Goal: Task Accomplishment & Management: Manage account settings

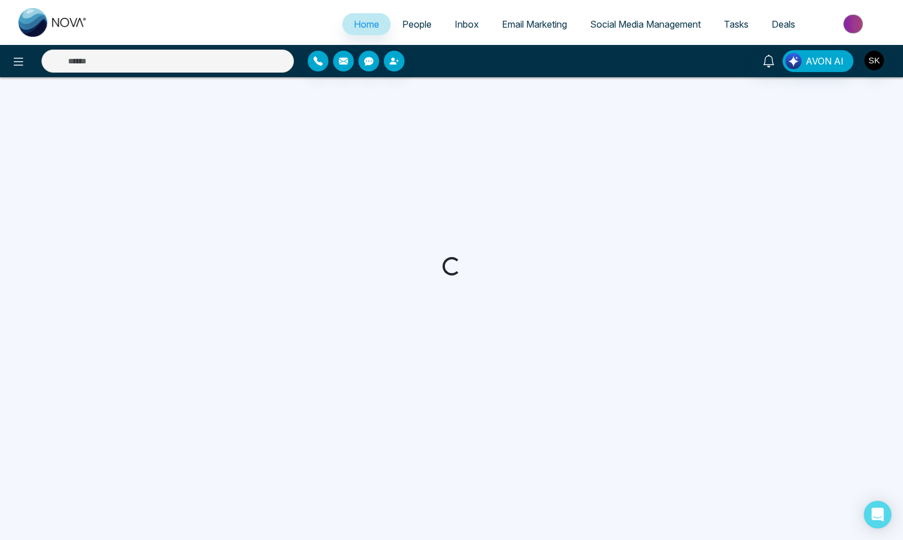
select select "*"
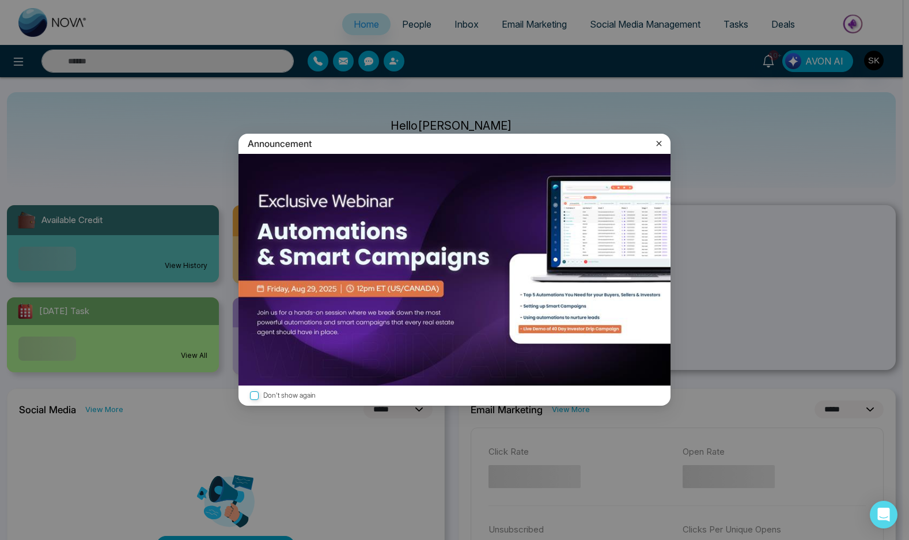
click at [771, 56] on div "Announcement Don't show again" at bounding box center [454, 270] width 909 height 540
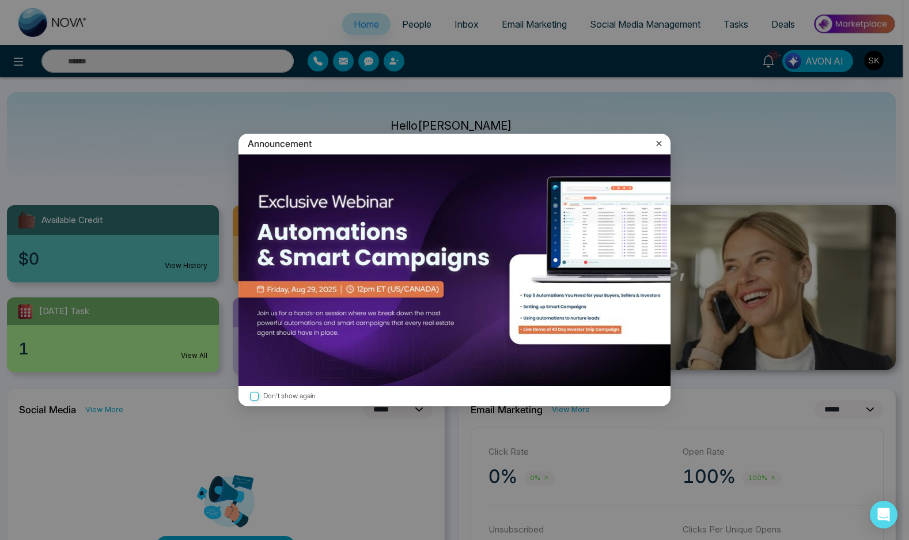
click at [656, 149] on div "Announcement" at bounding box center [455, 144] width 432 height 20
click at [664, 140] on icon at bounding box center [659, 144] width 12 height 12
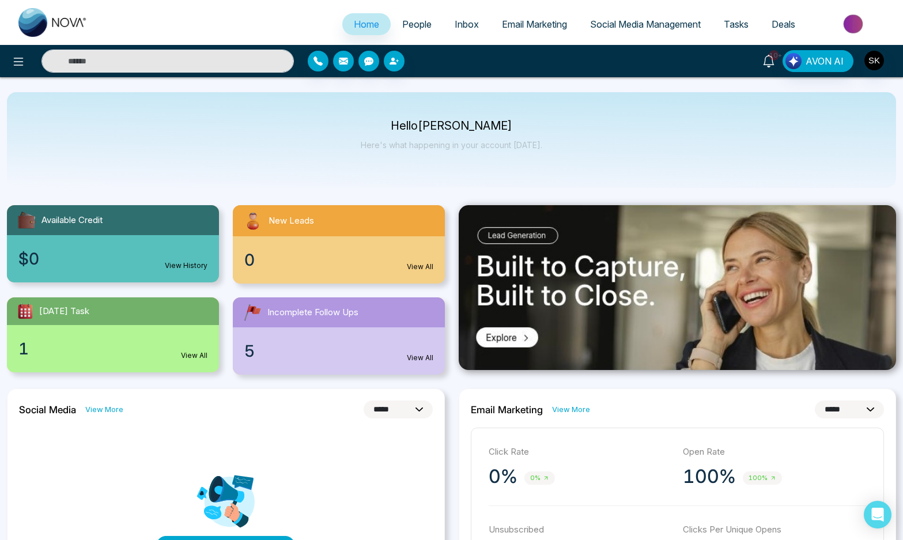
click at [774, 59] on span "10+" at bounding box center [774, 55] width 10 height 10
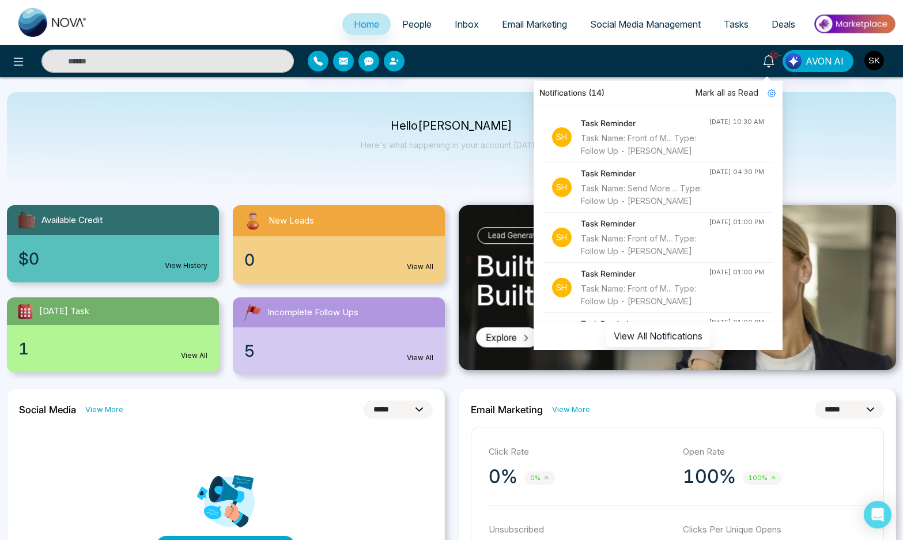
click at [670, 147] on div "Task Name: Front of M... Type: Follow Up - [PERSON_NAME]" at bounding box center [645, 144] width 128 height 25
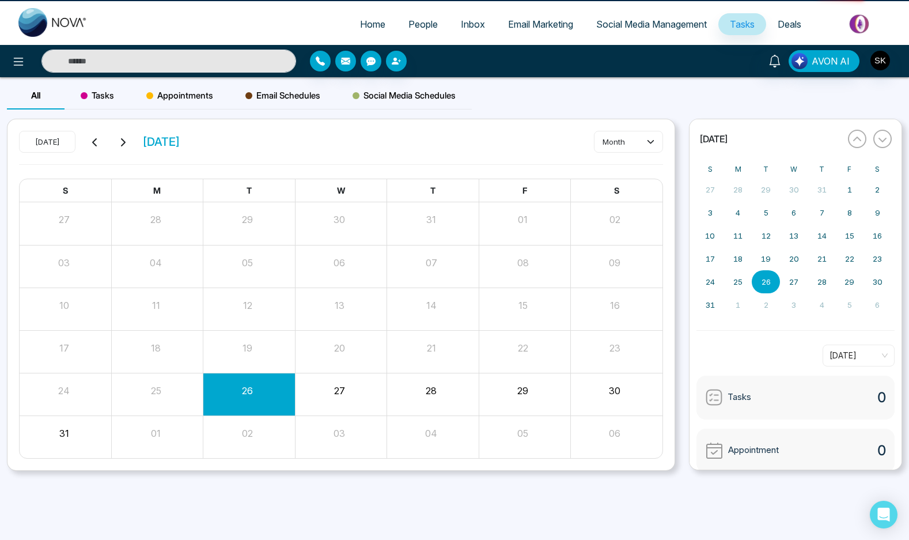
click at [600, 154] on div "[DATE] [DATE] month" at bounding box center [341, 147] width 644 height 33
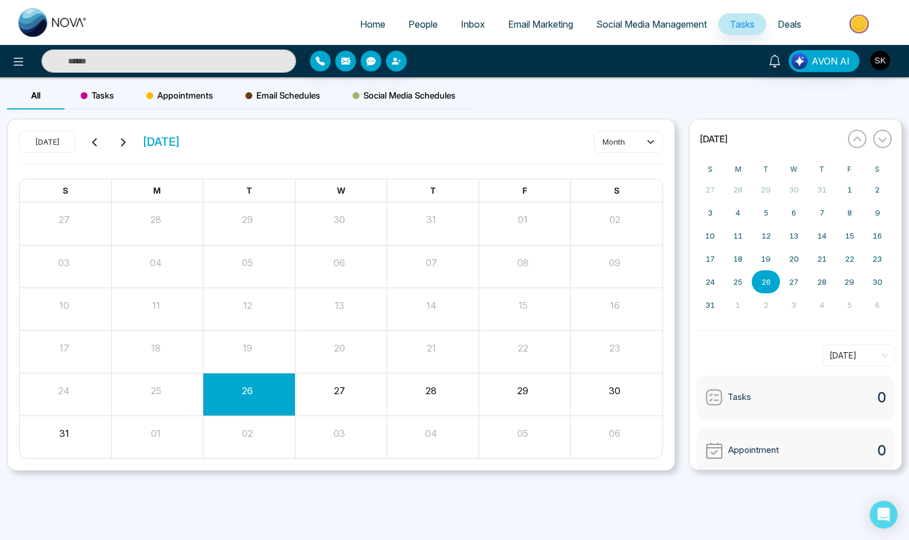
click at [183, 60] on input "text" at bounding box center [168, 61] width 255 height 23
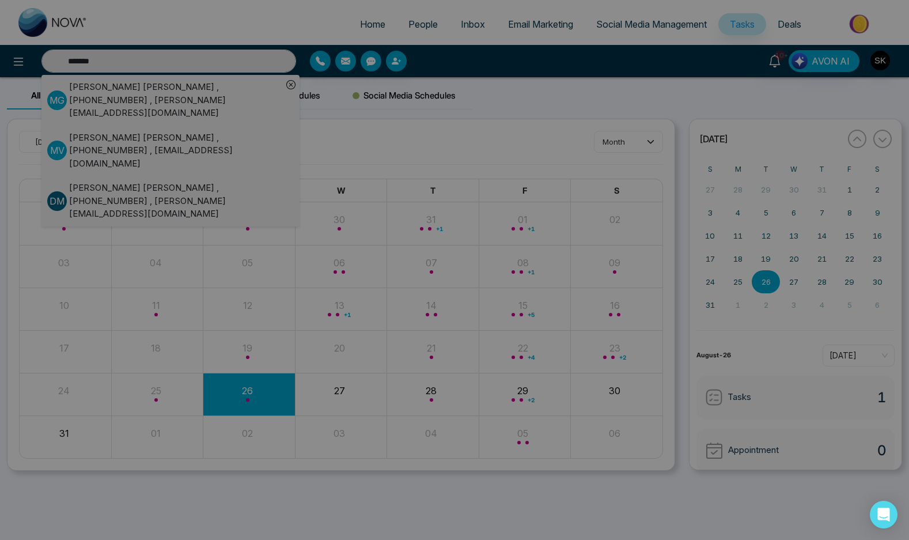
type input "*******"
click at [206, 56] on div "Front of Mind Reminder [DATE] • 11:00 am people [PERSON_NAME] title Front of Mi…" at bounding box center [454, 270] width 909 height 540
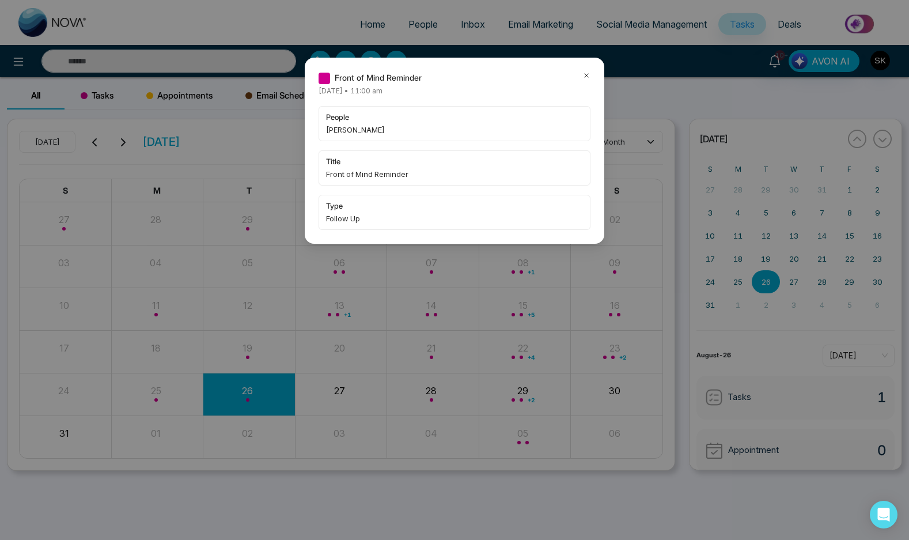
click at [585, 72] on icon at bounding box center [587, 75] width 8 height 8
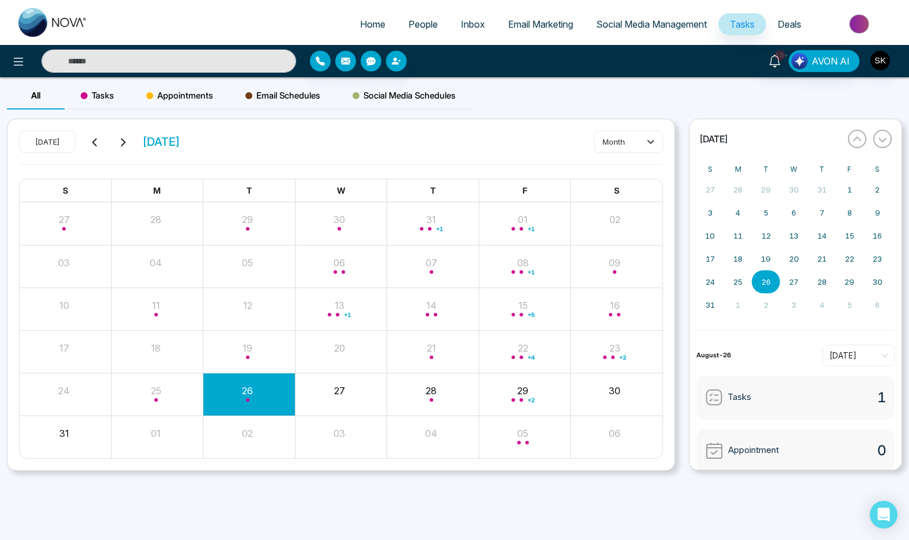
click at [160, 65] on input "text" at bounding box center [168, 61] width 255 height 23
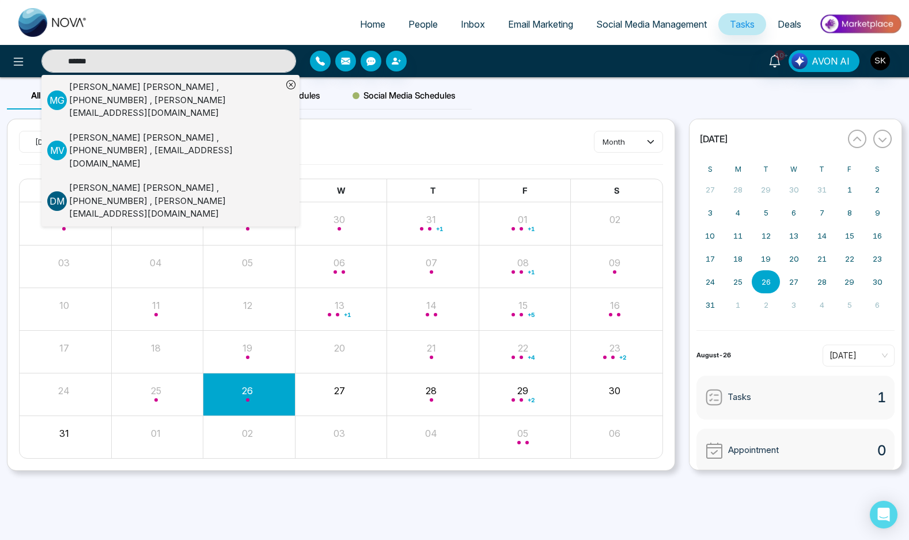
type input "******"
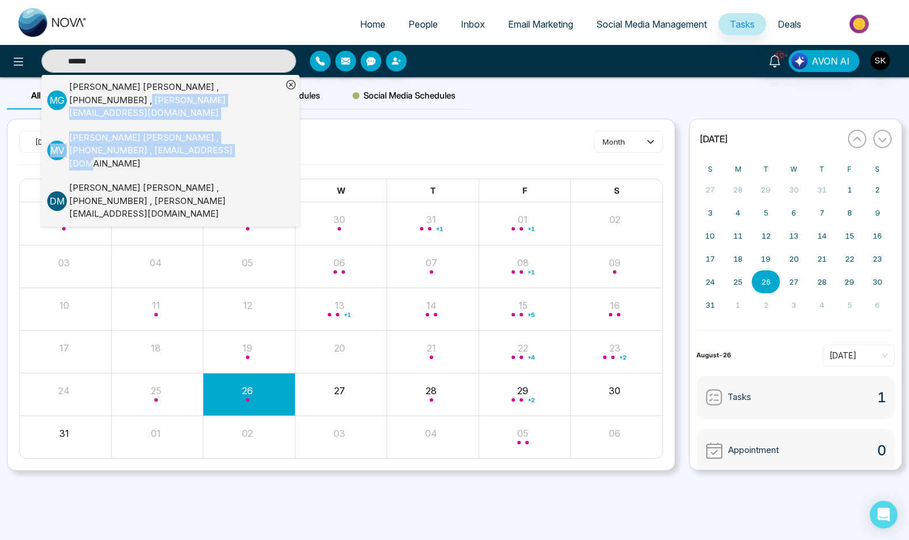
drag, startPoint x: 238, startPoint y: 91, endPoint x: 187, endPoint y: 134, distance: 66.7
click at [187, 134] on div "M G [PERSON_NAME] , [PHONE_NUMBER] , [PERSON_NAME][EMAIL_ADDRESS][DOMAIN_NAME] …" at bounding box center [173, 151] width 252 height 152
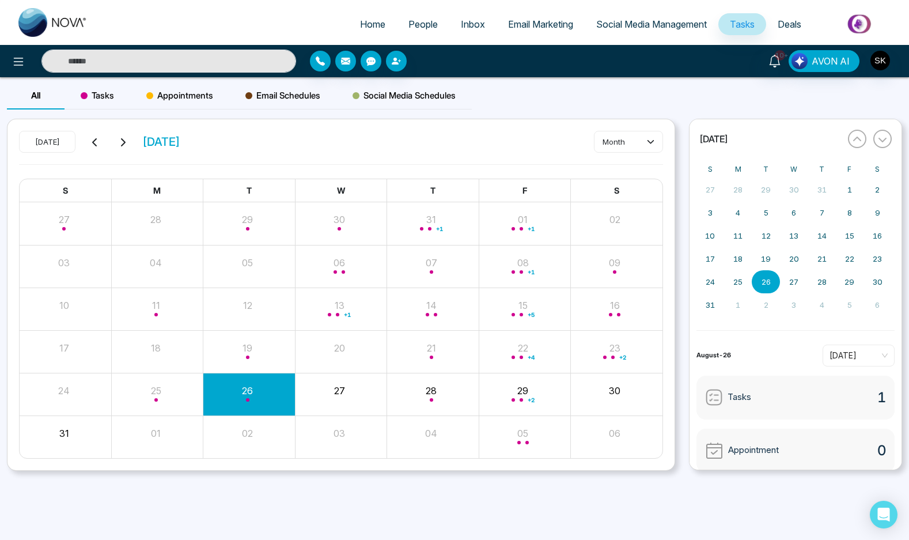
click at [180, 134] on span "[DATE]" at bounding box center [161, 141] width 38 height 17
click at [146, 55] on input "text" at bounding box center [168, 61] width 255 height 23
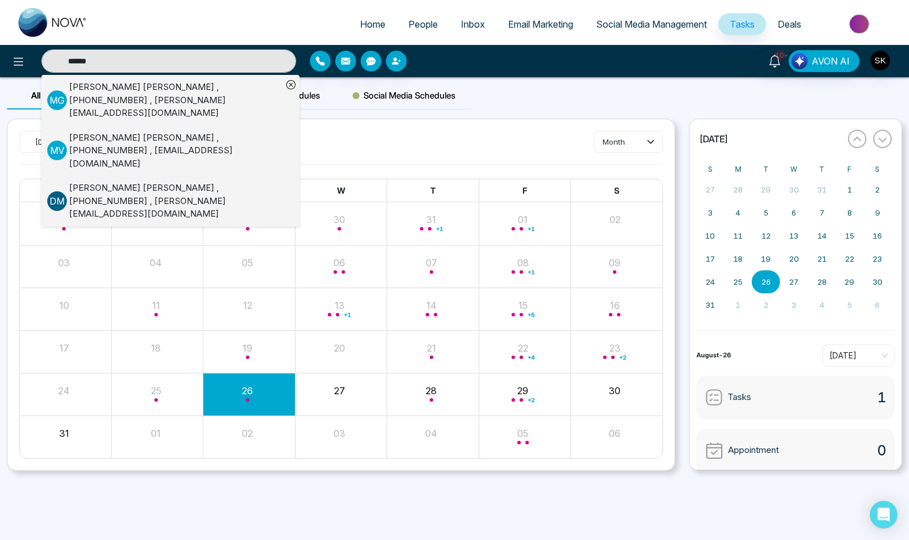
type input "******"
click at [214, 131] on div "[PERSON_NAME] , [PHONE_NUMBER] , [EMAIL_ADDRESS][DOMAIN_NAME]" at bounding box center [175, 150] width 213 height 39
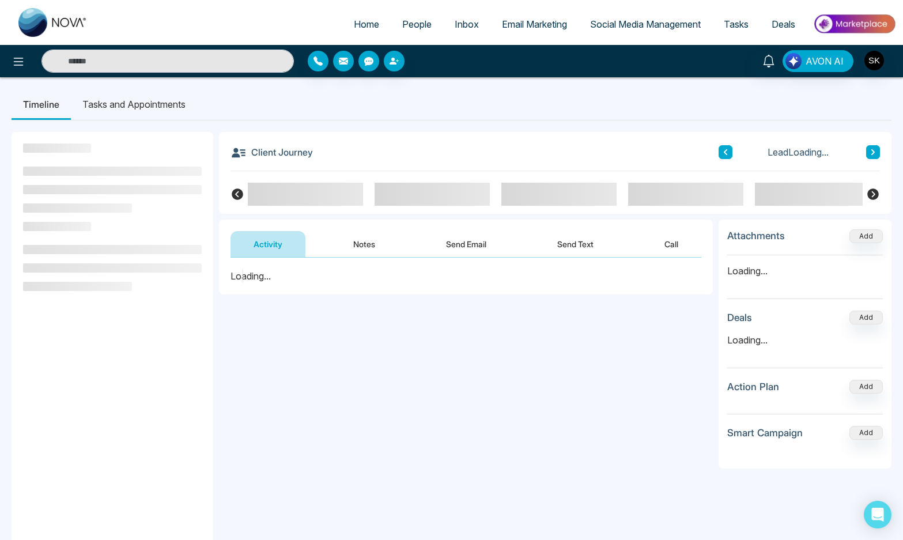
click at [361, 243] on button "Notes" at bounding box center [364, 244] width 68 height 26
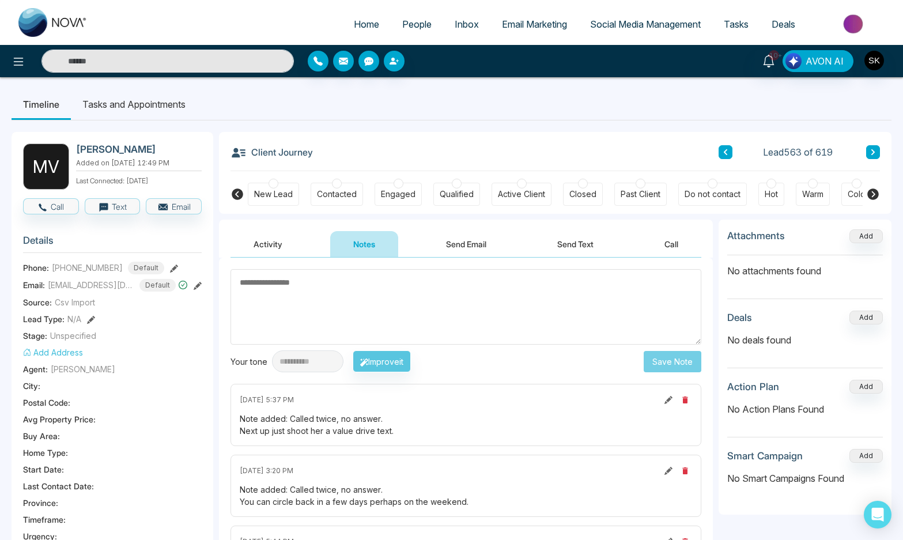
click at [325, 299] on textarea at bounding box center [465, 306] width 471 height 75
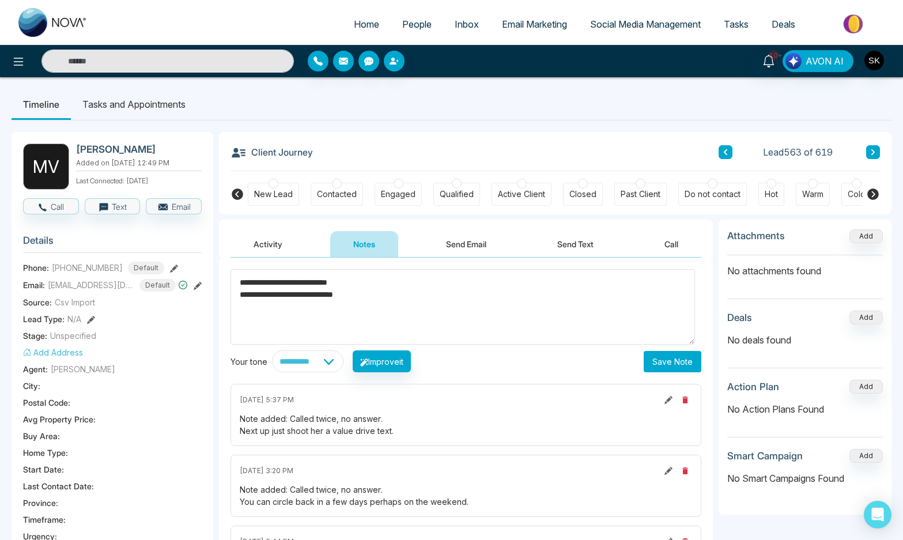
type textarea "**********"
click at [644, 366] on button "Save Note" at bounding box center [673, 361] width 58 height 21
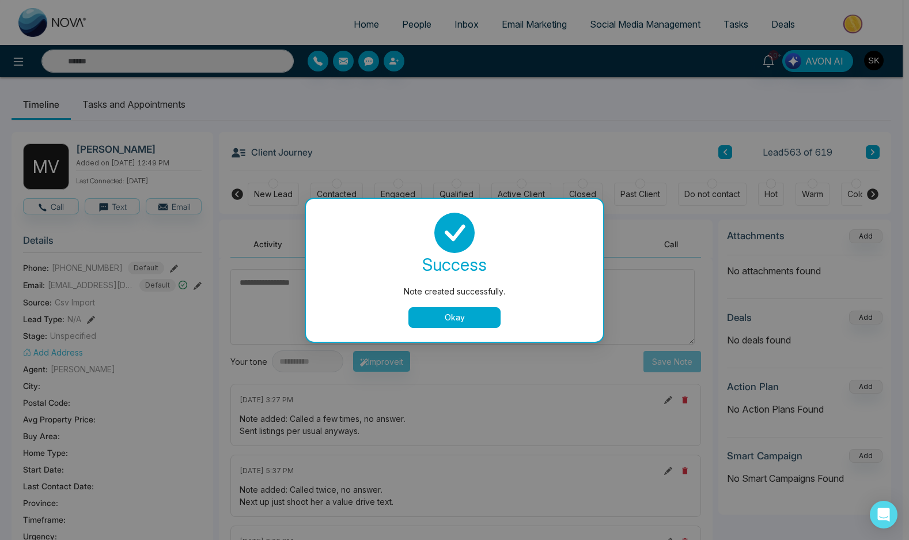
click at [462, 320] on button "Okay" at bounding box center [455, 317] width 92 height 21
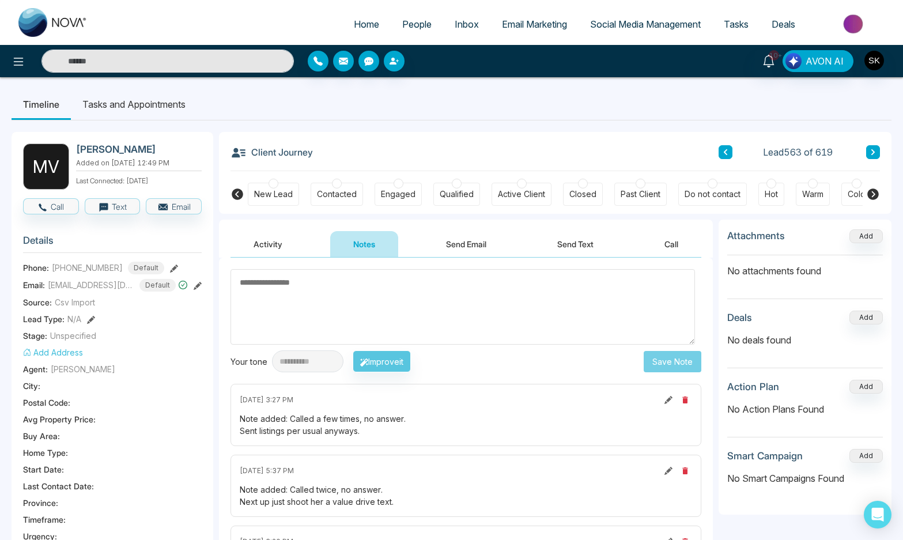
click at [171, 97] on li "Tasks and Appointments" at bounding box center [134, 104] width 126 height 31
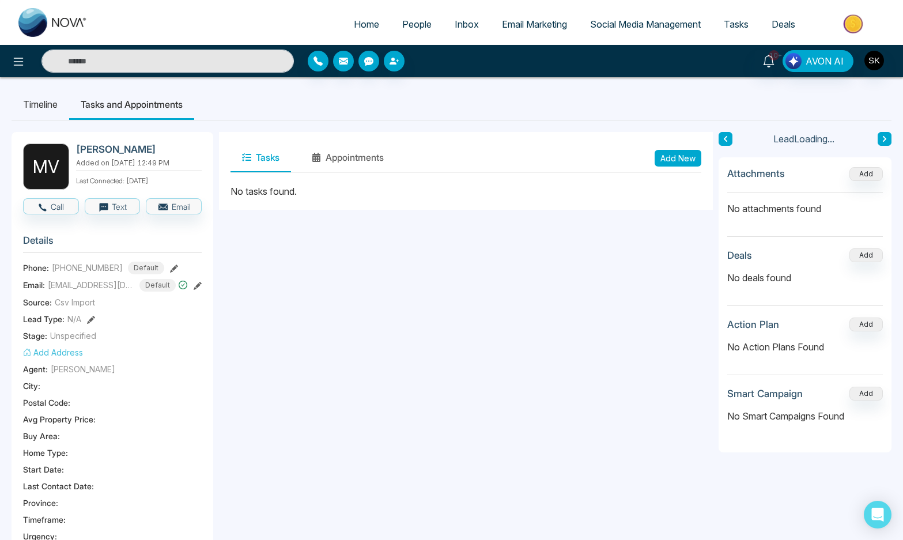
click at [684, 150] on button "Add New" at bounding box center [678, 158] width 47 height 17
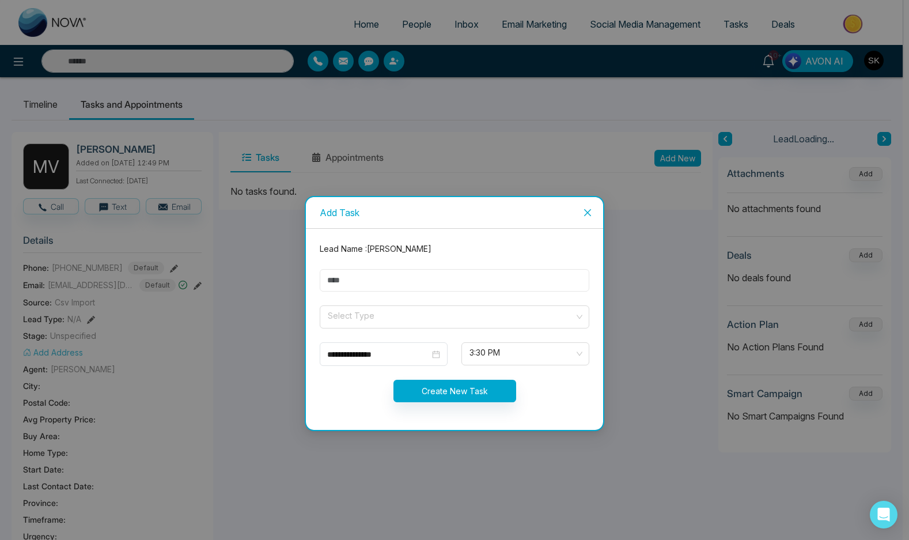
click at [356, 274] on input "text" at bounding box center [455, 280] width 270 height 22
type input "**********"
click at [362, 322] on input "search" at bounding box center [451, 314] width 248 height 17
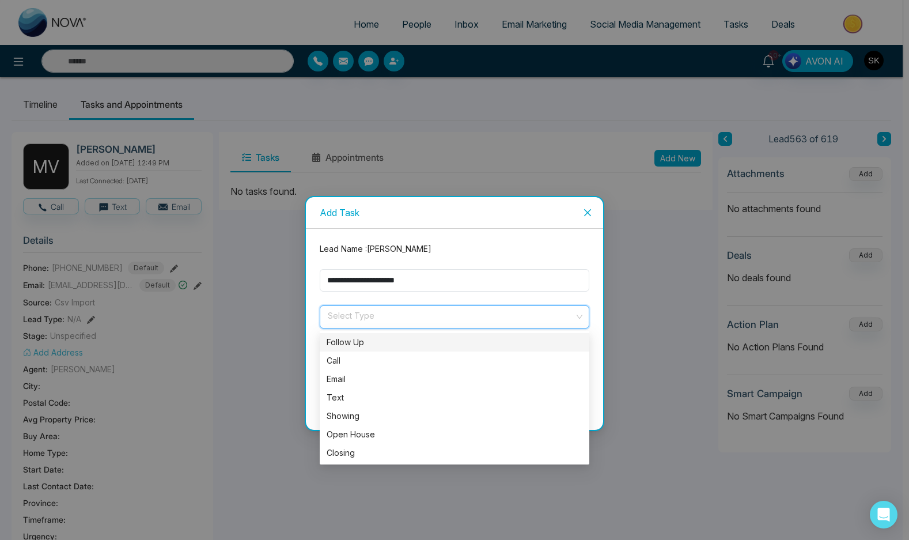
click at [365, 337] on div "Follow Up" at bounding box center [455, 342] width 256 height 13
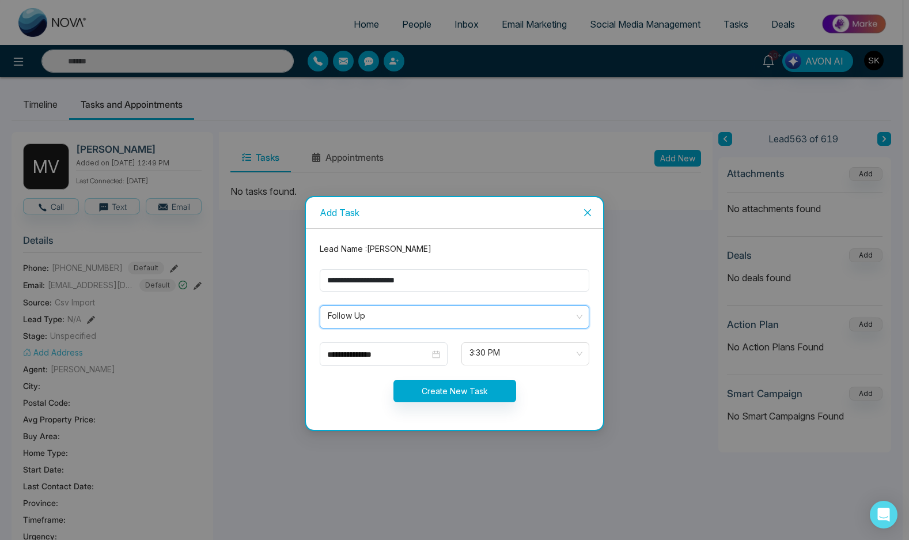
click at [372, 341] on form "**********" at bounding box center [454, 329] width 283 height 173
click at [388, 351] on input "**********" at bounding box center [378, 354] width 103 height 13
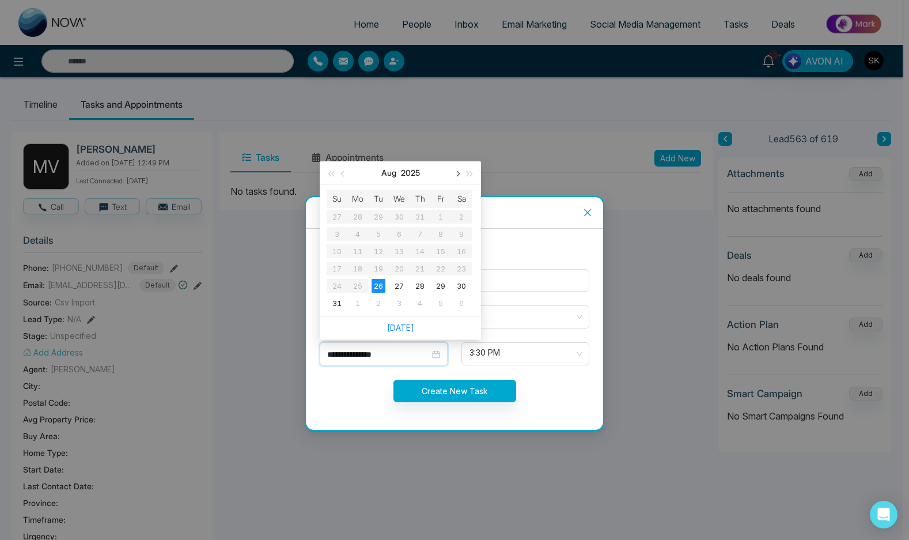
click at [457, 179] on button "button" at bounding box center [457, 172] width 13 height 23
type input "**********"
click at [442, 274] on div "26" at bounding box center [441, 269] width 14 height 14
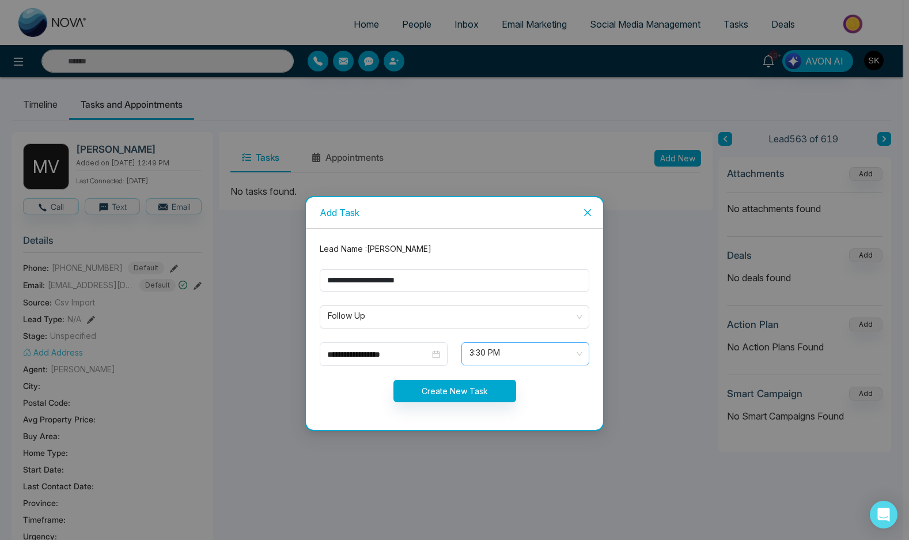
click at [484, 354] on span "3:30 PM" at bounding box center [526, 354] width 112 height 20
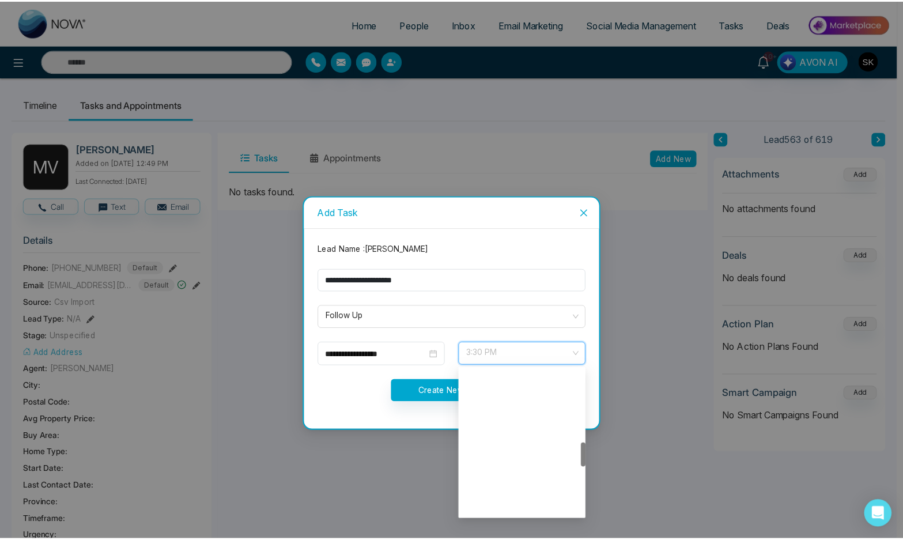
scroll to position [442, 0]
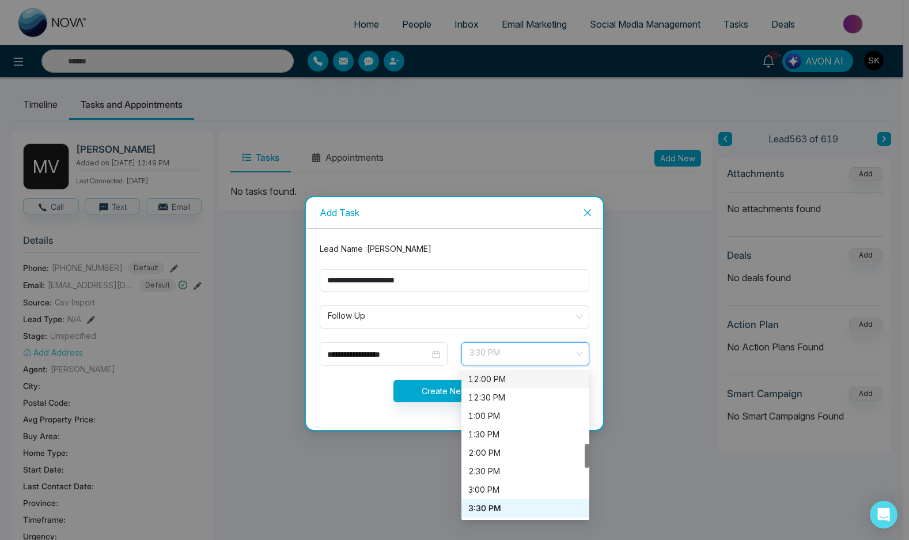
click at [503, 380] on div "12:00 PM" at bounding box center [525, 379] width 114 height 13
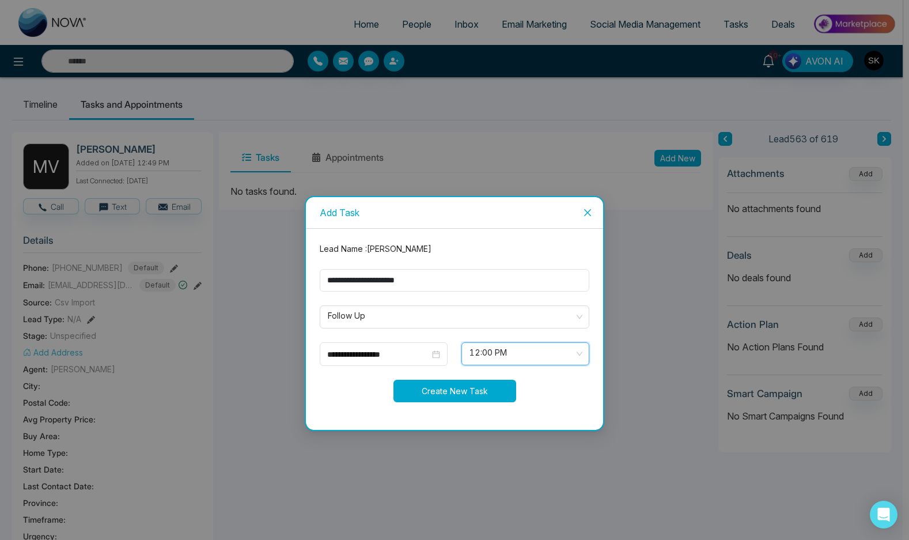
click at [439, 393] on button "Create New Task" at bounding box center [455, 391] width 123 height 22
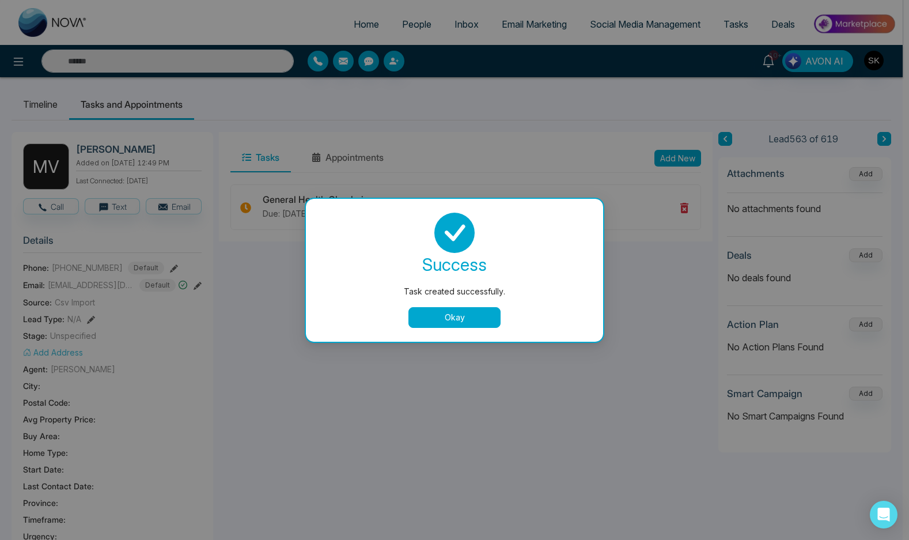
click at [466, 313] on button "Okay" at bounding box center [455, 317] width 92 height 21
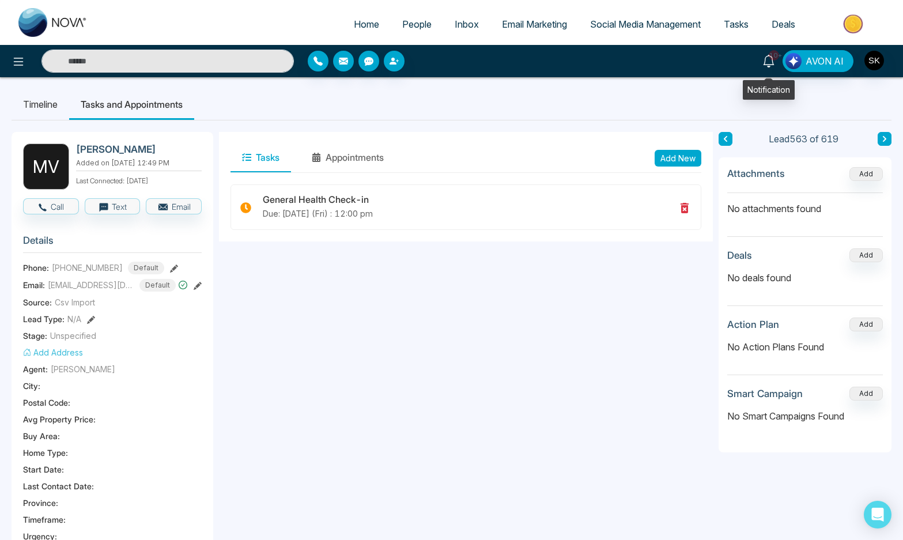
click at [766, 62] on icon at bounding box center [768, 61] width 13 height 13
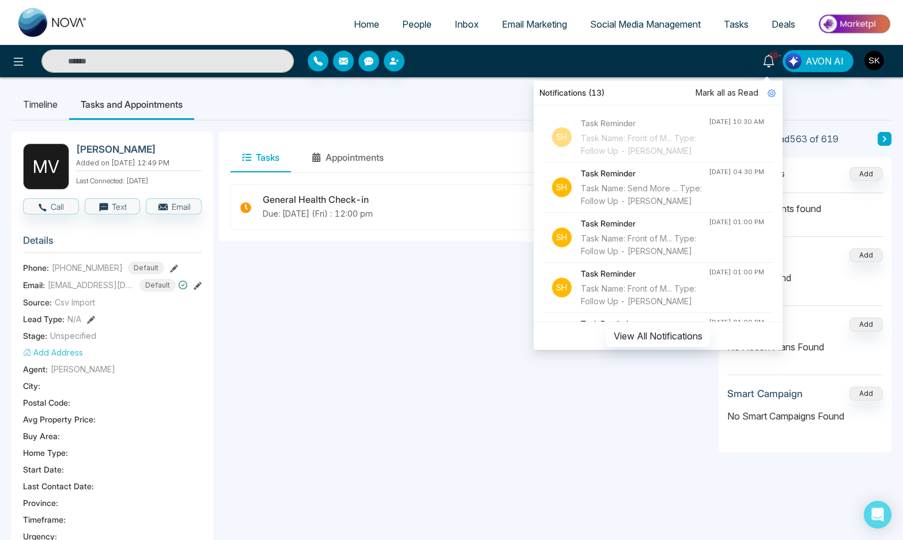
click at [669, 207] on div "Task Name: Send More ... Type: Follow Up - [PERSON_NAME]" at bounding box center [645, 194] width 128 height 25
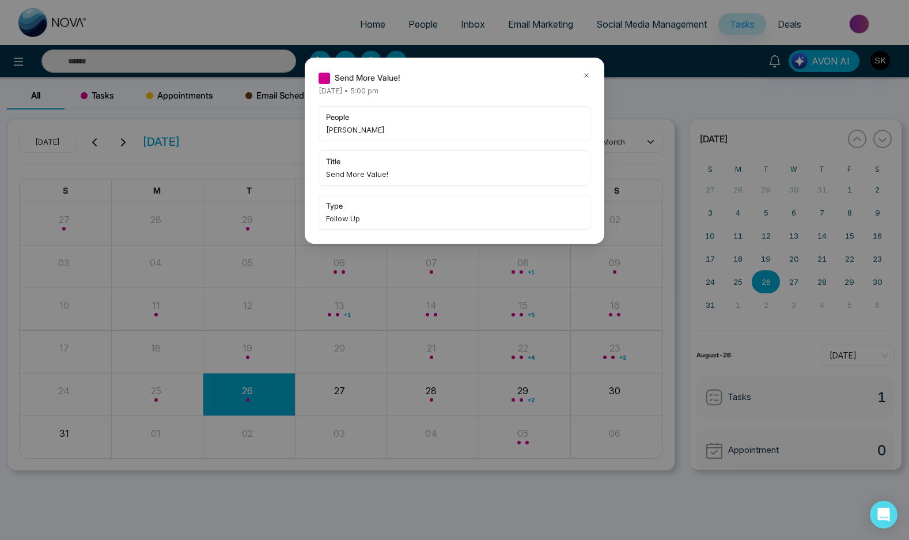
click at [337, 132] on span "[PERSON_NAME]" at bounding box center [454, 130] width 257 height 12
copy span "[PERSON_NAME]"
click at [587, 74] on icon at bounding box center [587, 75] width 8 height 8
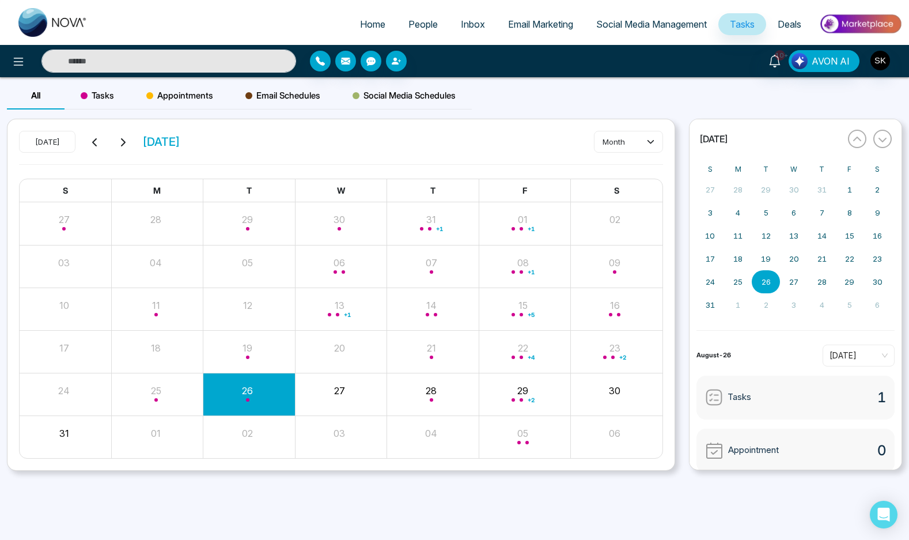
click at [220, 62] on div "Send More Value! [DATE] • 5:00 pm people [PERSON_NAME] title Send More Value! t…" at bounding box center [454, 270] width 909 height 540
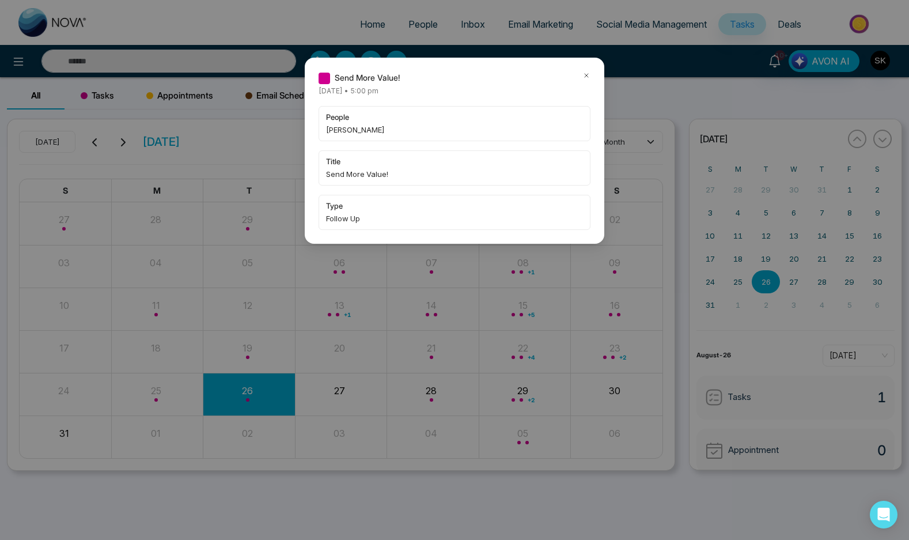
click at [223, 55] on div "Send More Value! [DATE] • 5:00 pm people [PERSON_NAME] title Send More Value! t…" at bounding box center [454, 270] width 909 height 540
click at [583, 73] on icon at bounding box center [587, 75] width 8 height 8
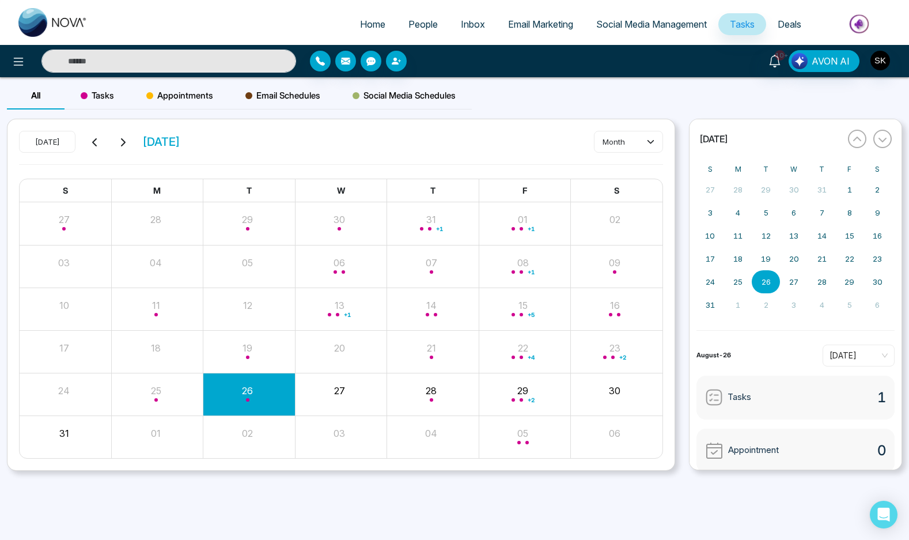
click at [229, 58] on input "text" at bounding box center [168, 61] width 255 height 23
paste input "*******"
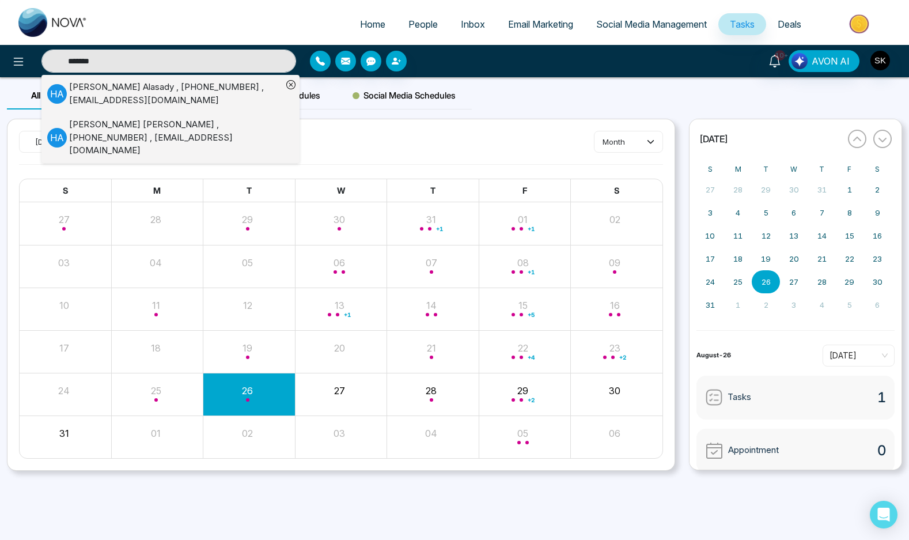
type input "*******"
click at [235, 104] on div "[PERSON_NAME] , [PHONE_NUMBER] , [EMAIL_ADDRESS][DOMAIN_NAME]" at bounding box center [175, 94] width 213 height 26
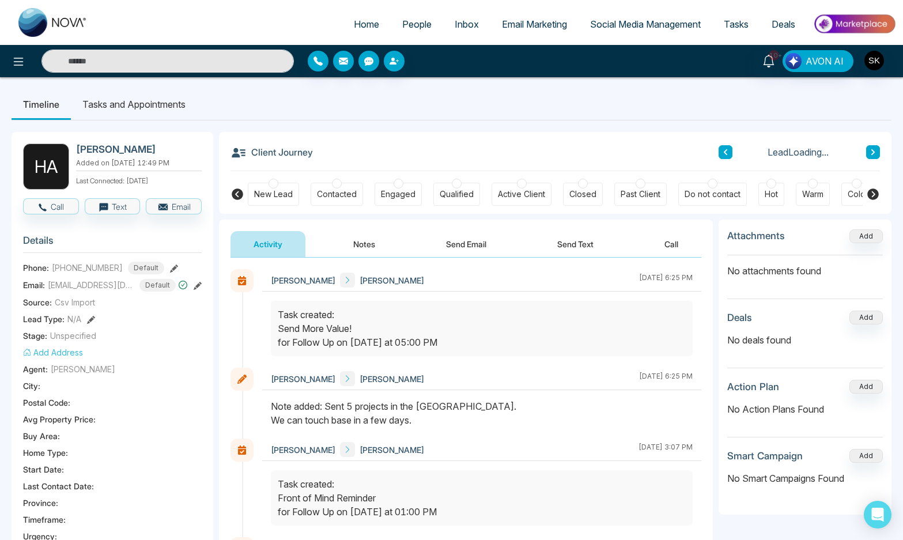
click at [356, 249] on button "Notes" at bounding box center [364, 244] width 68 height 26
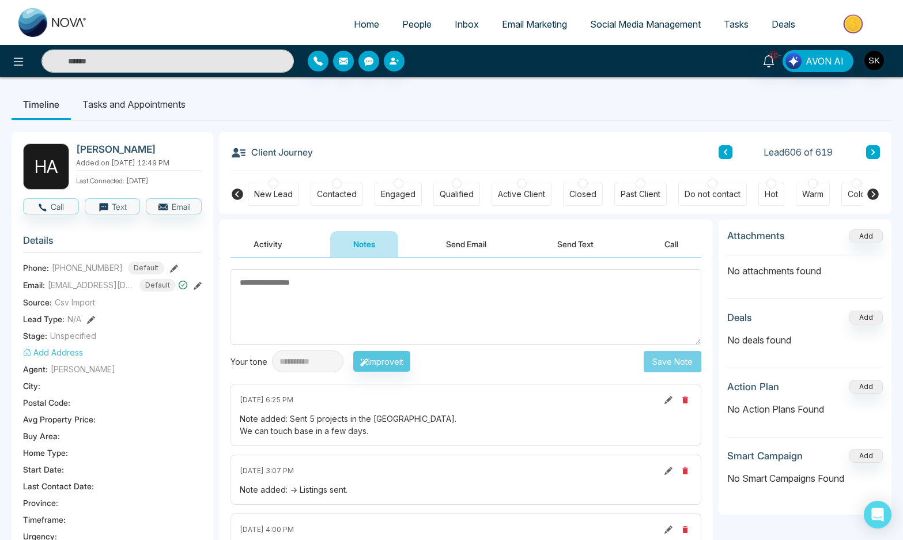
click at [199, 283] on icon at bounding box center [198, 286] width 8 height 8
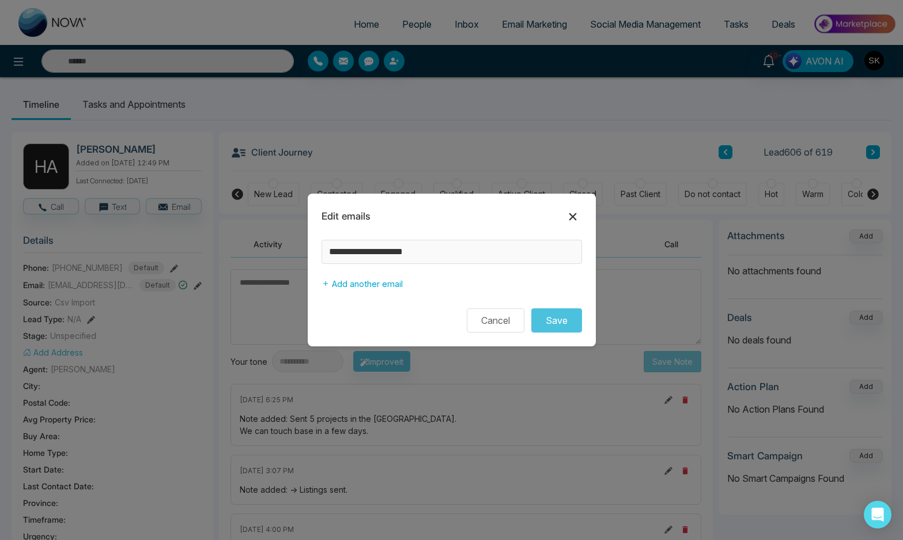
click at [566, 218] on icon at bounding box center [573, 217] width 14 height 14
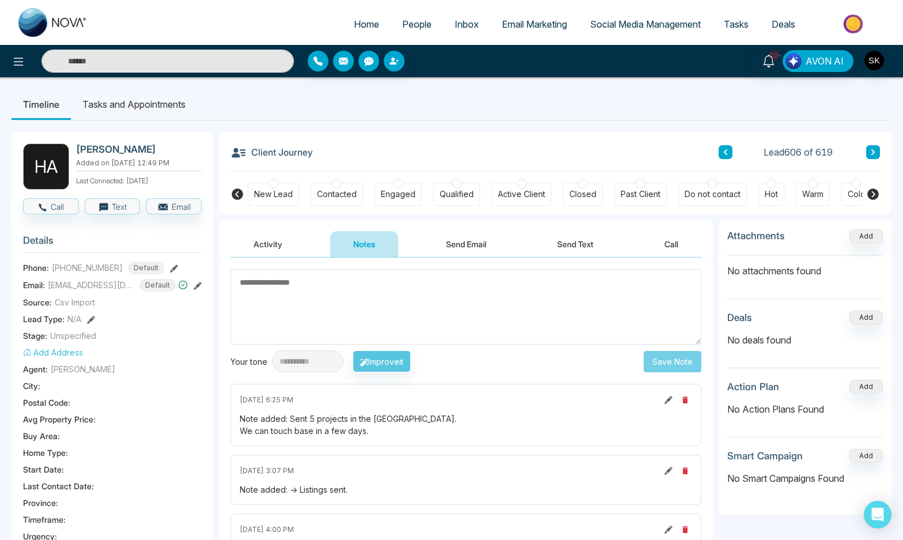
click at [388, 329] on textarea at bounding box center [465, 306] width 471 height 75
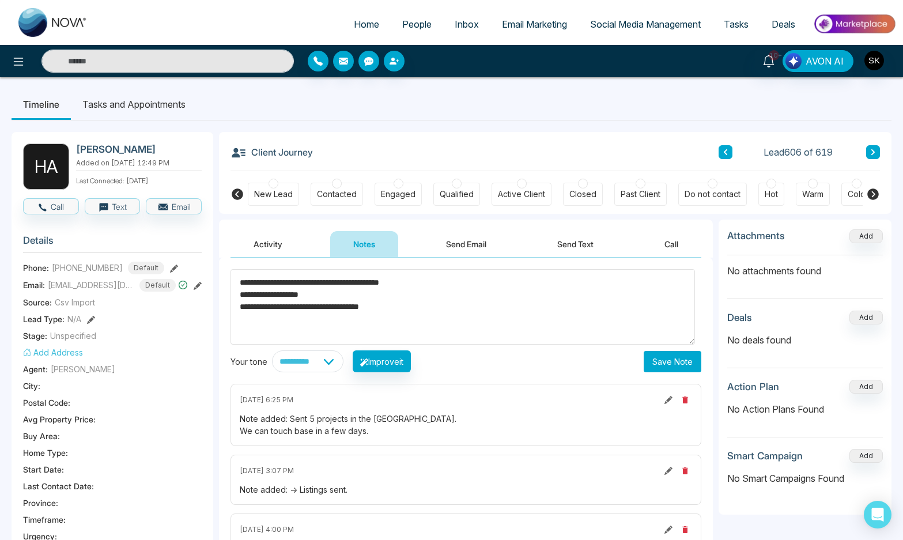
type textarea "**********"
click at [657, 368] on button "Save Note" at bounding box center [673, 361] width 58 height 21
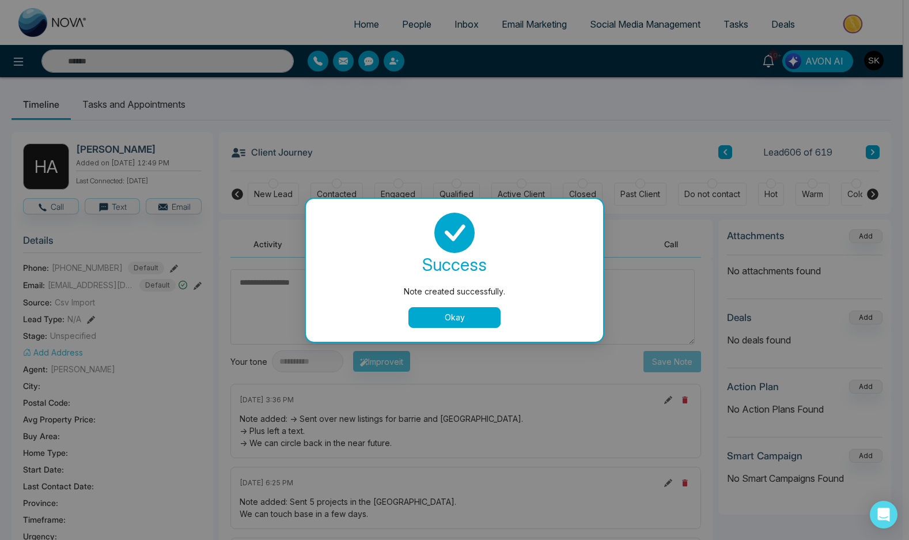
click at [440, 328] on div "success Note created successfully. Okay" at bounding box center [454, 270] width 297 height 143
click at [435, 317] on button "Okay" at bounding box center [455, 317] width 92 height 21
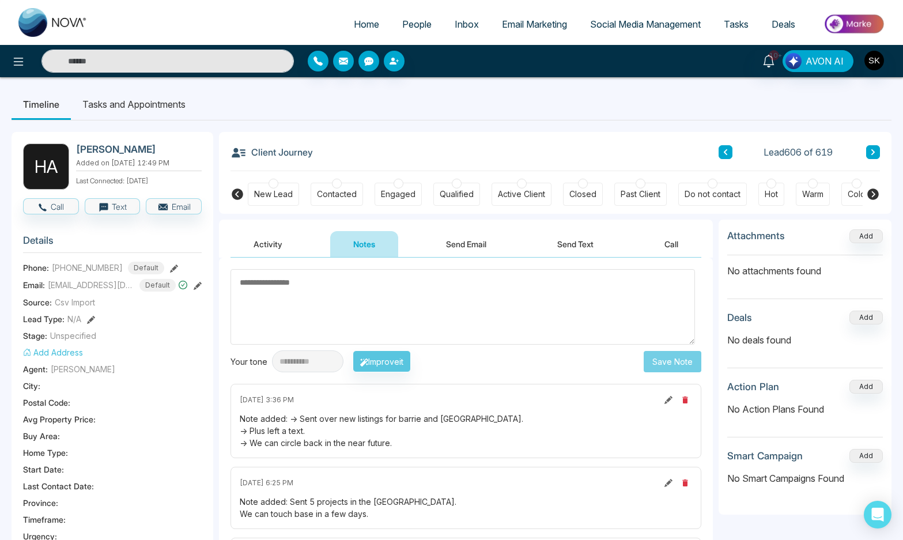
click at [146, 109] on li "Tasks and Appointments" at bounding box center [134, 104] width 126 height 31
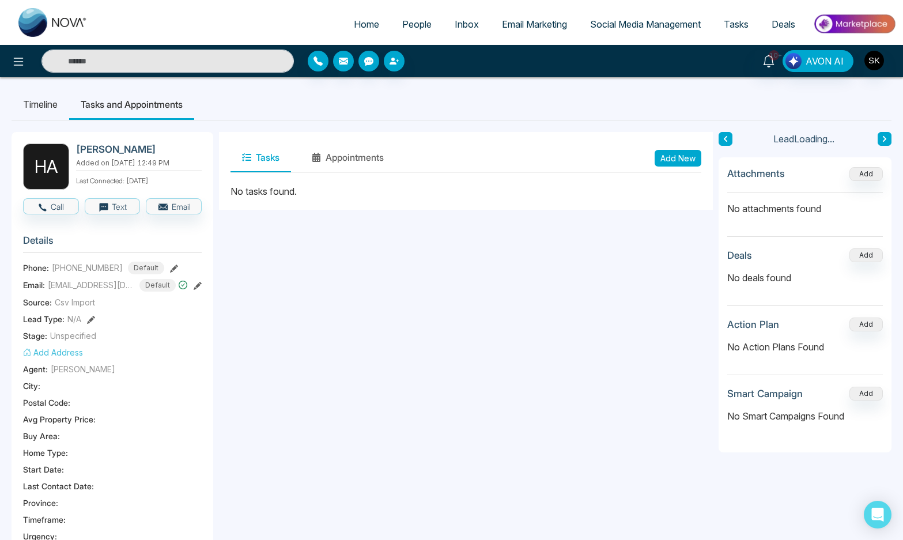
click at [684, 167] on div "Tasks Appointments Add New" at bounding box center [465, 157] width 471 height 29
click at [678, 160] on button "Add New" at bounding box center [678, 158] width 47 height 17
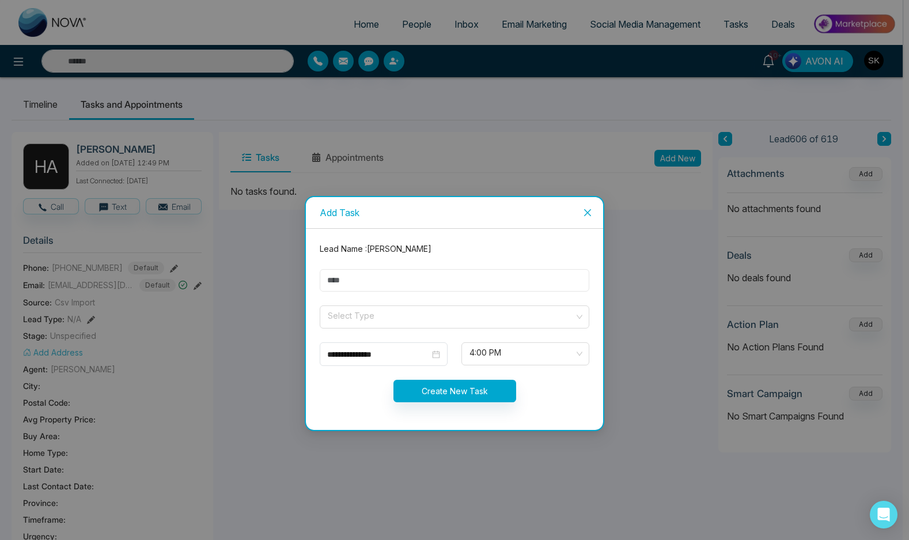
click at [361, 273] on input "text" at bounding box center [455, 280] width 270 height 22
type input "**********"
click at [353, 324] on span at bounding box center [451, 317] width 248 height 22
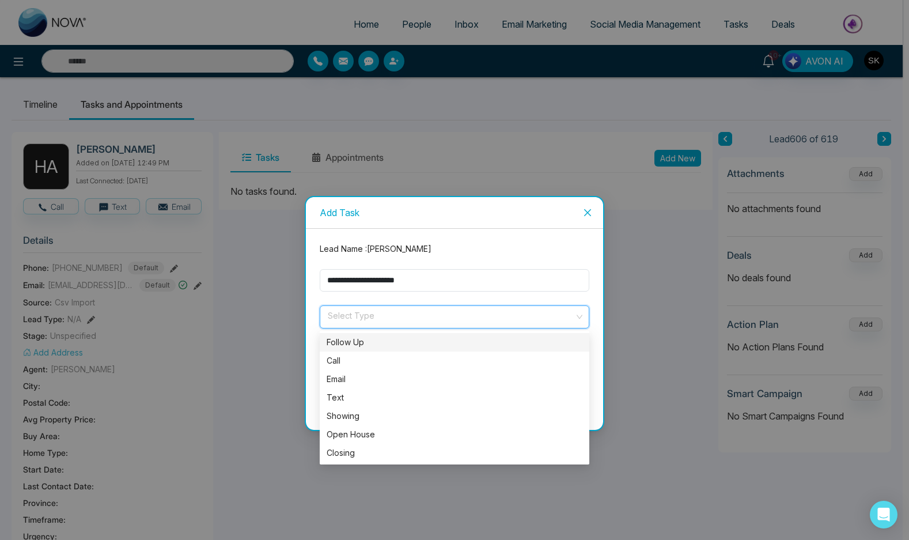
click at [362, 343] on div "Follow Up" at bounding box center [455, 342] width 256 height 13
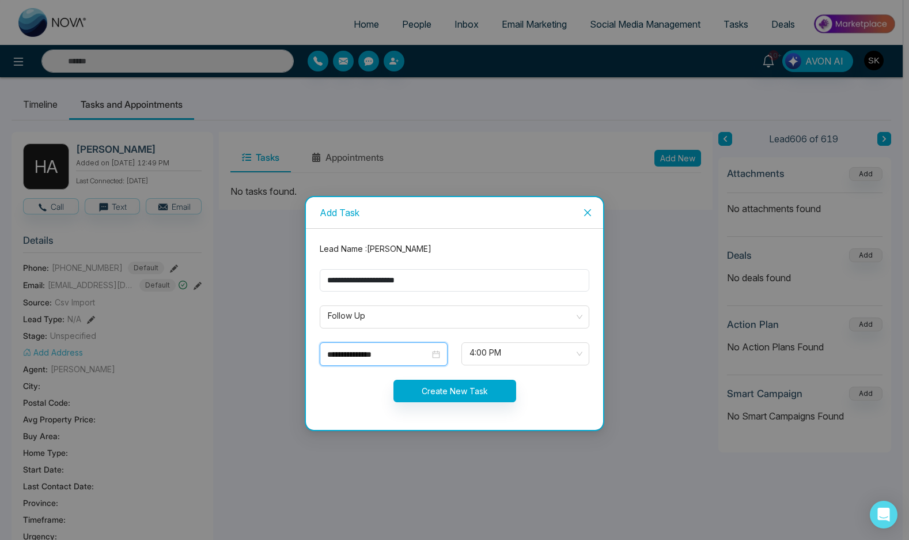
click at [373, 354] on input "**********" at bounding box center [378, 354] width 103 height 13
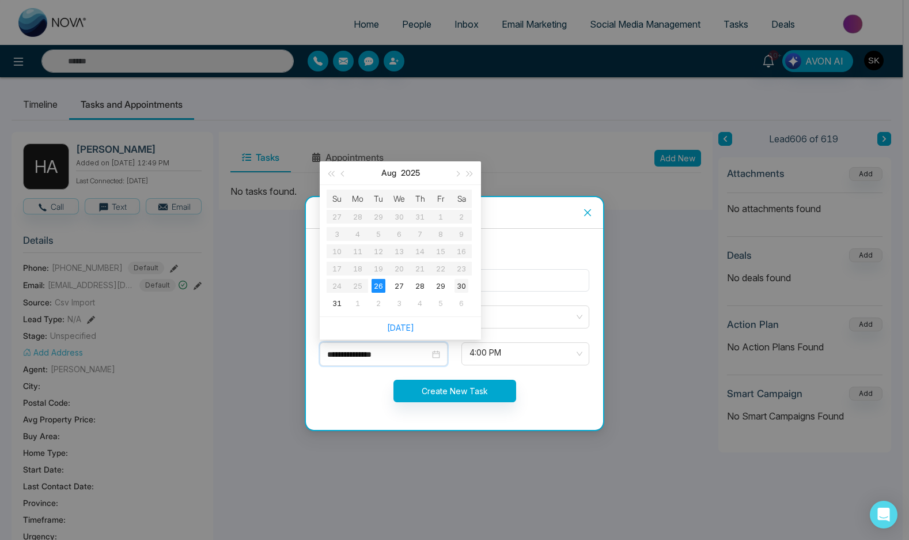
type input "**********"
click at [464, 286] on div "30" at bounding box center [462, 286] width 14 height 14
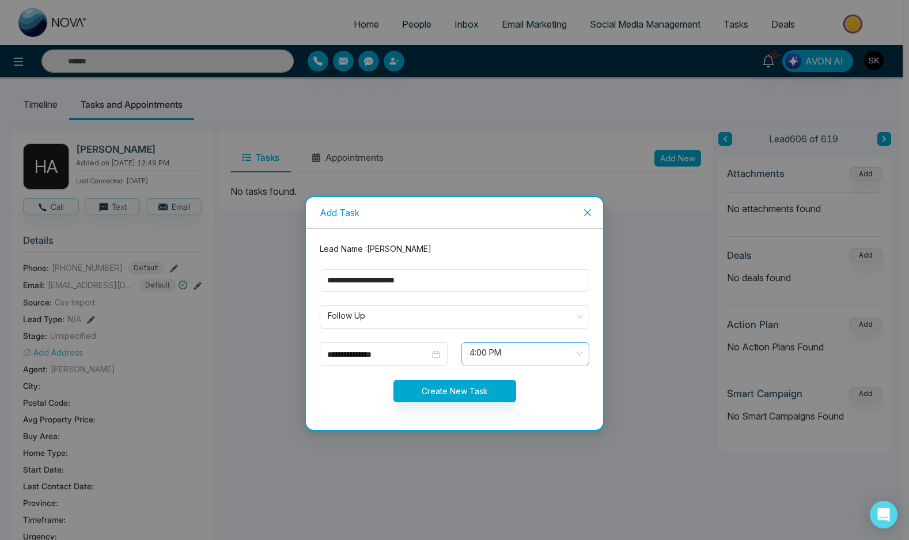
click at [504, 355] on span "4:00 PM" at bounding box center [526, 354] width 112 height 20
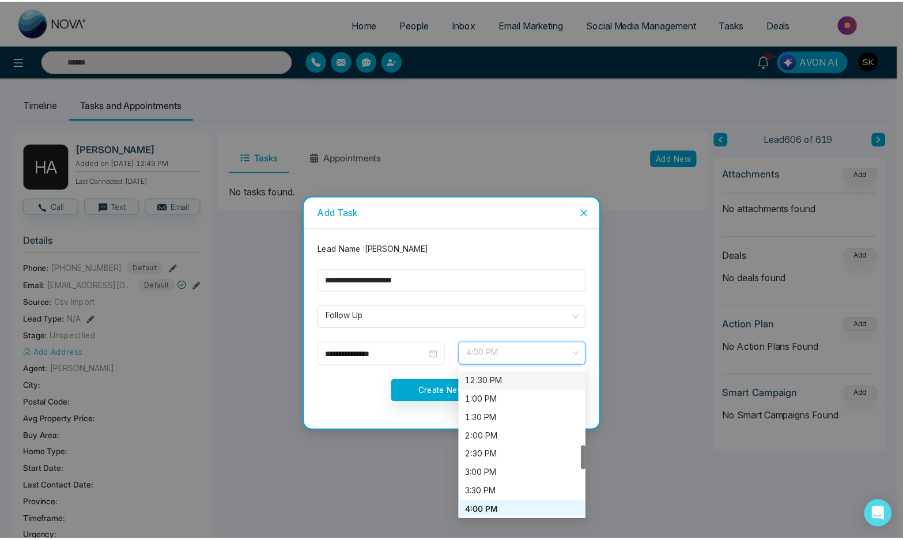
scroll to position [448, 0]
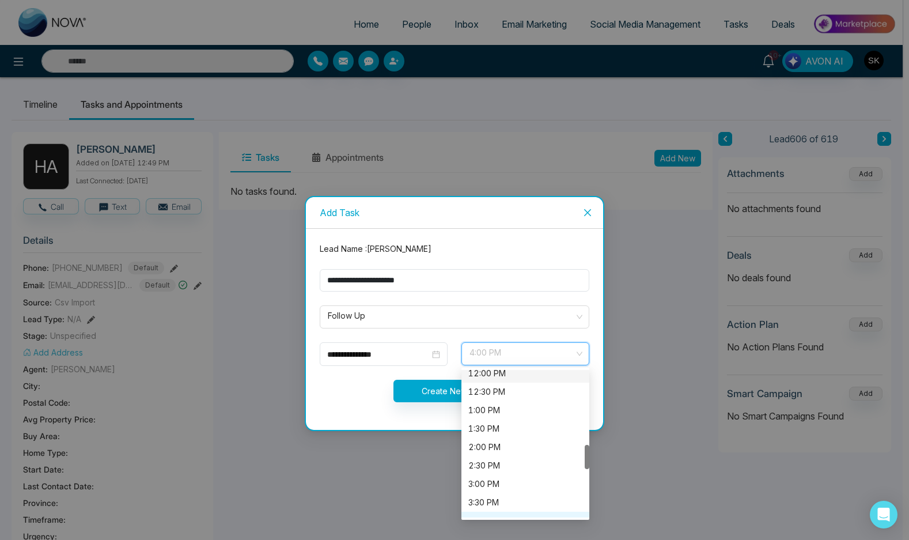
click at [498, 378] on div "12:00 PM" at bounding box center [525, 373] width 114 height 13
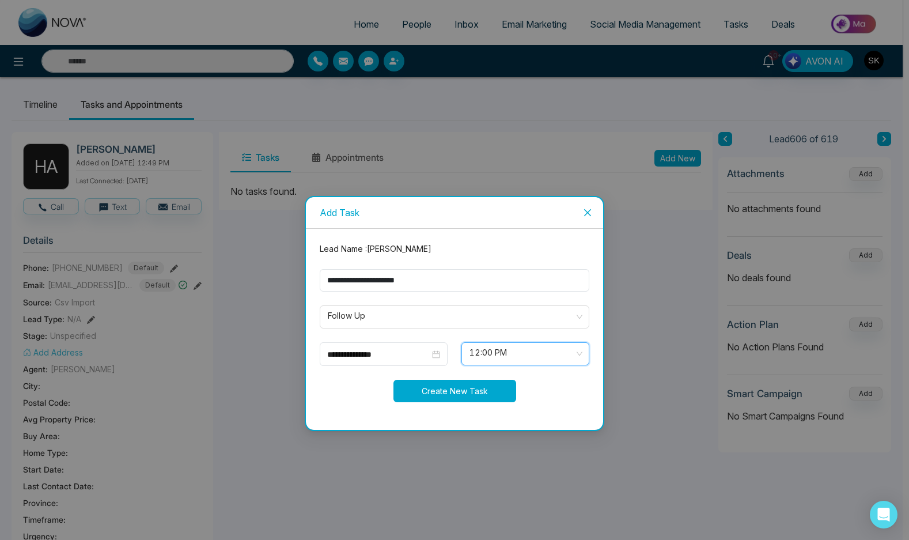
click at [445, 385] on button "Create New Task" at bounding box center [455, 391] width 123 height 22
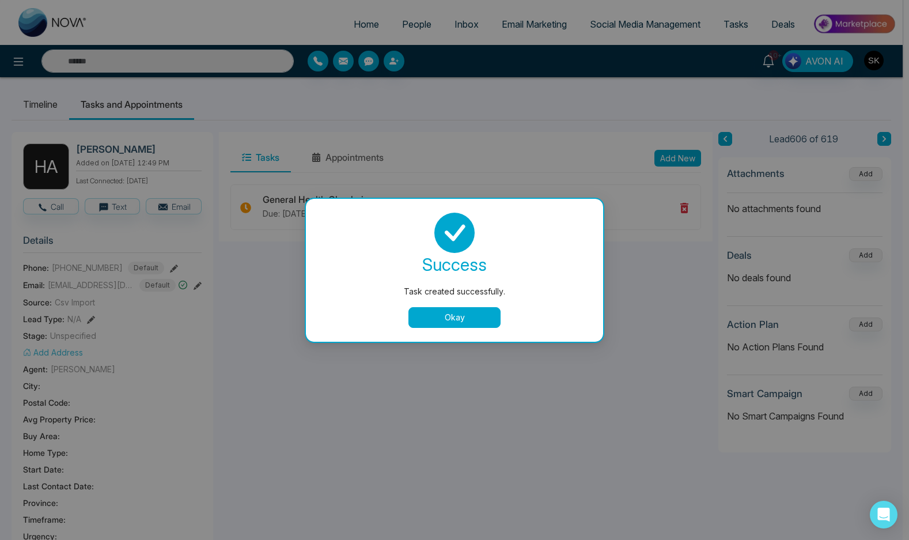
click at [469, 320] on button "Okay" at bounding box center [455, 317] width 92 height 21
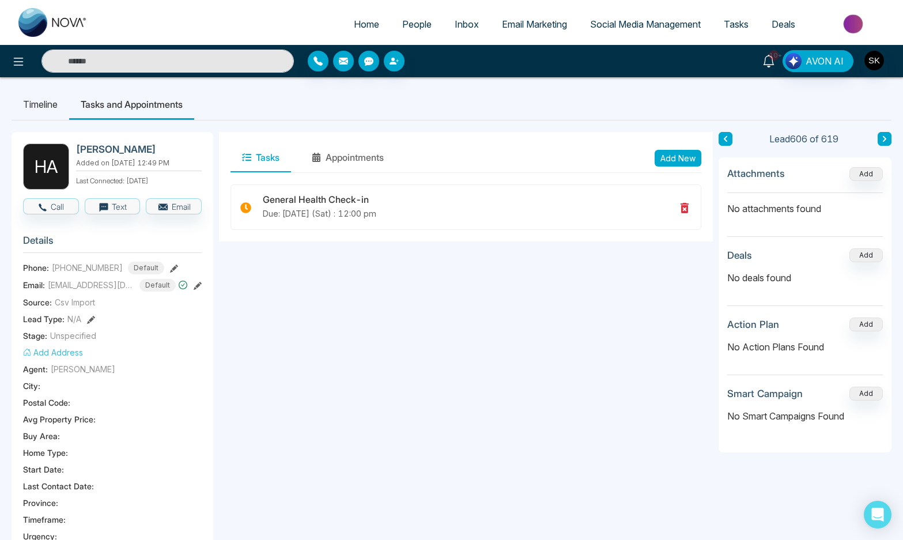
click at [770, 69] on link "10+" at bounding box center [769, 60] width 28 height 20
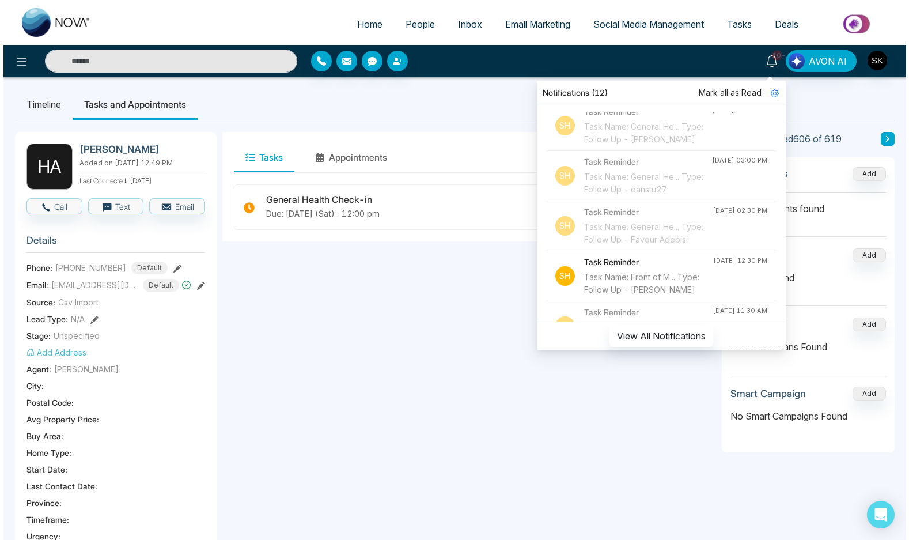
scroll to position [826, 0]
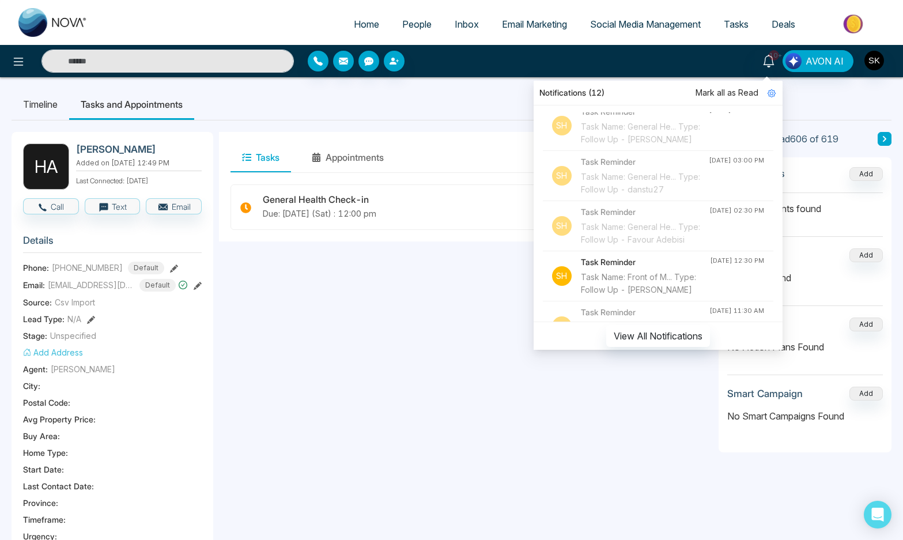
click at [654, 46] on div "Task Name: Weekend Fo... Type: Follow Up - Krupa" at bounding box center [645, 32] width 128 height 25
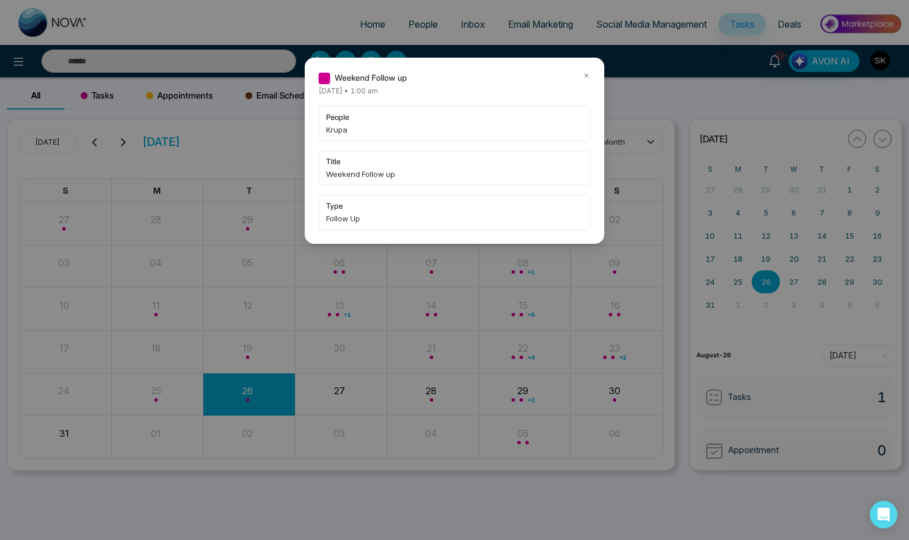
click at [584, 74] on icon at bounding box center [587, 75] width 8 height 8
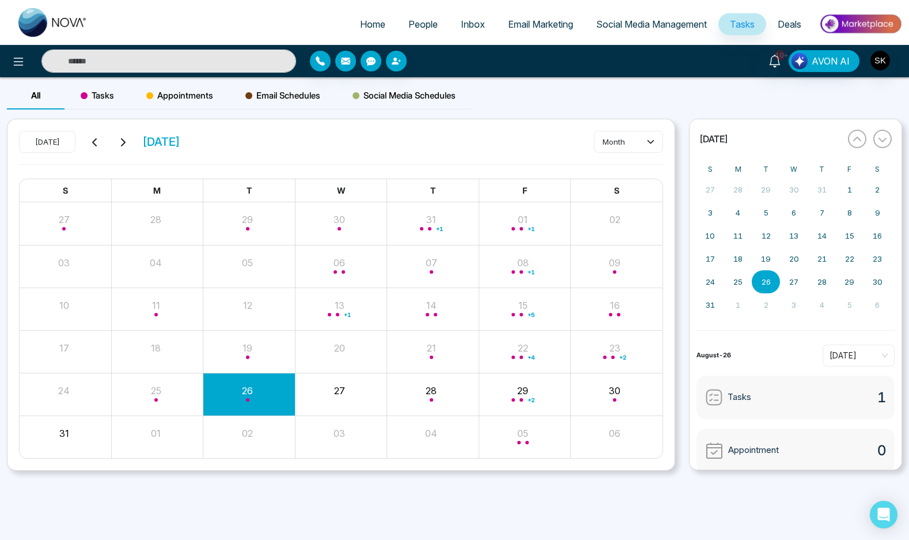
click at [171, 59] on input "text" at bounding box center [168, 61] width 255 height 23
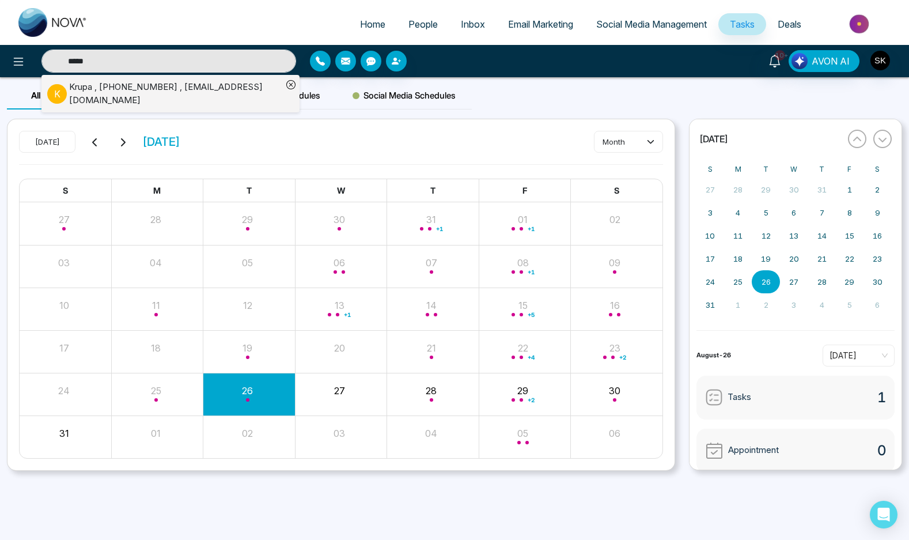
type input "*****"
click at [161, 92] on div "Krupa , [PHONE_NUMBER] , [EMAIL_ADDRESS][DOMAIN_NAME]" at bounding box center [175, 94] width 213 height 26
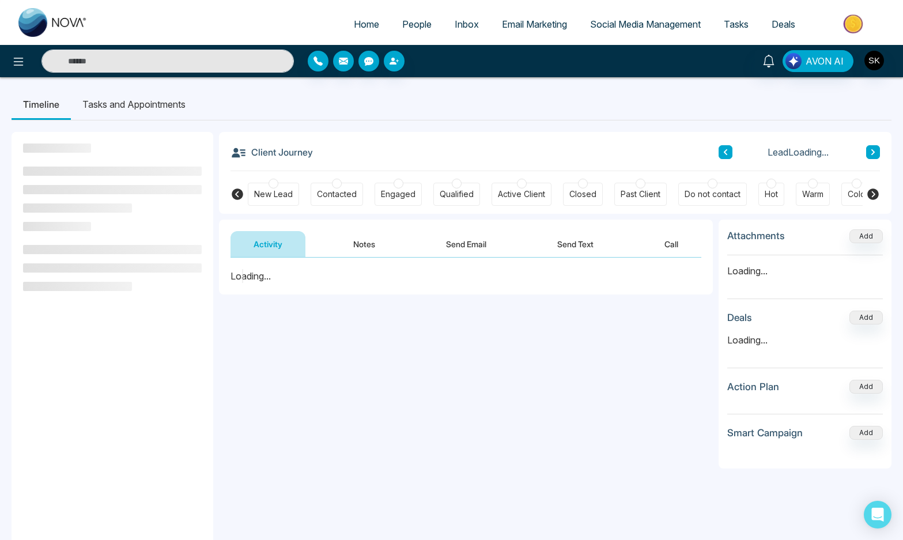
click at [338, 237] on button "Notes" at bounding box center [364, 244] width 68 height 26
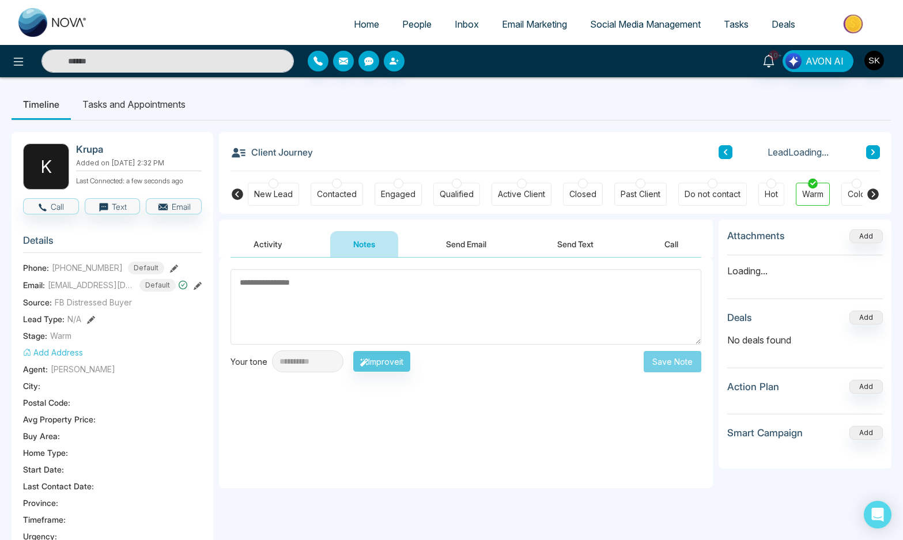
click at [444, 294] on textarea at bounding box center [465, 306] width 471 height 75
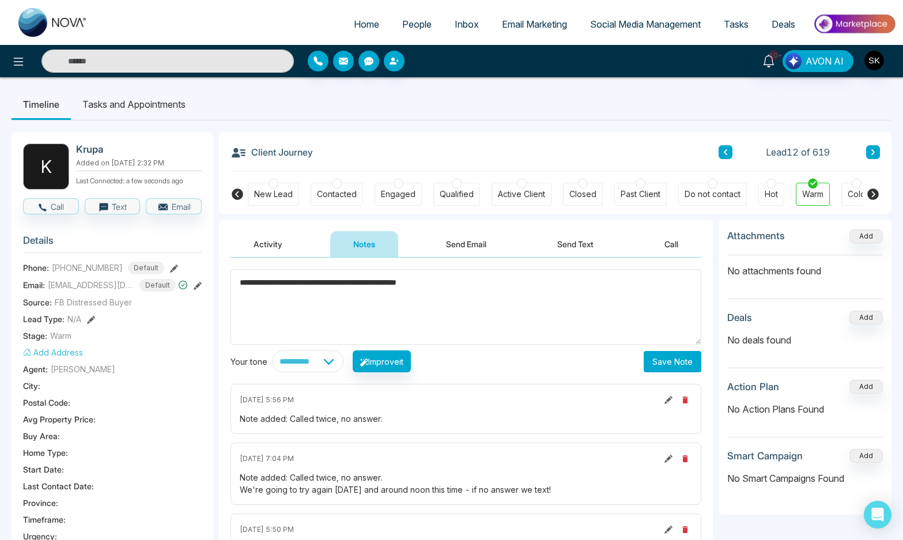
type textarea "**********"
click at [658, 365] on button "Save Note" at bounding box center [673, 361] width 58 height 21
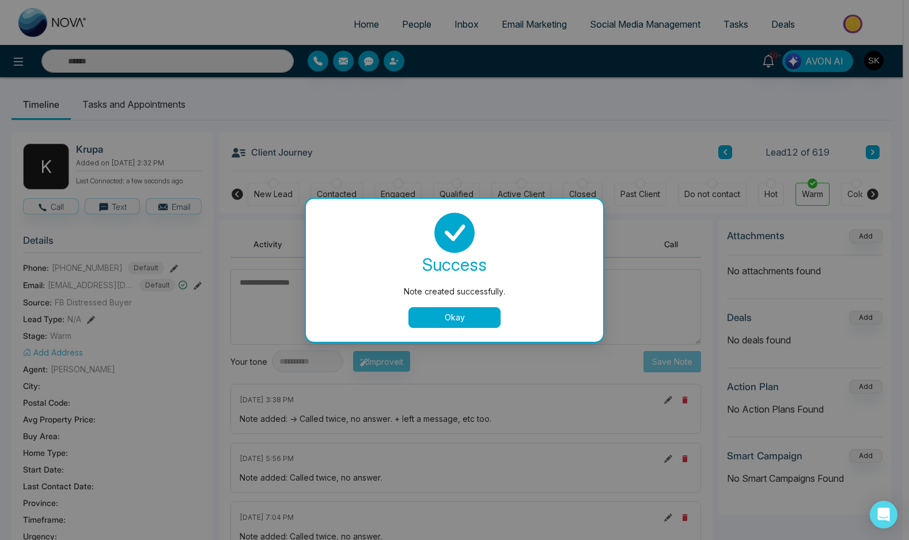
click at [435, 304] on div "success Note created successfully. Okay" at bounding box center [455, 270] width 270 height 115
click at [433, 315] on button "Okay" at bounding box center [455, 317] width 92 height 21
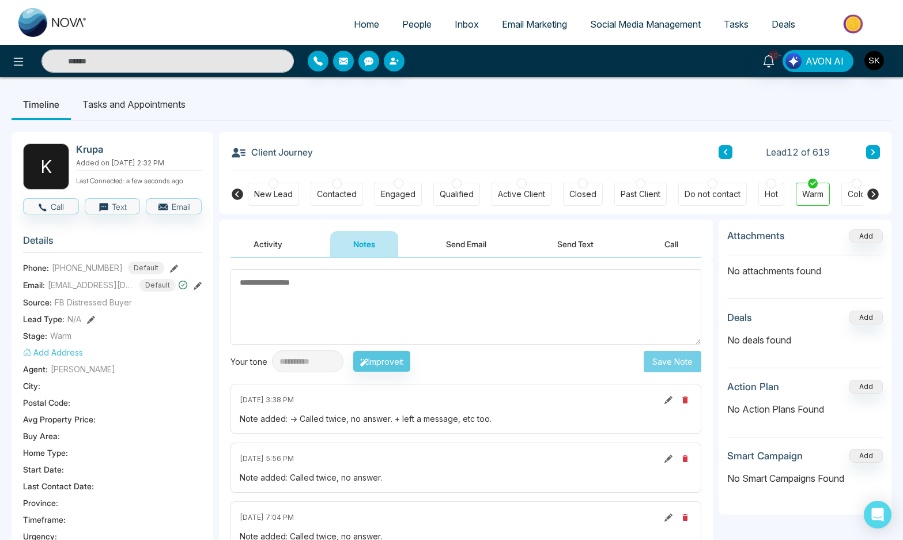
click at [127, 102] on li "Tasks and Appointments" at bounding box center [134, 104] width 126 height 31
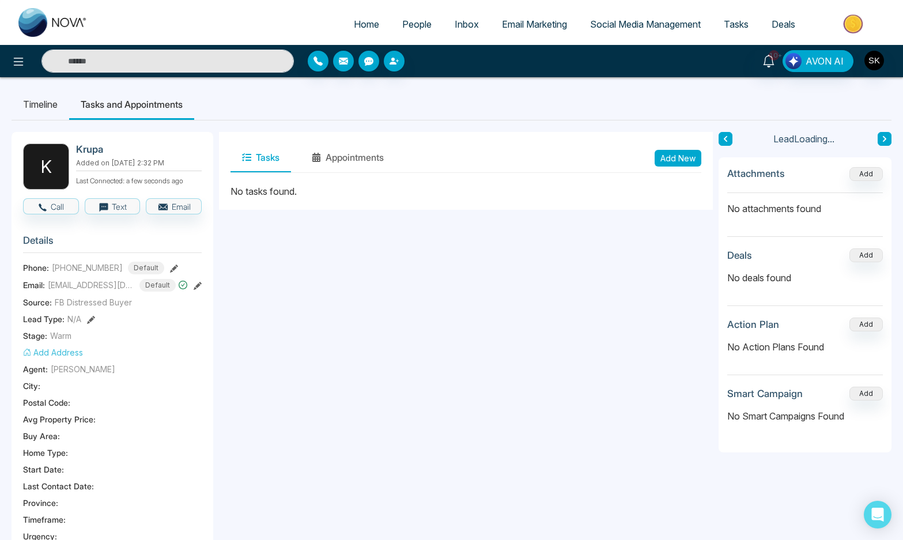
click at [668, 160] on button "Add New" at bounding box center [678, 158] width 47 height 17
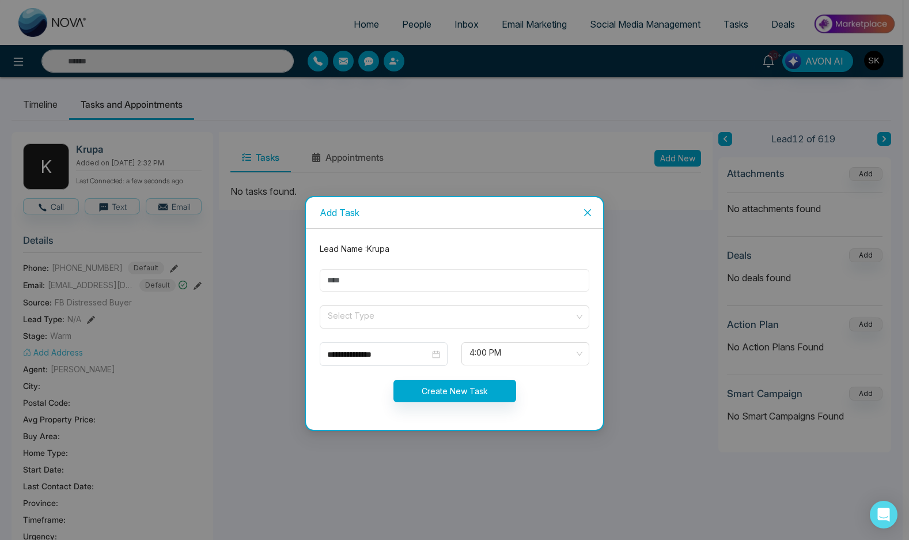
click at [380, 273] on input "text" at bounding box center [455, 280] width 270 height 22
click at [402, 281] on input "**" at bounding box center [455, 280] width 270 height 22
type input "**********"
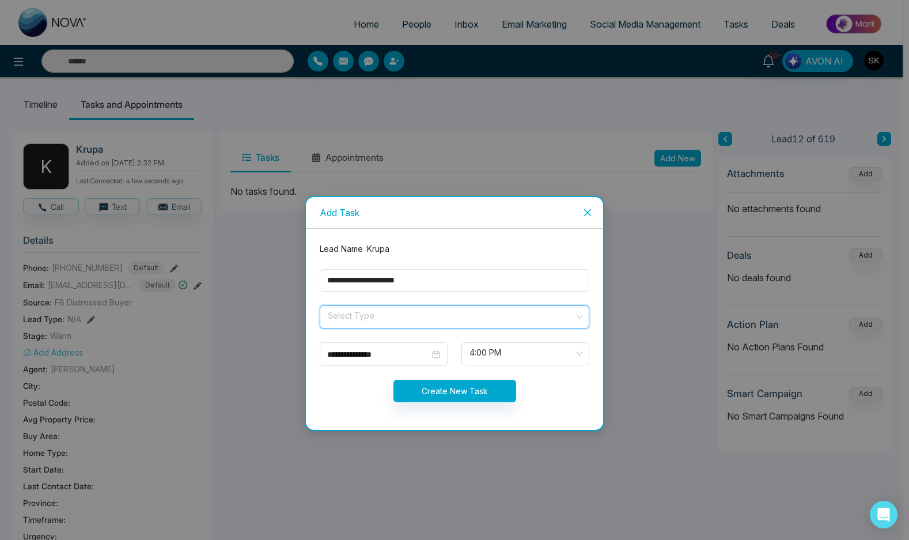
click at [395, 322] on input "search" at bounding box center [451, 314] width 248 height 17
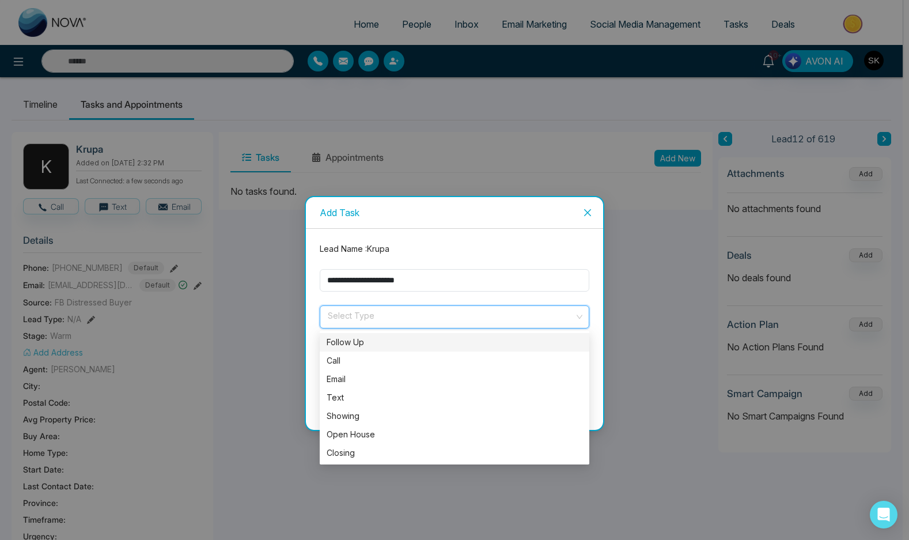
click at [390, 337] on div "Follow Up" at bounding box center [455, 342] width 256 height 13
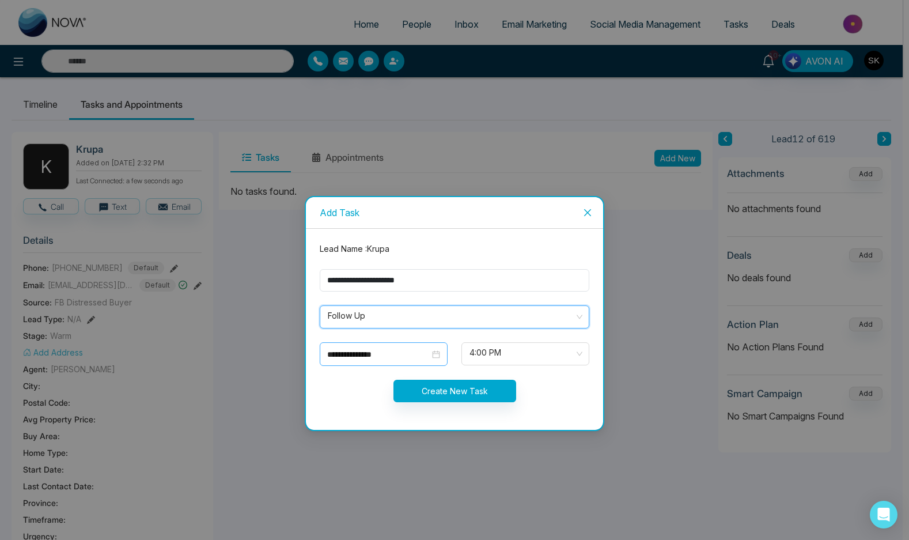
click at [389, 352] on input "**********" at bounding box center [378, 354] width 103 height 13
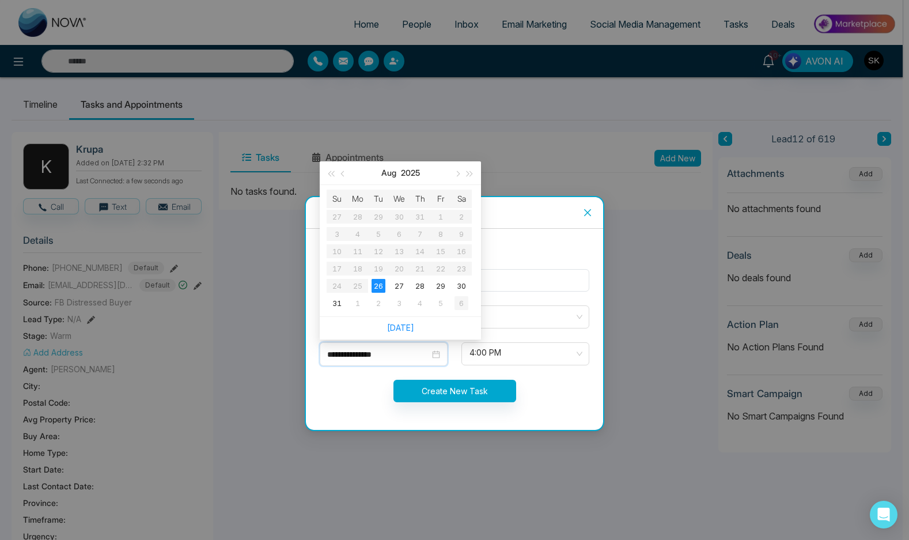
type input "**********"
click at [466, 304] on div "6" at bounding box center [462, 303] width 14 height 14
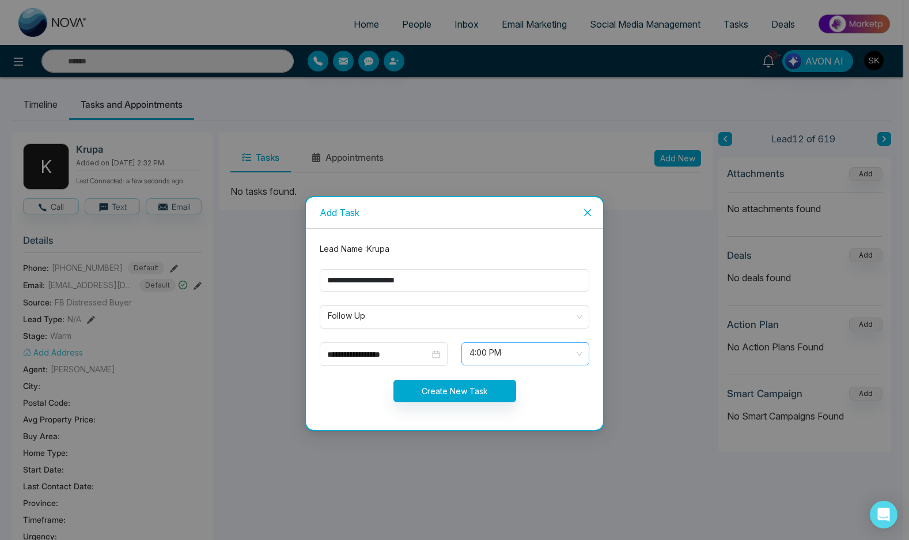
click at [499, 358] on span "4:00 PM" at bounding box center [526, 354] width 112 height 20
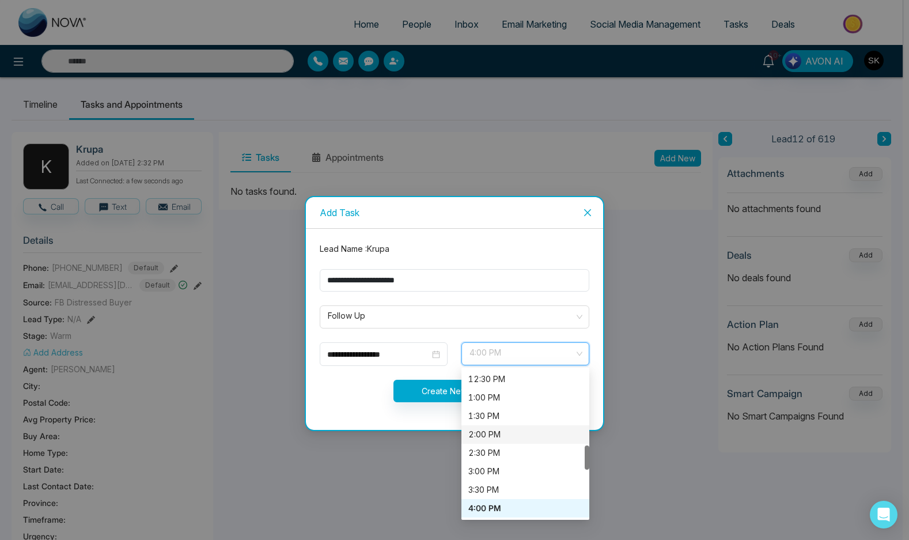
scroll to position [452, 0]
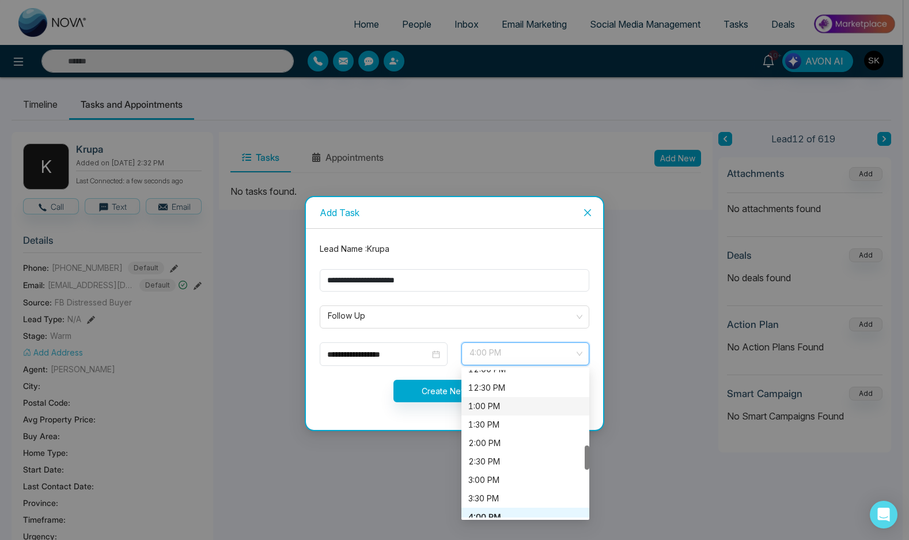
click at [498, 403] on div "1:00 PM" at bounding box center [525, 406] width 114 height 13
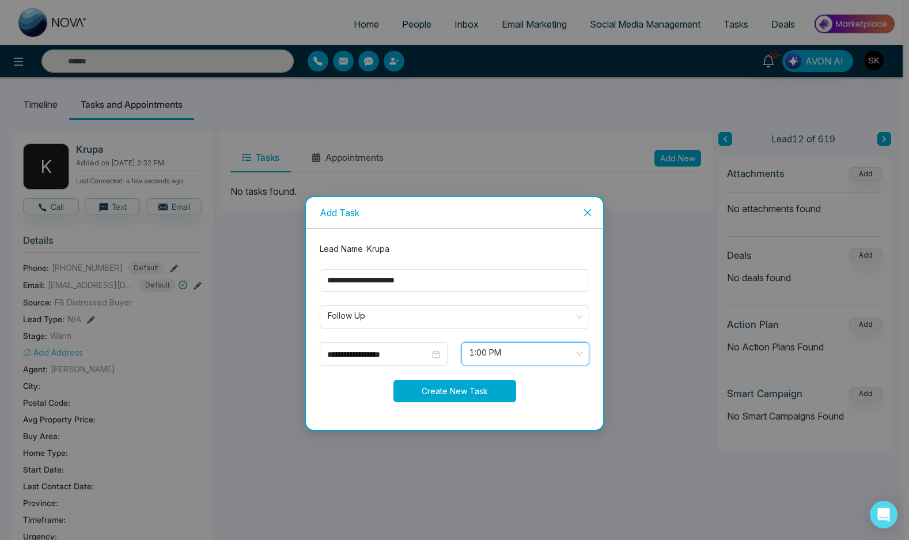
click at [466, 391] on button "Create New Task" at bounding box center [455, 391] width 123 height 22
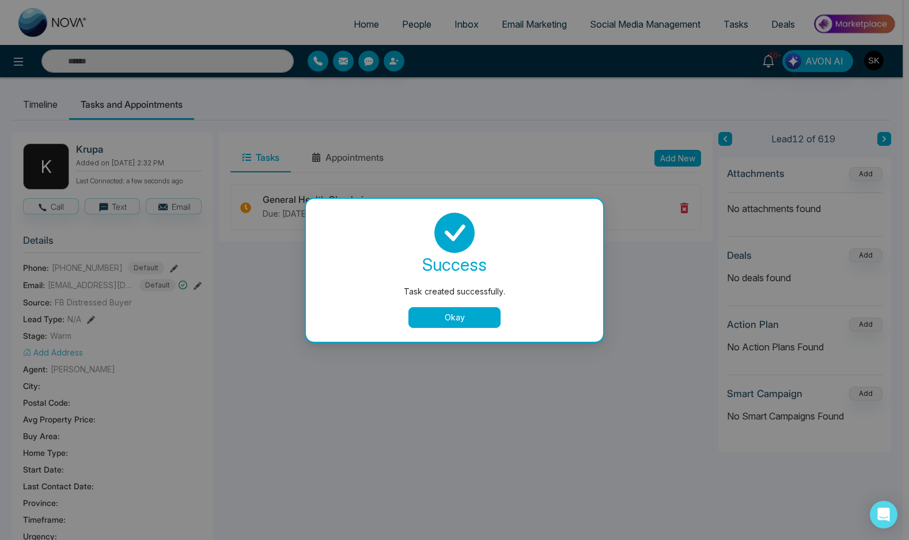
click at [470, 320] on button "Okay" at bounding box center [455, 317] width 92 height 21
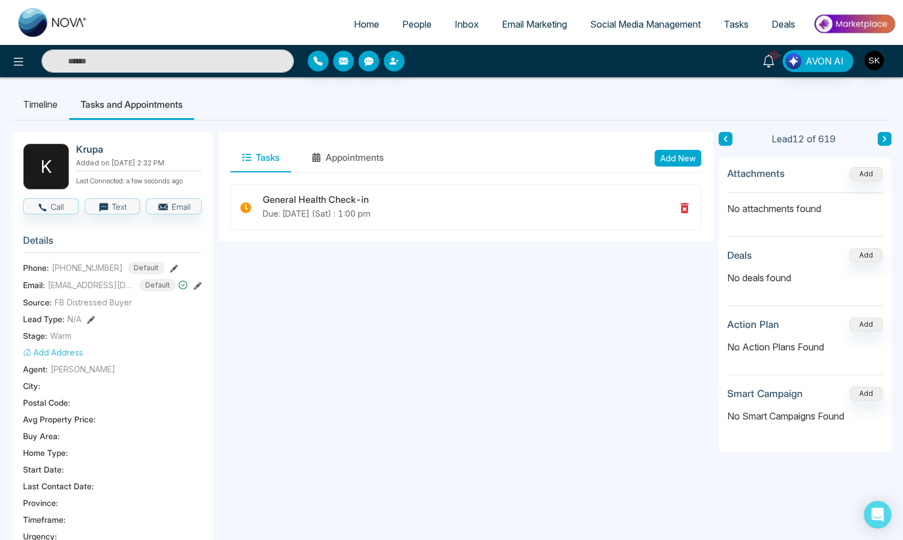
click at [776, 62] on link "10+" at bounding box center [769, 60] width 28 height 20
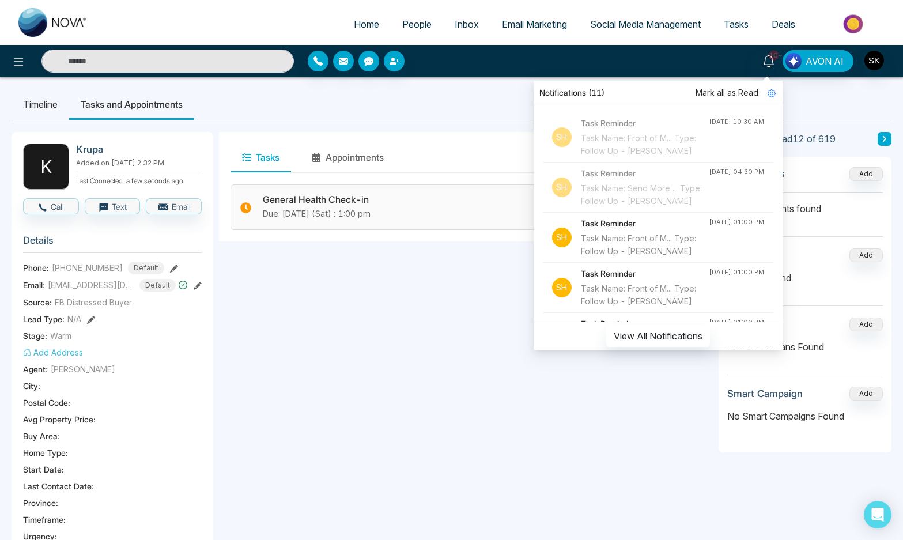
click at [309, 198] on h3 "General Health Check-in" at bounding box center [469, 199] width 413 height 11
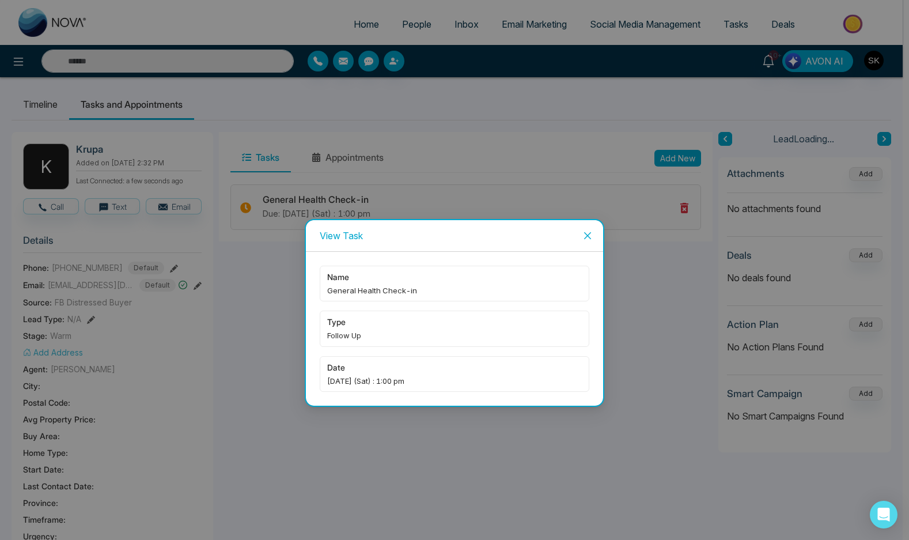
click at [309, 198] on div "View Task name General Health Check-in type Follow Up date [DATE] (Sat) : 1:00 …" at bounding box center [454, 270] width 909 height 540
click at [354, 288] on span "General Health Check-in" at bounding box center [454, 291] width 255 height 12
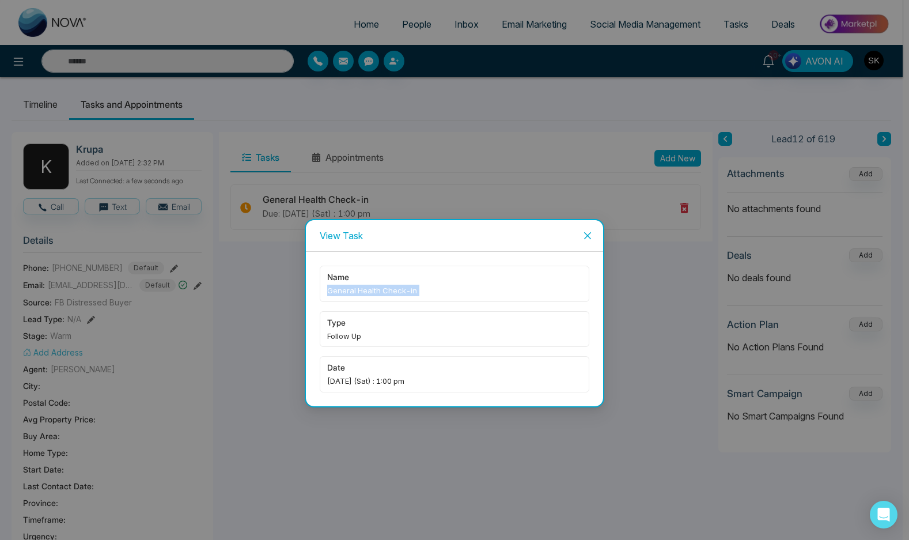
copy span "General Health Check-in"
click at [587, 238] on icon "close" at bounding box center [587, 235] width 9 height 9
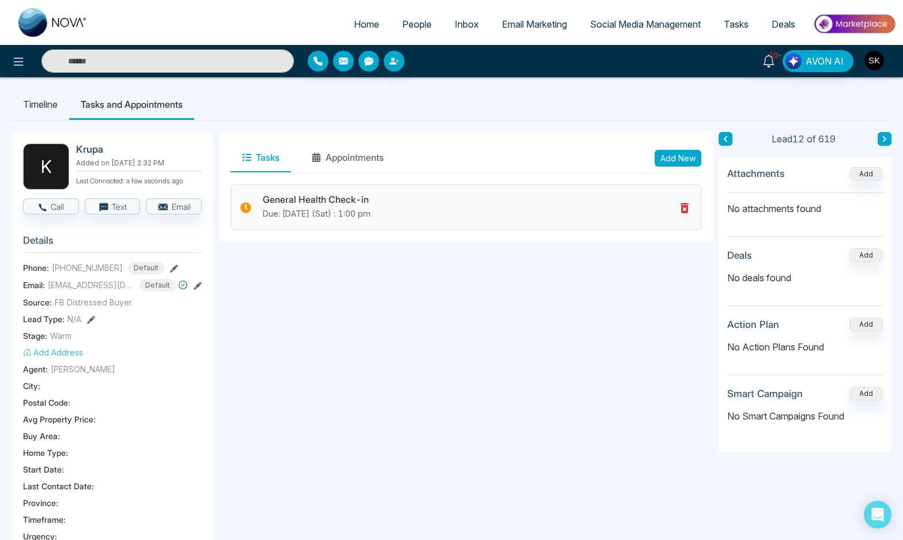
click at [684, 210] on icon at bounding box center [684, 208] width 8 height 10
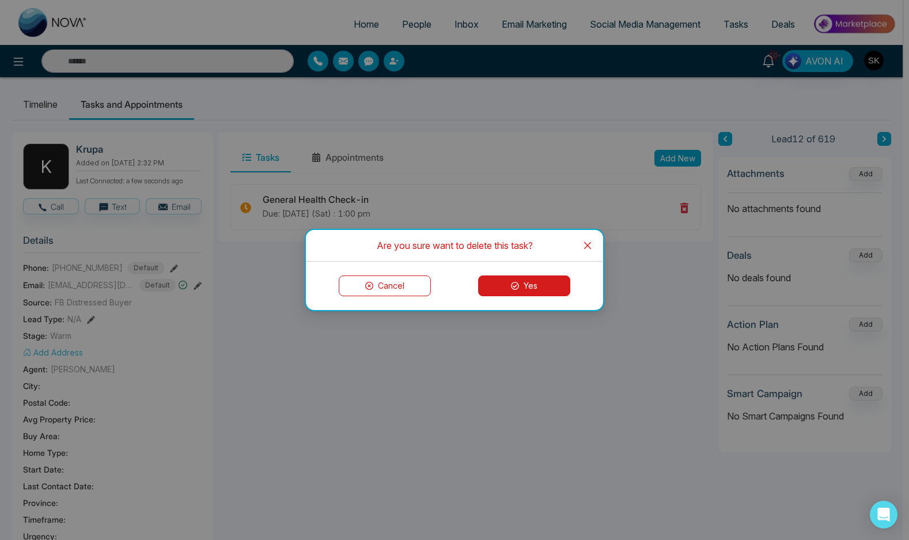
click at [510, 290] on button "Yes" at bounding box center [524, 285] width 92 height 21
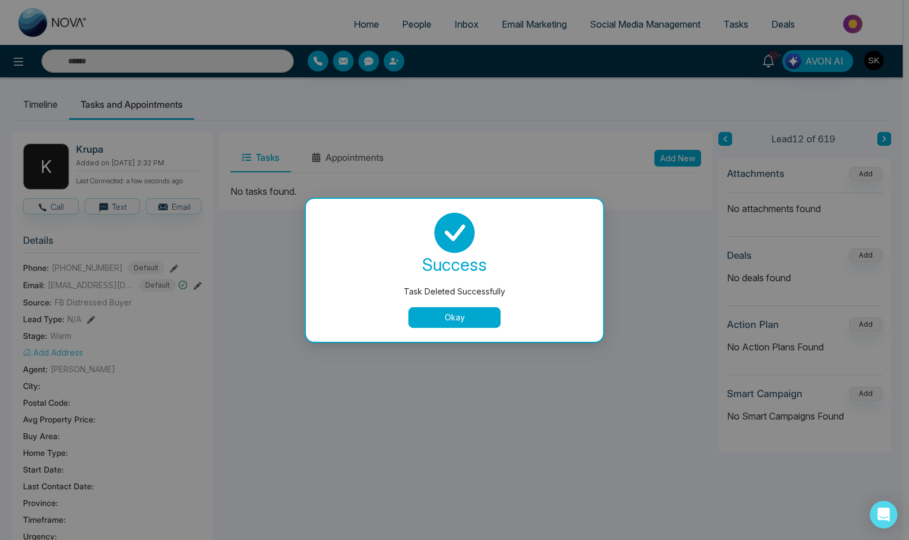
click at [474, 315] on button "Okay" at bounding box center [455, 317] width 92 height 21
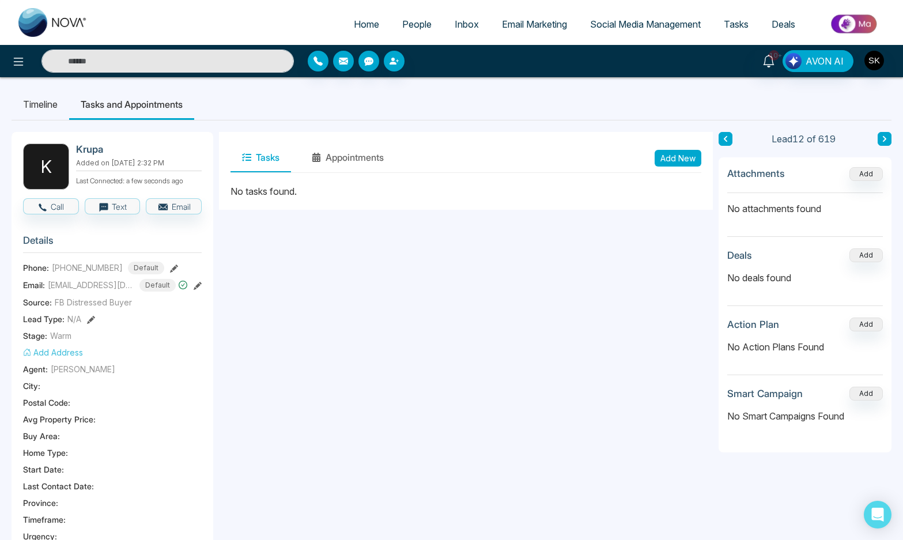
click at [674, 151] on button "Add New" at bounding box center [678, 158] width 47 height 17
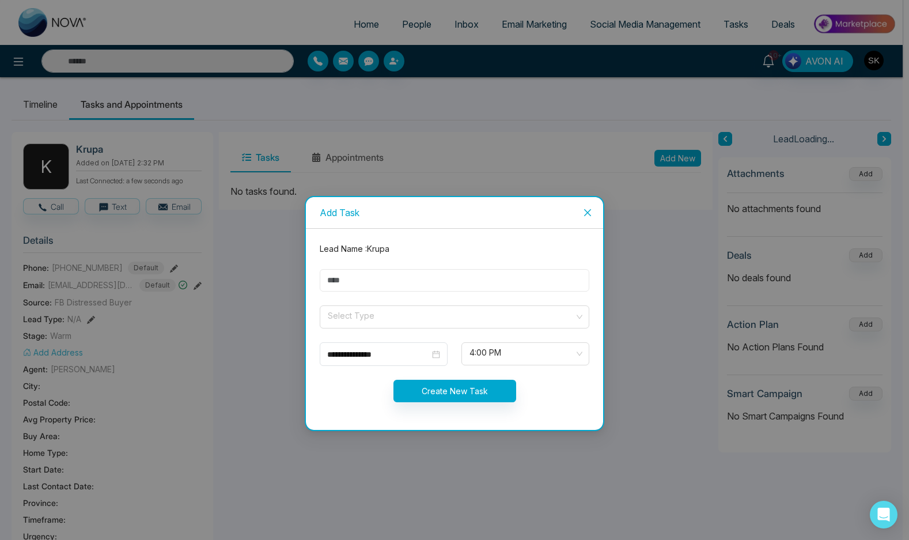
click at [404, 275] on input "text" at bounding box center [455, 280] width 270 height 22
paste input "**********"
type input "**********"
click at [353, 317] on input "search" at bounding box center [451, 314] width 248 height 17
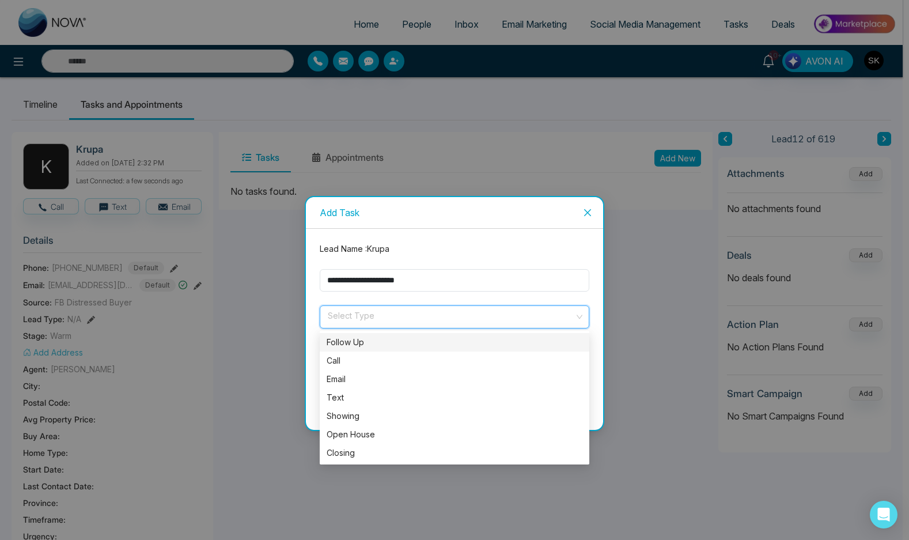
click at [367, 349] on div "Follow Up" at bounding box center [455, 342] width 270 height 18
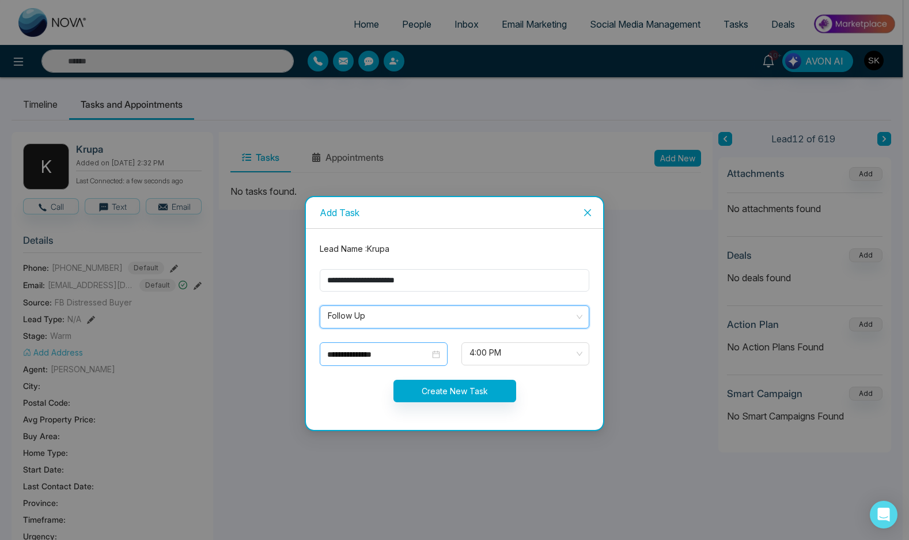
click at [384, 351] on input "**********" at bounding box center [378, 354] width 103 height 13
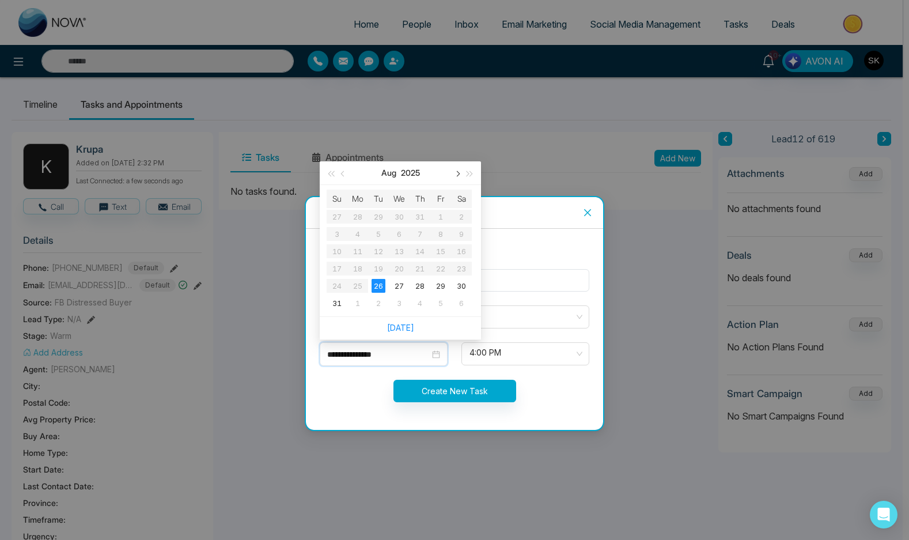
click at [460, 171] on button "button" at bounding box center [457, 172] width 13 height 23
type input "**********"
click at [460, 236] on div "13" at bounding box center [462, 234] width 14 height 14
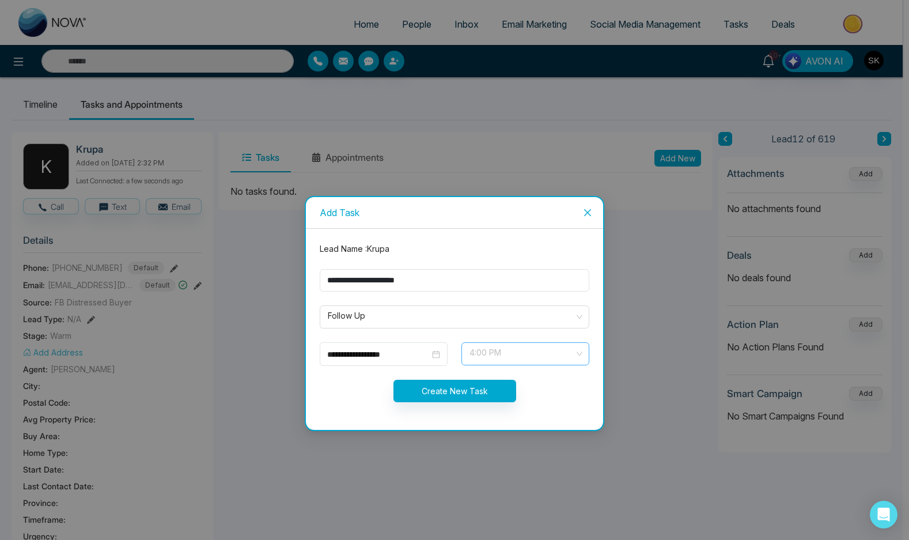
click at [503, 360] on span "4:00 PM" at bounding box center [526, 354] width 112 height 20
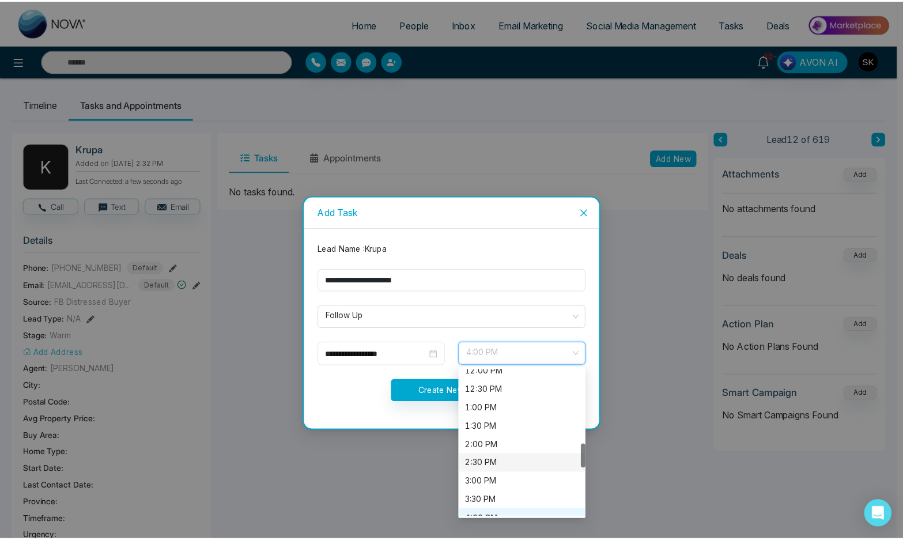
scroll to position [449, 0]
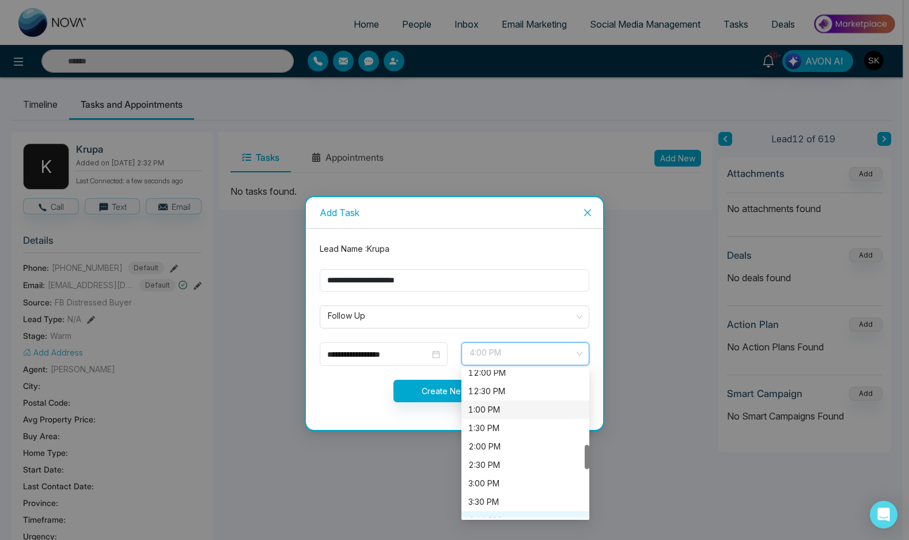
click at [490, 409] on div "1:00 PM" at bounding box center [525, 409] width 114 height 13
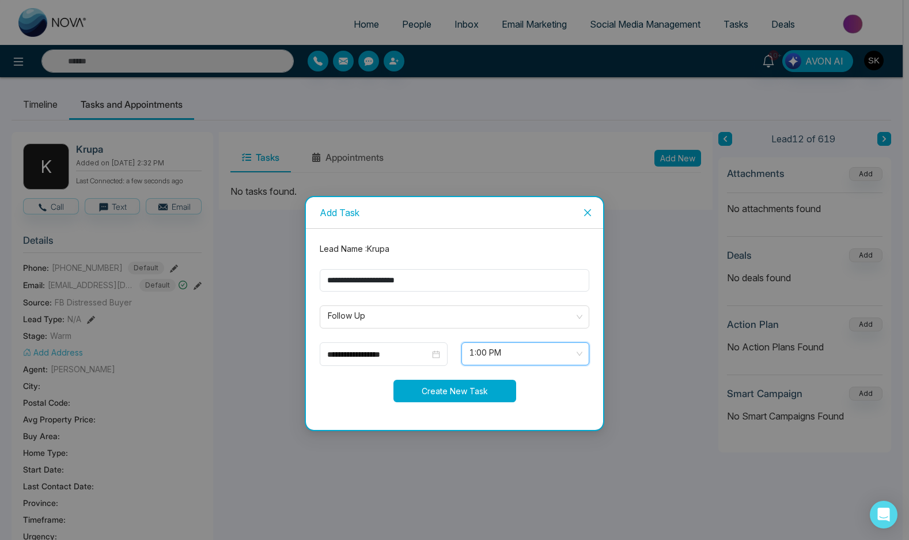
click at [462, 394] on button "Create New Task" at bounding box center [455, 391] width 123 height 22
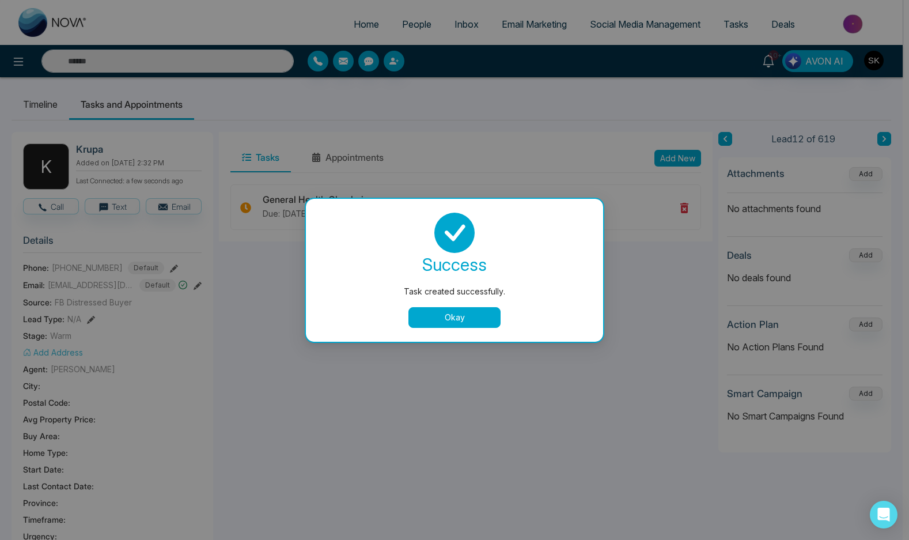
click at [462, 322] on button "Okay" at bounding box center [455, 317] width 92 height 21
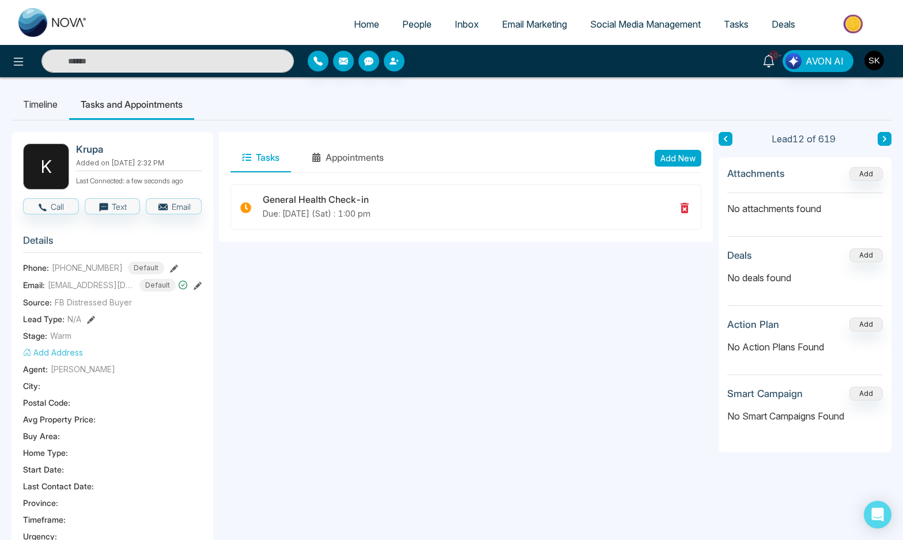
click at [769, 59] on icon at bounding box center [768, 61] width 13 height 13
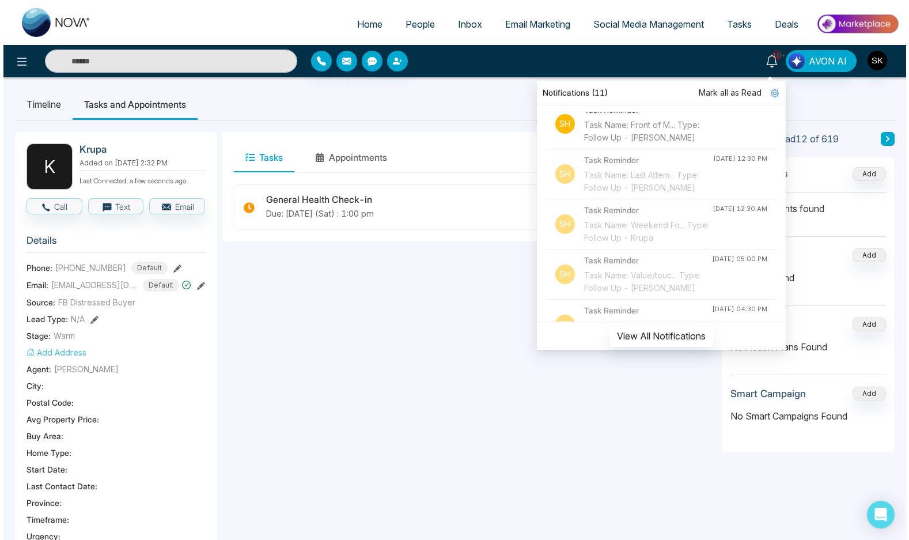
scroll to position [674, 0]
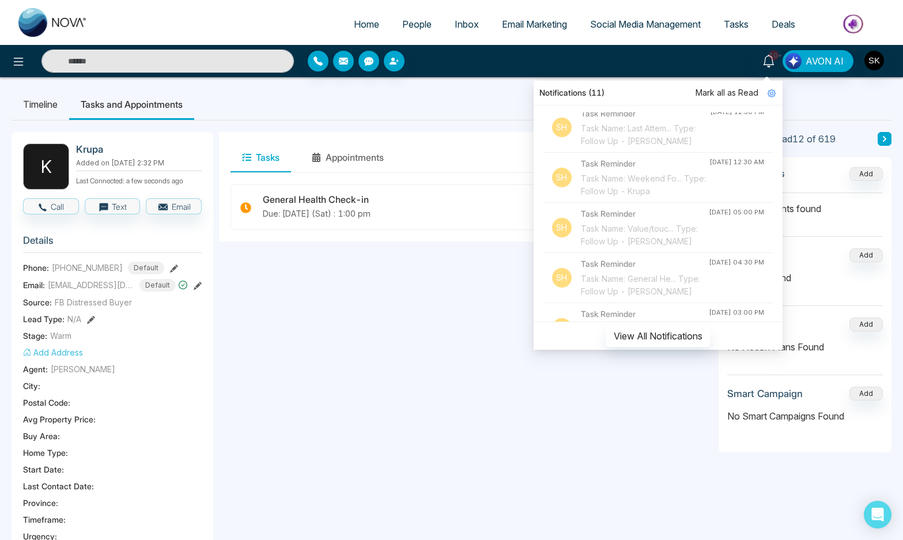
click at [655, 97] on div "Task Name: Front of M... Type: Follow Up - [PERSON_NAME]" at bounding box center [645, 84] width 128 height 25
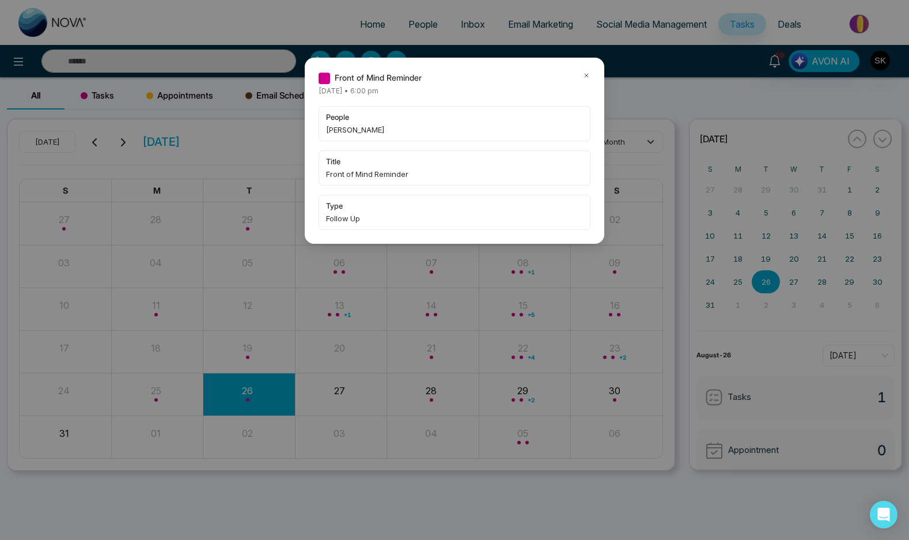
click at [349, 130] on span "[PERSON_NAME]" at bounding box center [454, 130] width 257 height 12
copy span "[PERSON_NAME]"
click at [584, 75] on icon at bounding box center [587, 75] width 8 height 8
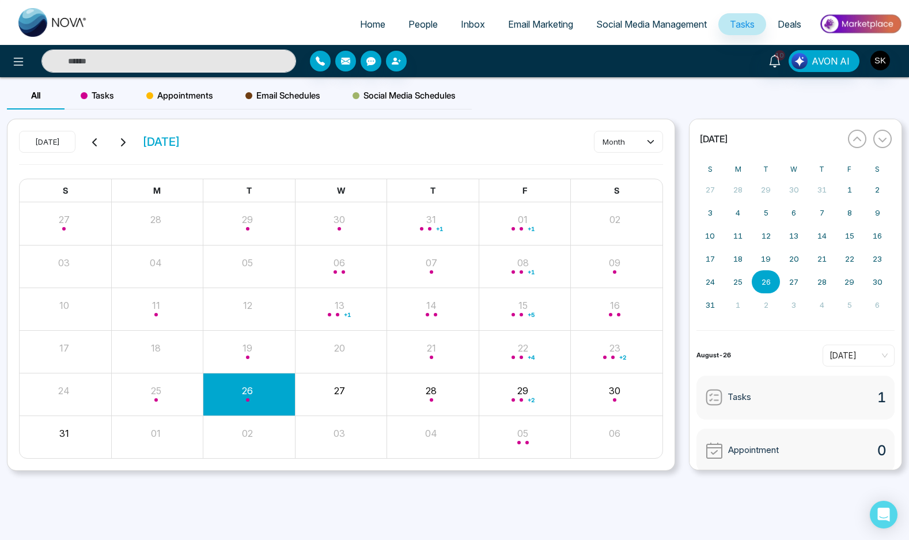
click at [272, 67] on input "text" at bounding box center [168, 61] width 255 height 23
paste input "**********"
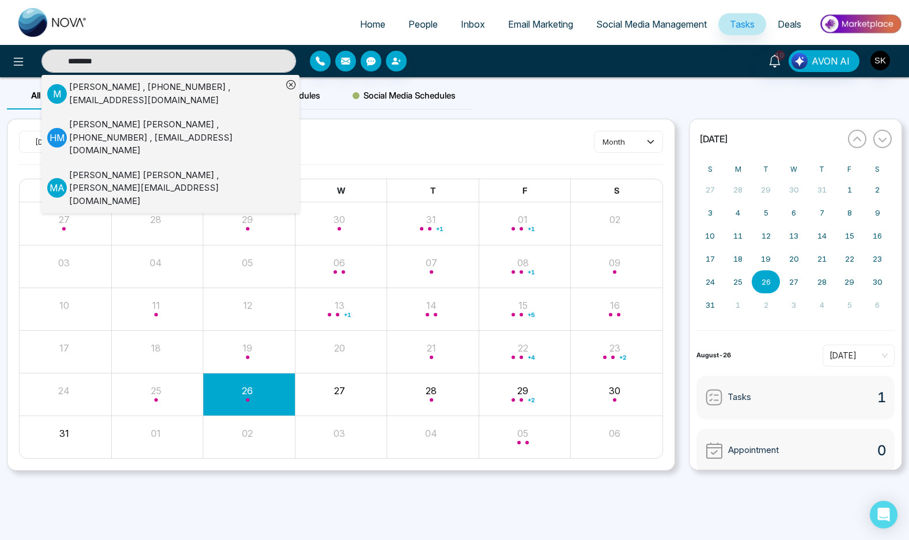
type input "********"
click at [195, 94] on div "[PERSON_NAME] , [PHONE_NUMBER] , [EMAIL_ADDRESS][DOMAIN_NAME]" at bounding box center [175, 94] width 213 height 26
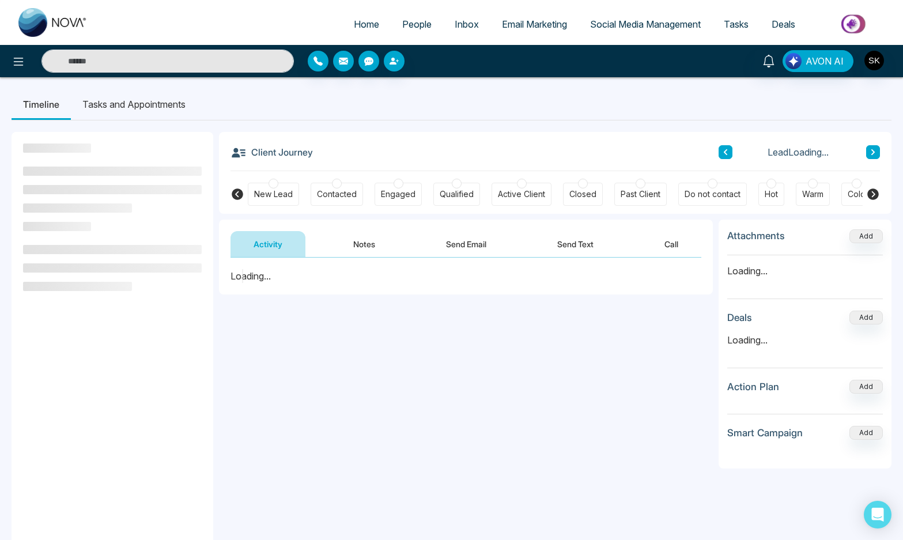
click at [347, 248] on button "Notes" at bounding box center [364, 244] width 68 height 26
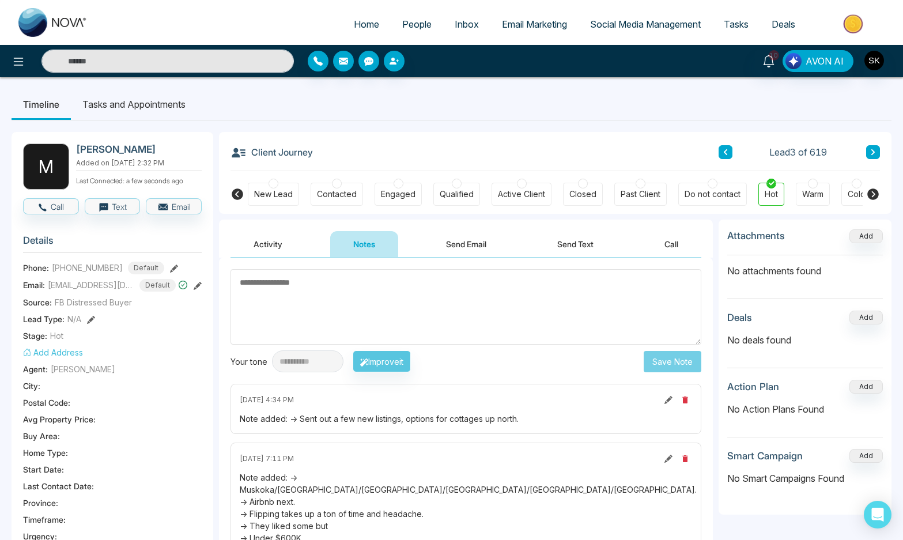
click at [381, 312] on textarea at bounding box center [465, 306] width 471 height 75
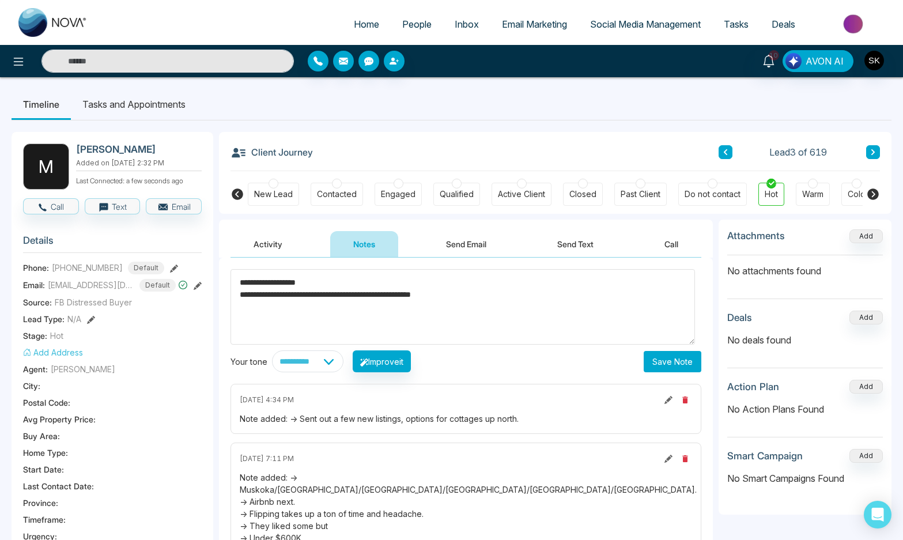
type textarea "**********"
click at [670, 357] on button "Save Note" at bounding box center [673, 361] width 58 height 21
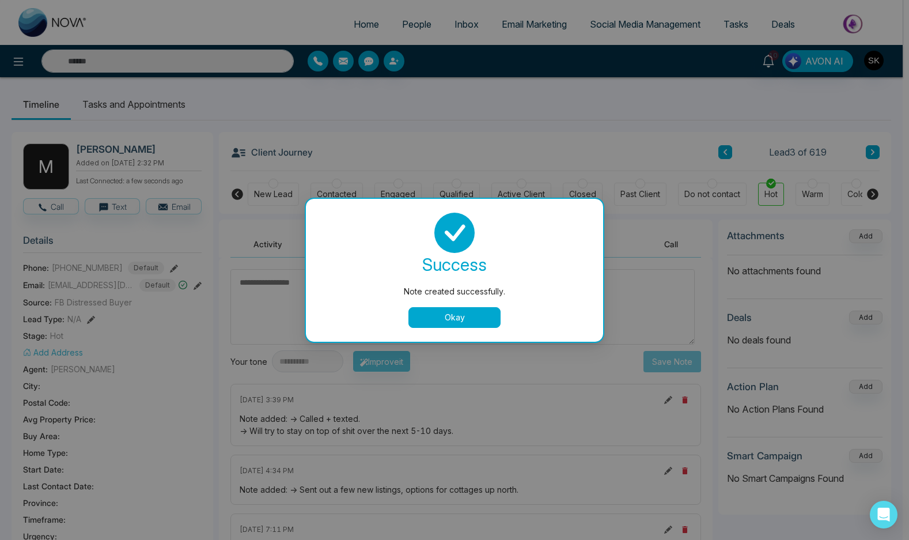
click at [414, 323] on button "Okay" at bounding box center [455, 317] width 92 height 21
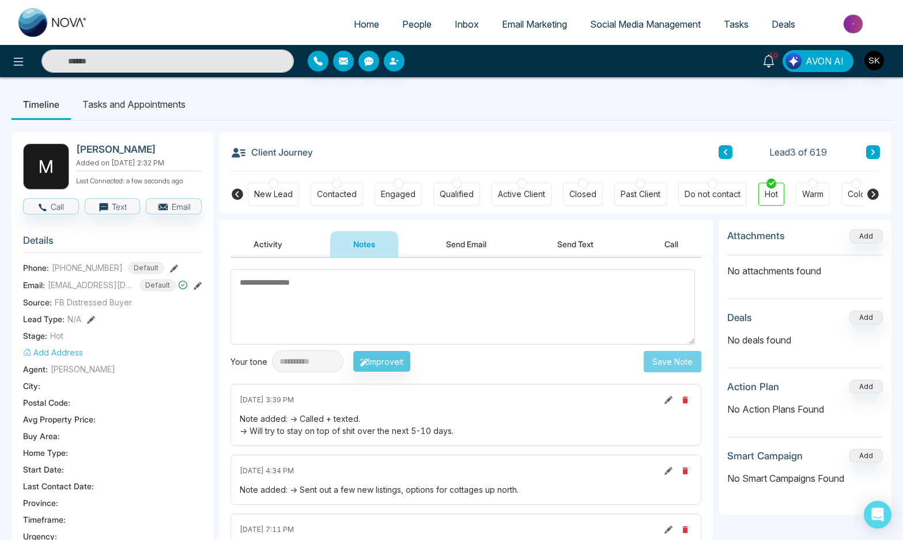
click at [155, 106] on li "Tasks and Appointments" at bounding box center [134, 104] width 126 height 31
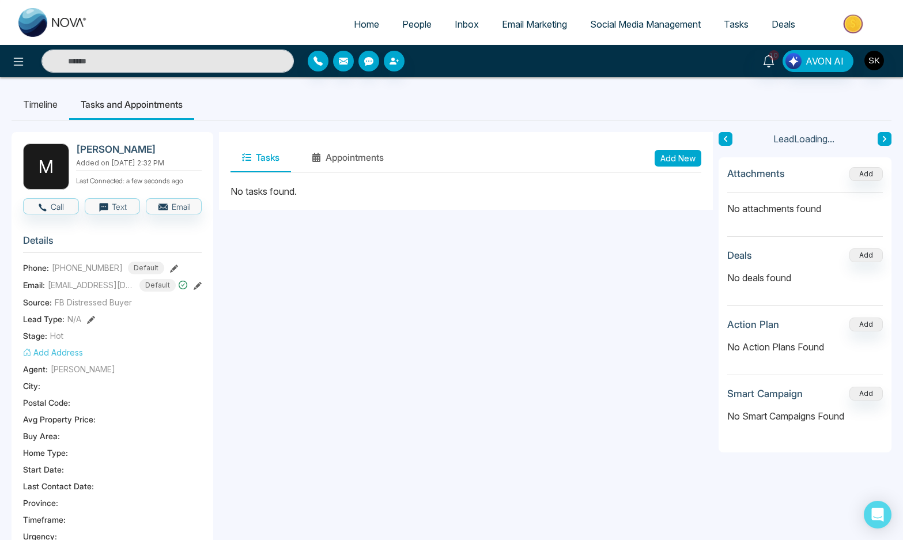
click at [661, 157] on button "Add New" at bounding box center [678, 158] width 47 height 17
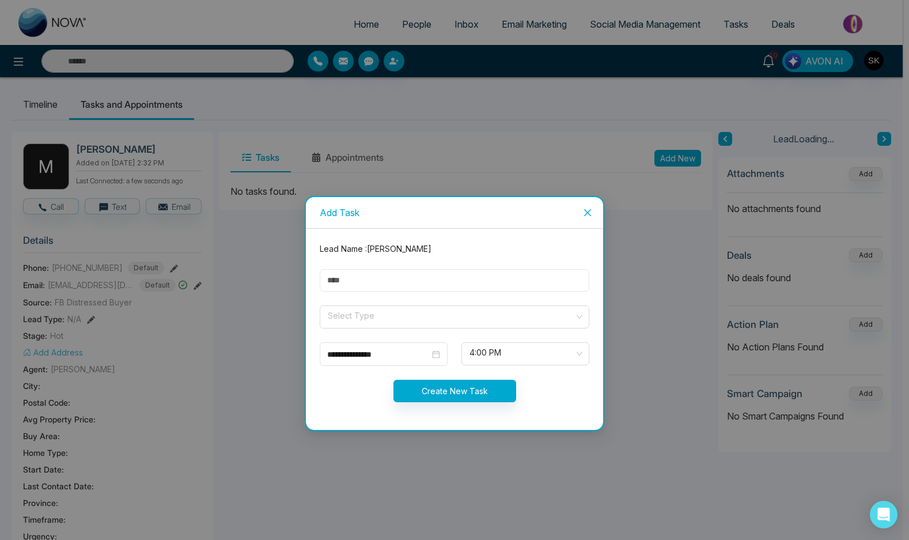
click at [404, 288] on input "text" at bounding box center [455, 280] width 270 height 22
type input "**********"
click at [402, 321] on input "search" at bounding box center [451, 314] width 248 height 17
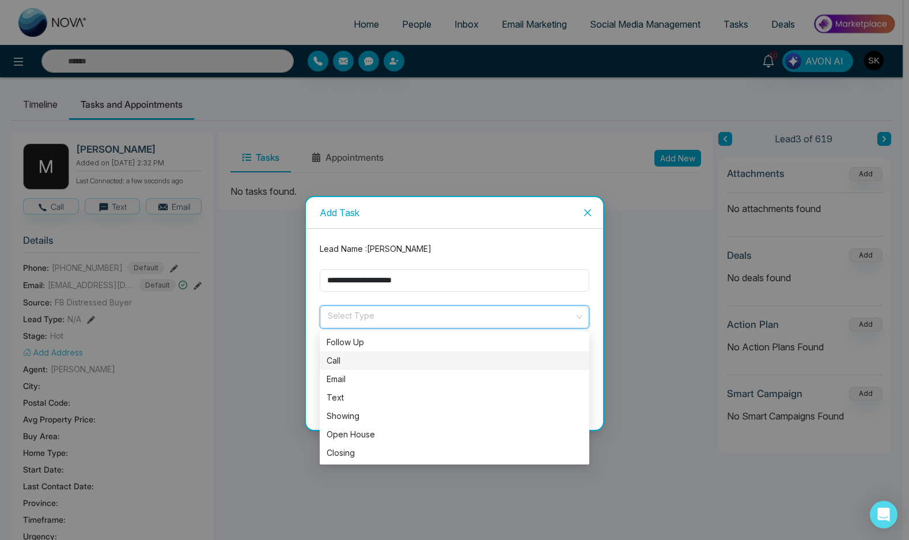
click at [381, 352] on div "Call" at bounding box center [455, 360] width 270 height 18
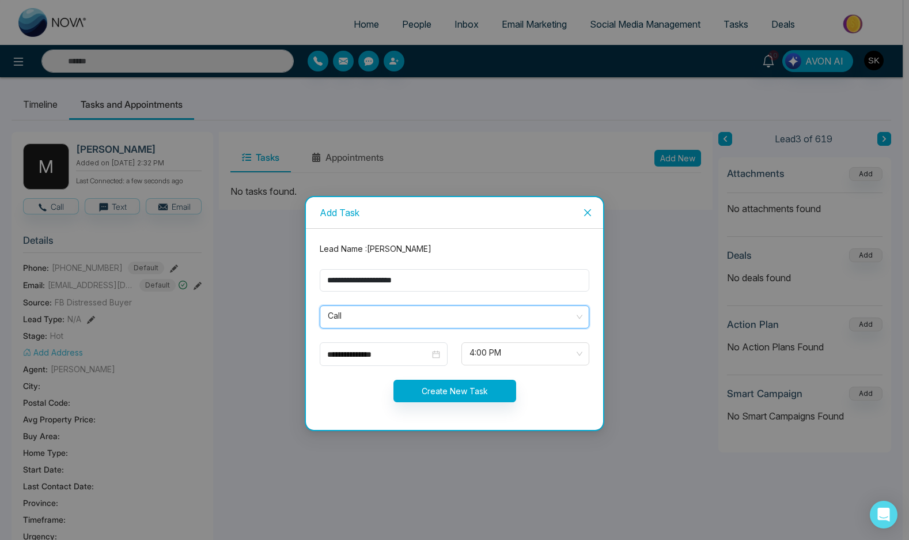
click at [381, 320] on span "Call" at bounding box center [455, 317] width 254 height 20
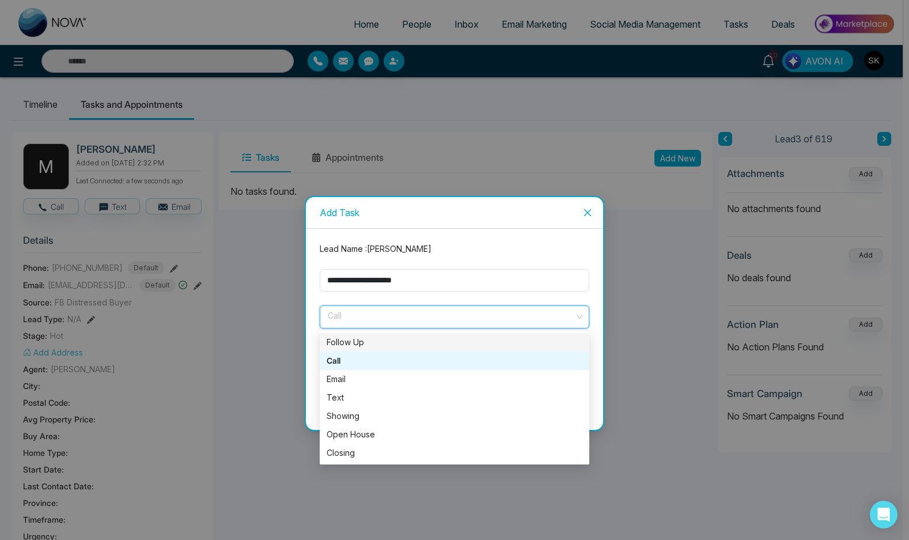
click at [381, 345] on div "Follow Up" at bounding box center [455, 342] width 256 height 13
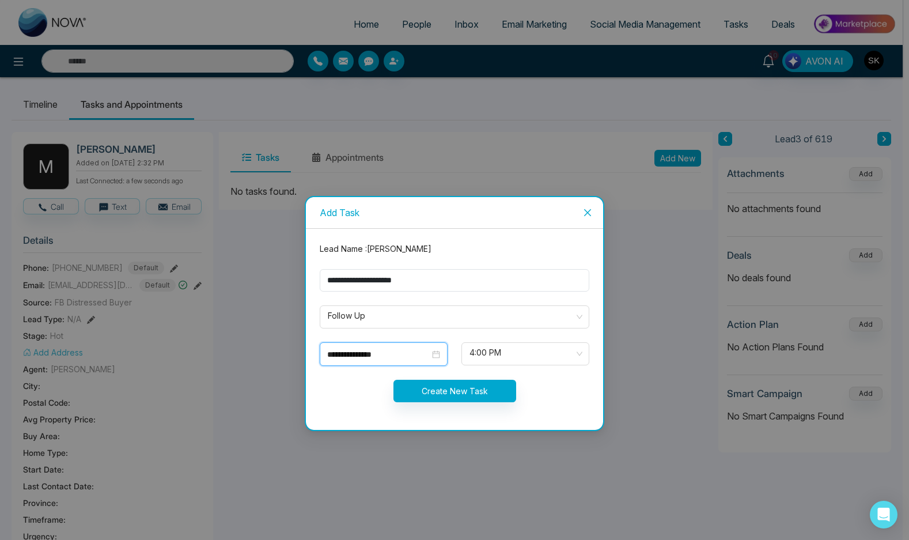
click at [362, 351] on input "**********" at bounding box center [378, 354] width 103 height 13
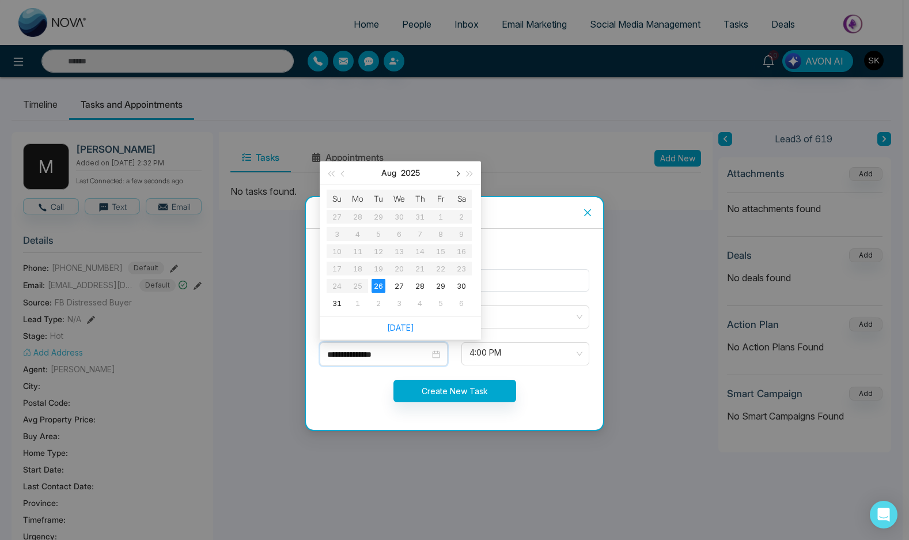
click at [452, 177] on button "button" at bounding box center [457, 172] width 13 height 23
drag, startPoint x: 445, startPoint y: 233, endPoint x: 436, endPoint y: 182, distance: 52.1
click at [436, 182] on div "[DATE] Su Mo Tu We Th Fr Sa 31 1 2 3 4 5 6 7 8 9 10 11 12 13 14 15 16 17 18 19 …" at bounding box center [400, 238] width 161 height 155
type input "**********"
click at [460, 216] on div "6" at bounding box center [462, 217] width 14 height 14
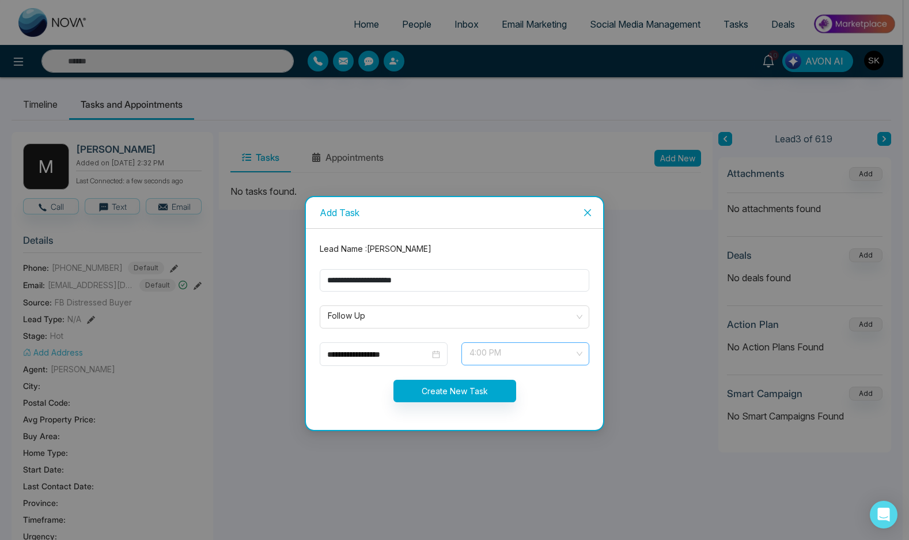
click at [481, 355] on span "4:00 PM" at bounding box center [526, 354] width 112 height 20
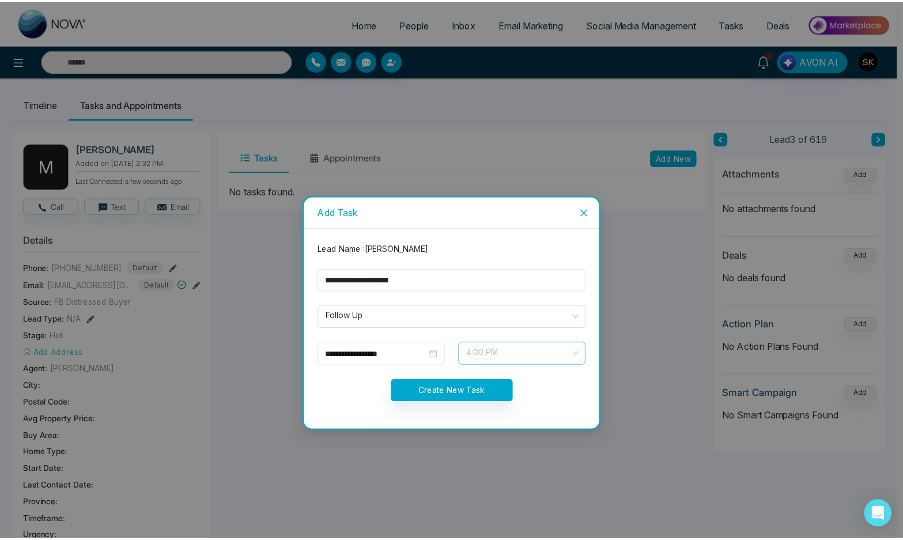
scroll to position [461, 0]
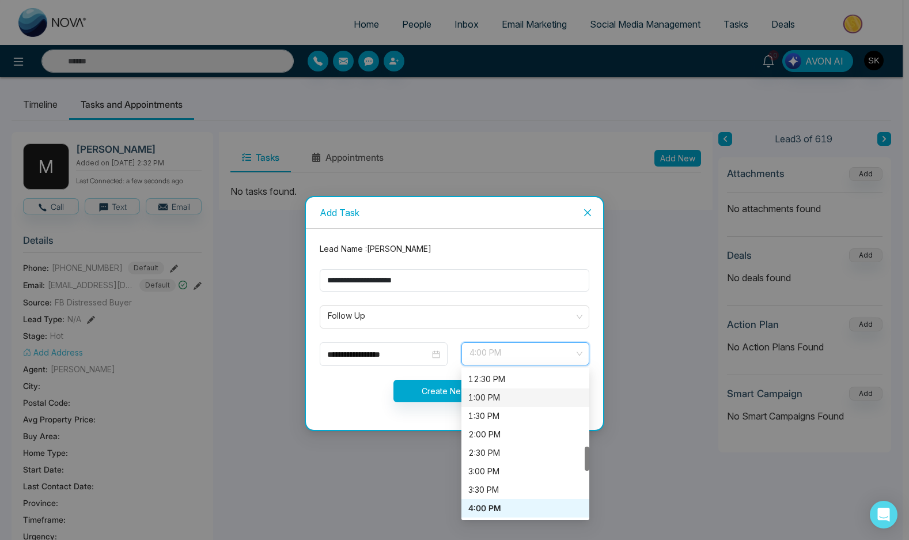
click at [495, 398] on div "1:00 PM" at bounding box center [525, 397] width 114 height 13
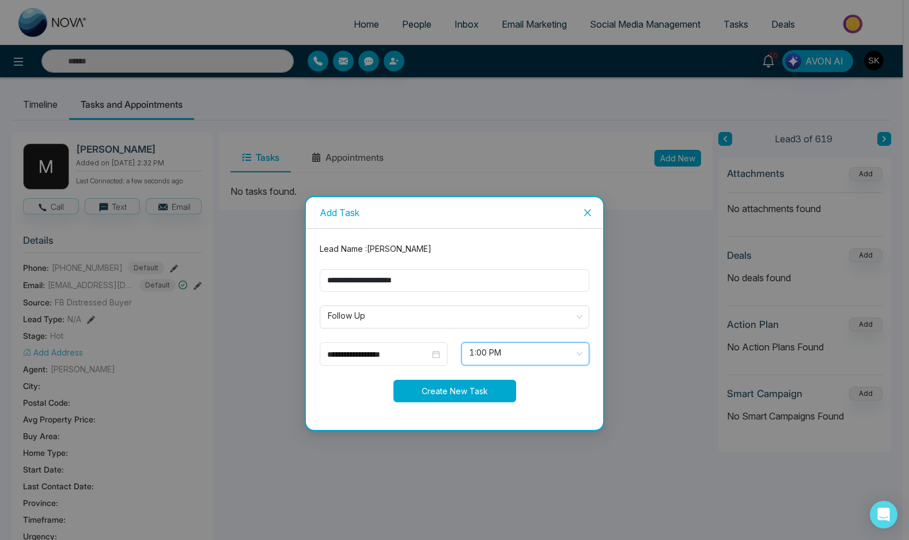
click at [481, 396] on button "Create New Task" at bounding box center [455, 391] width 123 height 22
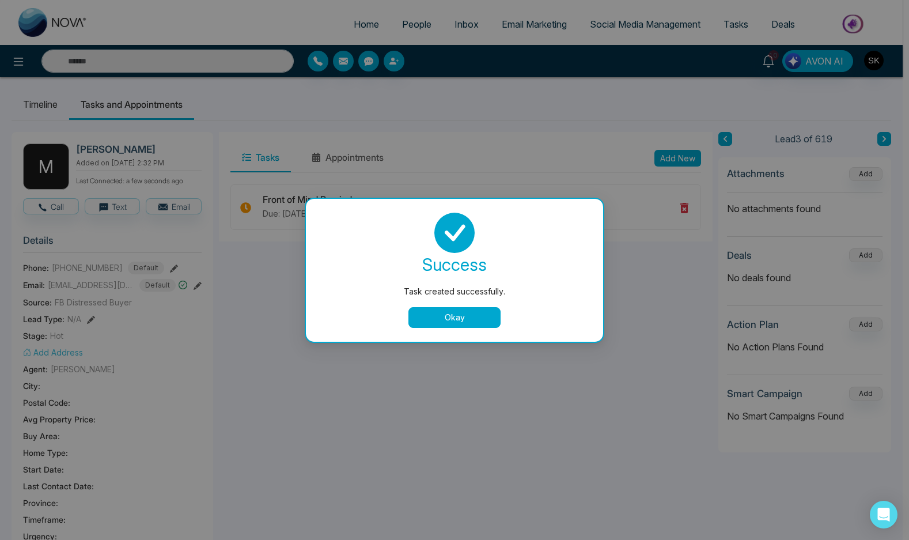
click at [471, 319] on button "Okay" at bounding box center [455, 317] width 92 height 21
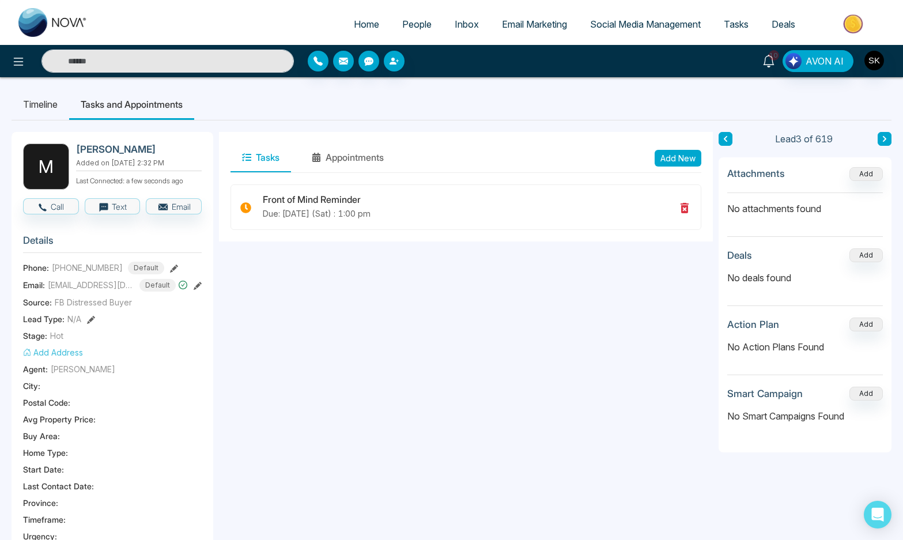
click at [771, 61] on icon at bounding box center [768, 61] width 13 height 13
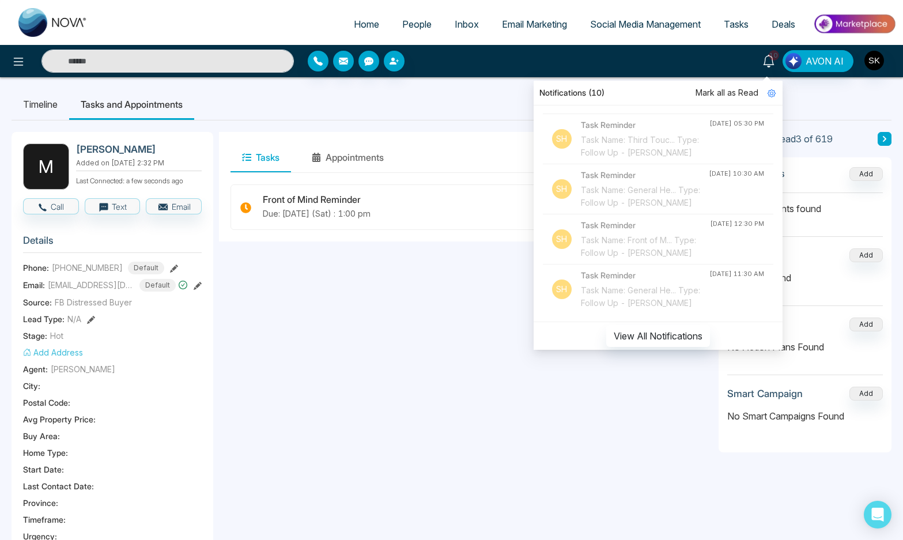
scroll to position [1012, 0]
click at [641, 110] on div "Task Name: Front of M... Type: Follow Up - [PERSON_NAME]" at bounding box center [645, 97] width 129 height 25
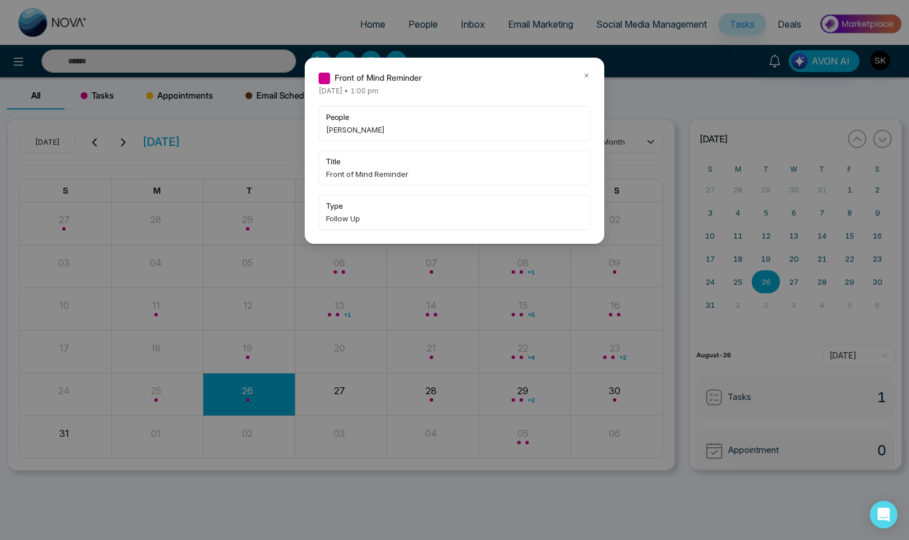
click at [355, 135] on span "[PERSON_NAME]" at bounding box center [454, 130] width 257 height 12
click at [349, 132] on span "[PERSON_NAME]" at bounding box center [454, 130] width 257 height 12
copy span "Behbood"
click at [585, 70] on div "Front of Mind Reminder [DATE] • 1:00 pm people [PERSON_NAME] title Front of Min…" at bounding box center [455, 151] width 300 height 186
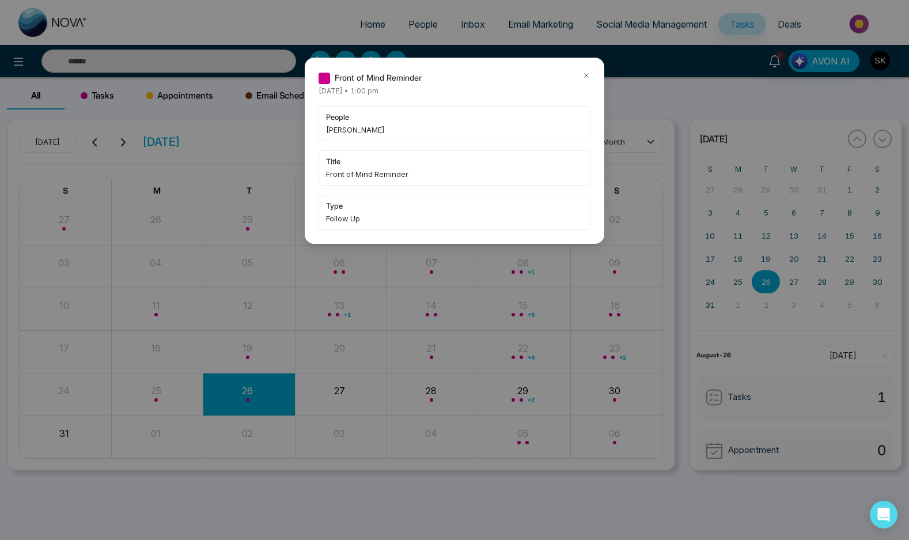
click at [585, 74] on icon at bounding box center [586, 75] width 3 height 3
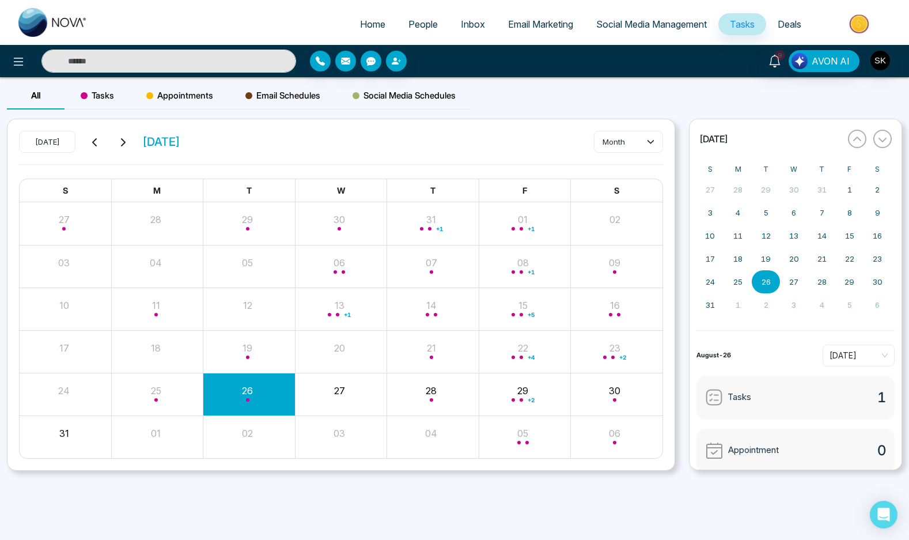
click at [193, 60] on input "text" at bounding box center [168, 61] width 255 height 23
paste input "*******"
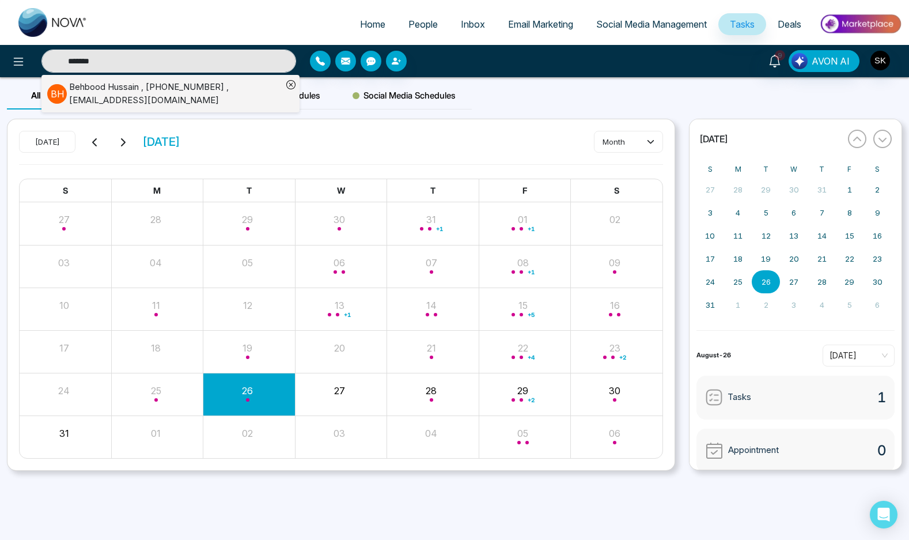
type input "*******"
click at [162, 100] on div "[PERSON_NAME] , [PHONE_NUMBER] , [EMAIL_ADDRESS][DOMAIN_NAME]" at bounding box center [175, 94] width 213 height 26
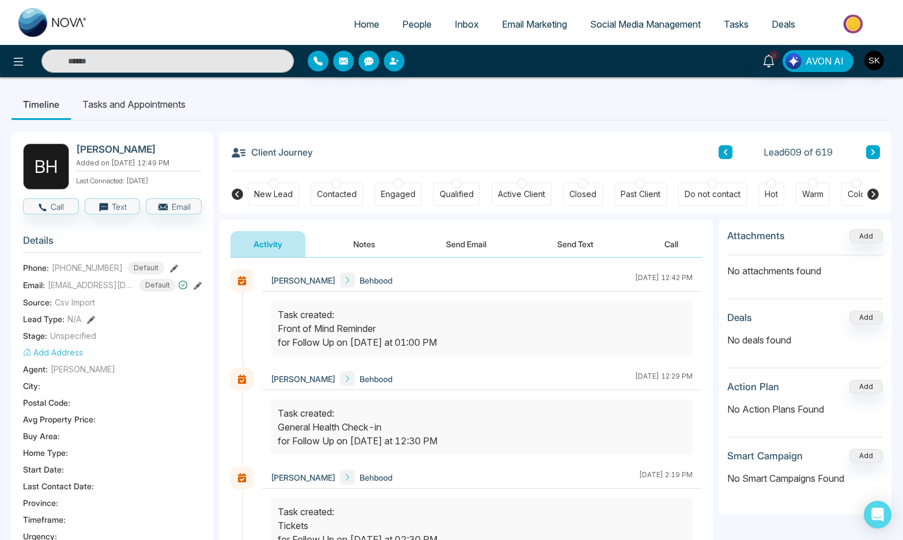
click at [362, 237] on button "Notes" at bounding box center [364, 244] width 68 height 26
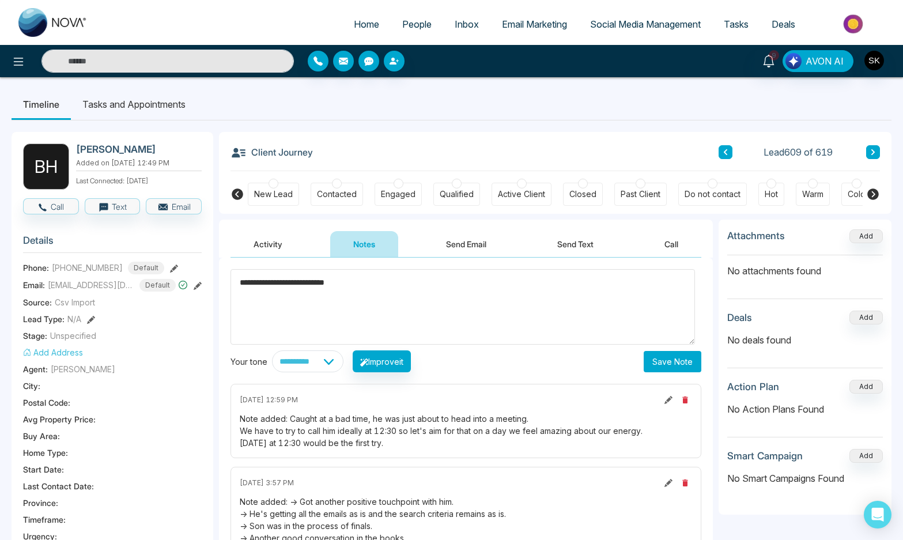
type textarea "**********"
click at [679, 365] on button "Save Note" at bounding box center [673, 361] width 58 height 21
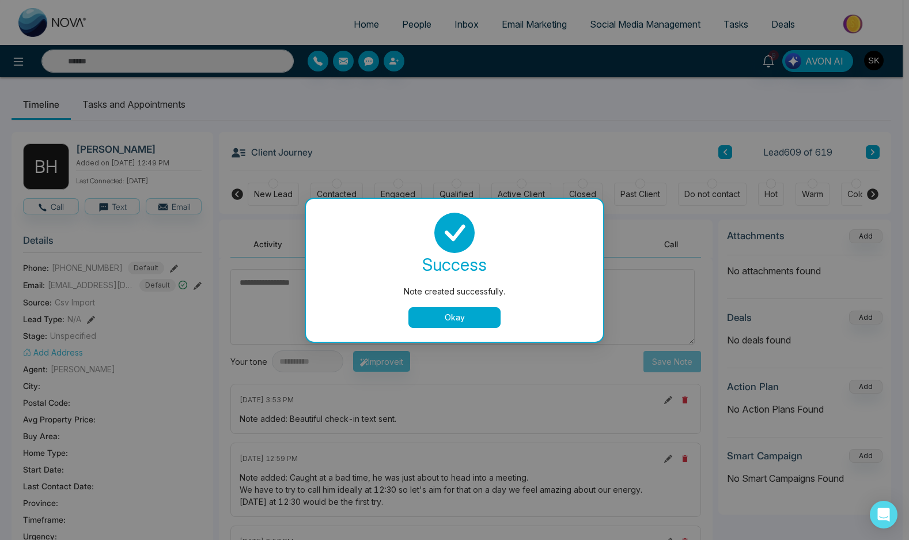
click at [452, 311] on button "Okay" at bounding box center [455, 317] width 92 height 21
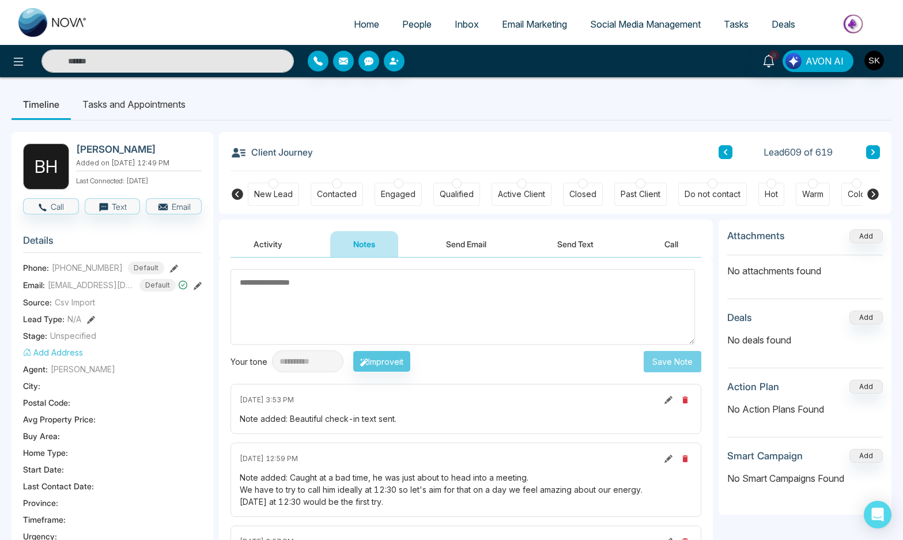
click at [139, 104] on li "Tasks and Appointments" at bounding box center [134, 104] width 126 height 31
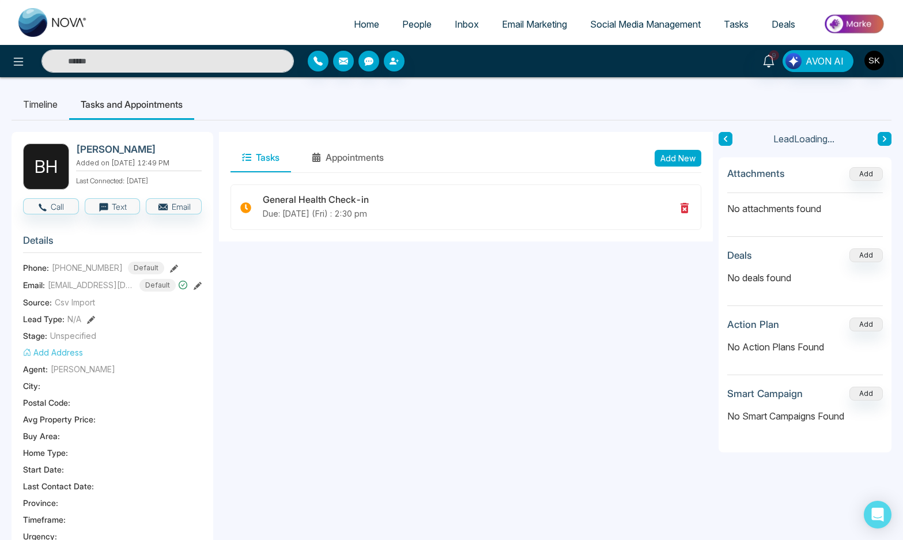
click at [690, 162] on button "Add New" at bounding box center [678, 158] width 47 height 17
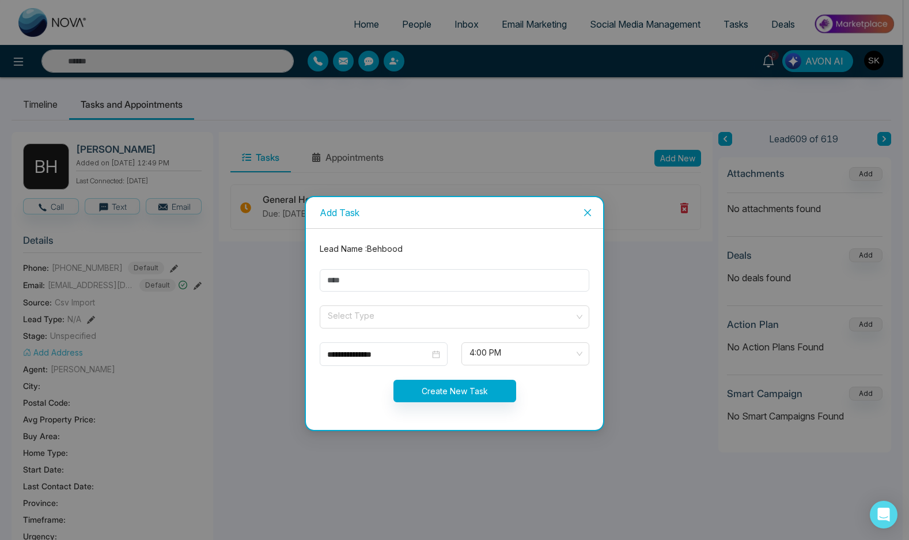
click at [447, 147] on div "**********" at bounding box center [454, 270] width 909 height 540
click at [590, 215] on icon "close" at bounding box center [587, 212] width 7 height 7
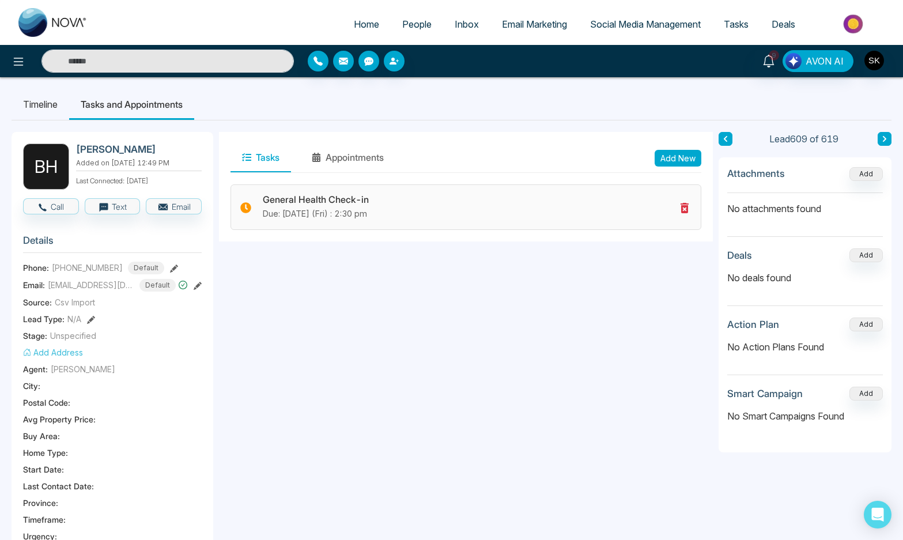
click at [684, 210] on icon at bounding box center [684, 208] width 8 height 10
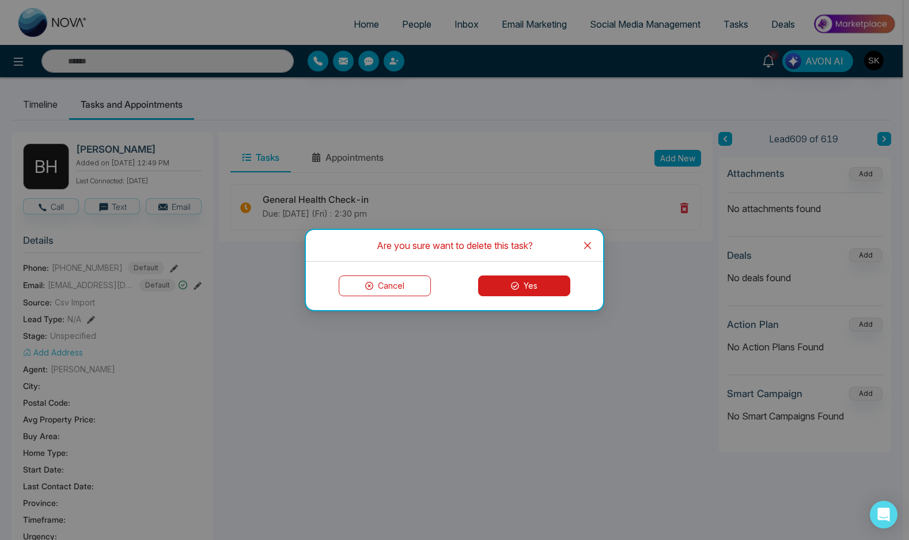
click at [532, 279] on button "Yes" at bounding box center [524, 285] width 92 height 21
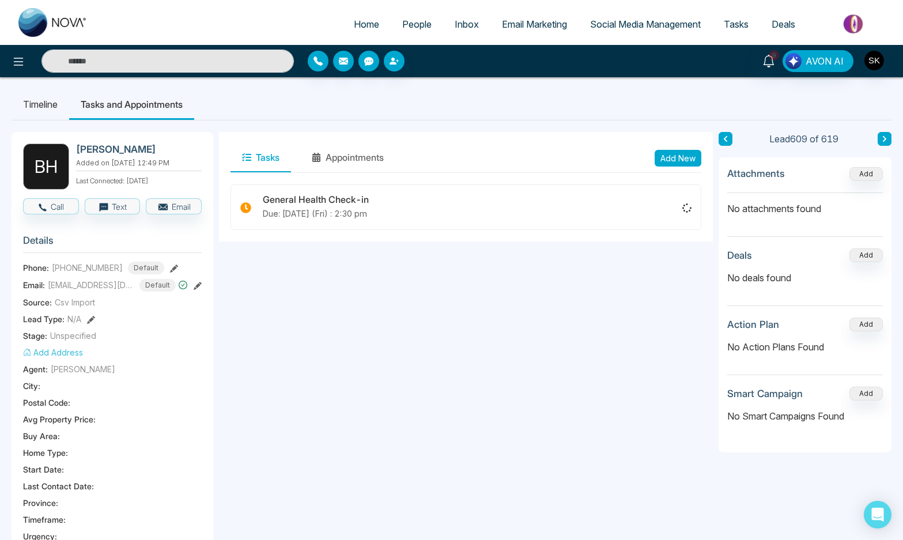
click at [678, 163] on body "Home People Inbox Email Marketing Social Media Management Tasks Deals 9 AVON AI…" at bounding box center [451, 270] width 903 height 540
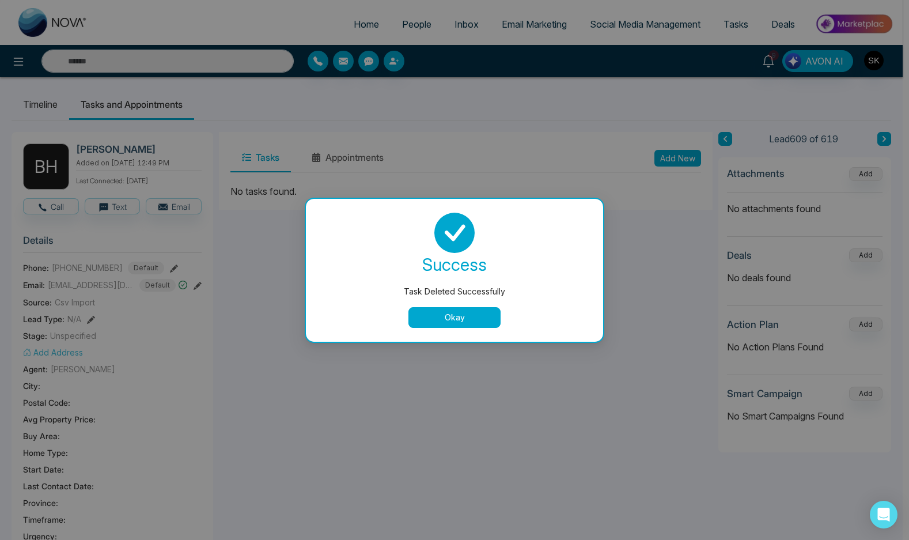
click at [449, 315] on button "Okay" at bounding box center [455, 317] width 92 height 21
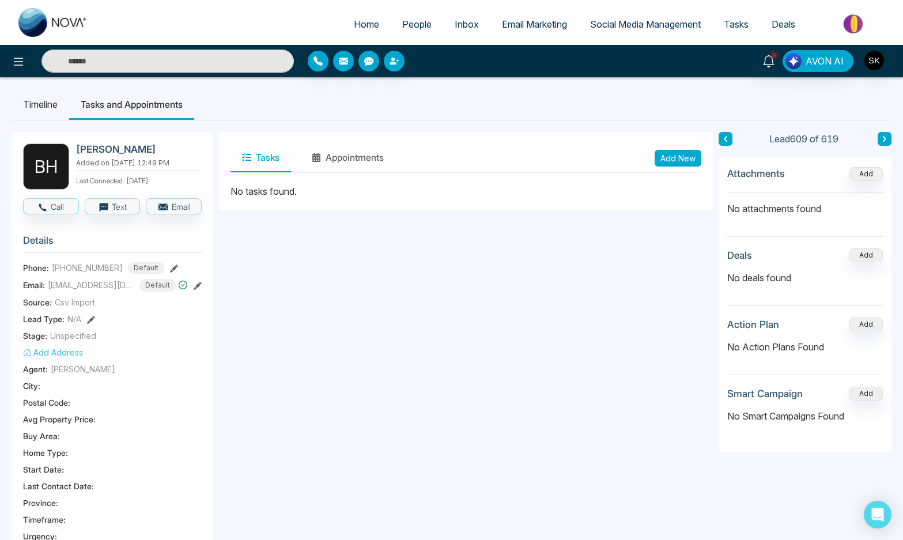
click at [673, 153] on button "Add New" at bounding box center [678, 158] width 47 height 17
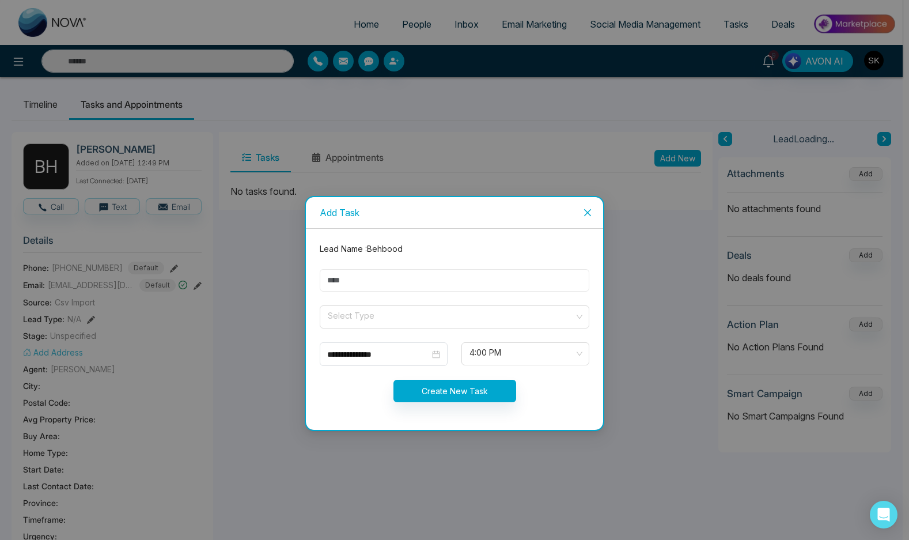
click at [392, 284] on input "text" at bounding box center [455, 280] width 270 height 22
type input "**********"
click at [388, 317] on input "search" at bounding box center [451, 314] width 248 height 17
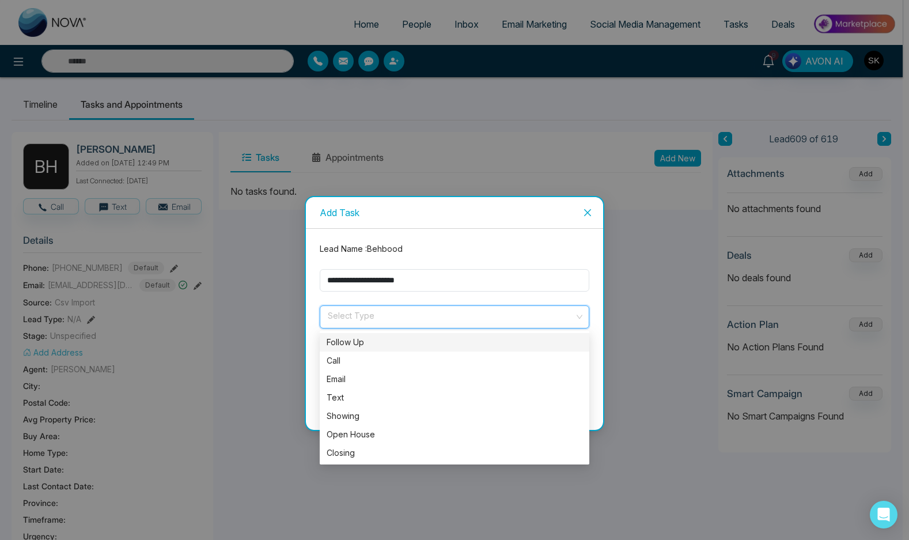
click at [379, 338] on div "Follow Up" at bounding box center [455, 342] width 256 height 13
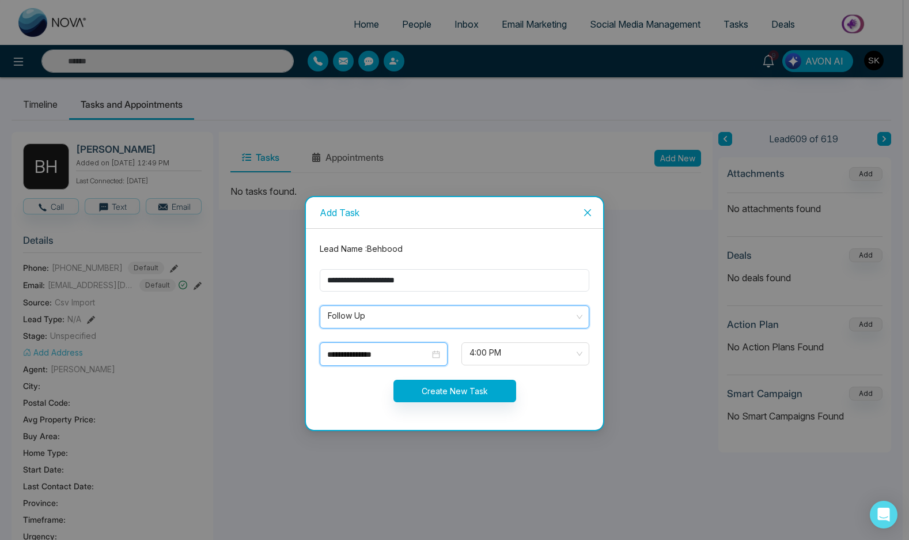
click at [365, 353] on input "**********" at bounding box center [378, 354] width 103 height 13
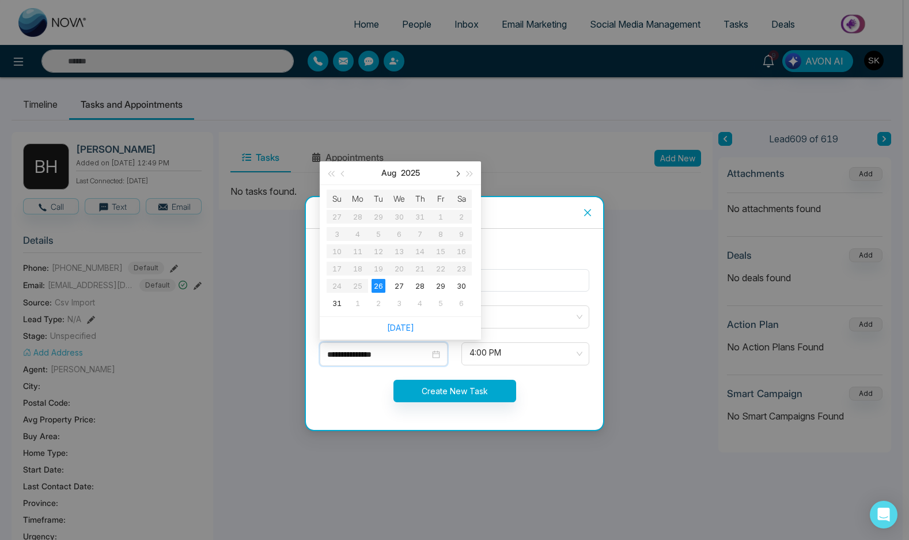
click at [456, 176] on button "button" at bounding box center [457, 172] width 13 height 23
type input "**********"
click at [394, 233] on div "10" at bounding box center [399, 234] width 14 height 14
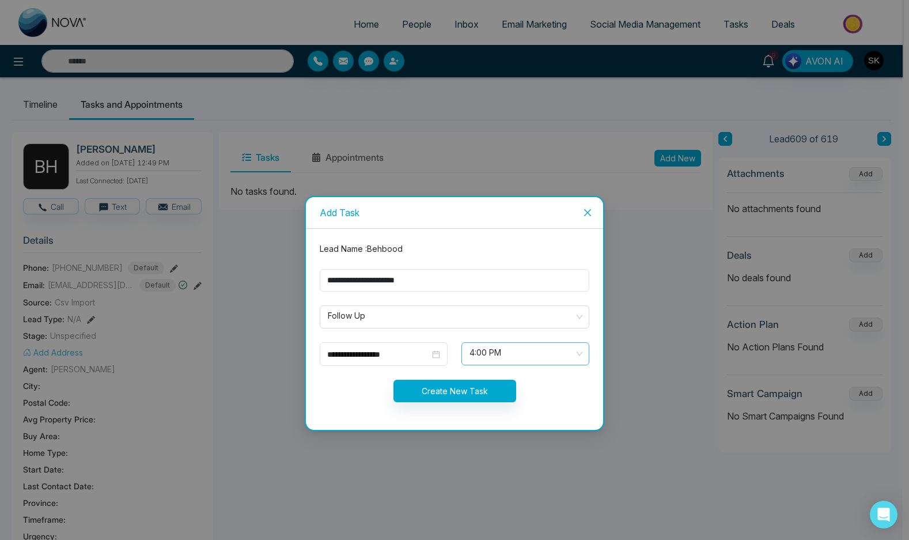
click at [494, 357] on span "4:00 PM" at bounding box center [526, 354] width 112 height 20
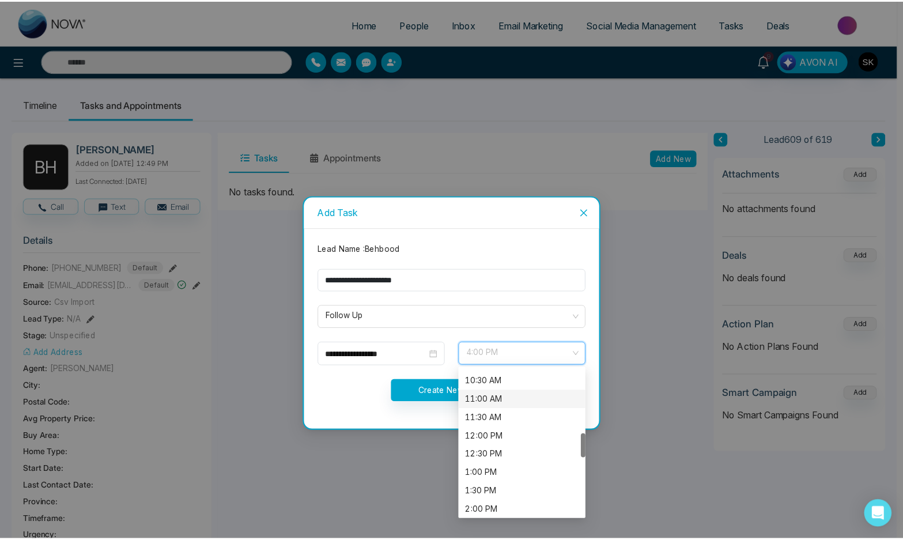
scroll to position [383, 0]
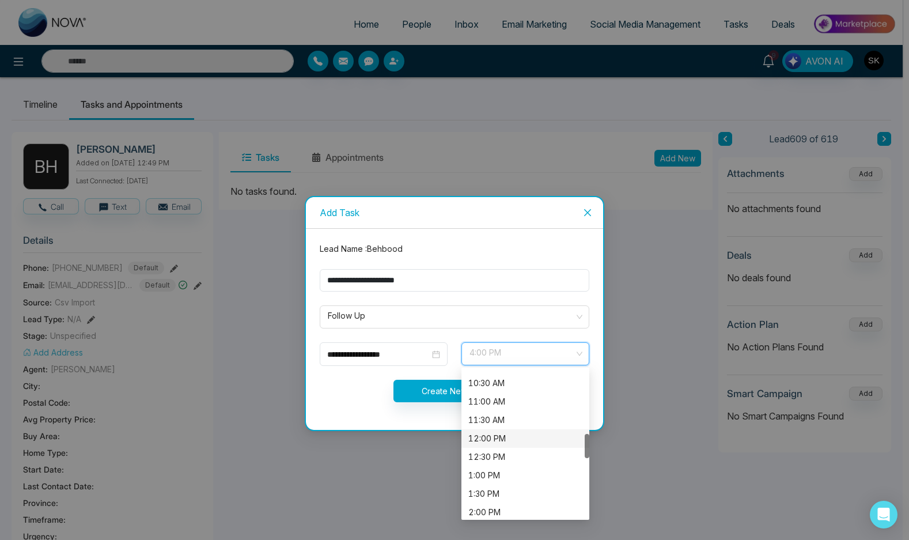
click at [482, 438] on div "12:00 PM" at bounding box center [525, 438] width 114 height 13
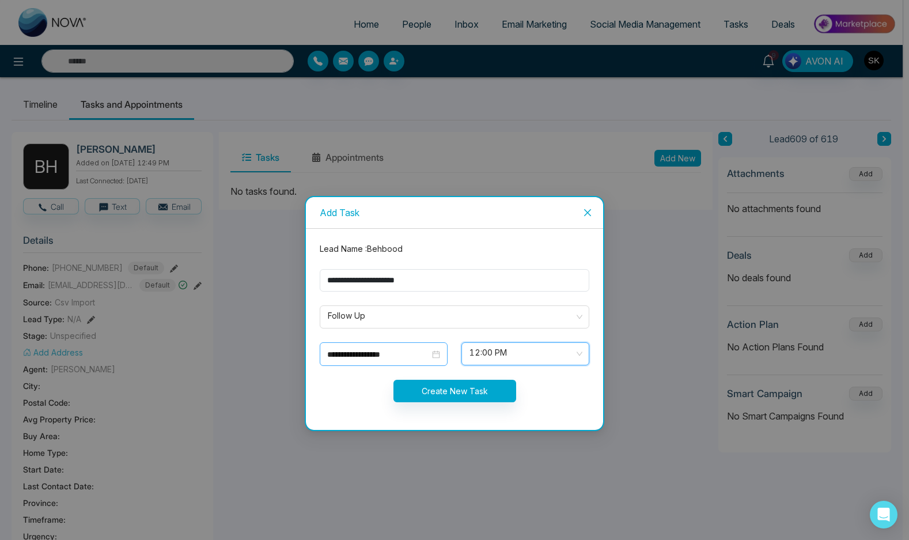
click at [403, 353] on input "**********" at bounding box center [378, 354] width 103 height 13
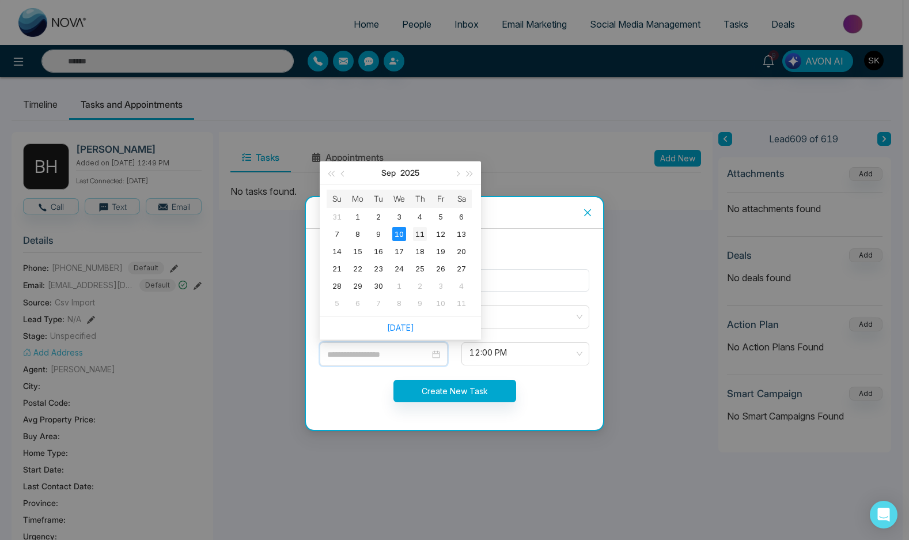
type input "**********"
click at [420, 238] on div "11" at bounding box center [420, 234] width 14 height 14
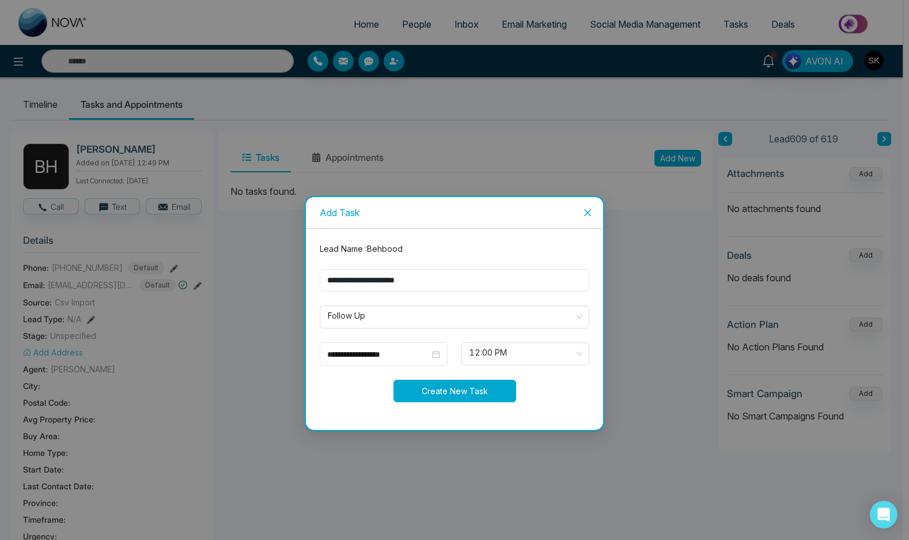
click at [466, 395] on button "Create New Task" at bounding box center [455, 391] width 123 height 22
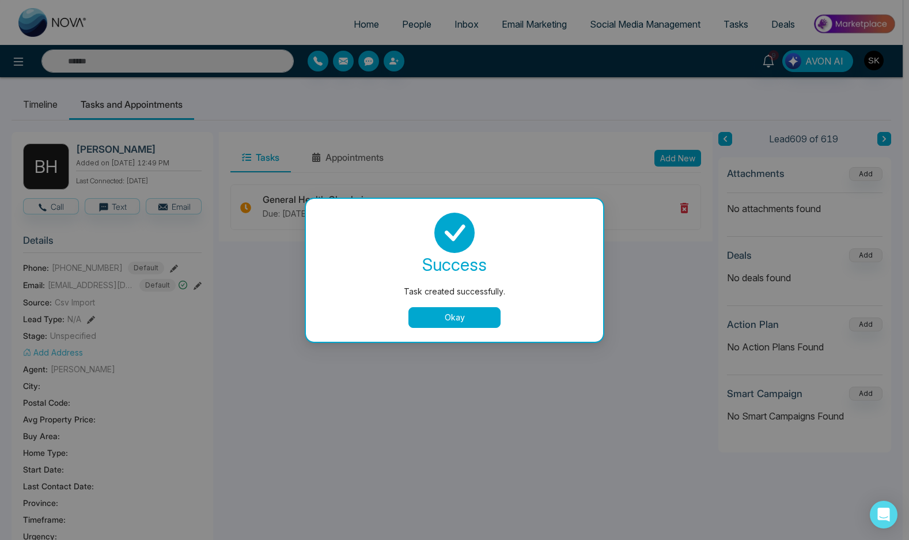
click at [463, 315] on button "Okay" at bounding box center [455, 317] width 92 height 21
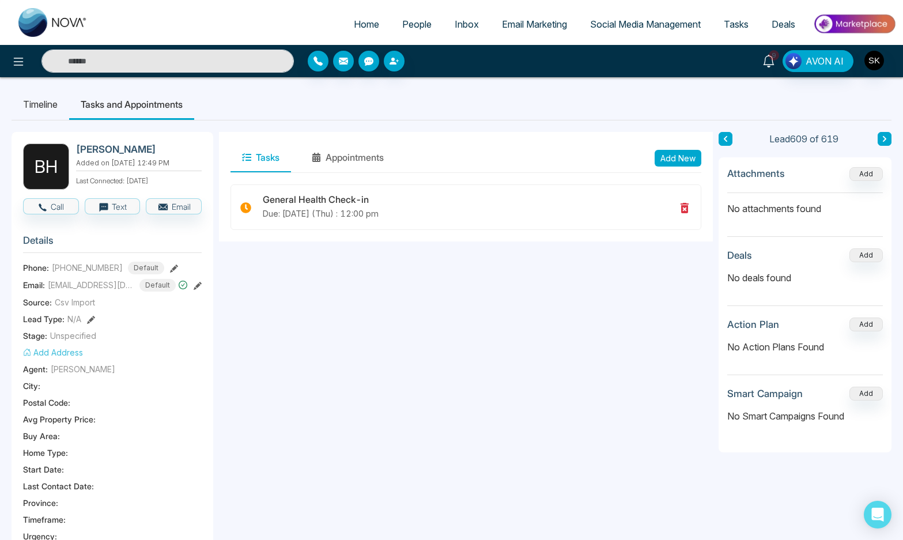
click at [776, 58] on span "9" at bounding box center [774, 55] width 10 height 10
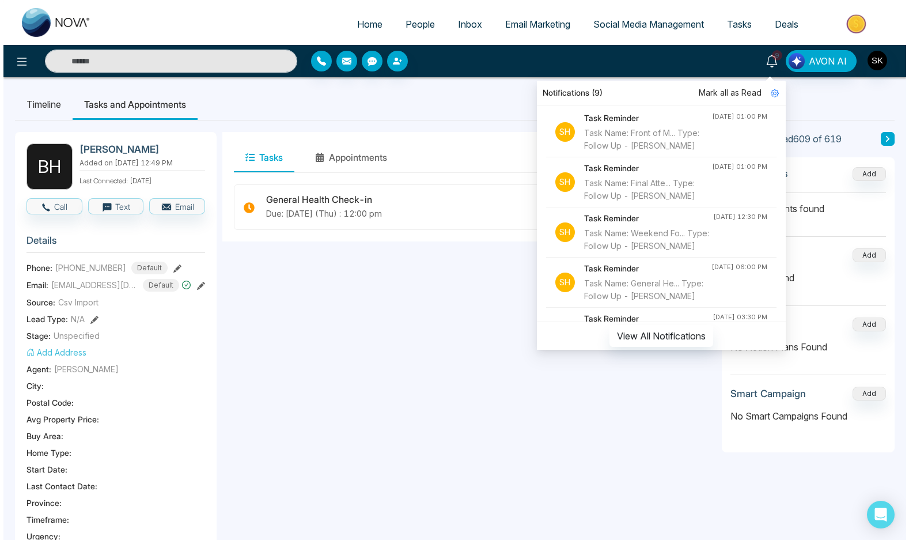
scroll to position [156, 0]
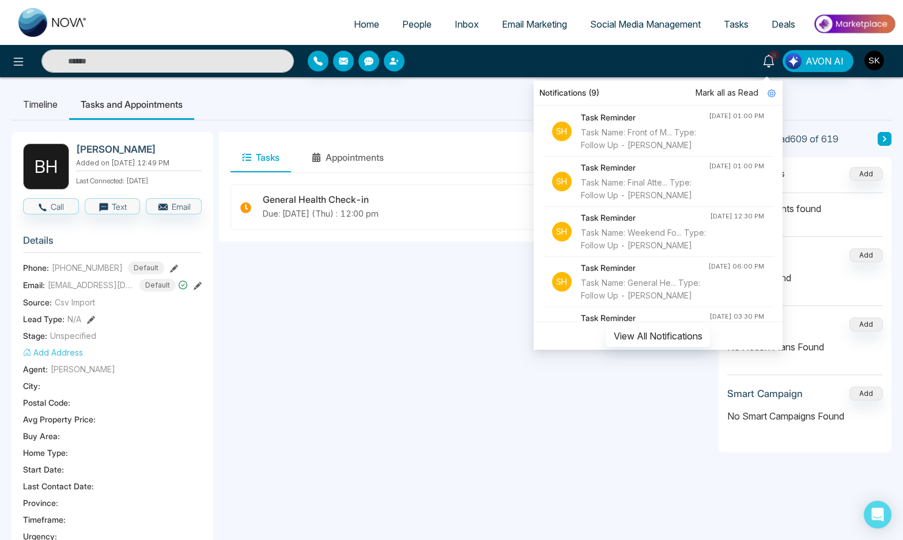
click at [698, 257] on li "Sh Task Reminder Task Name: Weekend Fo... Type: Follow Up - [PERSON_NAME] [DATE…" at bounding box center [658, 232] width 230 height 50
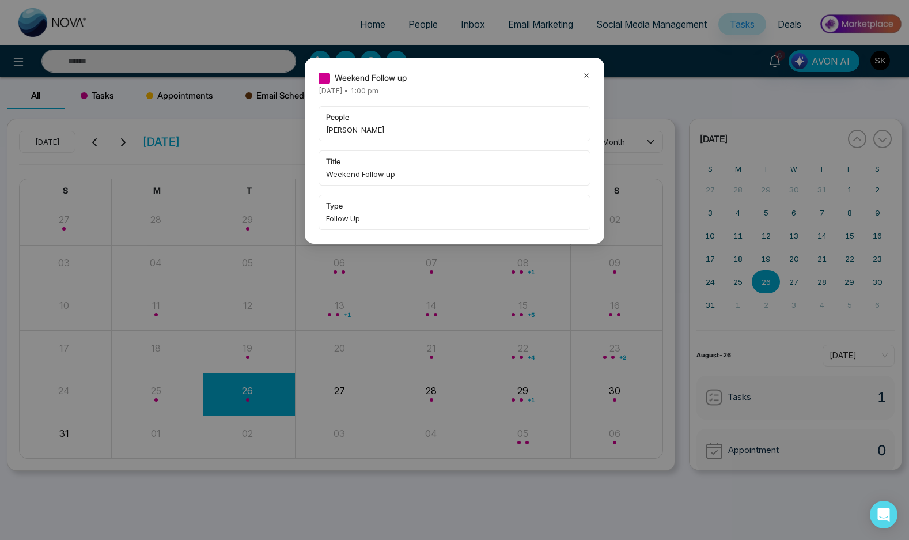
click at [342, 128] on span "[PERSON_NAME]" at bounding box center [454, 130] width 257 height 12
copy span "[PERSON_NAME]"
click at [585, 70] on div "Weekend Follow up [DATE] • 1:00 pm people [PERSON_NAME] title Weekend Follow up…" at bounding box center [455, 151] width 300 height 186
click at [587, 75] on icon at bounding box center [587, 75] width 8 height 8
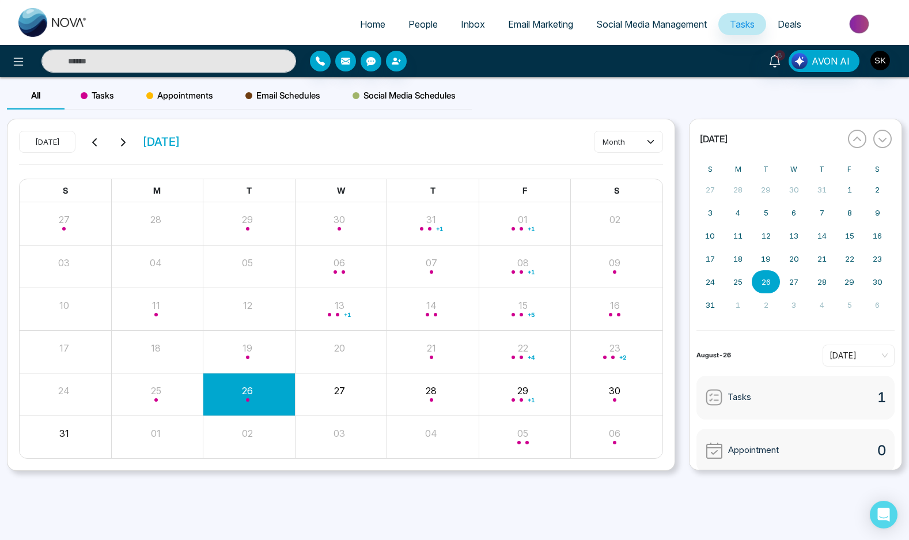
click at [202, 75] on div "8 AVON AI" at bounding box center [454, 61] width 909 height 32
click at [205, 63] on input "text" at bounding box center [168, 61] width 255 height 23
paste input "********"
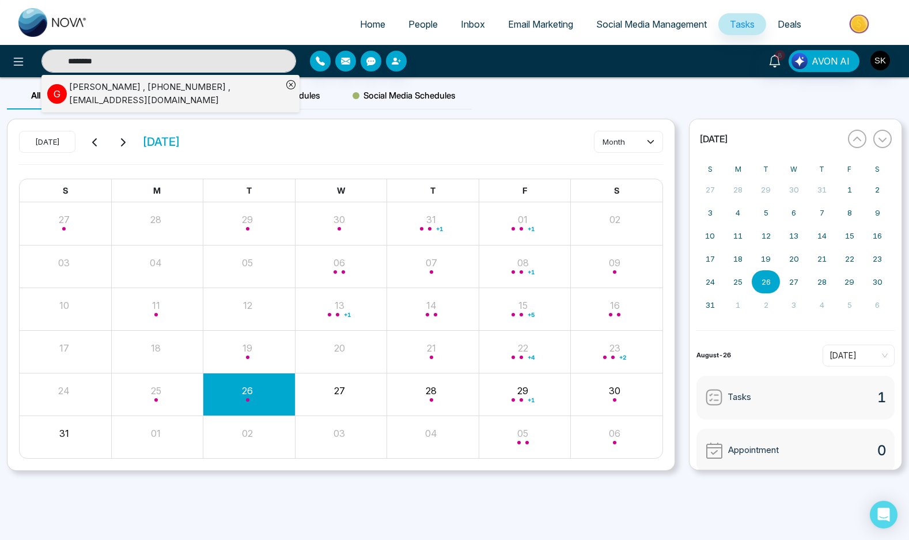
type input "********"
click at [209, 99] on div "[PERSON_NAME] , [PHONE_NUMBER] , [EMAIL_ADDRESS][DOMAIN_NAME]" at bounding box center [175, 94] width 213 height 26
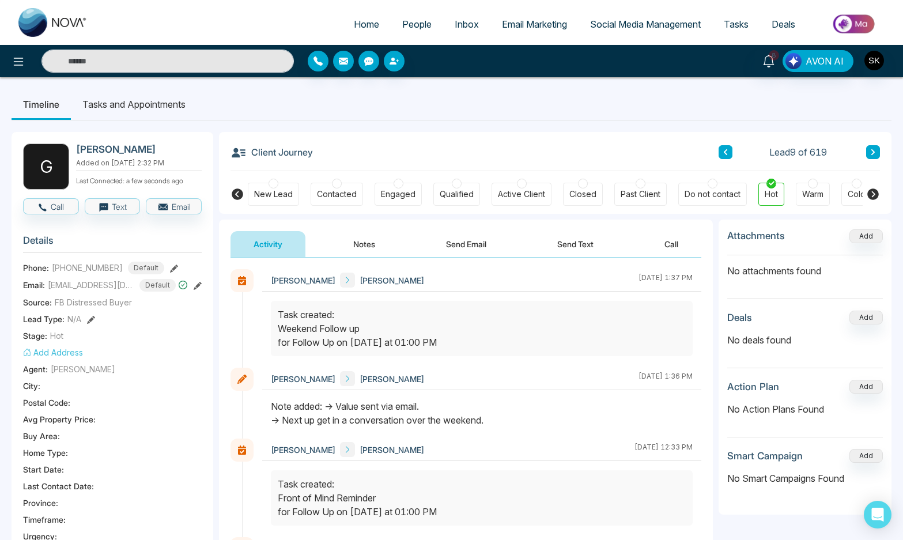
click at [355, 244] on button "Notes" at bounding box center [364, 244] width 68 height 26
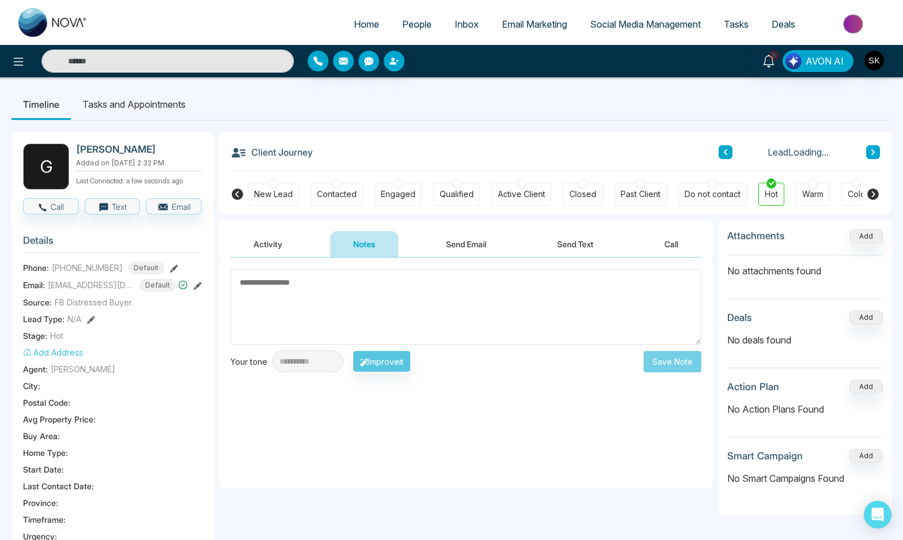
click at [126, 107] on li "Tasks and Appointments" at bounding box center [134, 104] width 126 height 31
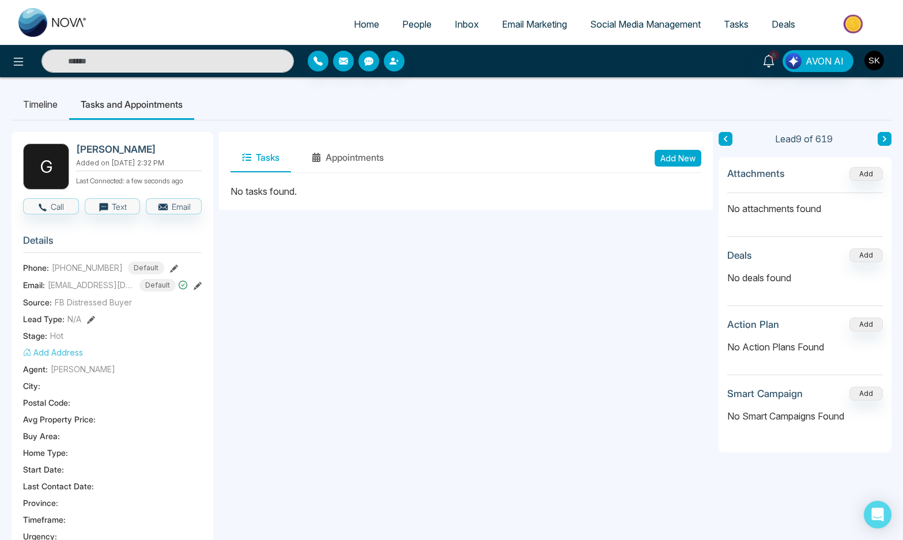
click at [687, 161] on button "Add New" at bounding box center [678, 158] width 47 height 17
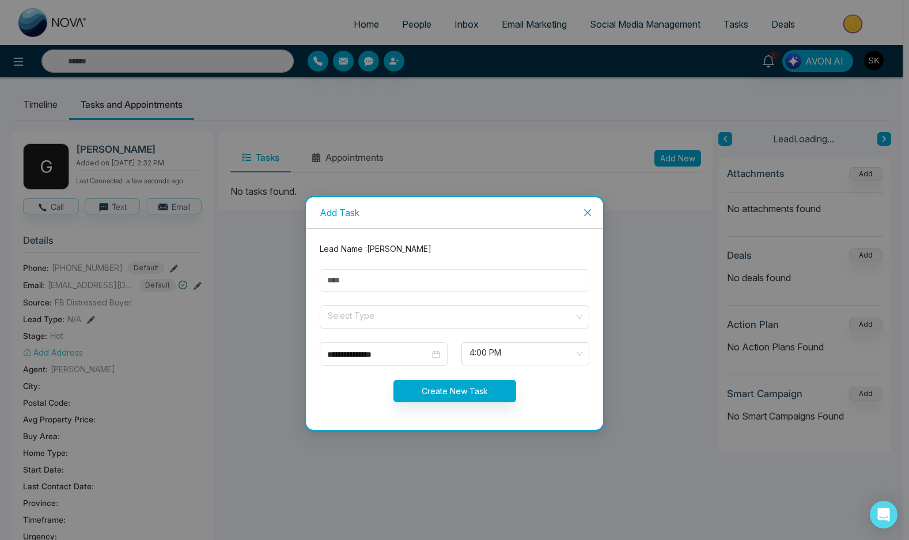
click at [402, 279] on input "text" at bounding box center [455, 280] width 270 height 22
type input "**********"
click at [398, 325] on span at bounding box center [451, 317] width 248 height 22
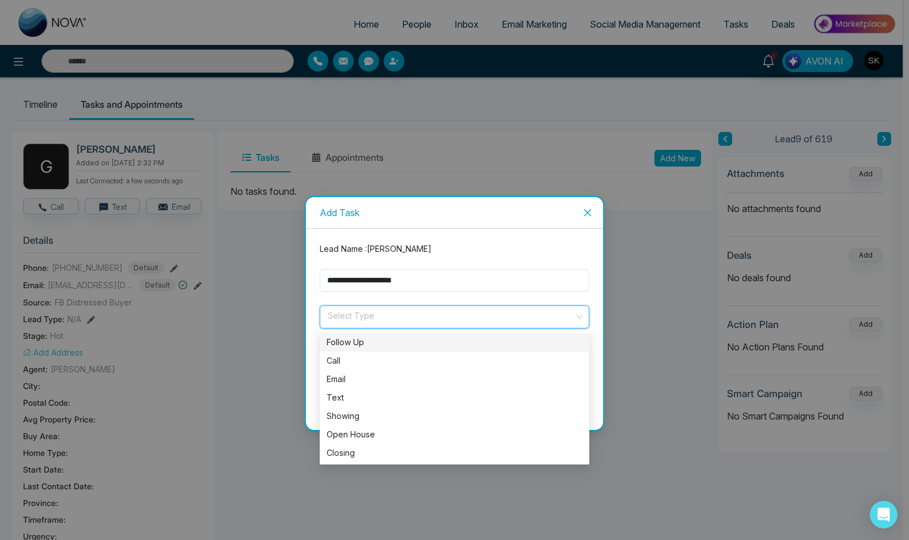
click at [396, 343] on div "Follow Up" at bounding box center [455, 342] width 256 height 13
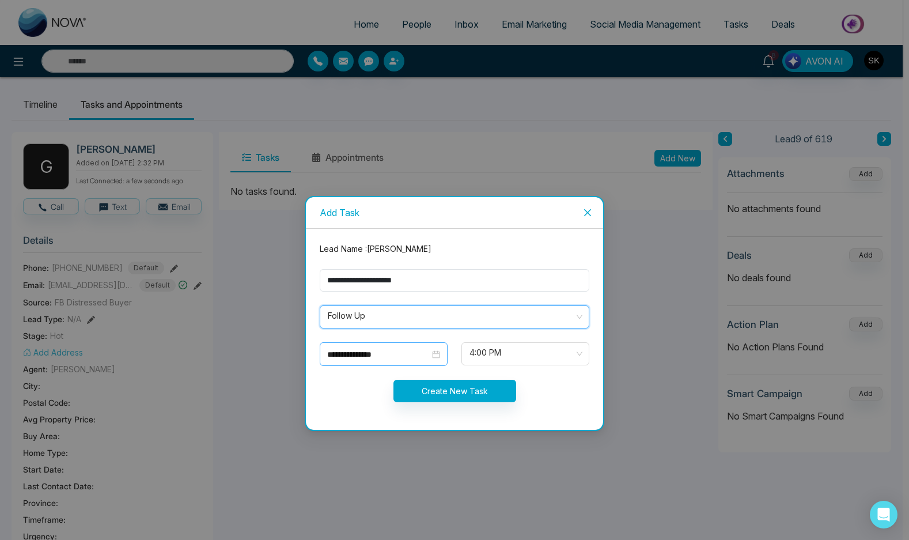
click at [396, 364] on div "**********" at bounding box center [384, 354] width 128 height 24
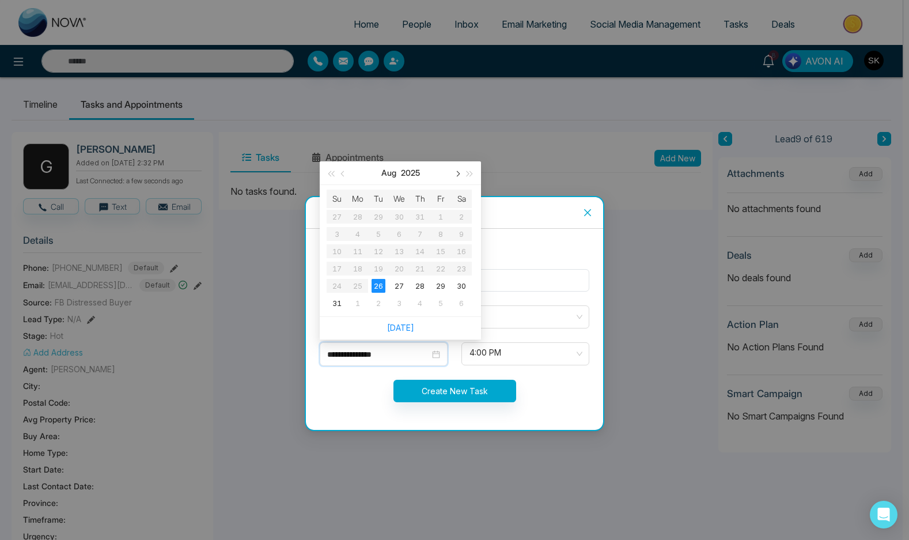
click at [457, 171] on span "button" at bounding box center [457, 174] width 6 height 6
type input "**********"
click at [459, 235] on div "13" at bounding box center [462, 234] width 14 height 14
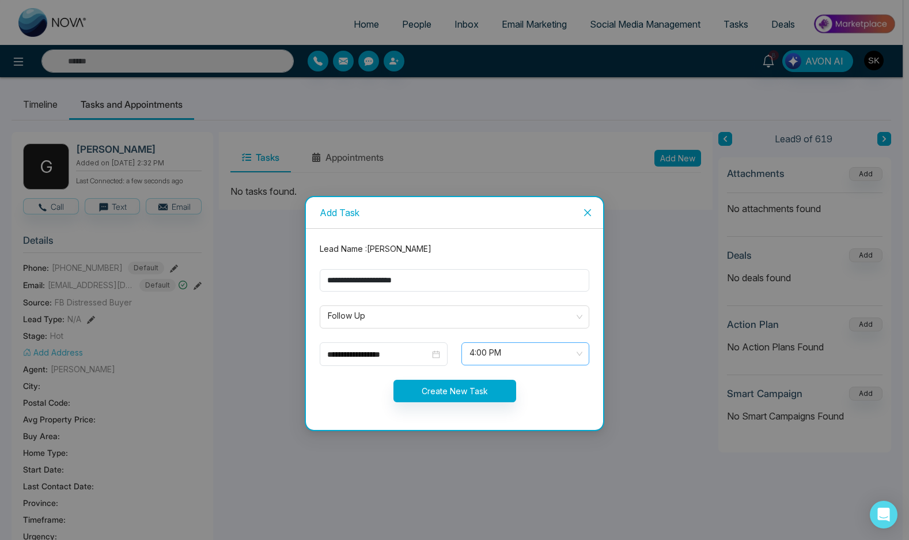
click at [516, 354] on span "4:00 PM" at bounding box center [526, 354] width 112 height 20
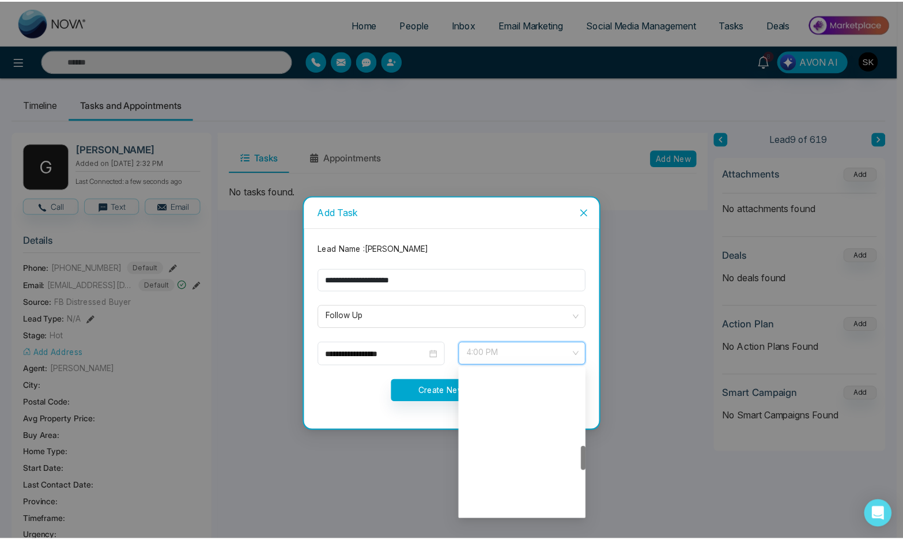
scroll to position [461, 0]
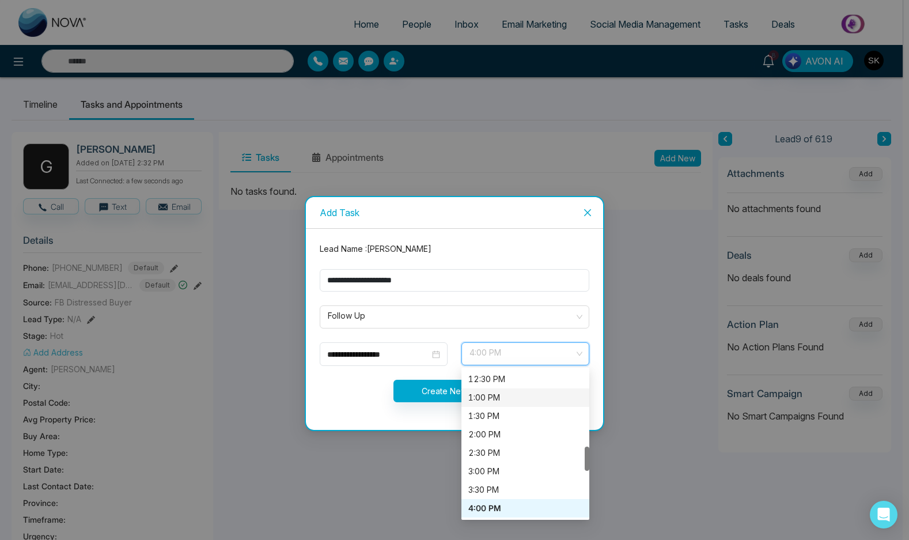
click at [508, 389] on div "1:00 PM" at bounding box center [526, 397] width 128 height 18
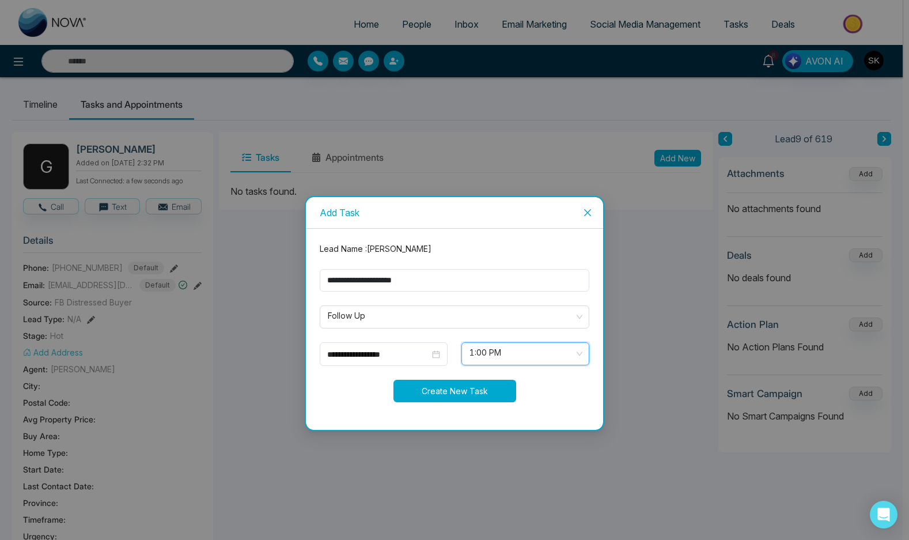
click at [435, 389] on button "Create New Task" at bounding box center [455, 391] width 123 height 22
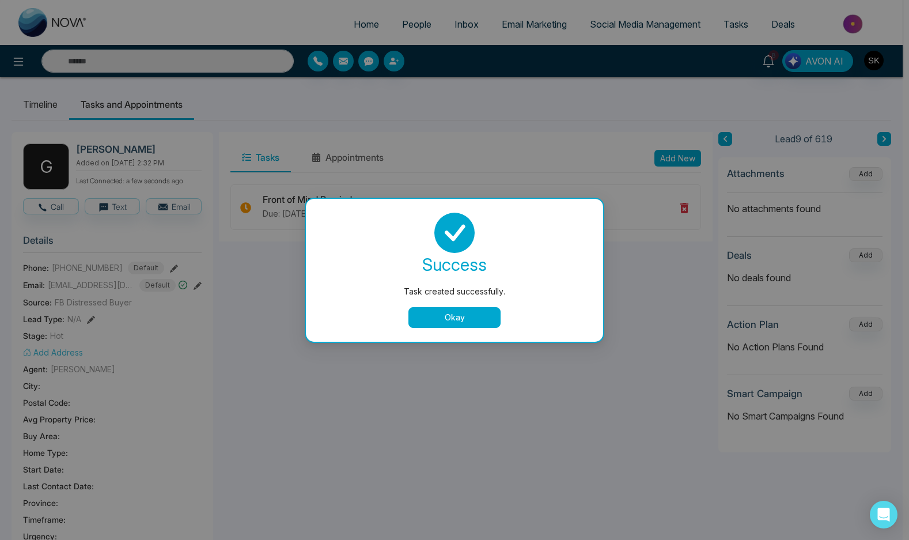
click at [460, 326] on button "Okay" at bounding box center [455, 317] width 92 height 21
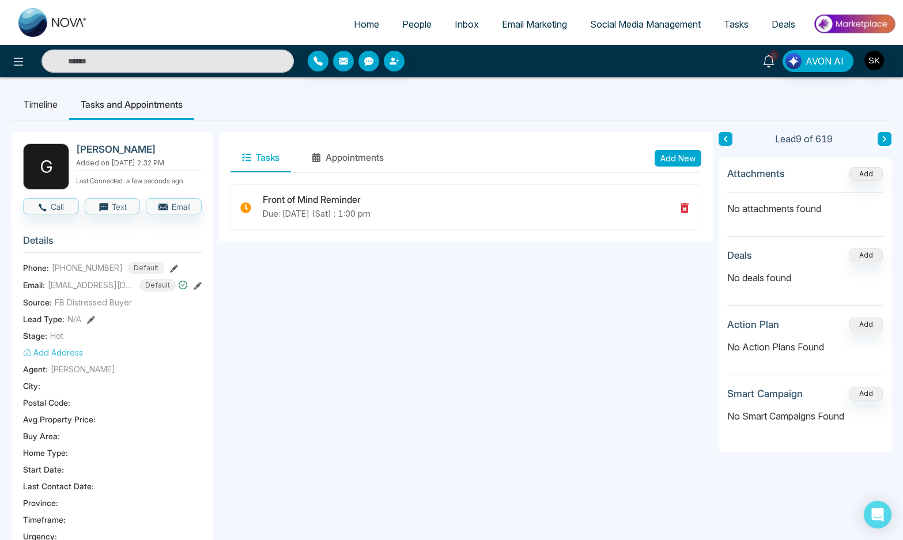
click at [758, 66] on link "8" at bounding box center [769, 60] width 28 height 20
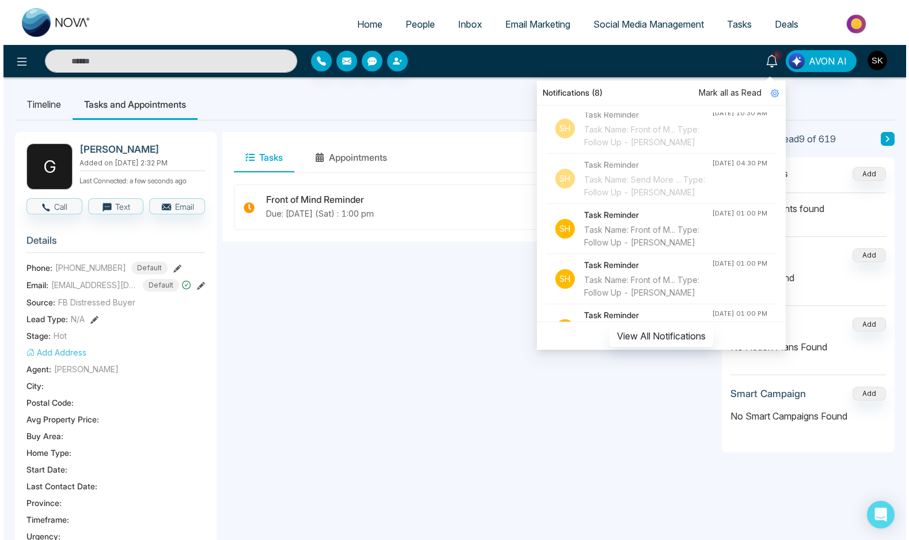
scroll to position [18, 0]
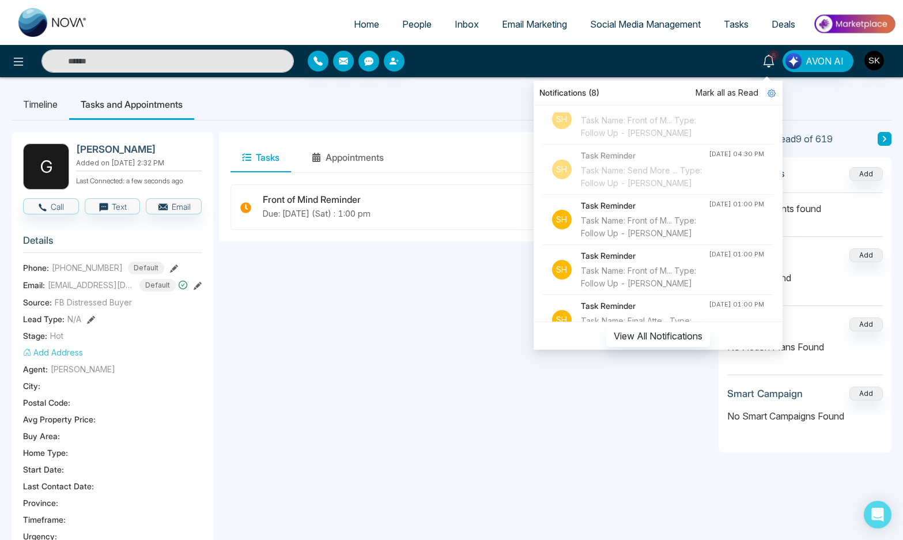
click at [638, 240] on div "Task Name: Front of M... Type: Follow Up - [PERSON_NAME]" at bounding box center [645, 226] width 128 height 25
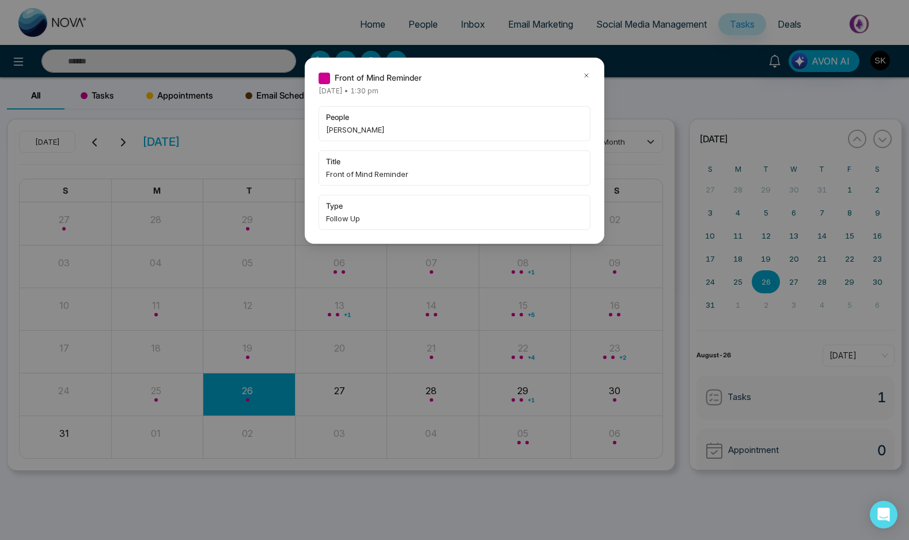
click at [331, 131] on span "[PERSON_NAME]" at bounding box center [454, 130] width 257 height 12
copy span "[PERSON_NAME]"
click at [581, 73] on div "Front of Mind Reminder" at bounding box center [455, 77] width 272 height 13
click at [585, 73] on icon at bounding box center [587, 75] width 8 height 8
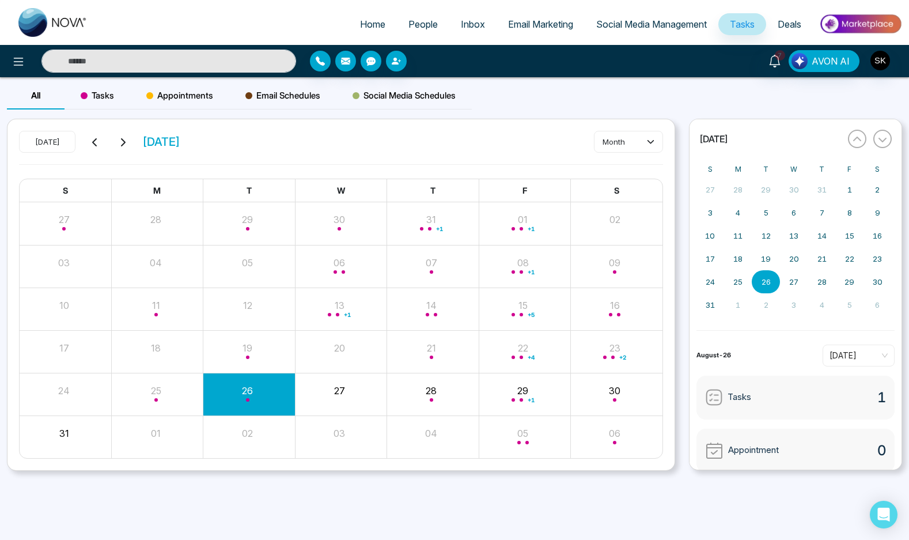
click at [169, 66] on div "Front of Mind Reminder [DATE] • 1:30 pm people [PERSON_NAME] title Front of Min…" at bounding box center [454, 270] width 909 height 540
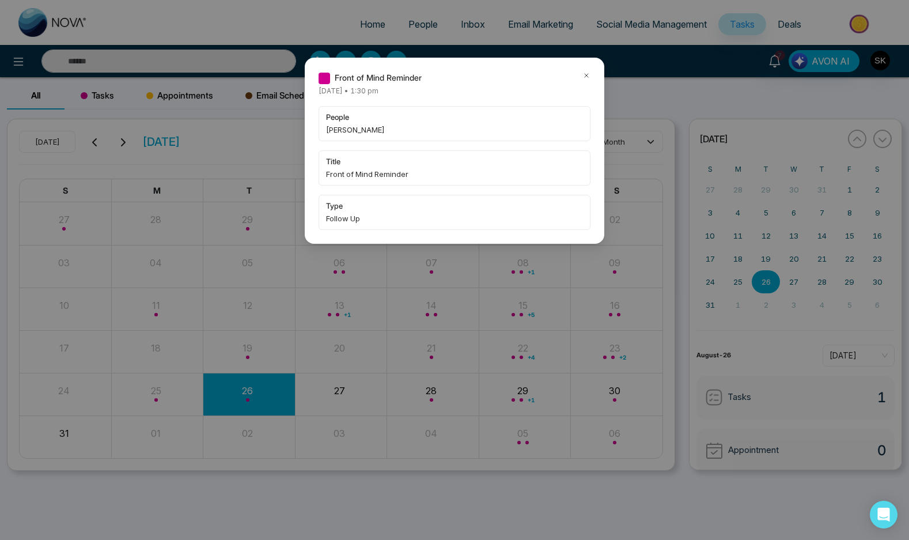
drag, startPoint x: 188, startPoint y: 63, endPoint x: 209, endPoint y: 65, distance: 20.8
click at [193, 65] on div "Front of Mind Reminder [DATE] • 1:30 pm people [PERSON_NAME] title Front of Min…" at bounding box center [454, 270] width 909 height 540
click at [584, 74] on icon at bounding box center [587, 75] width 8 height 8
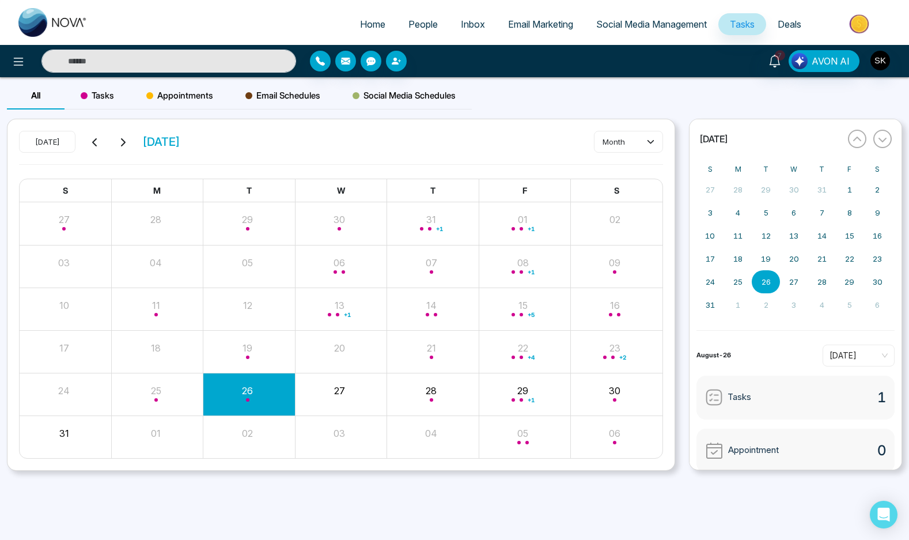
click at [158, 62] on body "Home People Inbox Email Marketing Social Media Management Tasks Deals 7 AVON AI…" at bounding box center [454, 270] width 909 height 540
click at [170, 63] on input "text" at bounding box center [168, 61] width 255 height 23
paste input "******"
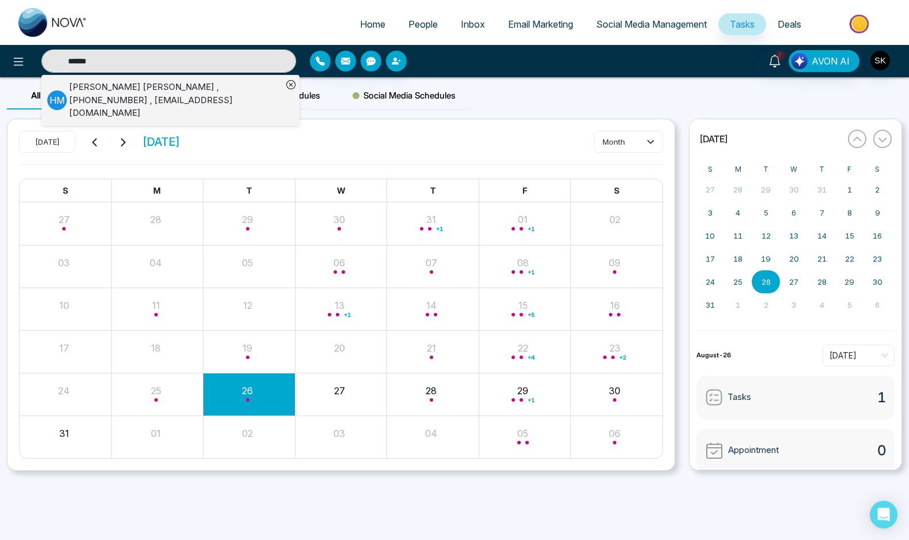
type input "******"
click at [205, 89] on div "[PERSON_NAME] , [PHONE_NUMBER] , [EMAIL_ADDRESS][DOMAIN_NAME]" at bounding box center [175, 100] width 213 height 39
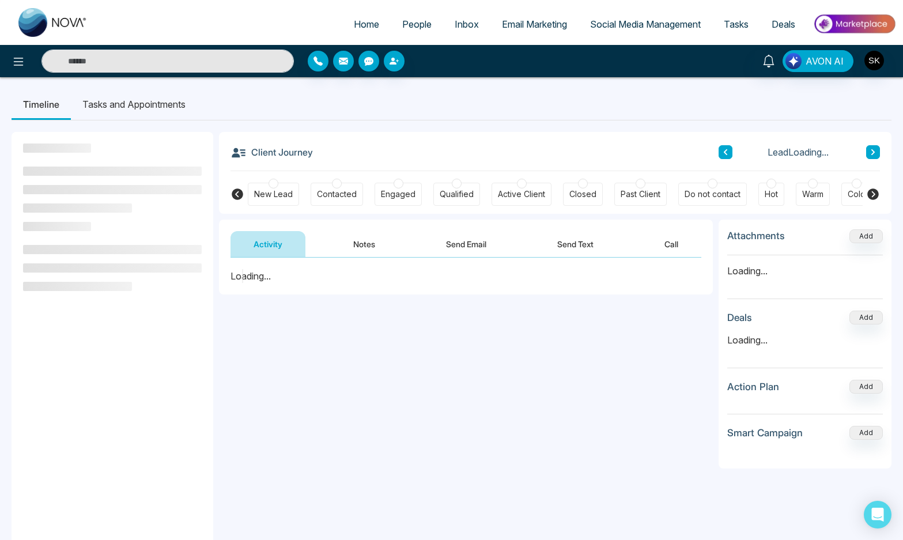
click at [351, 243] on button "Notes" at bounding box center [364, 244] width 68 height 26
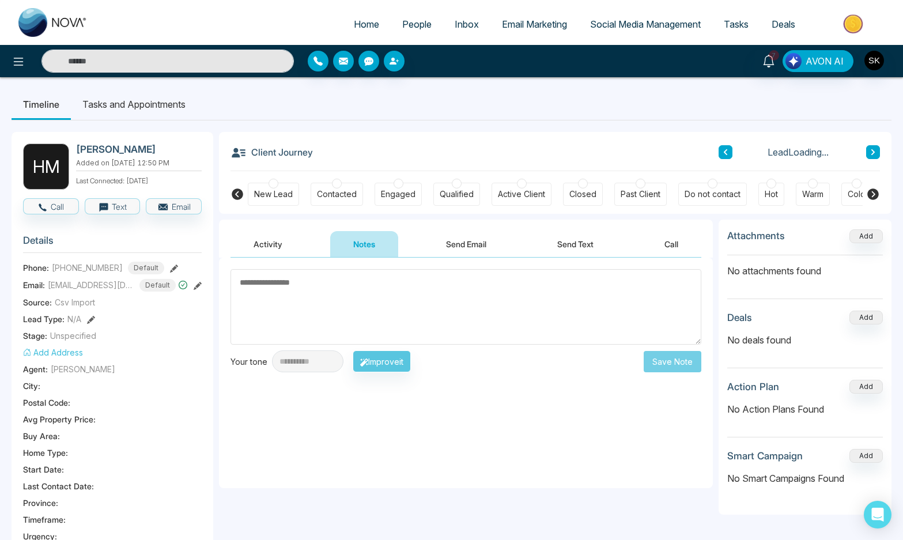
click at [124, 86] on div "Timeline Tasks and Appointments [PERSON_NAME] [PERSON_NAME] Added on [DATE] 12:…" at bounding box center [451, 532] width 903 height 911
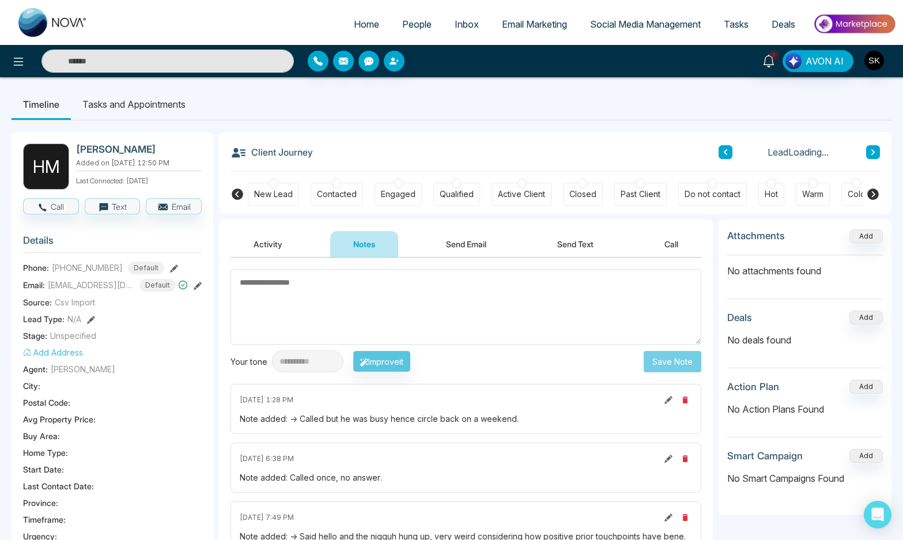
click at [135, 101] on li "Tasks and Appointments" at bounding box center [134, 104] width 126 height 31
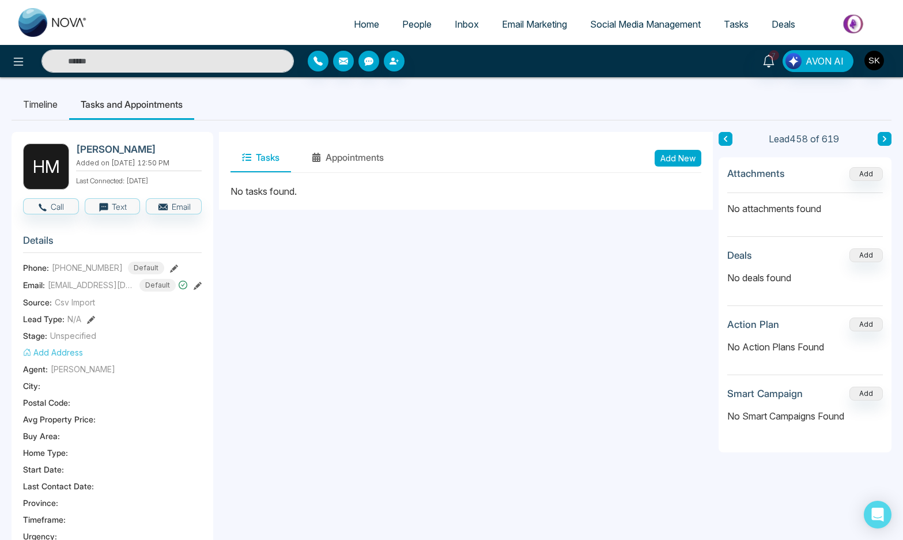
click at [667, 154] on button "Add New" at bounding box center [678, 158] width 47 height 17
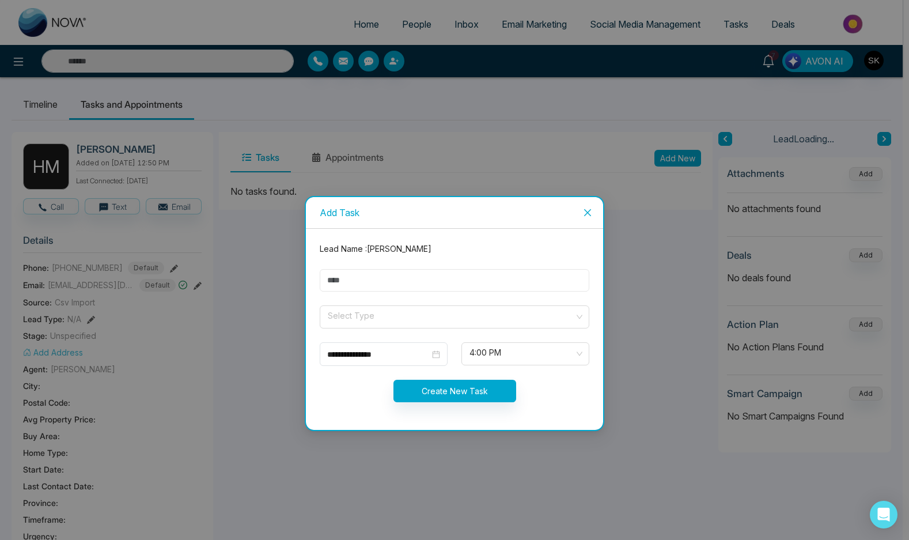
click at [374, 281] on input "text" at bounding box center [455, 280] width 270 height 22
type input "**********"
click at [404, 313] on input "search" at bounding box center [451, 314] width 248 height 17
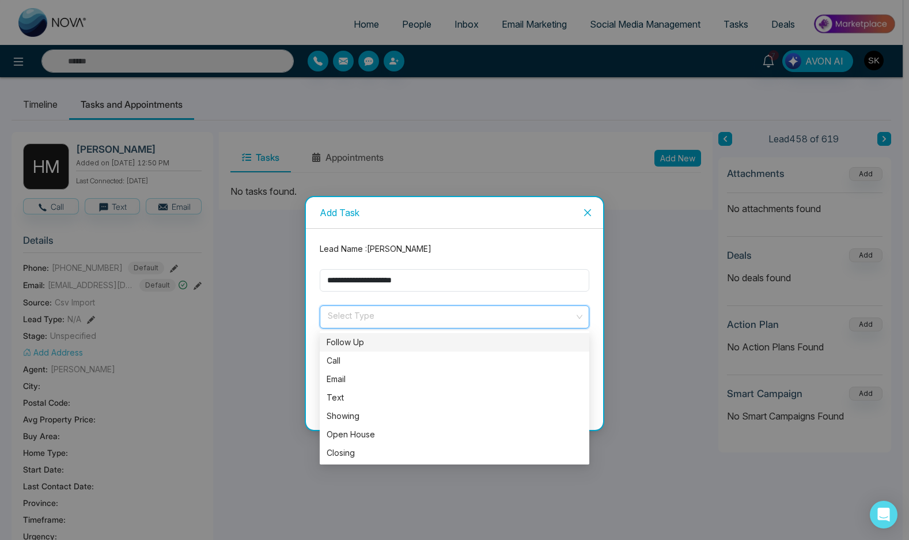
click at [385, 336] on div "Follow Up" at bounding box center [455, 342] width 256 height 13
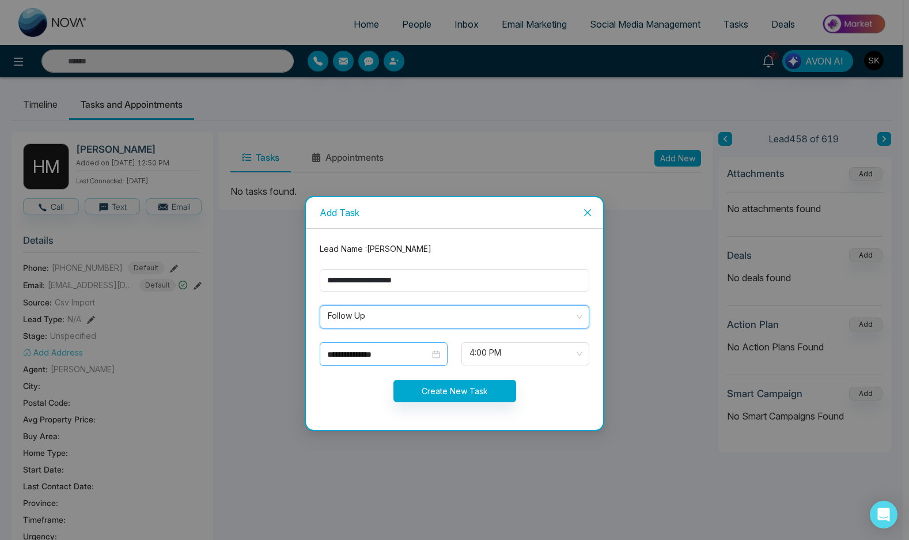
click at [384, 350] on input "**********" at bounding box center [378, 354] width 103 height 13
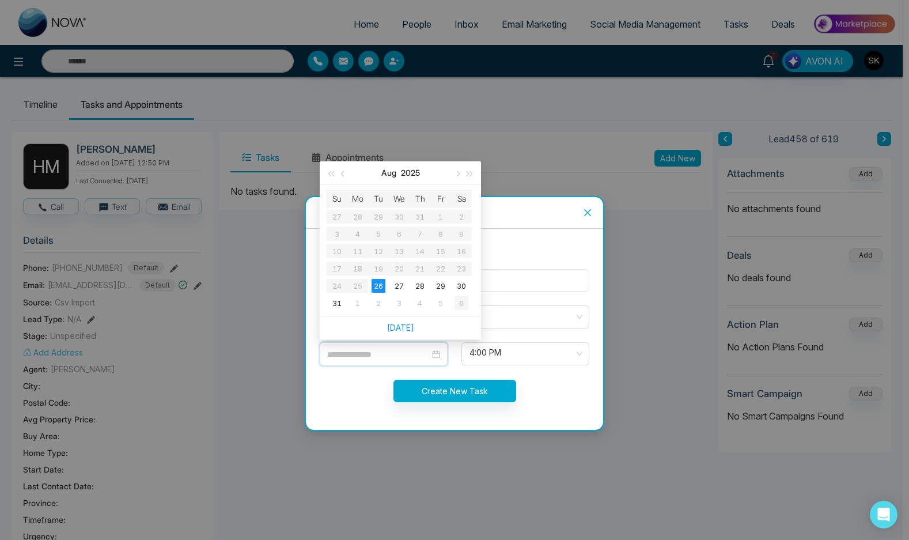
type input "**********"
click at [460, 300] on div "6" at bounding box center [462, 303] width 14 height 14
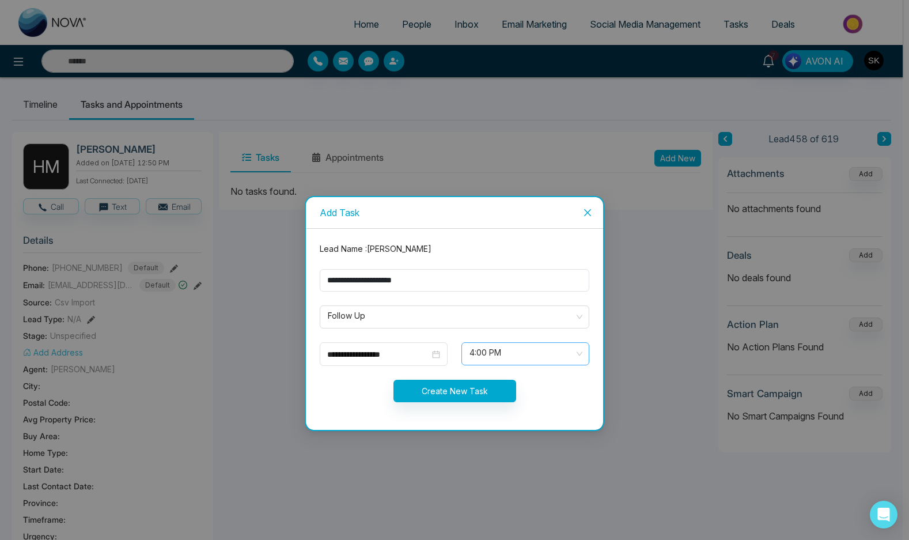
click at [490, 344] on span "4:00 PM" at bounding box center [526, 354] width 112 height 20
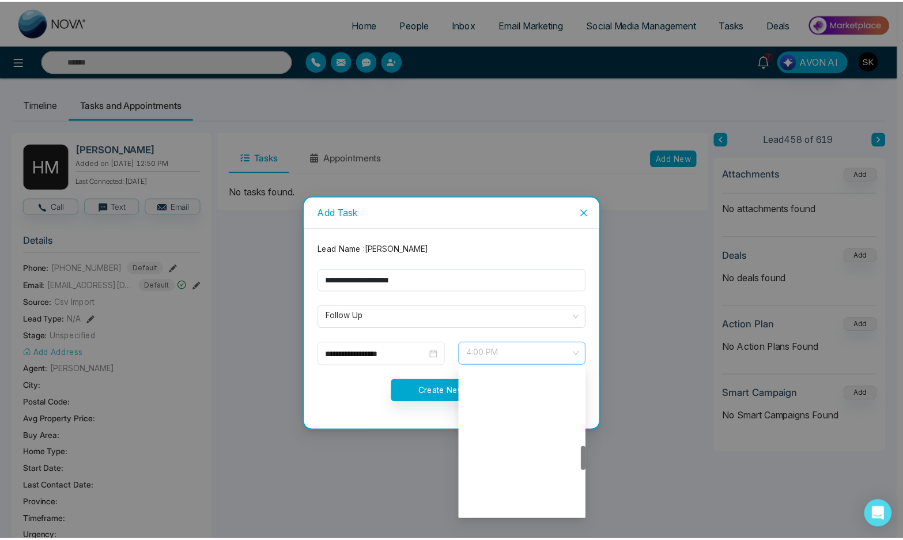
scroll to position [461, 0]
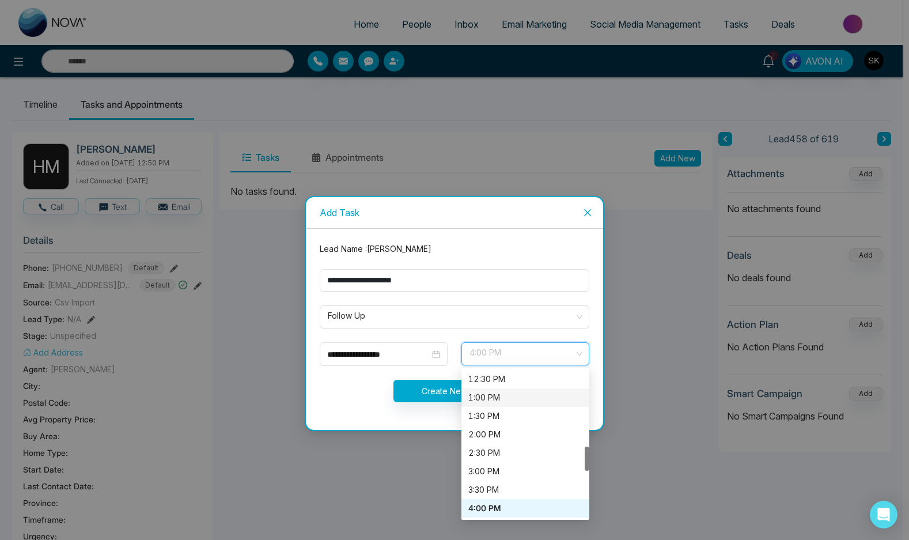
click at [506, 398] on div "1:00 PM" at bounding box center [525, 397] width 114 height 13
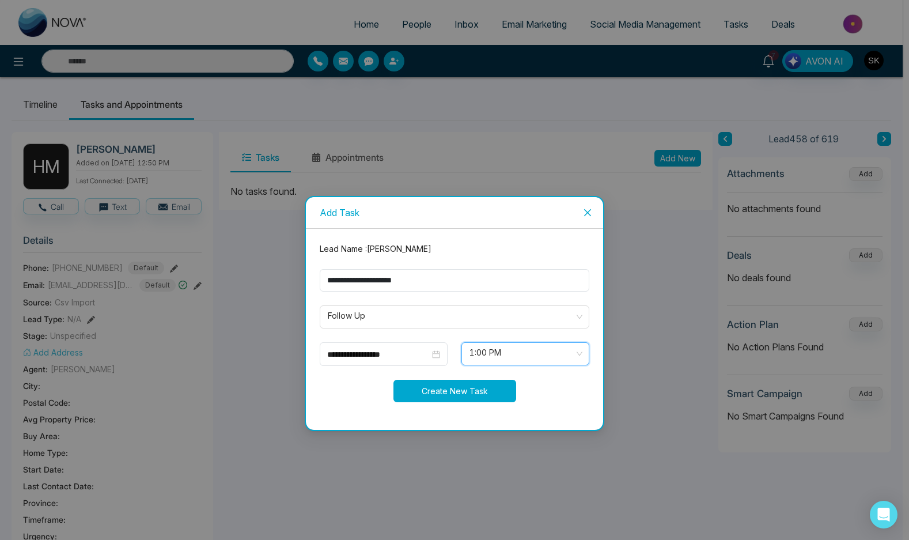
click at [457, 394] on button "Create New Task" at bounding box center [455, 391] width 123 height 22
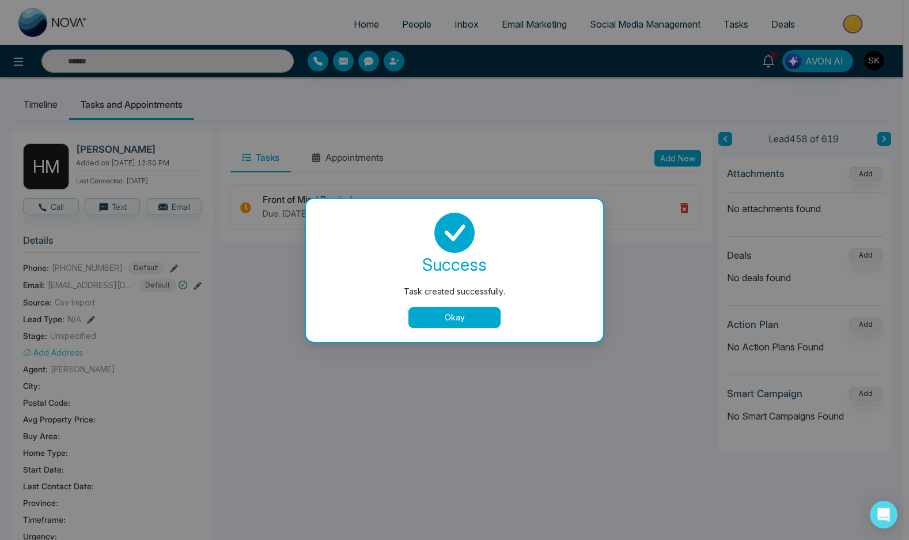
click at [464, 322] on button "Okay" at bounding box center [455, 317] width 92 height 21
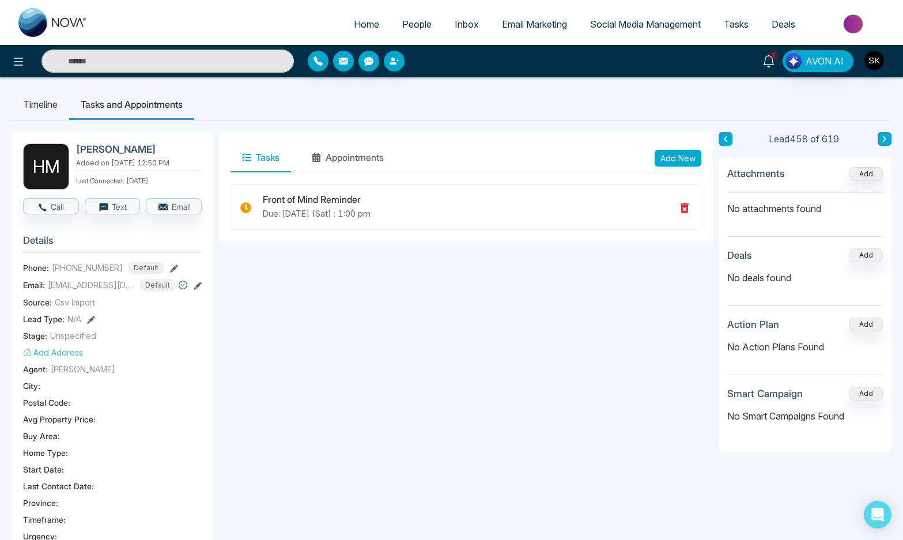
click at [769, 56] on icon at bounding box center [768, 61] width 13 height 13
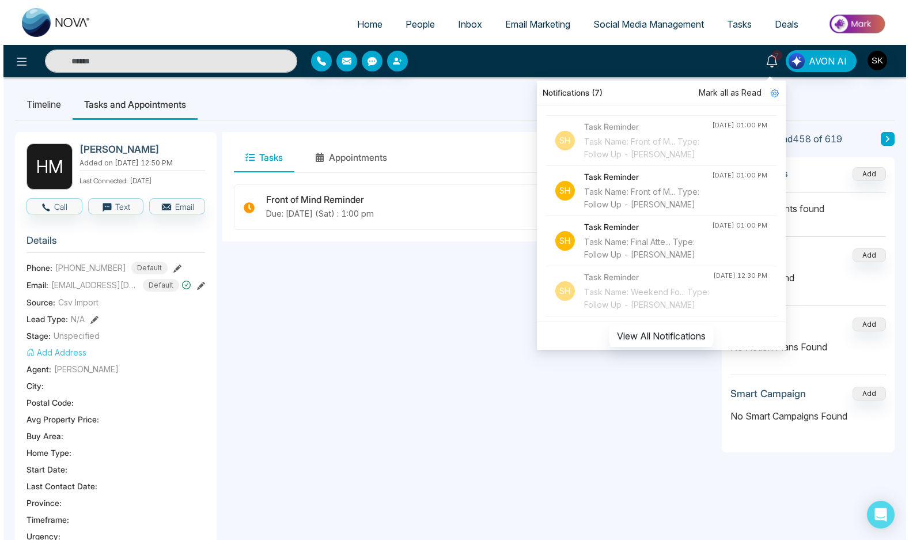
scroll to position [99, 0]
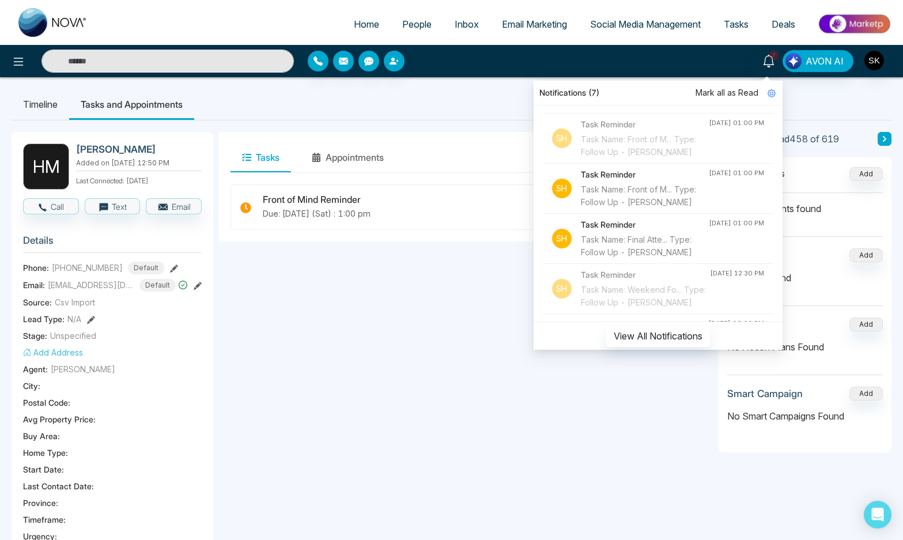
click at [650, 209] on div "Task Name: Front of M... Type: Follow Up - [PERSON_NAME]" at bounding box center [645, 195] width 128 height 25
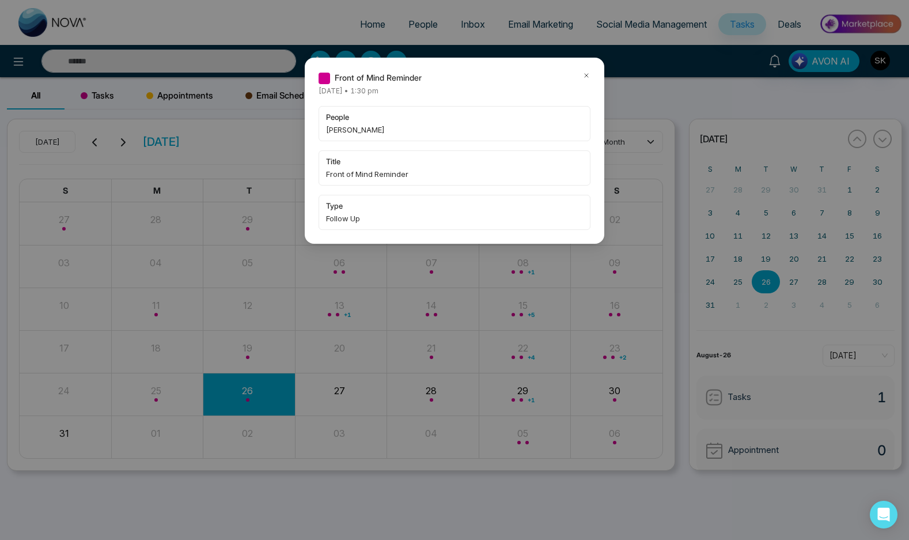
click at [330, 128] on span "[PERSON_NAME]" at bounding box center [454, 130] width 257 height 12
copy span "[PERSON_NAME]"
click at [585, 71] on icon at bounding box center [587, 75] width 8 height 8
click at [581, 75] on div "Front of Mind Reminder" at bounding box center [455, 77] width 272 height 13
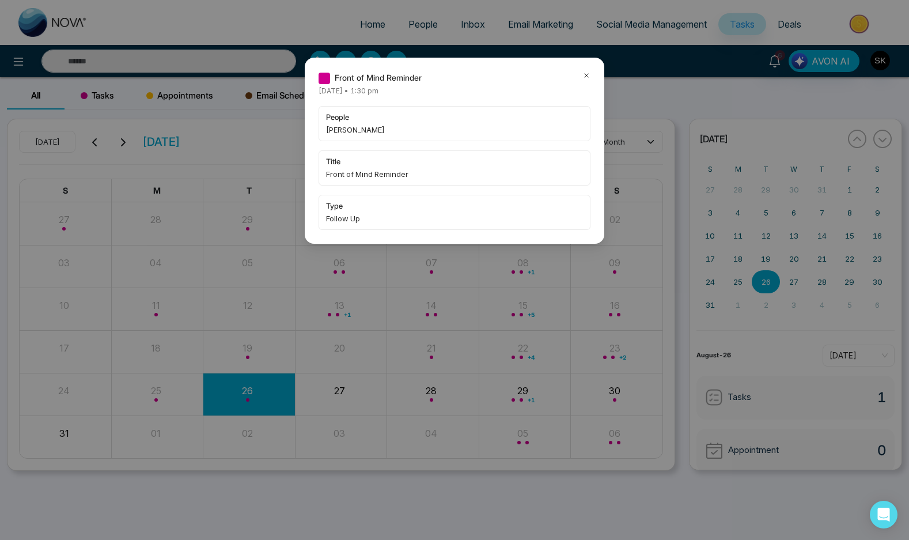
click at [587, 75] on icon at bounding box center [587, 75] width 8 height 8
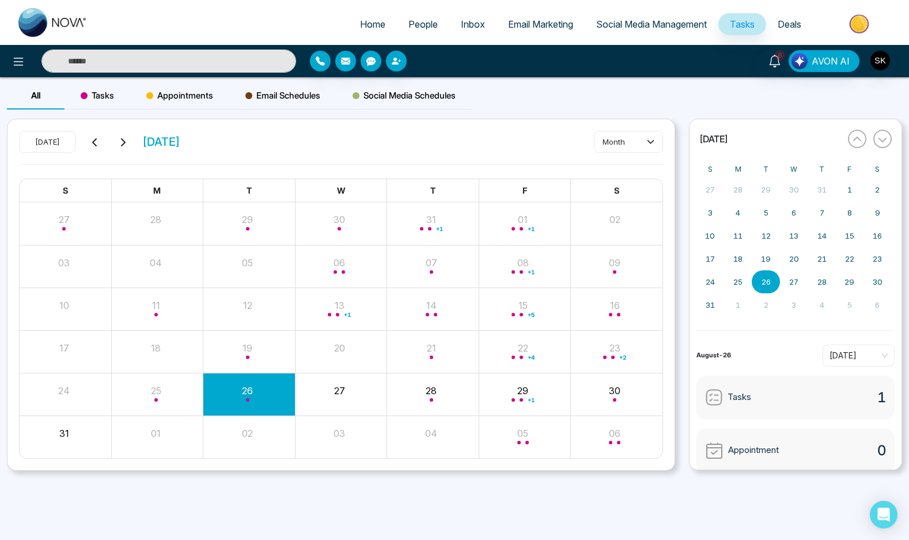
click at [153, 62] on input "text" at bounding box center [168, 61] width 255 height 23
paste input "*****"
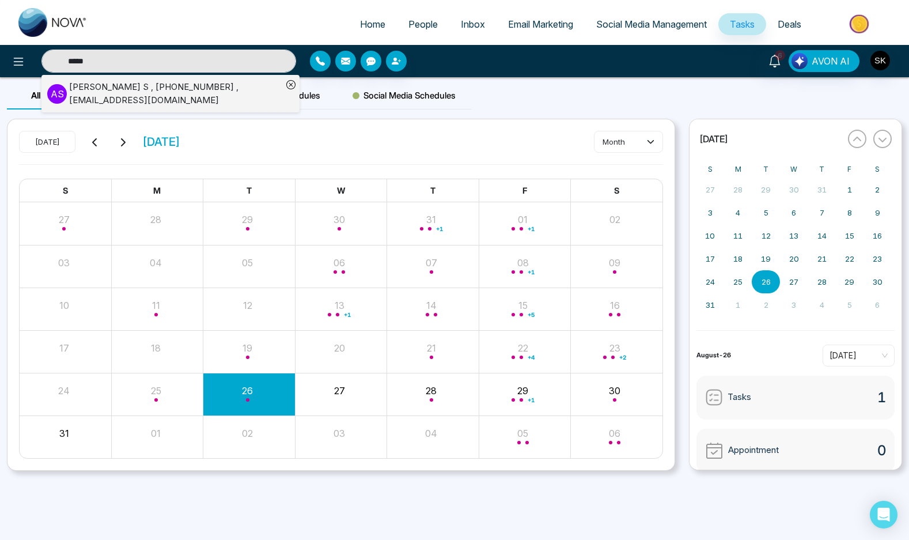
type input "*****"
click at [225, 87] on div "[PERSON_NAME] , [PHONE_NUMBER] , [EMAIL_ADDRESS][DOMAIN_NAME]" at bounding box center [175, 94] width 213 height 26
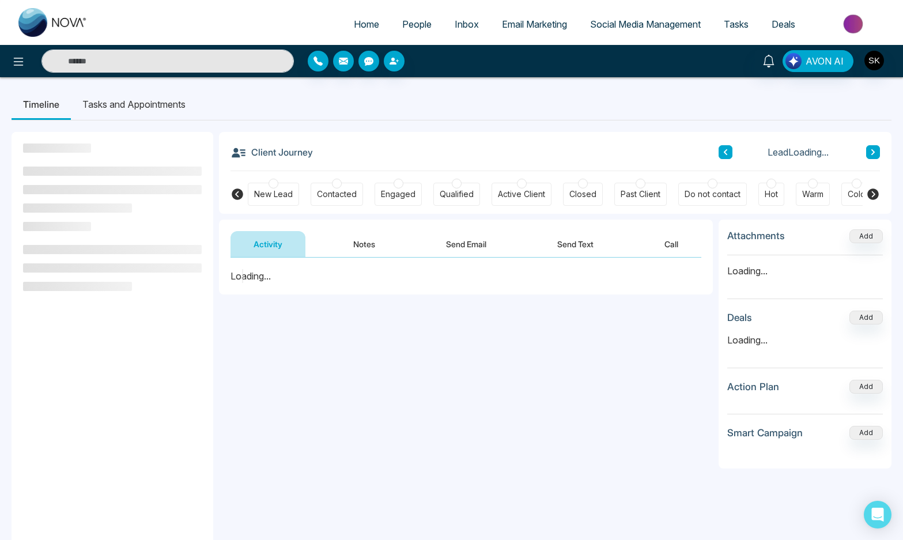
click at [114, 95] on li "Tasks and Appointments" at bounding box center [134, 104] width 126 height 31
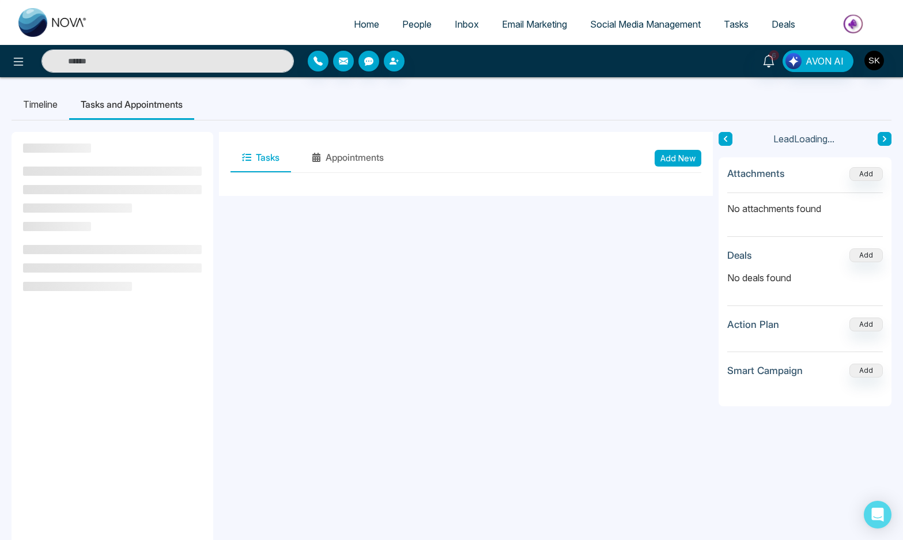
click at [680, 151] on button "Add New" at bounding box center [678, 158] width 47 height 17
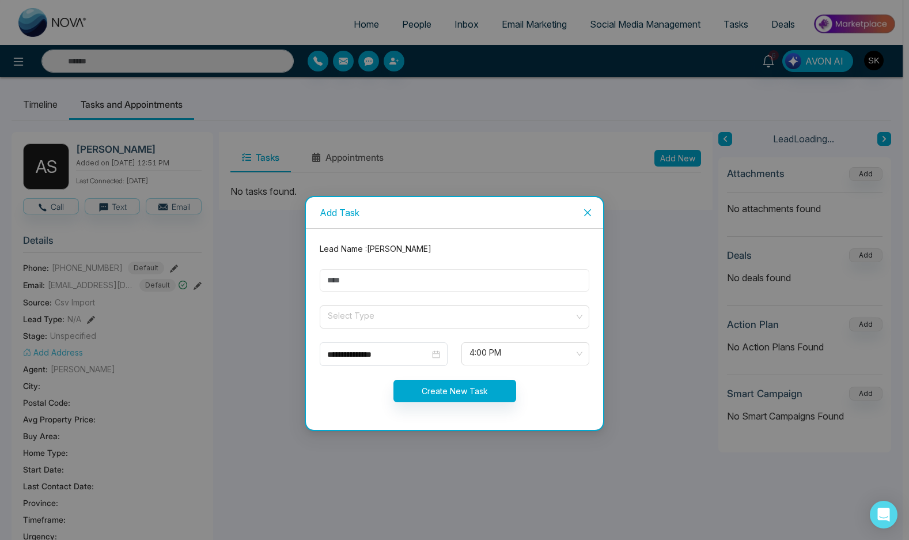
click at [377, 285] on input "text" at bounding box center [455, 280] width 270 height 22
type input "**********"
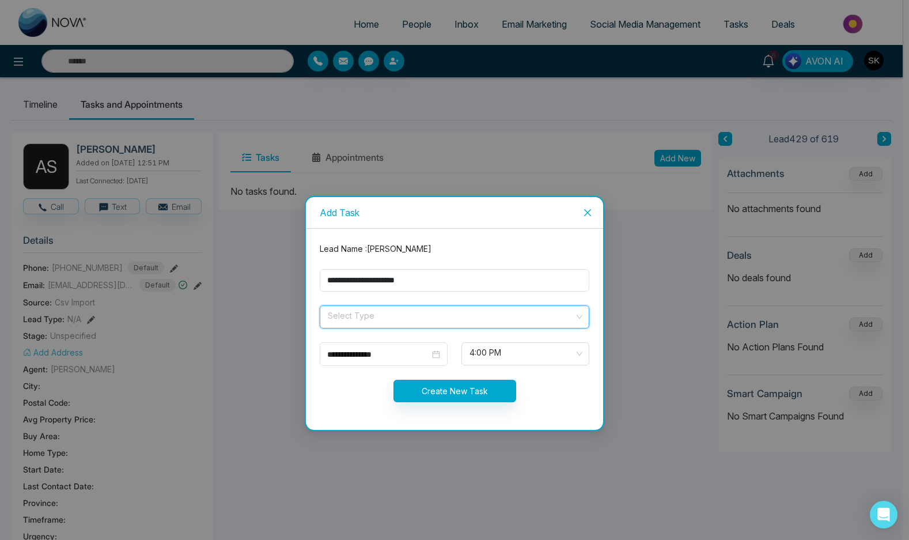
click at [383, 316] on input "search" at bounding box center [451, 314] width 248 height 17
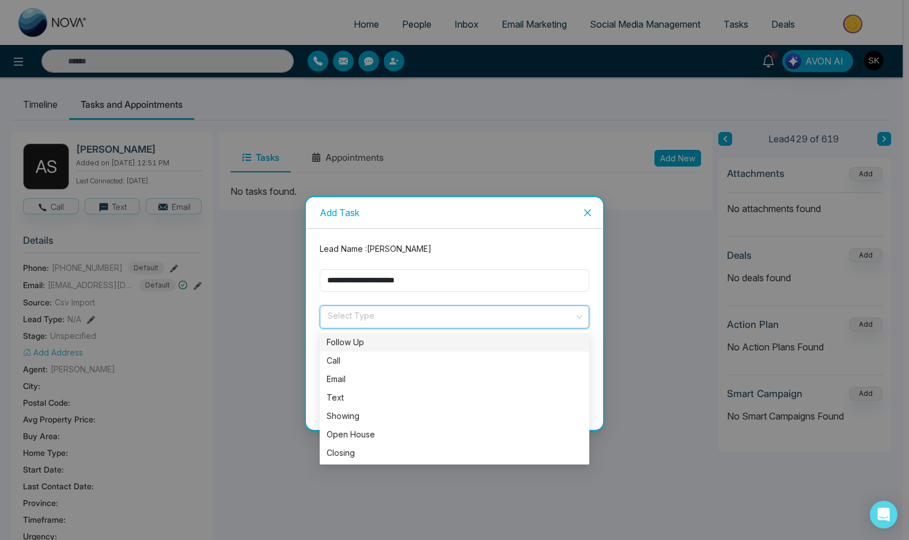
click at [376, 334] on div "Follow Up" at bounding box center [455, 342] width 270 height 18
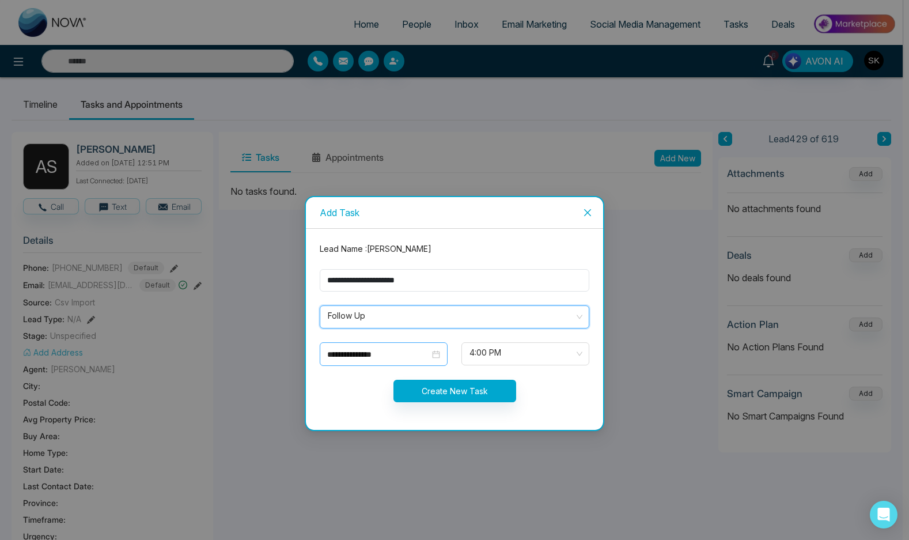
click at [380, 345] on div "**********" at bounding box center [384, 354] width 128 height 24
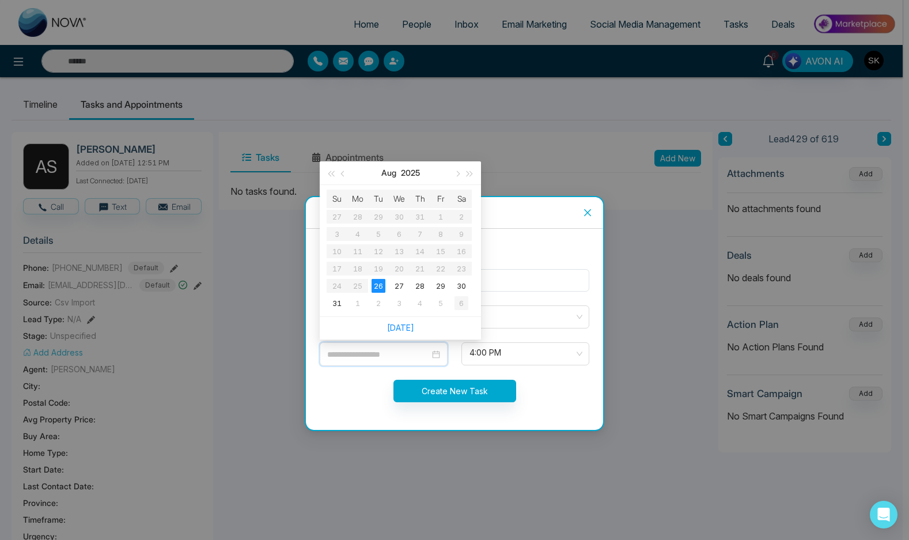
type input "**********"
click at [460, 300] on div "6" at bounding box center [462, 303] width 14 height 14
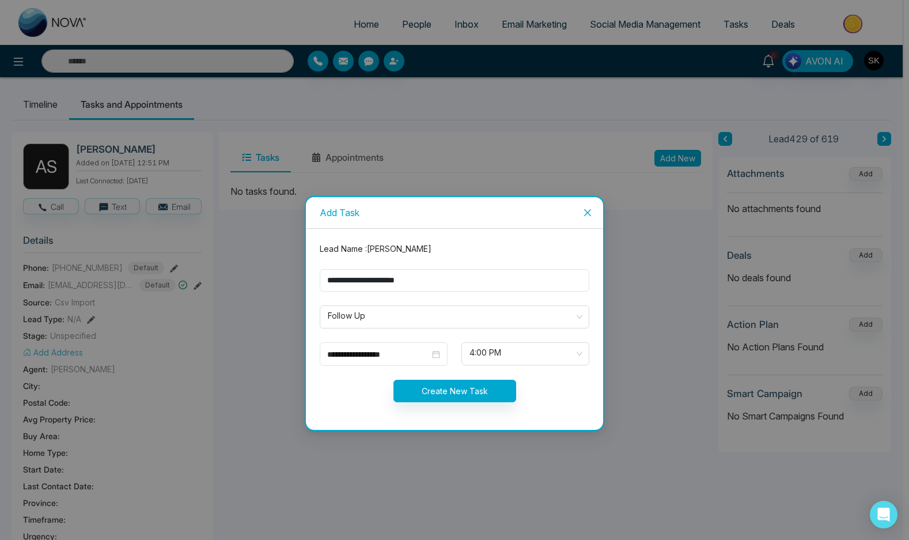
click at [523, 368] on form "**********" at bounding box center [454, 329] width 283 height 173
click at [519, 365] on div "4:00 PM" at bounding box center [526, 353] width 128 height 23
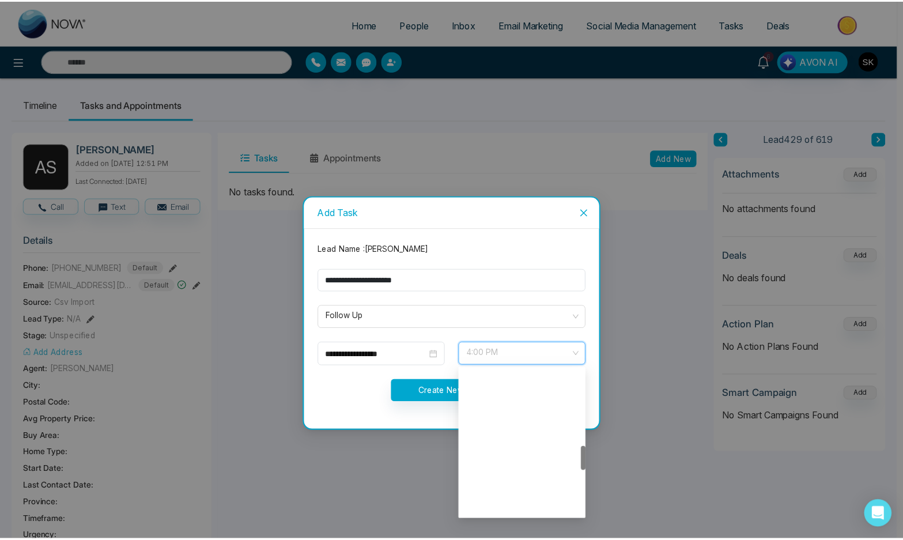
scroll to position [461, 0]
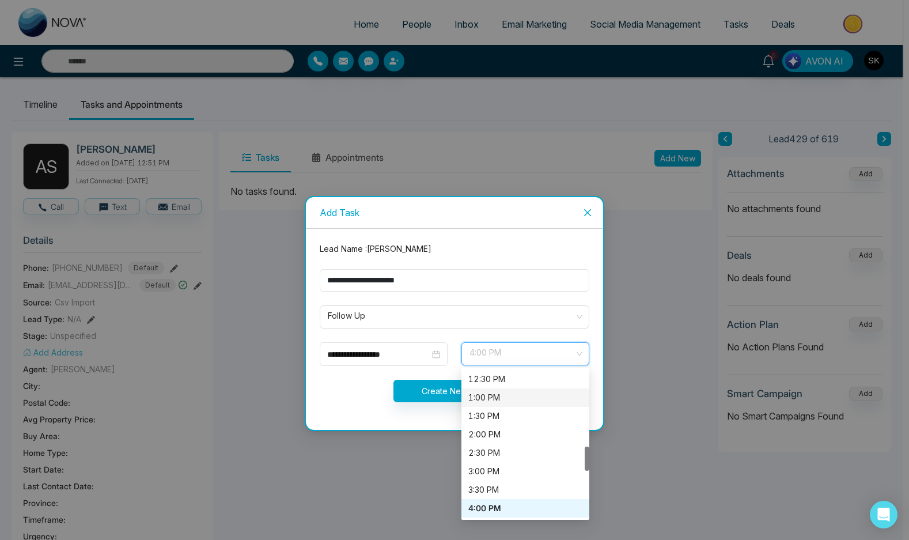
click at [504, 392] on div "1:00 PM" at bounding box center [525, 397] width 114 height 13
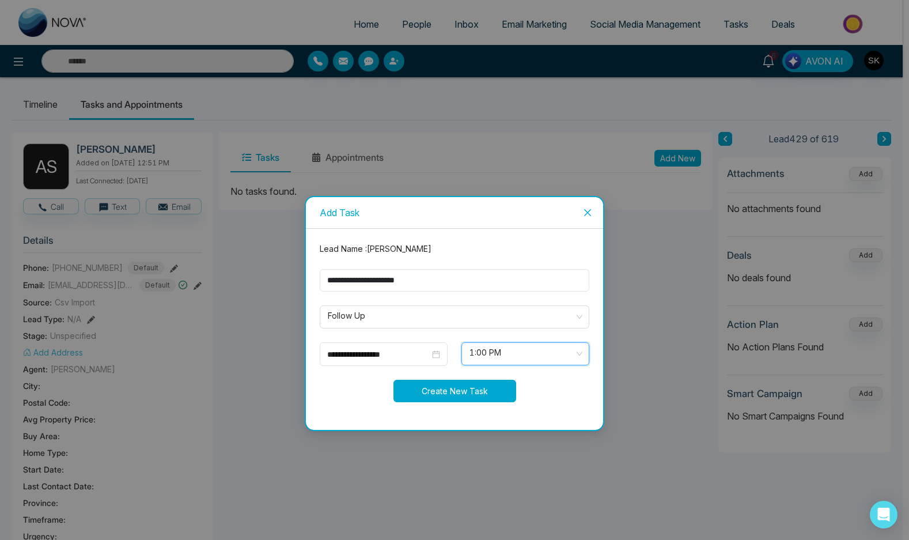
click at [442, 388] on button "Create New Task" at bounding box center [455, 391] width 123 height 22
click at [440, 357] on div "**********" at bounding box center [384, 354] width 128 height 24
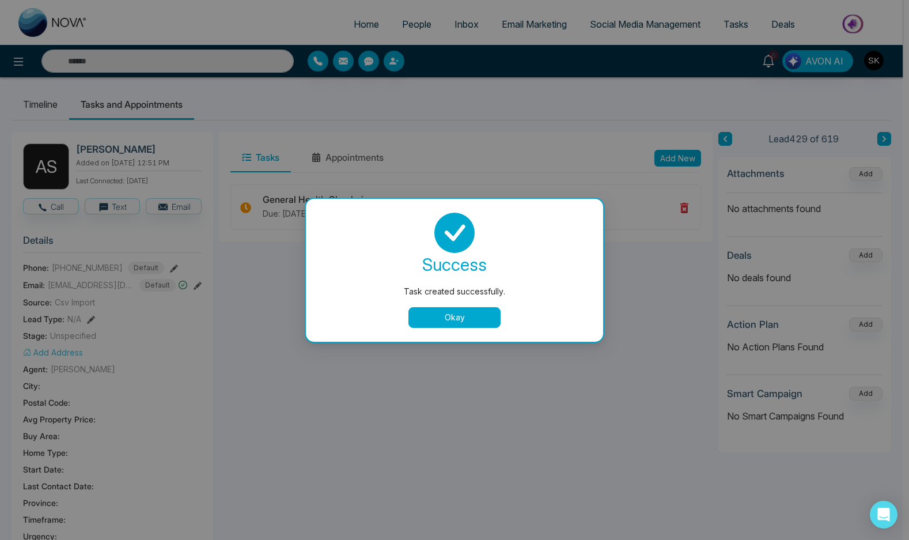
click at [458, 319] on button "Okay" at bounding box center [455, 317] width 92 height 21
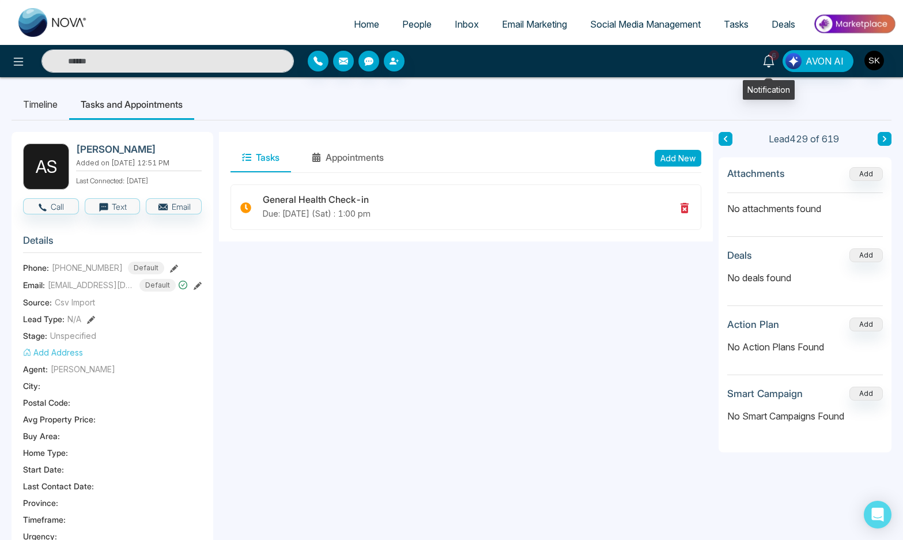
click at [762, 63] on link "6" at bounding box center [769, 60] width 28 height 20
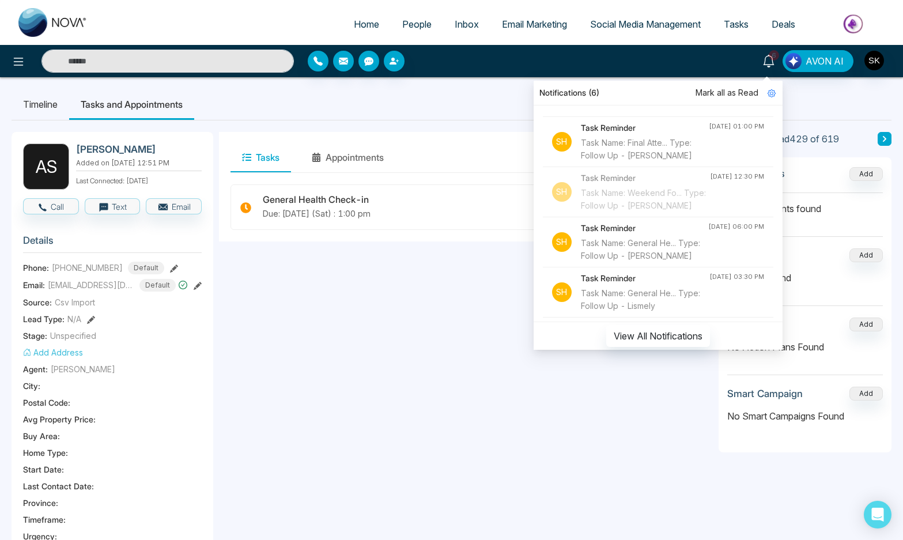
scroll to position [201, 0]
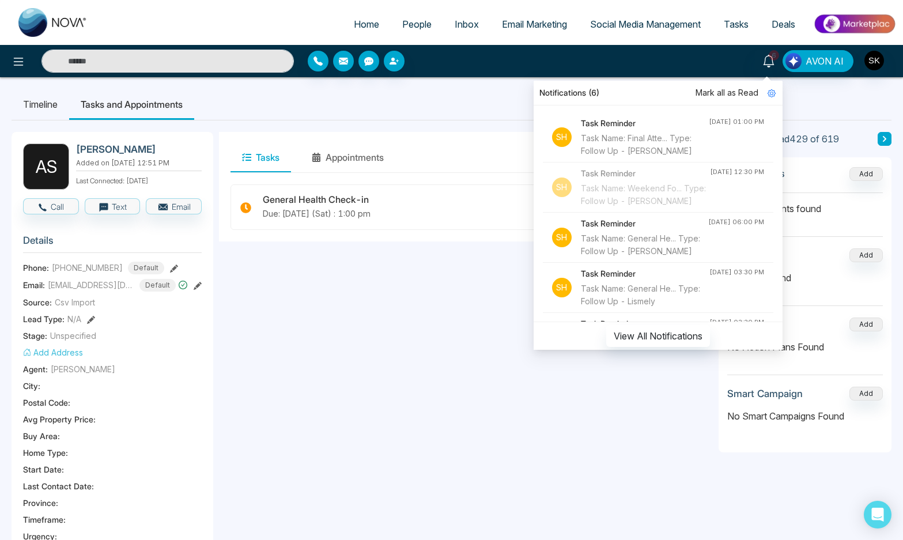
click at [638, 157] on div "Task Name: Final Atte... Type: Follow Up - [PERSON_NAME]" at bounding box center [645, 144] width 128 height 25
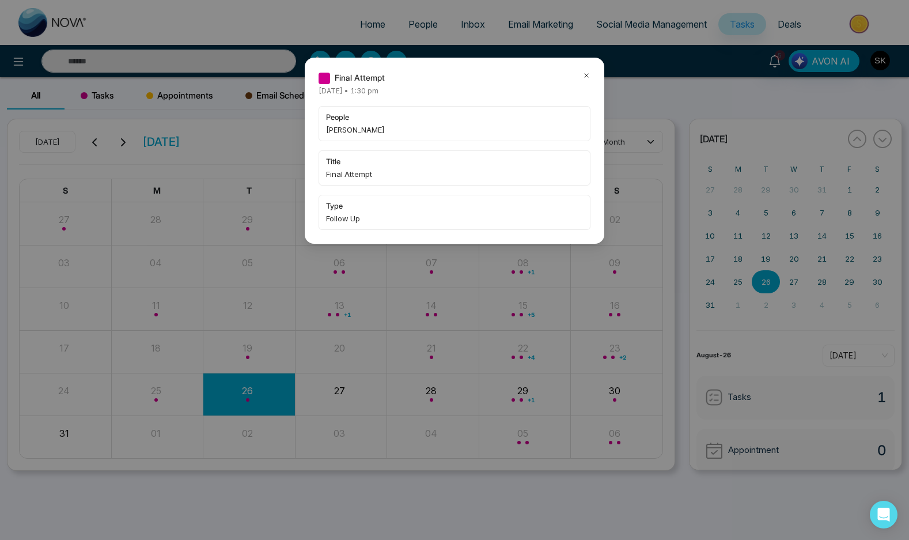
click at [351, 128] on span "[PERSON_NAME]" at bounding box center [454, 130] width 257 height 12
copy span "[PERSON_NAME]"
click at [579, 75] on div "Final Attempt" at bounding box center [455, 77] width 272 height 13
click at [585, 74] on icon at bounding box center [586, 75] width 3 height 3
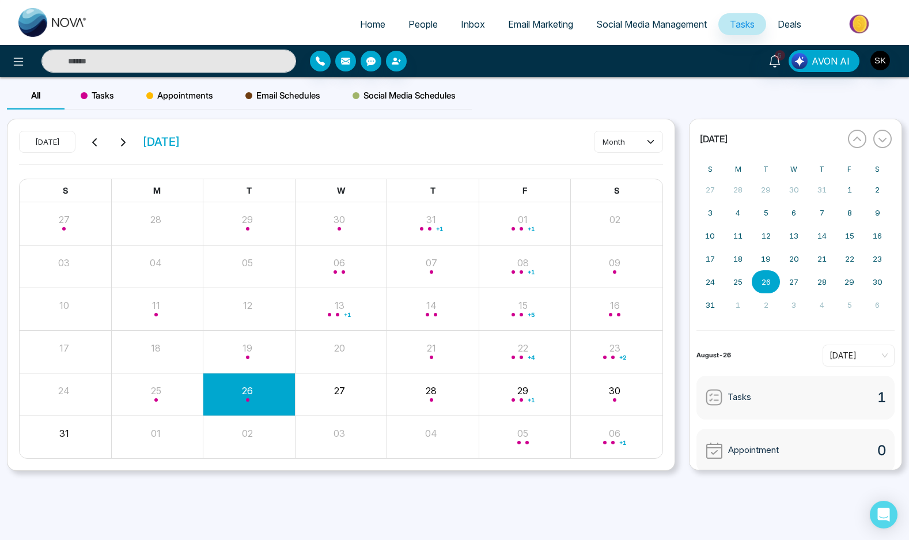
click at [146, 63] on input "text" at bounding box center [168, 61] width 255 height 23
paste input "*******"
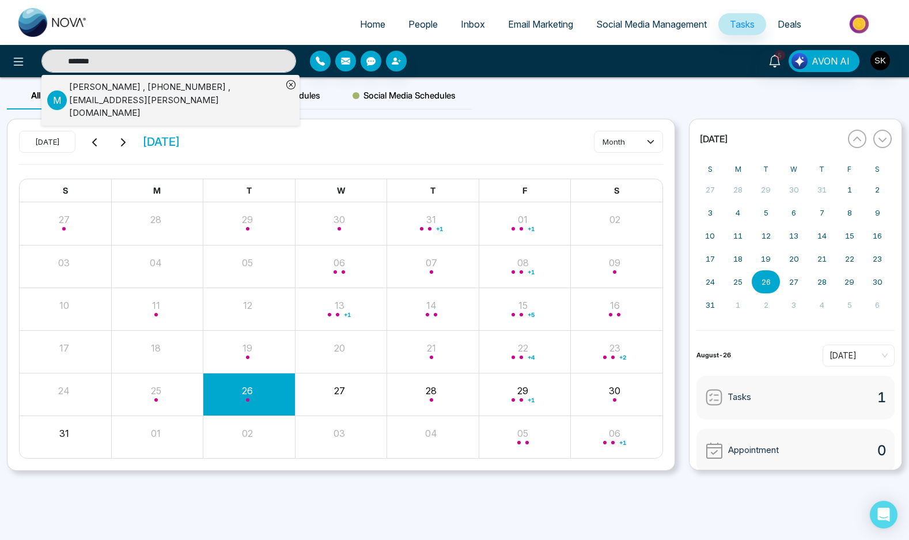
type input "*******"
click at [159, 90] on div "[PERSON_NAME] , [PHONE_NUMBER] , [EMAIL_ADDRESS][PERSON_NAME][DOMAIN_NAME]" at bounding box center [175, 100] width 213 height 39
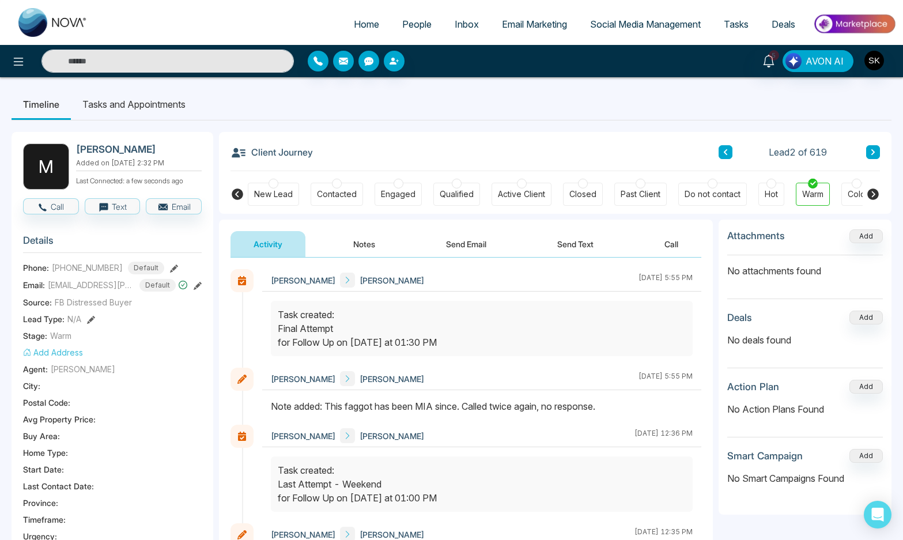
click at [330, 239] on button "Notes" at bounding box center [364, 244] width 68 height 26
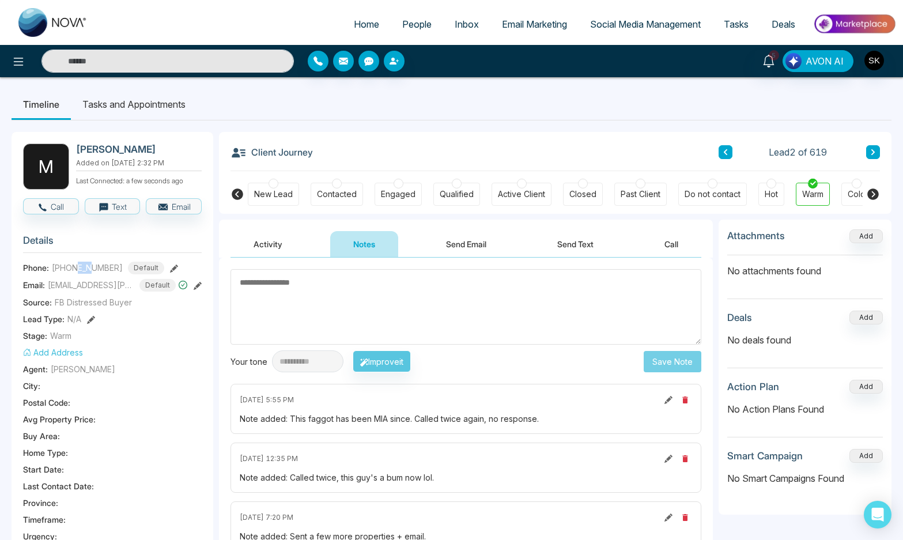
drag, startPoint x: 78, startPoint y: 268, endPoint x: 94, endPoint y: 267, distance: 15.6
click at [94, 267] on span "[PHONE_NUMBER]" at bounding box center [87, 268] width 71 height 12
click at [194, 282] on icon at bounding box center [198, 286] width 8 height 8
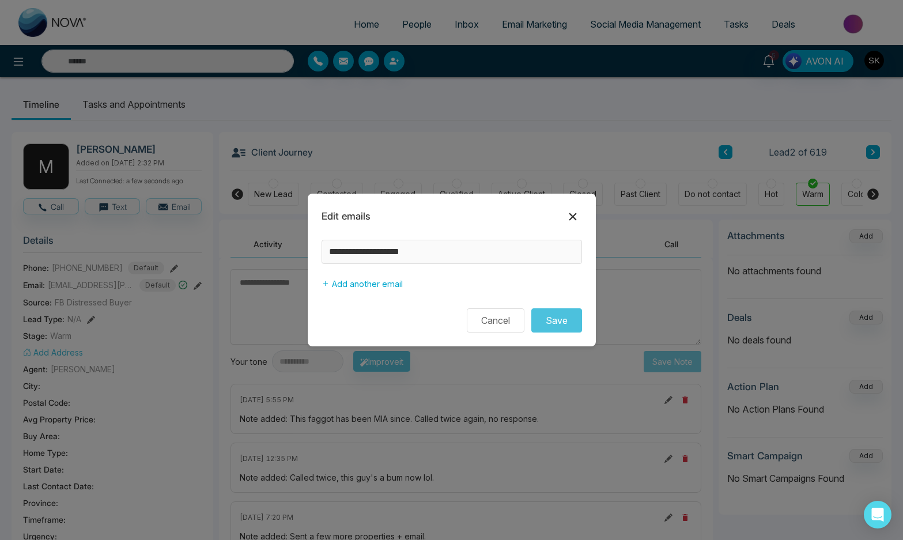
click at [569, 215] on icon at bounding box center [573, 217] width 14 height 14
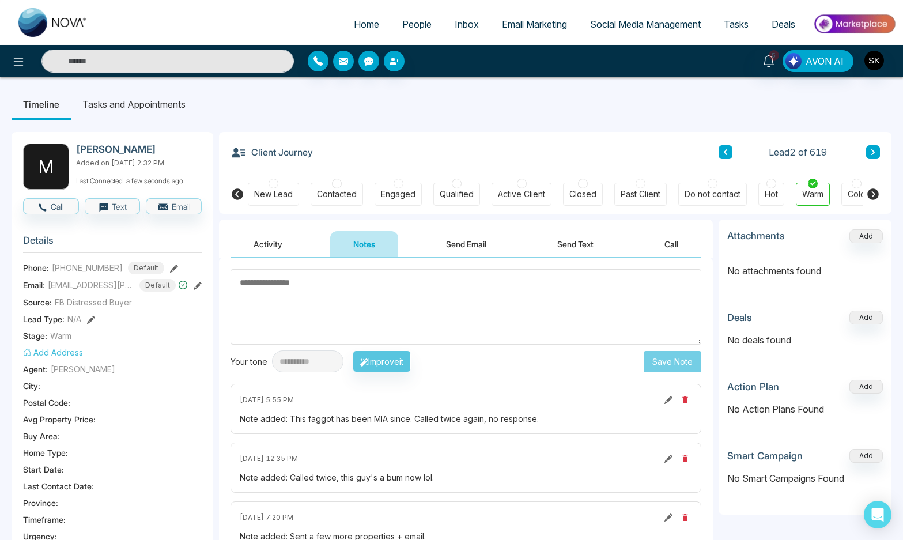
click at [328, 293] on textarea at bounding box center [465, 306] width 471 height 75
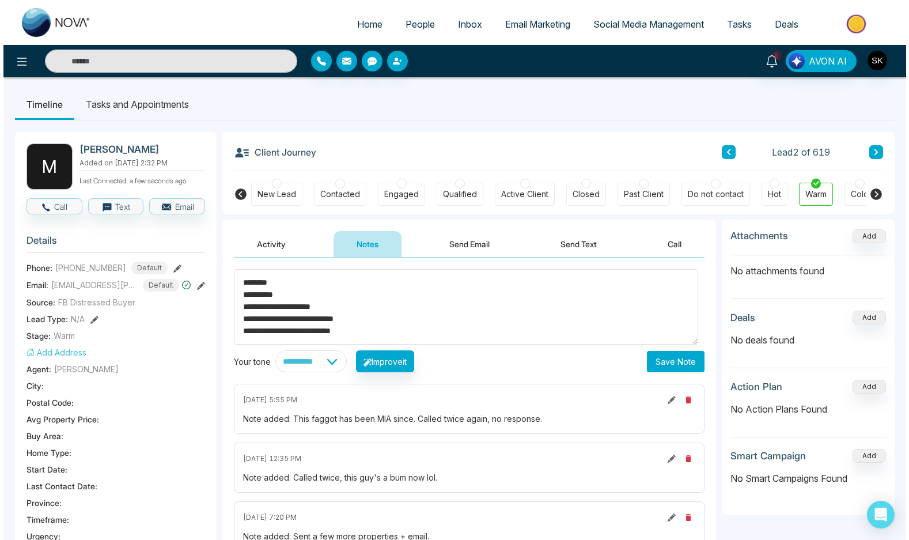
scroll to position [4, 0]
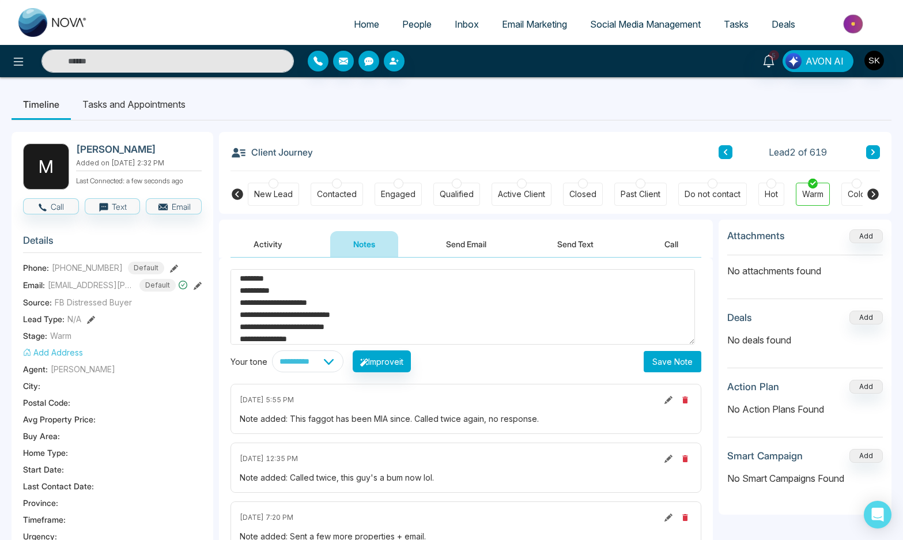
type textarea "**********"
click at [667, 360] on button "Save Note" at bounding box center [673, 361] width 58 height 21
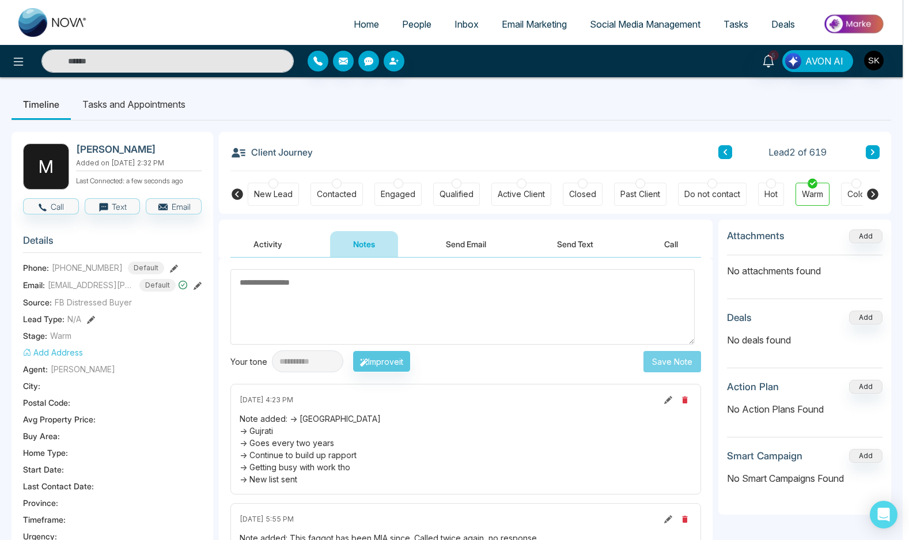
scroll to position [0, 0]
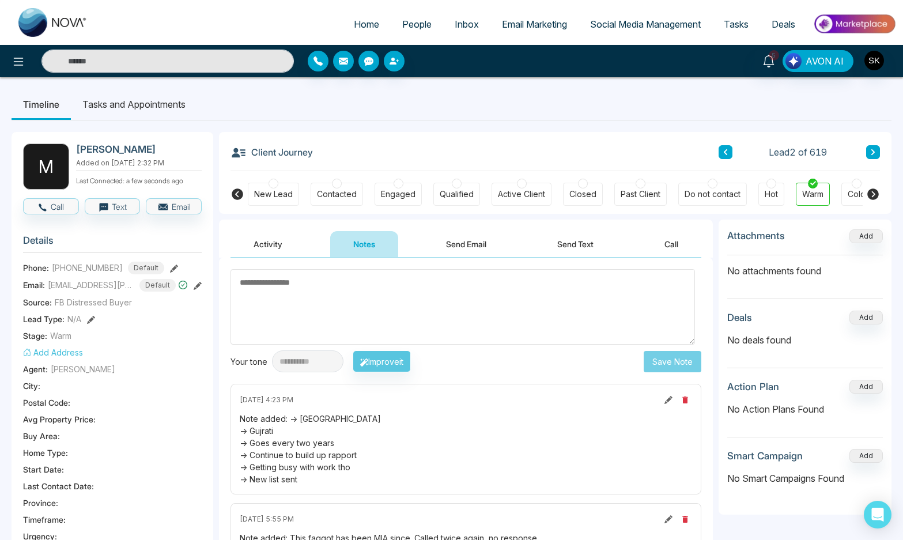
click at [425, 312] on textarea at bounding box center [462, 306] width 464 height 75
click at [195, 288] on icon at bounding box center [198, 286] width 8 height 8
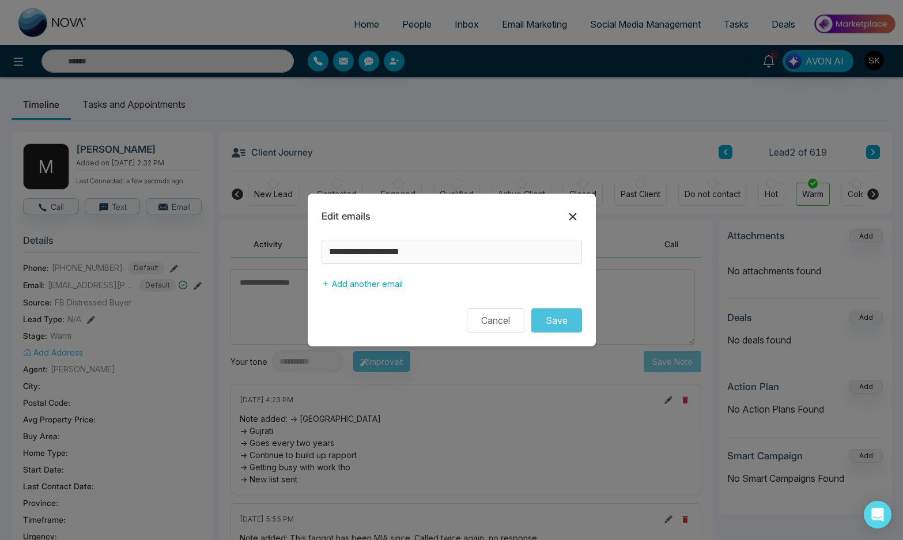
click at [574, 210] on icon at bounding box center [573, 217] width 14 height 14
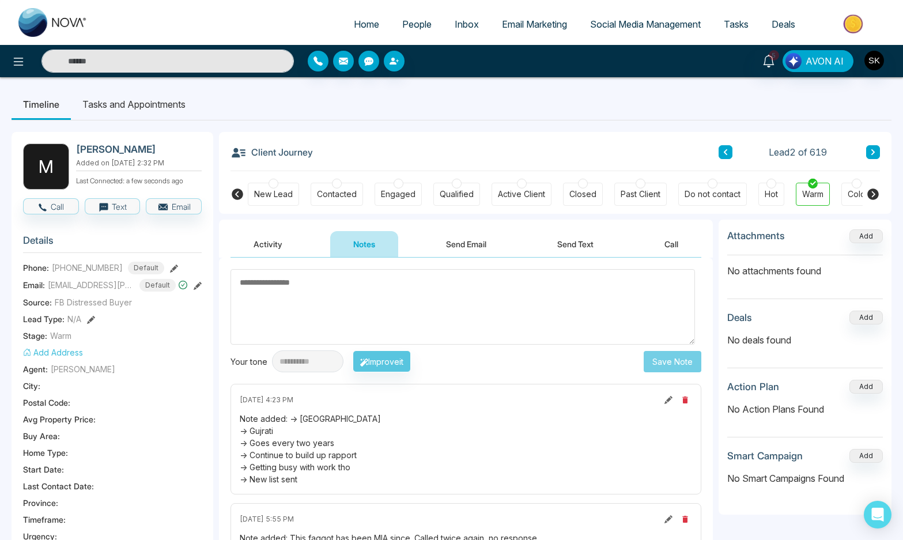
click at [142, 103] on li "Tasks and Appointments" at bounding box center [134, 104] width 126 height 31
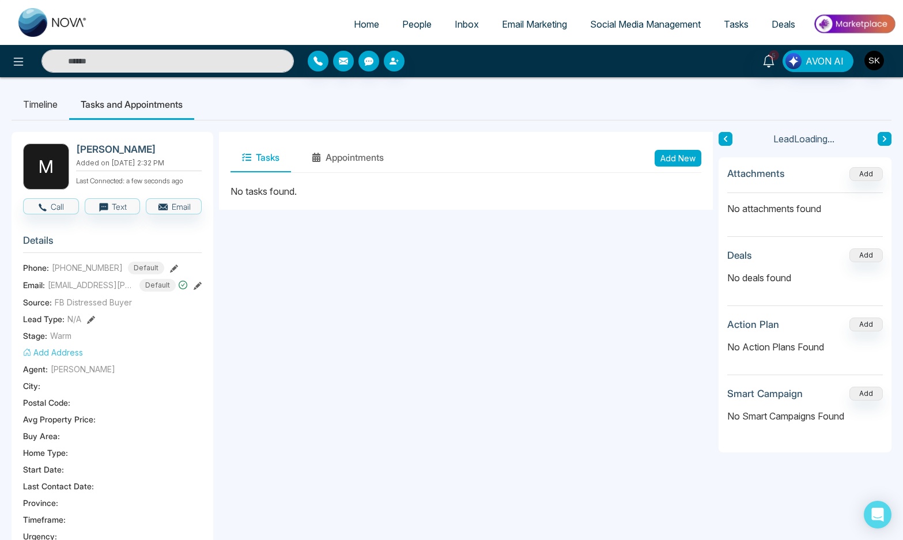
click at [670, 155] on button "Add New" at bounding box center [678, 158] width 47 height 17
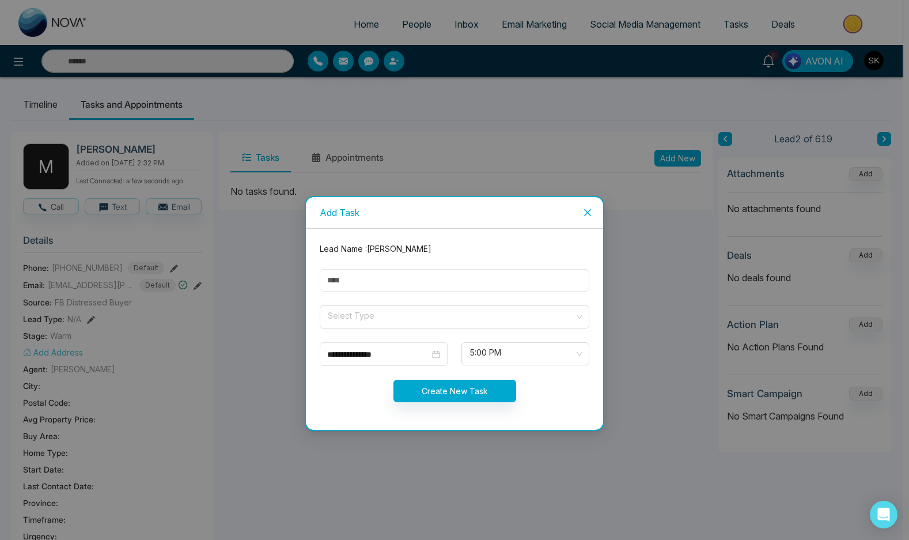
click at [417, 281] on input "text" at bounding box center [455, 280] width 270 height 22
type input "**********"
click at [417, 319] on input "search" at bounding box center [451, 314] width 248 height 17
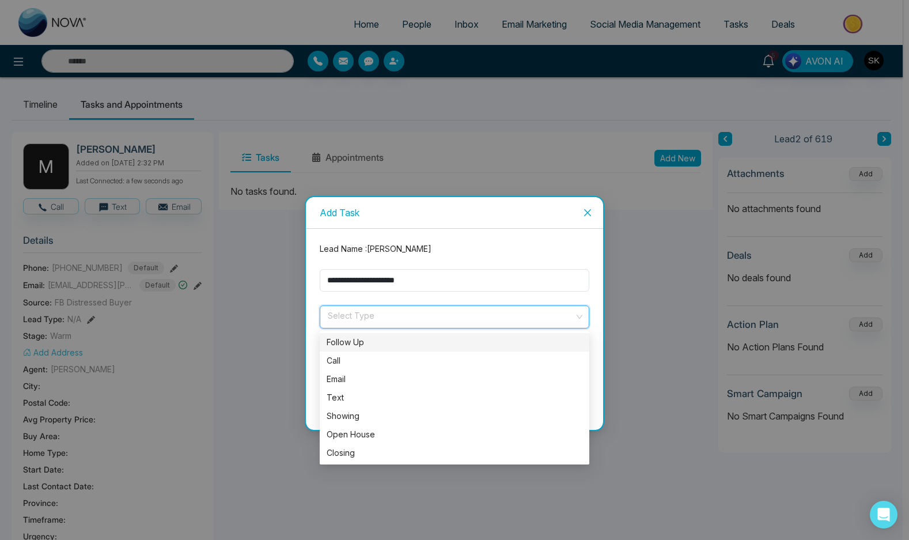
click at [396, 348] on div "Follow Up" at bounding box center [455, 342] width 256 height 13
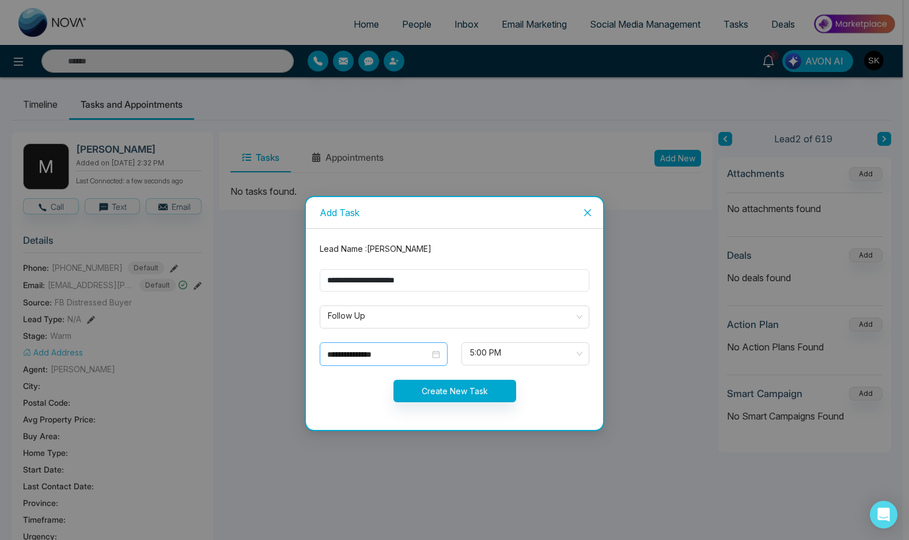
click at [394, 360] on div "**********" at bounding box center [384, 354] width 128 height 24
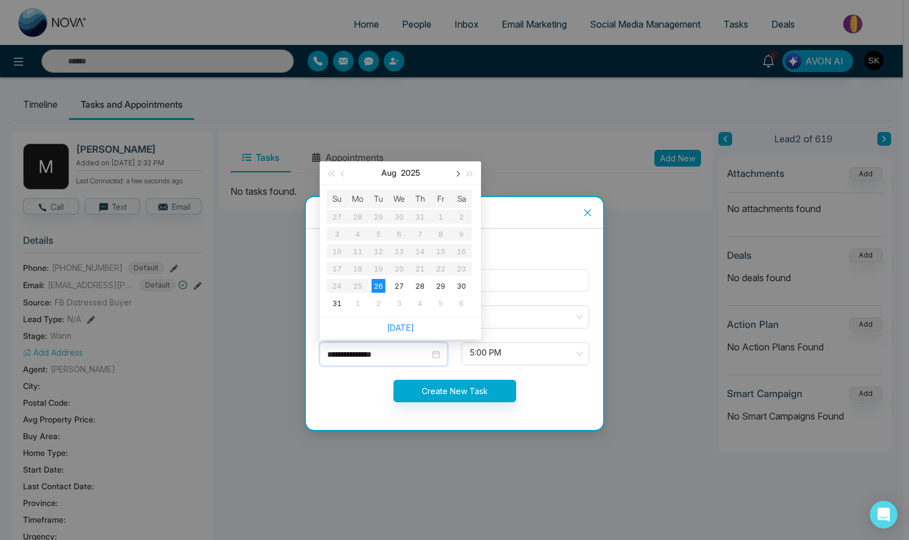
click at [456, 175] on span "button" at bounding box center [457, 174] width 6 height 6
type input "**********"
click at [359, 248] on div "15" at bounding box center [358, 251] width 14 height 14
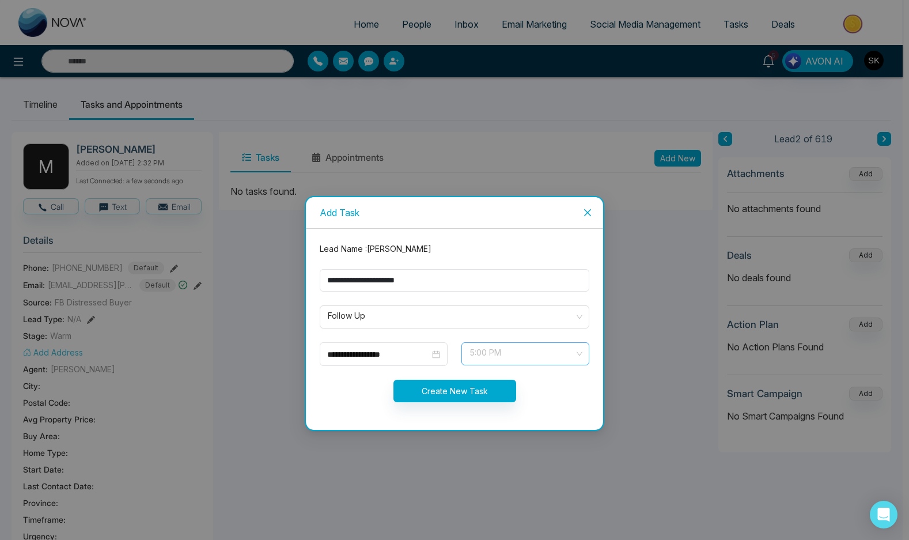
click at [514, 353] on span "5:00 PM" at bounding box center [526, 354] width 112 height 20
click at [379, 345] on div "**********" at bounding box center [384, 354] width 128 height 24
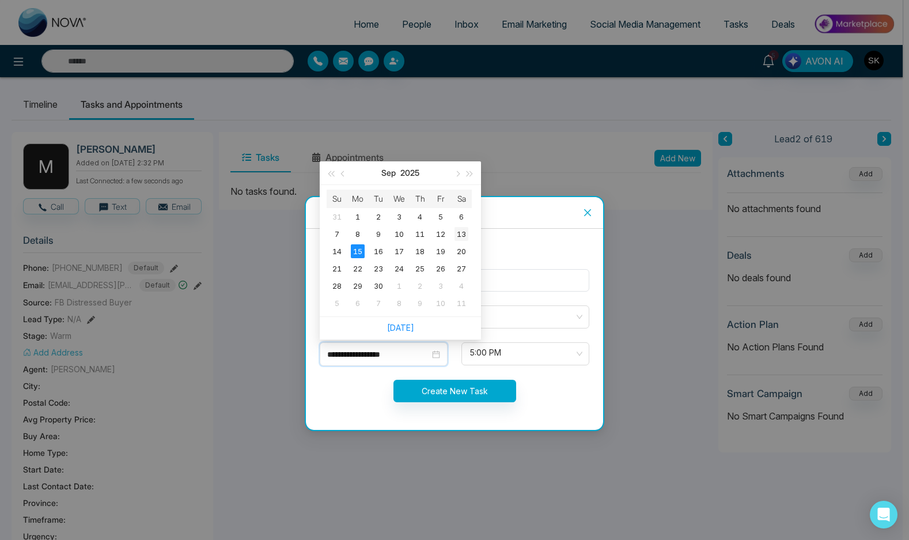
type input "**********"
click at [455, 237] on div "13" at bounding box center [462, 234] width 14 height 14
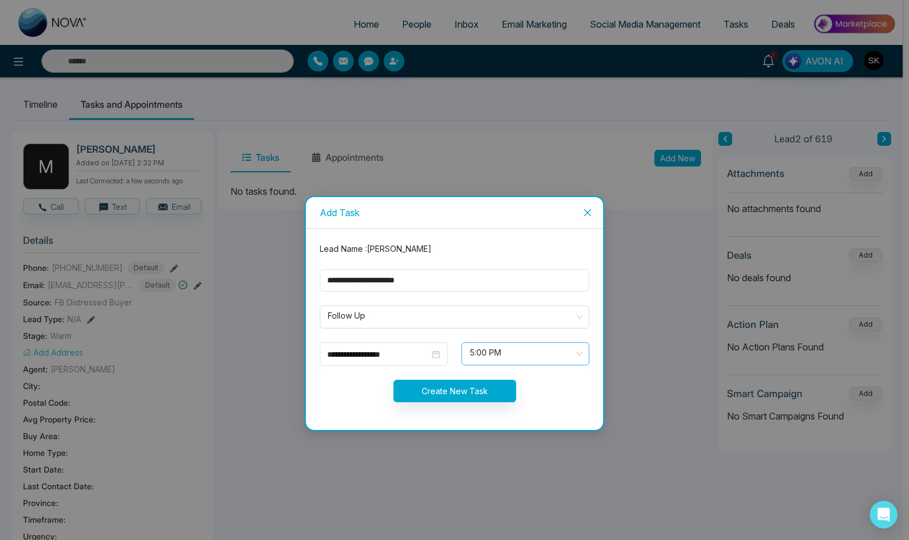
click at [491, 360] on span "5:00 PM" at bounding box center [526, 354] width 112 height 20
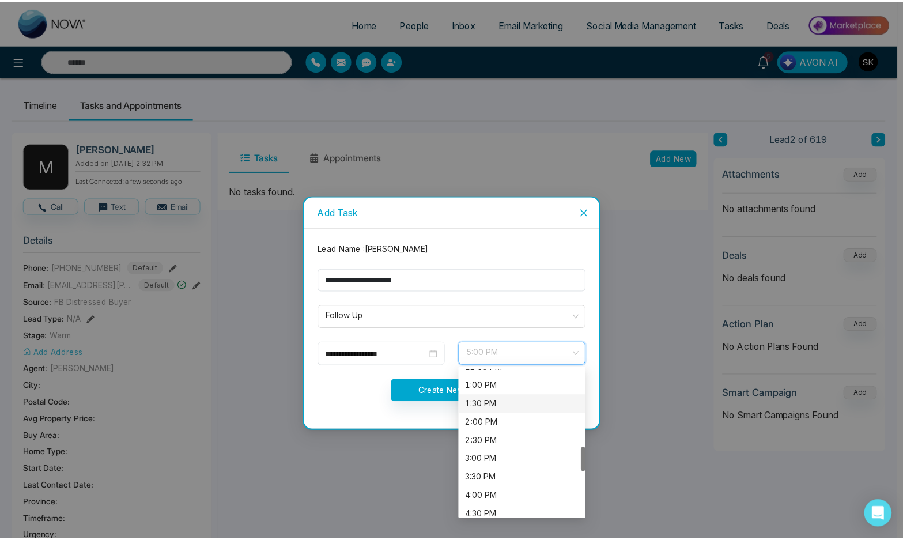
scroll to position [470, 0]
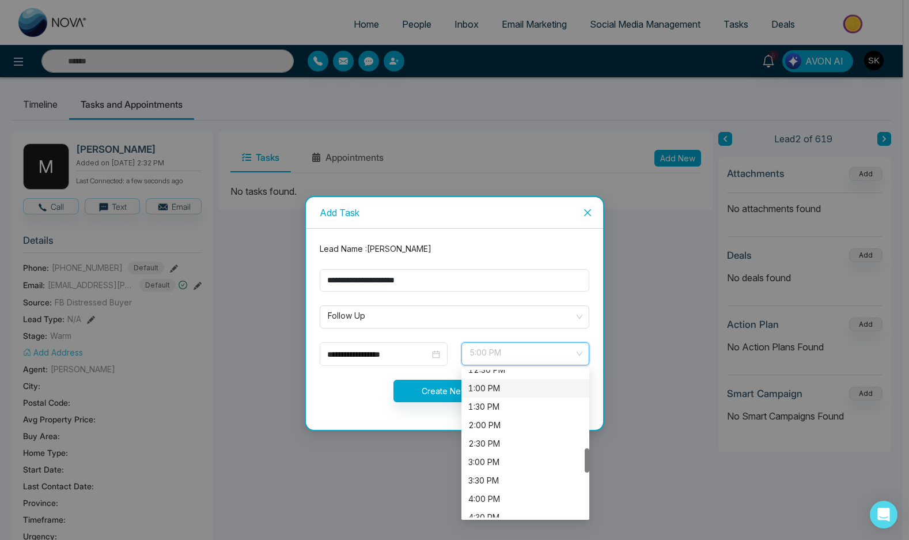
click at [481, 388] on div "1:00 PM" at bounding box center [525, 388] width 114 height 13
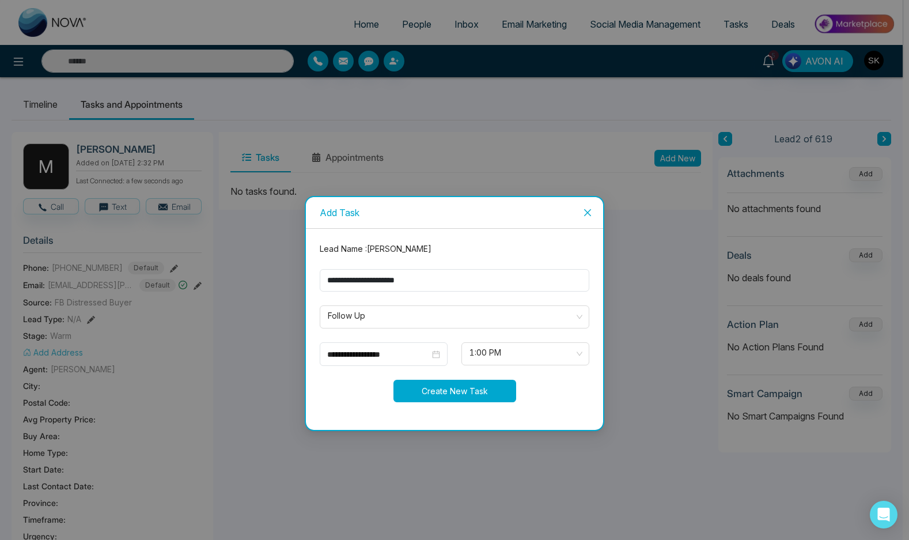
click at [462, 388] on button "Create New Task" at bounding box center [455, 391] width 123 height 22
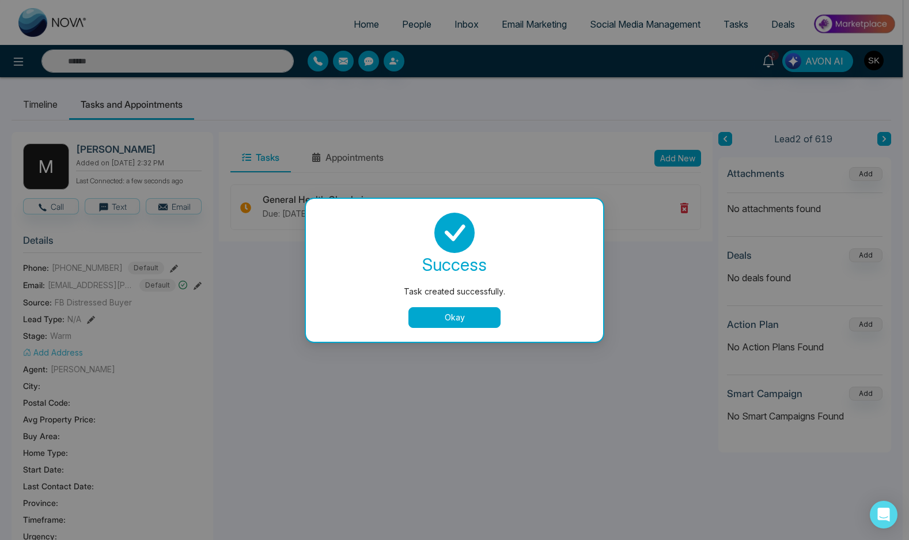
click at [456, 322] on button "Okay" at bounding box center [455, 317] width 92 height 21
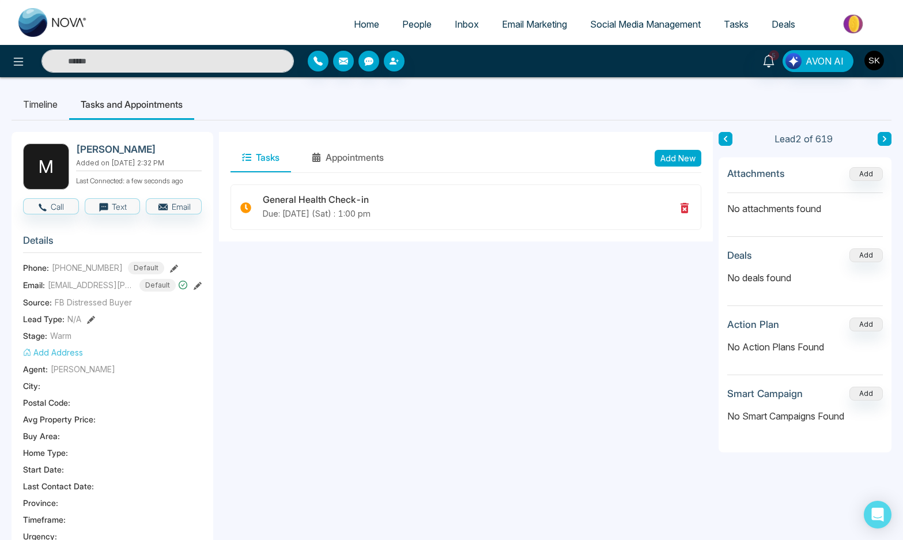
click at [759, 71] on div "5" at bounding box center [769, 61] width 28 height 22
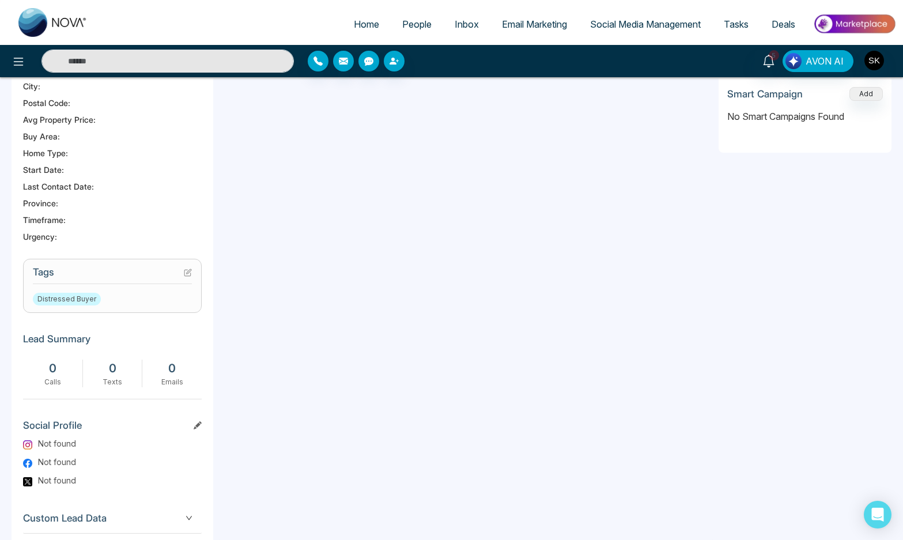
scroll to position [0, 0]
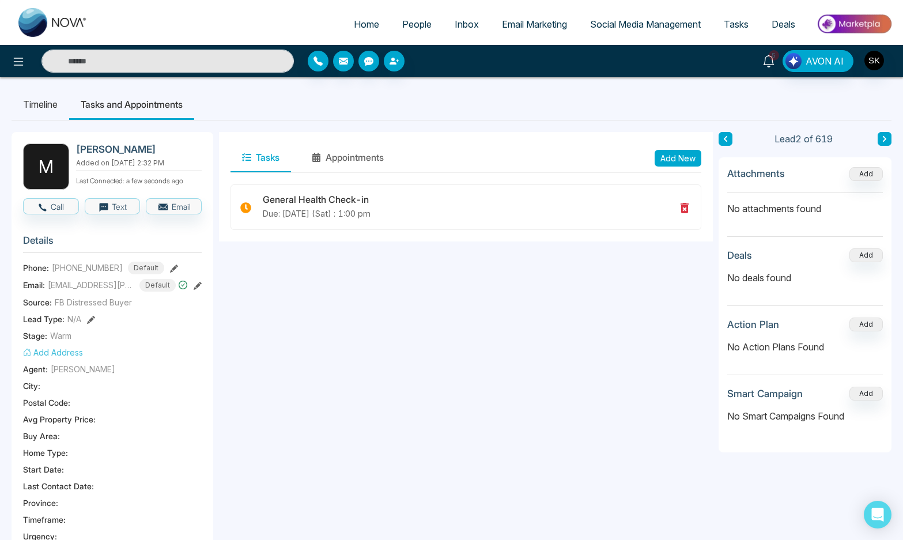
click at [766, 68] on link "5" at bounding box center [769, 60] width 28 height 20
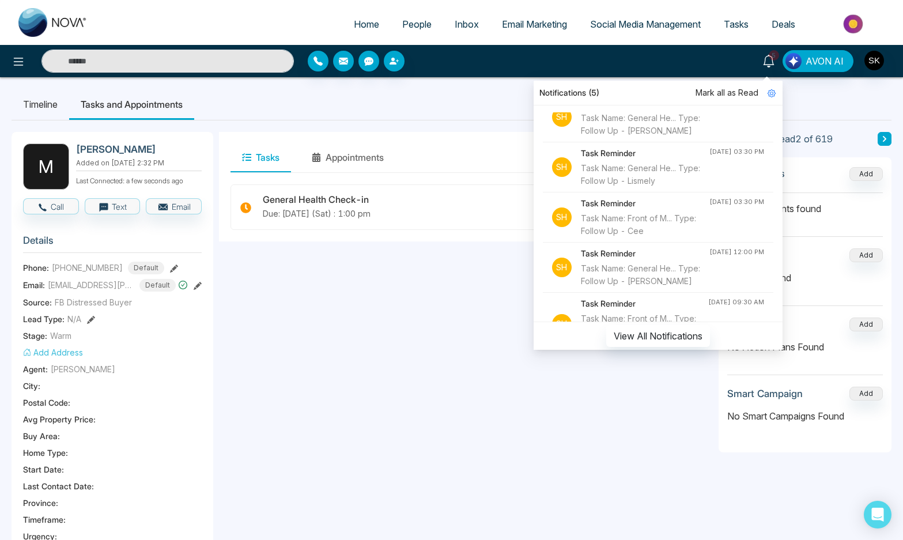
scroll to position [278, 0]
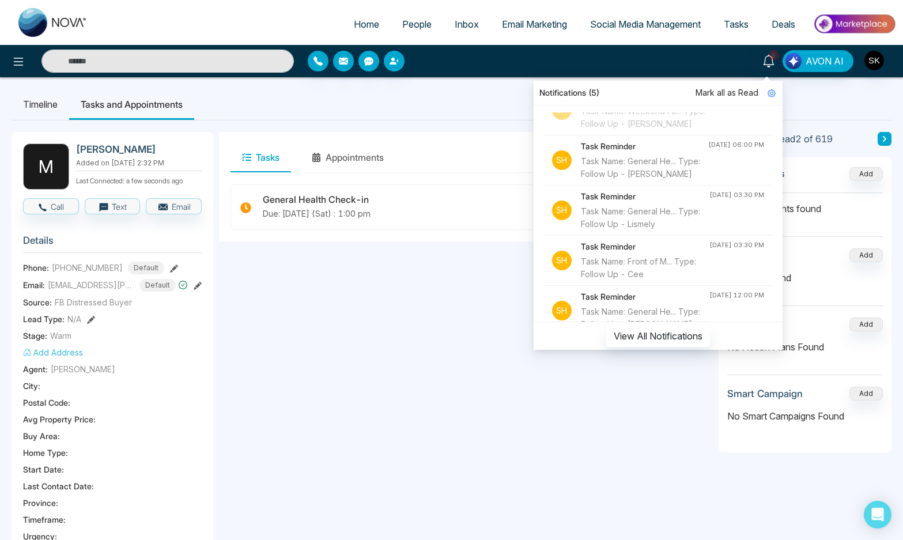
click at [645, 180] on div "Task Name: General He... Type: Follow Up - [PERSON_NAME]" at bounding box center [644, 167] width 127 height 25
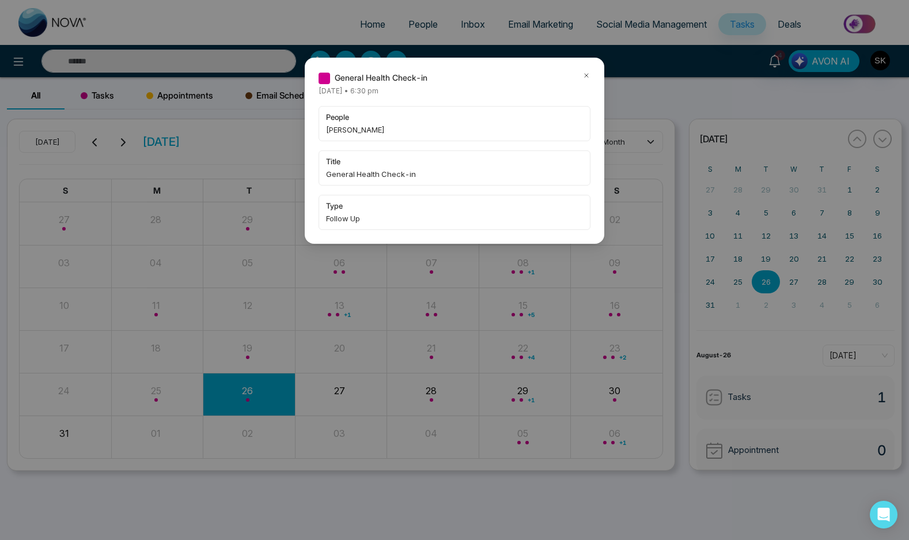
click at [588, 85] on div "General Health Check-in [DATE] • 6:30 pm people [PERSON_NAME] title General Hea…" at bounding box center [455, 150] width 272 height 158
click at [588, 80] on div at bounding box center [587, 77] width 8 height 13
click at [587, 78] on icon at bounding box center [587, 75] width 8 height 8
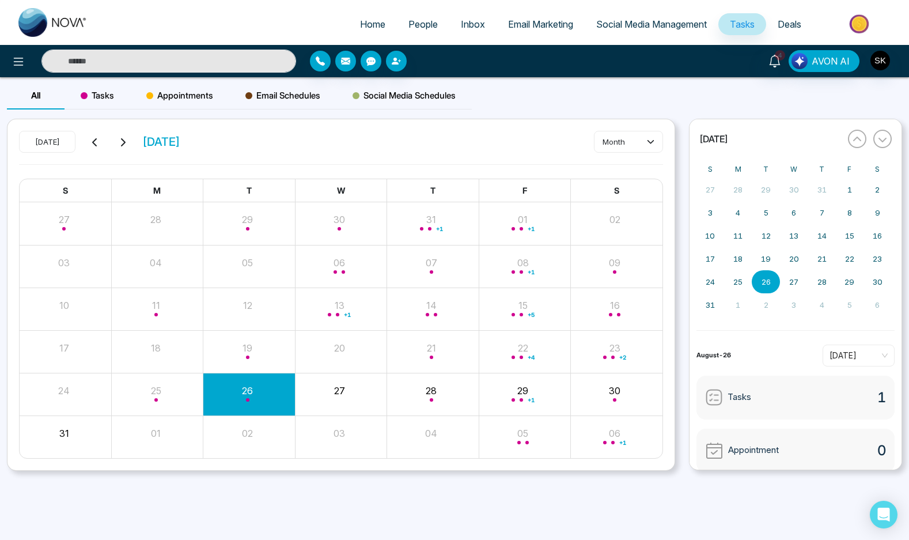
click at [228, 60] on input "text" at bounding box center [168, 61] width 255 height 23
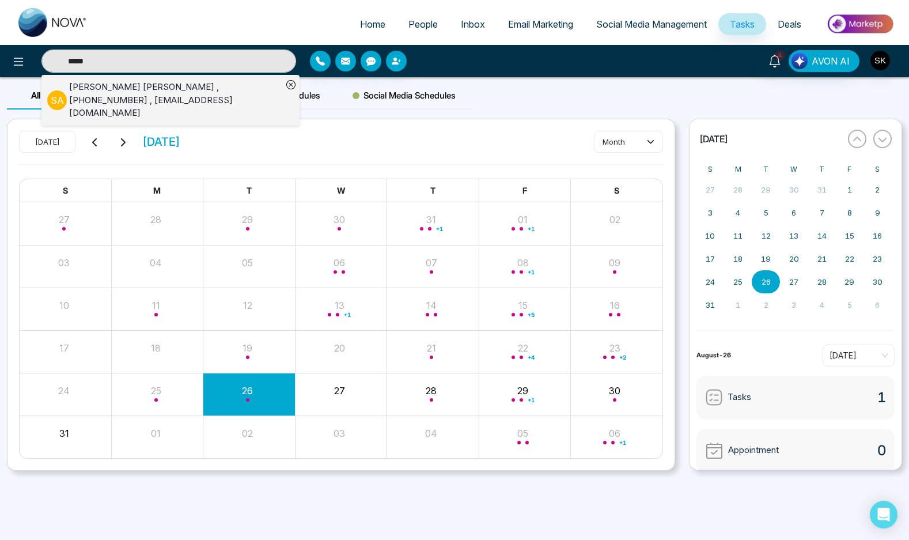
type input "*****"
click at [226, 96] on div "[PERSON_NAME] , [PHONE_NUMBER] , [EMAIL_ADDRESS][DOMAIN_NAME]" at bounding box center [175, 100] width 213 height 39
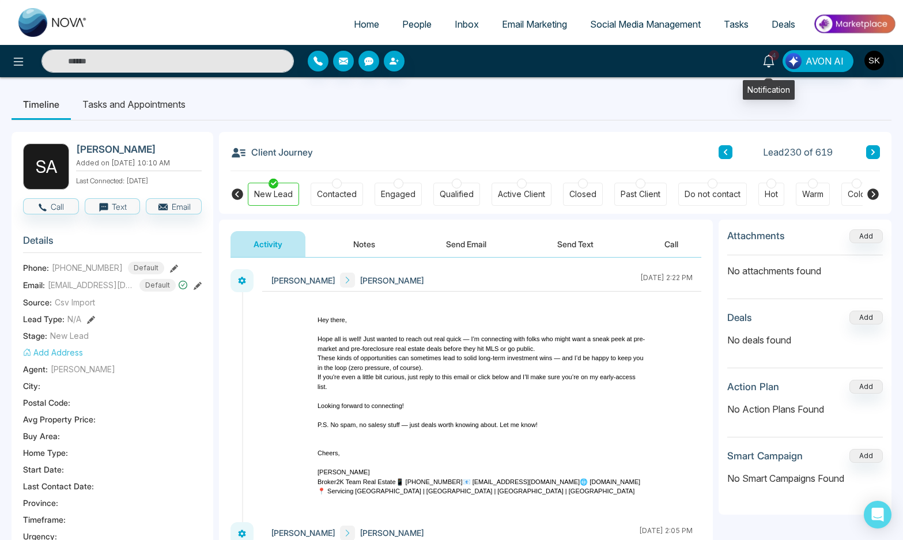
click at [775, 64] on icon at bounding box center [768, 61] width 13 height 13
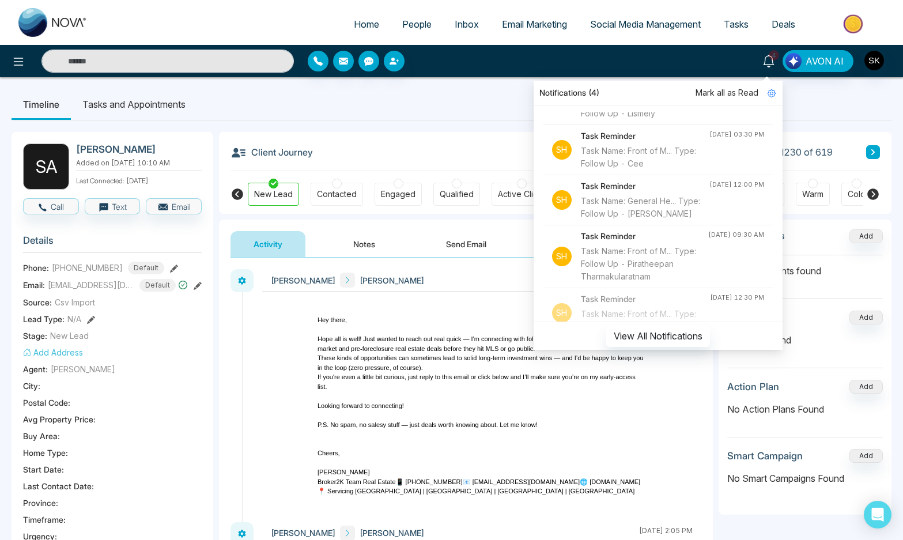
scroll to position [389, 0]
click at [286, 122] on div "S A [PERSON_NAME] Added on [DATE] 10:10 AM Last Connected: [DATE] Call Text Ema…" at bounding box center [452, 491] width 880 height 742
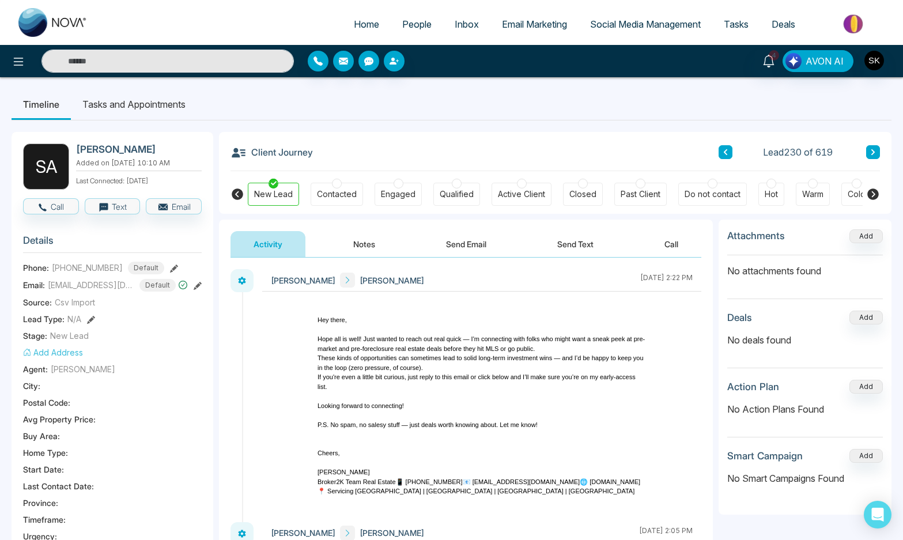
click at [350, 246] on button "Notes" at bounding box center [364, 244] width 68 height 26
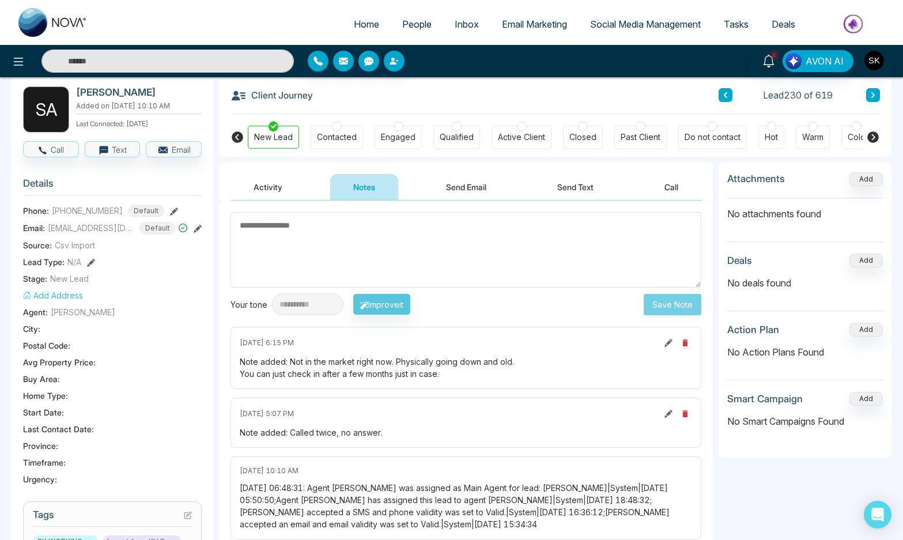
scroll to position [89, 0]
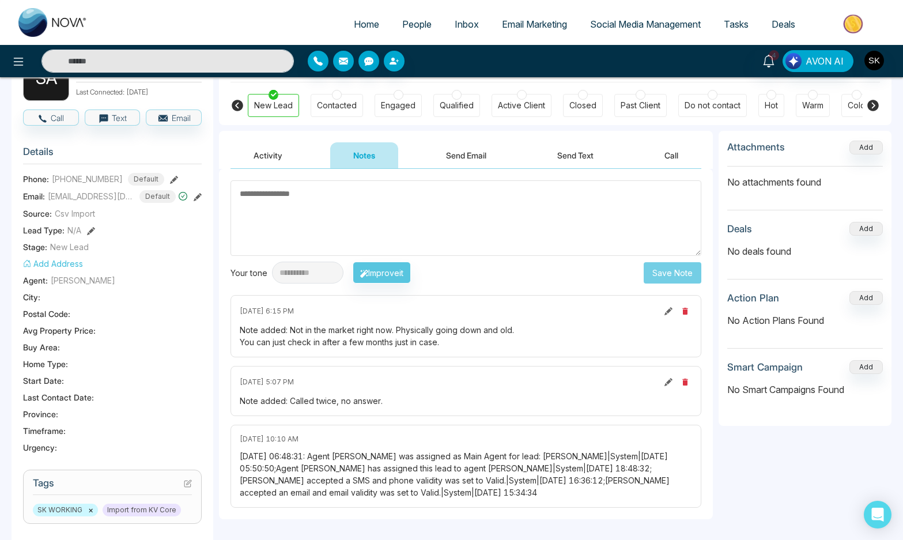
click at [398, 330] on div "Note added: Not in the market right now. Physically going down and old. You can…" at bounding box center [466, 336] width 452 height 24
click at [387, 349] on div "[DATE] 6:15 PM Note added: Not in the market right now. Physically going down a…" at bounding box center [465, 326] width 471 height 62
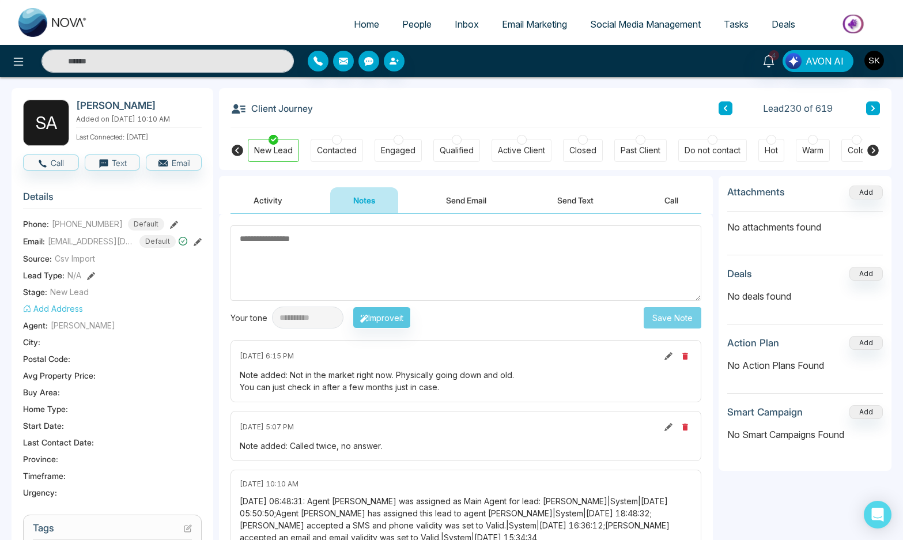
scroll to position [0, 0]
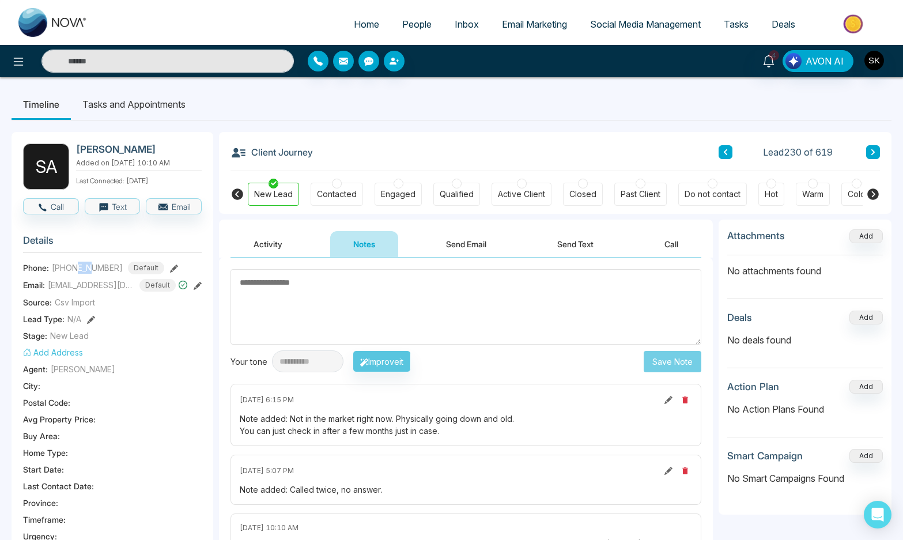
drag, startPoint x: 75, startPoint y: 274, endPoint x: 94, endPoint y: 274, distance: 19.0
click at [94, 274] on span "[PHONE_NUMBER]" at bounding box center [87, 268] width 71 height 12
click at [108, 291] on span "[EMAIL_ADDRESS][DOMAIN_NAME]" at bounding box center [91, 285] width 86 height 12
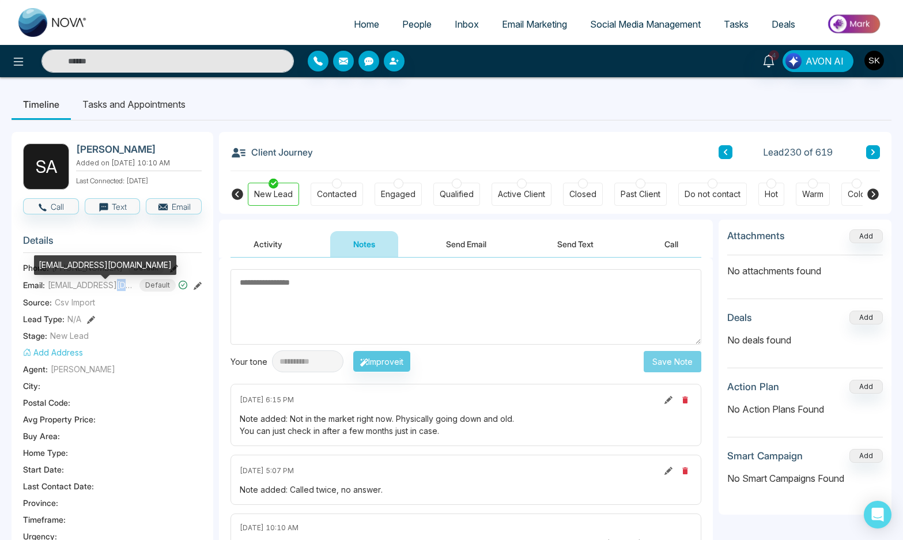
click at [108, 291] on span "[EMAIL_ADDRESS][DOMAIN_NAME]" at bounding box center [91, 285] width 86 height 12
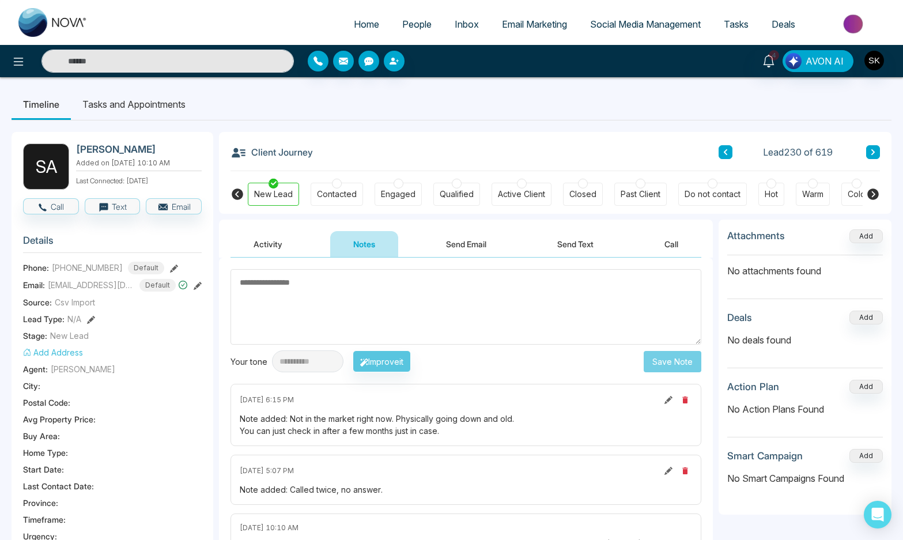
click at [111, 249] on h3 "Details" at bounding box center [112, 244] width 179 height 18
click at [81, 280] on section "Details Phone: [PHONE_NUMBER] Default Email: [EMAIL_ADDRESS][DOMAIN_NAME] Defau…" at bounding box center [112, 386] width 179 height 320
click at [324, 422] on div "Note added: Not in the market right now. Physically going down and old. You can…" at bounding box center [466, 425] width 452 height 24
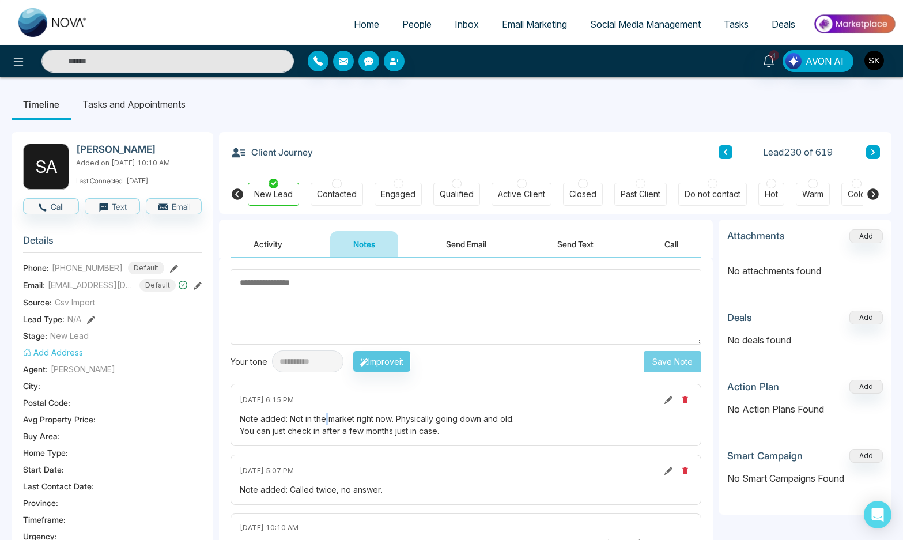
click at [324, 422] on div "Note added: Not in the market right now. Physically going down and old. You can…" at bounding box center [466, 425] width 452 height 24
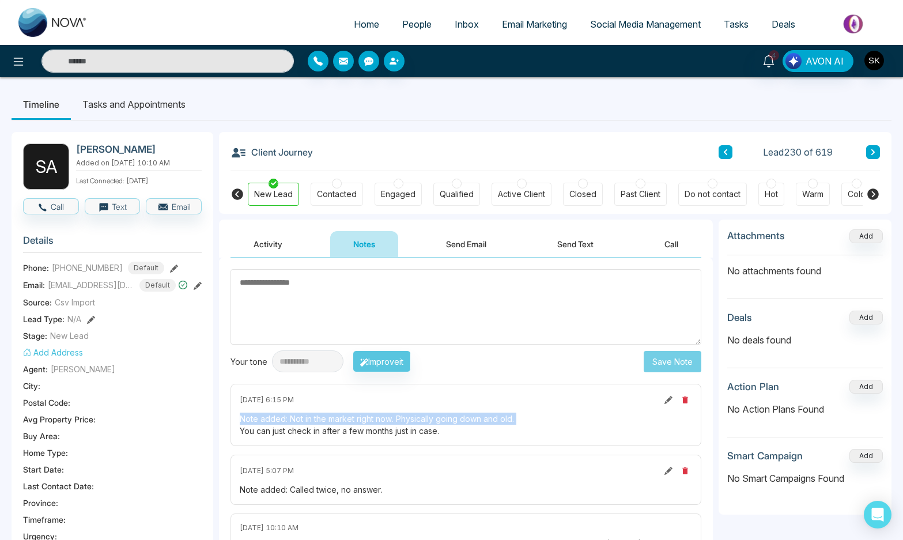
click at [324, 422] on div "Note added: Not in the market right now. Physically going down and old. You can…" at bounding box center [466, 425] width 452 height 24
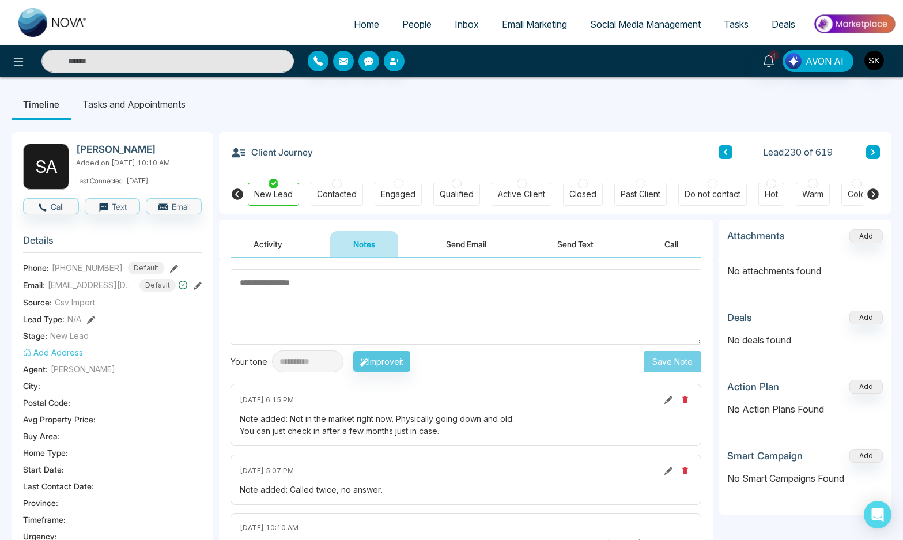
click at [324, 428] on div "Note added: Not in the market right now. Physically going down and old. You can…" at bounding box center [466, 425] width 452 height 24
drag, startPoint x: 457, startPoint y: 432, endPoint x: 239, endPoint y: 418, distance: 219.4
click at [239, 418] on div "[DATE] 6:15 PM Note added: Not in the market right now. Physically going down a…" at bounding box center [465, 415] width 471 height 62
copy div "Note added: Not in the market right now. Physically going down and old. You can…"
click at [369, 428] on div "Note added: Not in the market right now. Physically going down and old. You can…" at bounding box center [466, 425] width 452 height 24
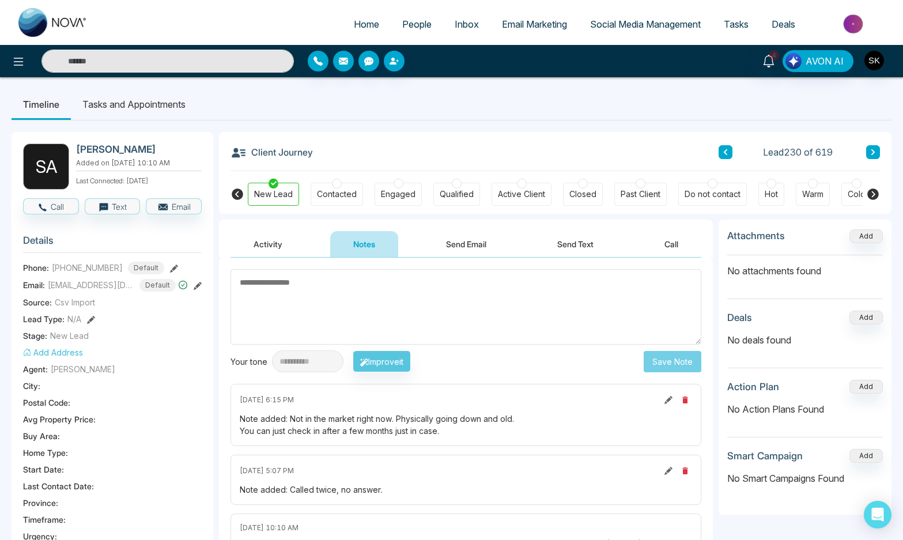
click at [380, 311] on textarea at bounding box center [465, 306] width 471 height 75
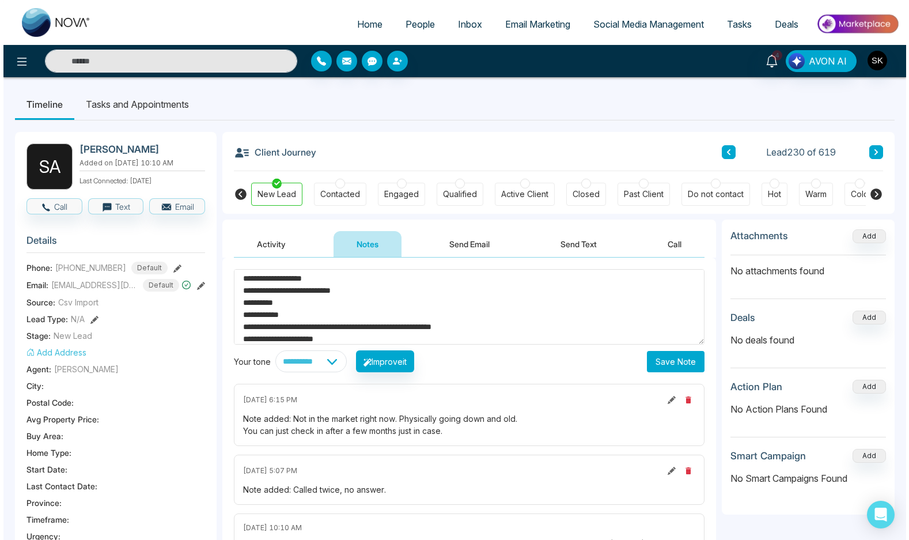
scroll to position [16, 0]
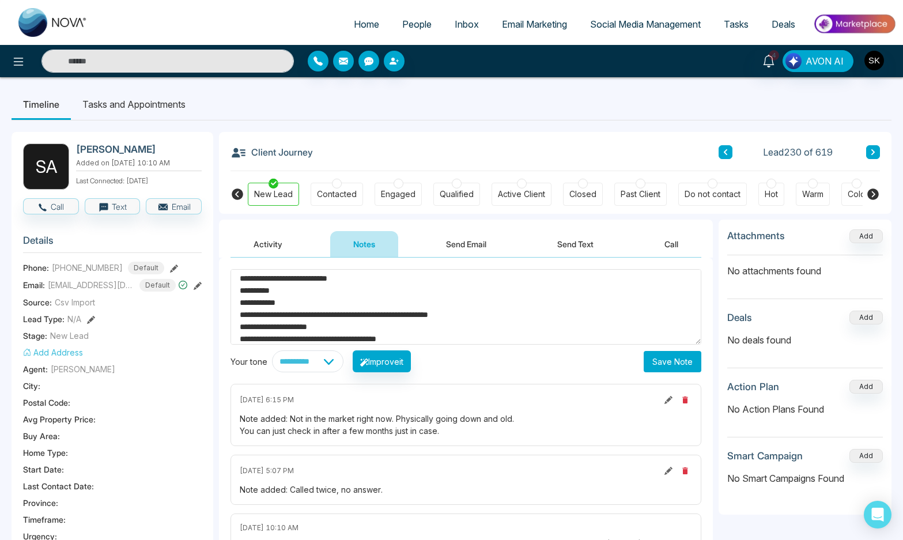
type textarea "**********"
click at [700, 365] on button "Save Note" at bounding box center [673, 361] width 58 height 21
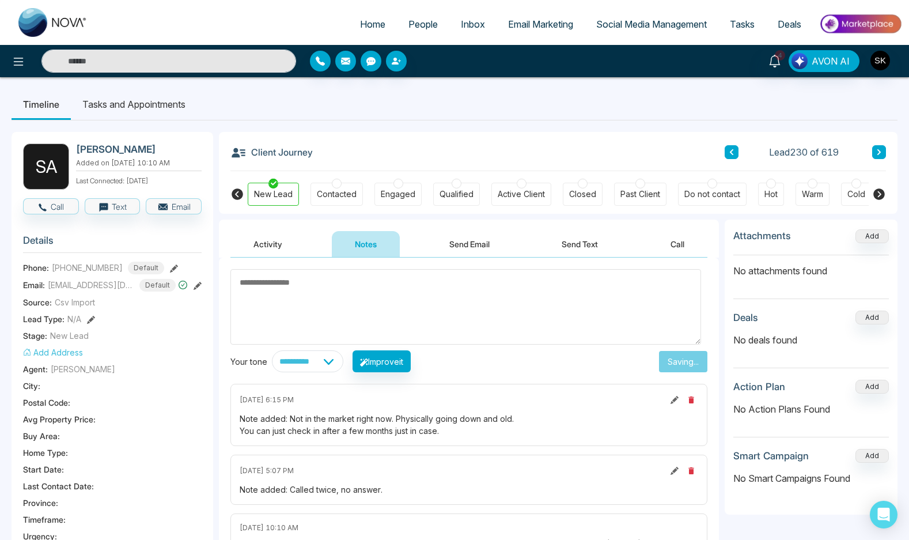
scroll to position [0, 0]
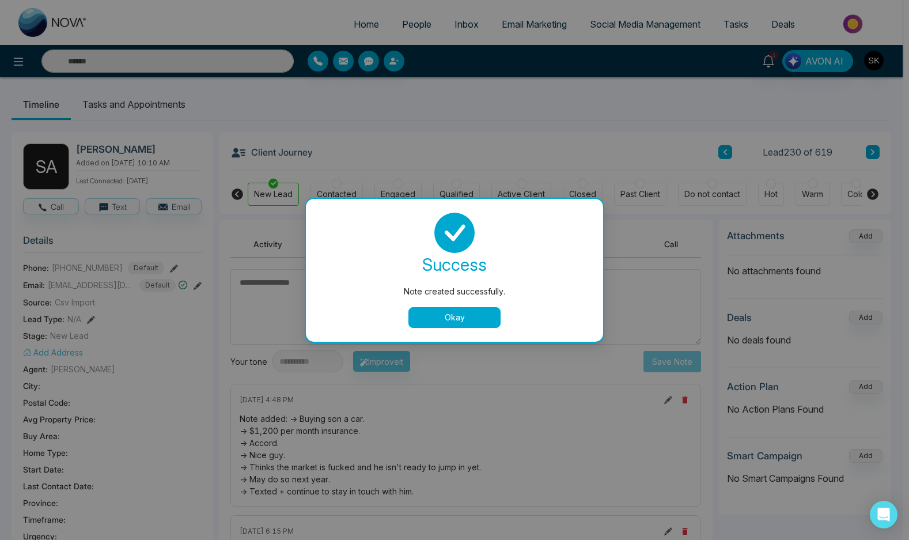
click at [474, 308] on button "Okay" at bounding box center [455, 317] width 92 height 21
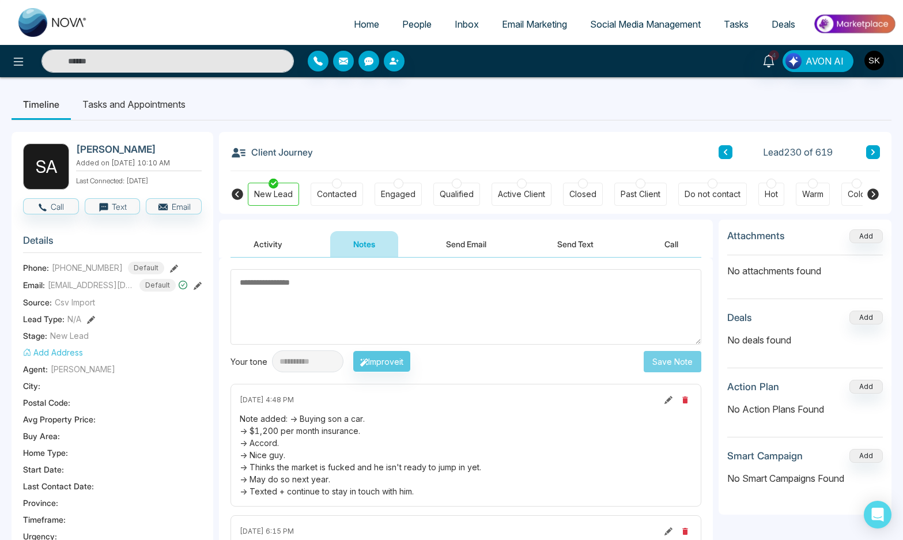
click at [171, 101] on li "Tasks and Appointments" at bounding box center [134, 104] width 126 height 31
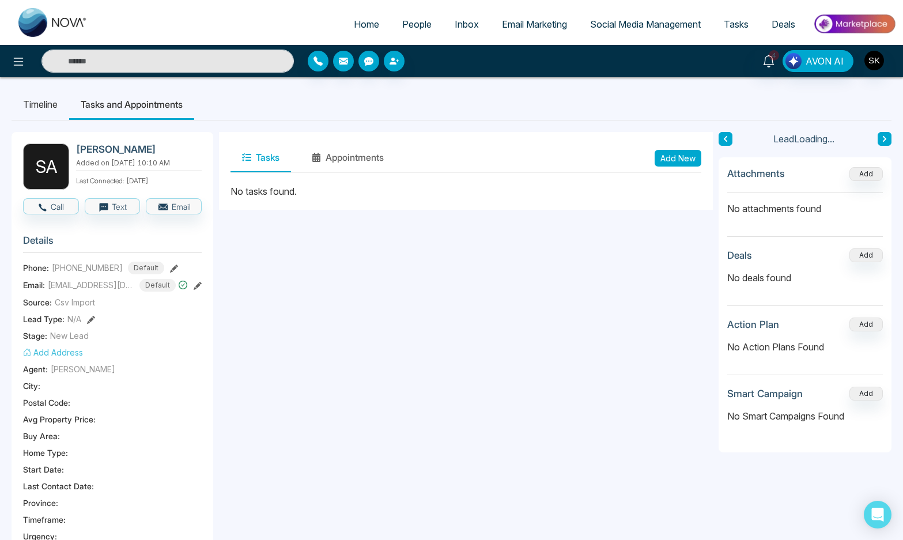
click at [691, 165] on button "Add New" at bounding box center [678, 158] width 47 height 17
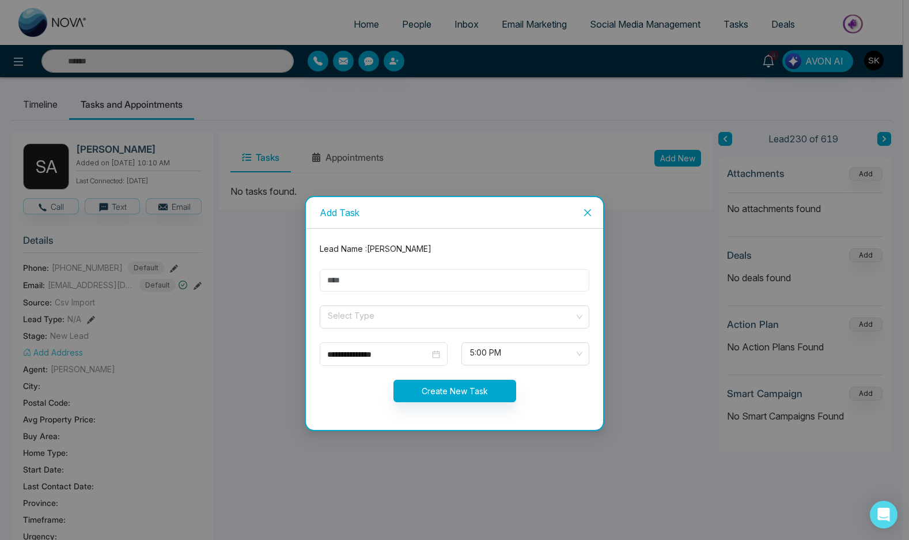
click at [432, 279] on input "text" at bounding box center [455, 280] width 270 height 22
type input "*"
type input "**********"
click at [391, 319] on input "search" at bounding box center [451, 314] width 248 height 17
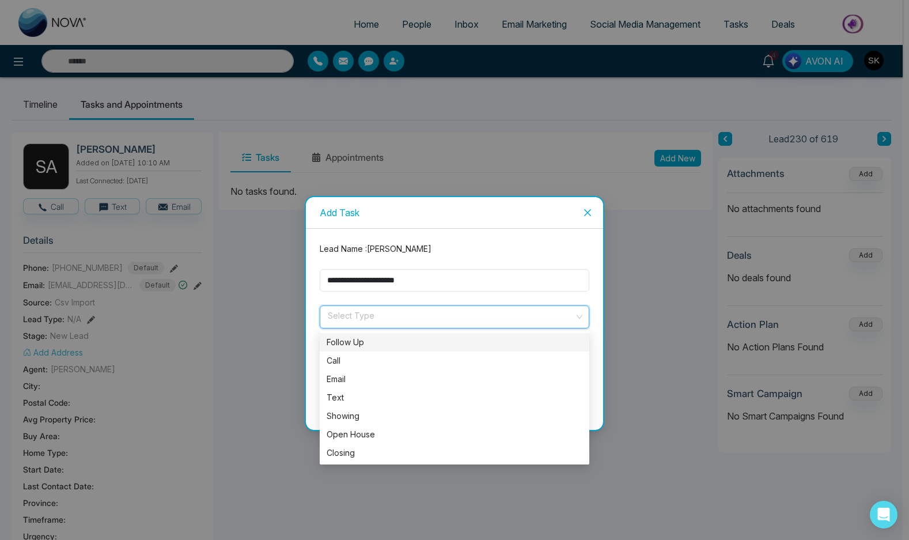
click at [372, 336] on div "Follow Up" at bounding box center [455, 342] width 256 height 13
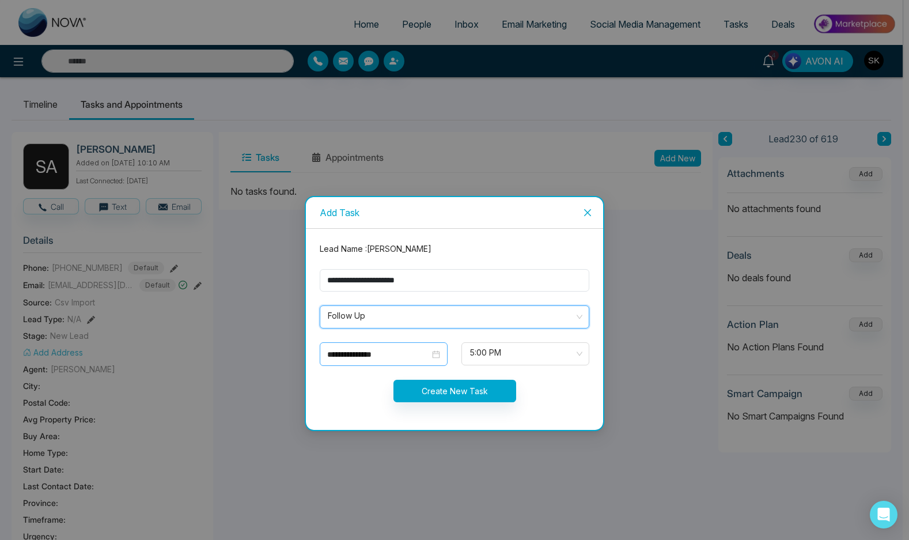
click at [362, 348] on input "**********" at bounding box center [378, 354] width 103 height 13
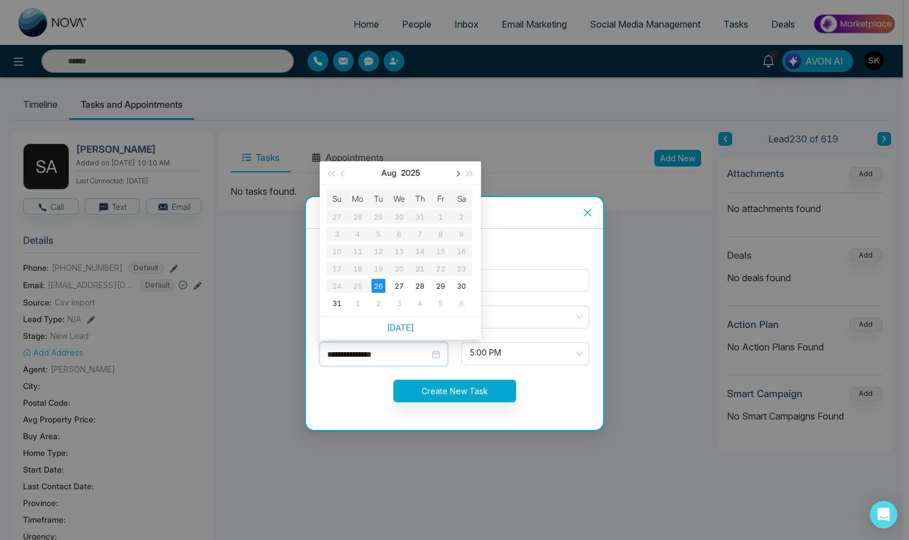
click at [457, 176] on span "button" at bounding box center [457, 174] width 6 height 6
type input "**********"
click at [440, 271] on div "26" at bounding box center [441, 269] width 14 height 14
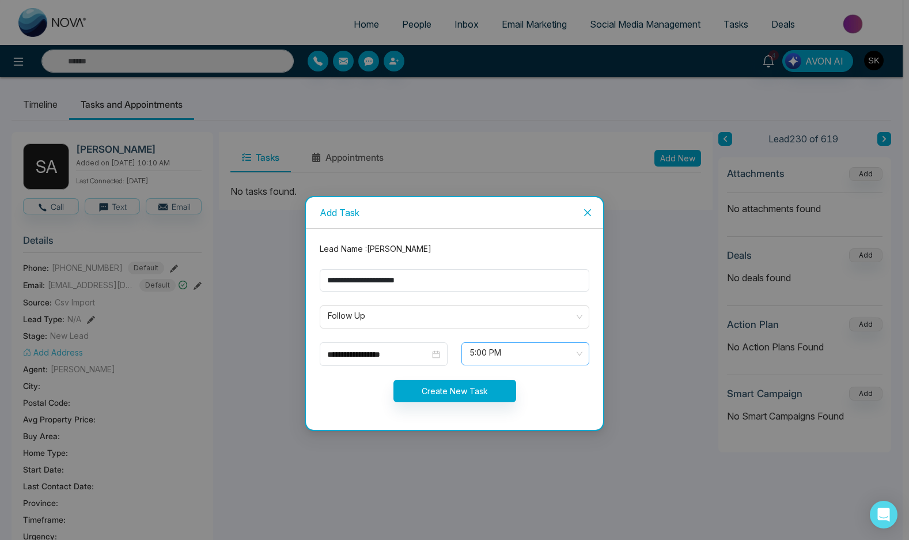
click at [495, 361] on span "5:00 PM" at bounding box center [526, 354] width 112 height 20
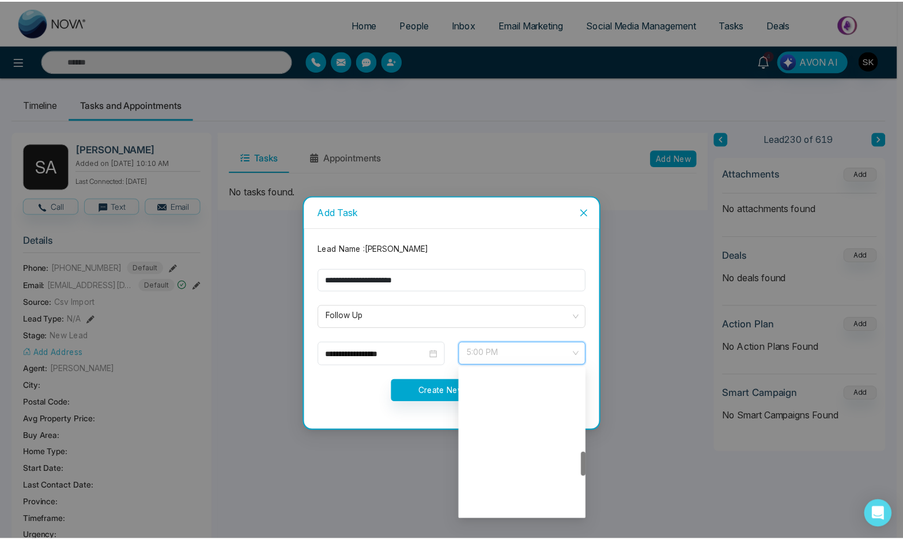
scroll to position [498, 0]
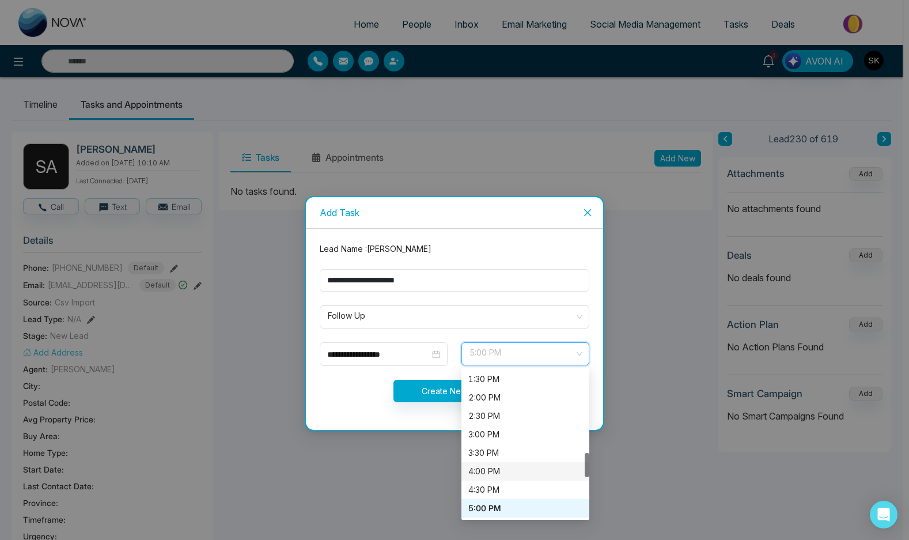
click at [492, 477] on div "4:00 PM" at bounding box center [525, 471] width 114 height 13
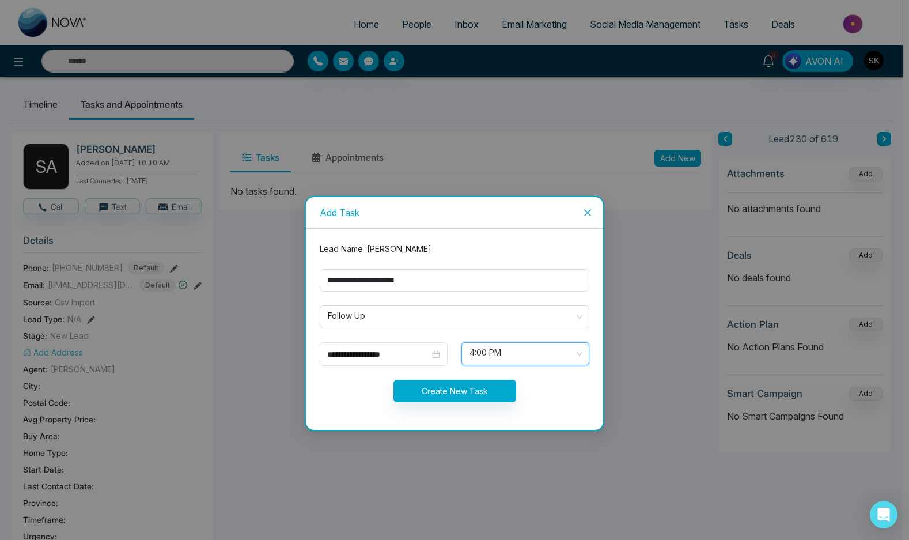
click at [469, 408] on form "**********" at bounding box center [454, 329] width 283 height 173
click at [469, 394] on button "Create New Task" at bounding box center [455, 391] width 123 height 22
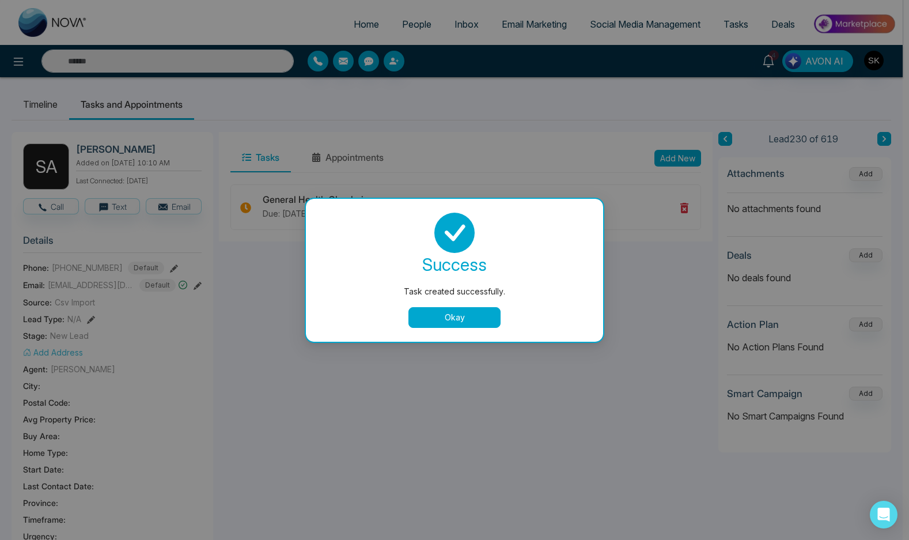
click at [473, 312] on button "Okay" at bounding box center [455, 317] width 92 height 21
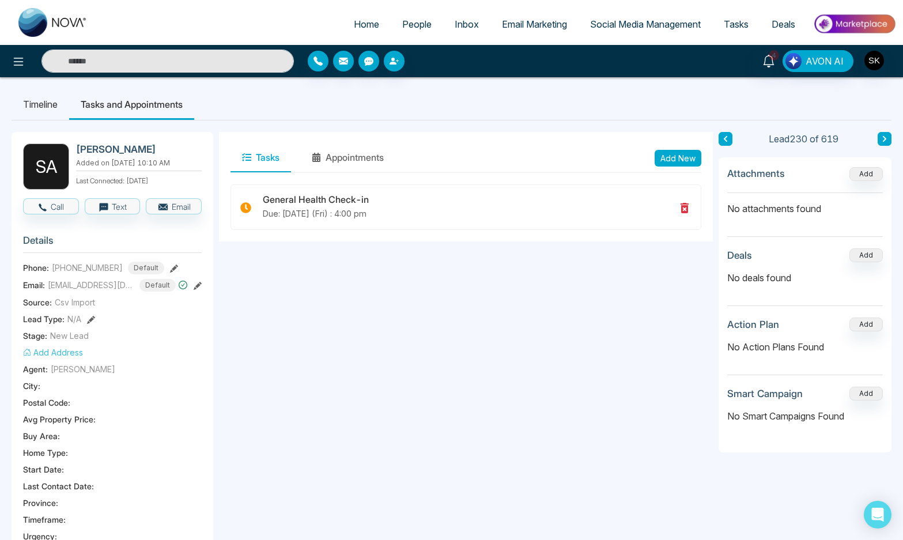
click at [776, 50] on div "4 Notifications (4) [PERSON_NAME] all as Read Sh Task Reminder Task Name: Front…" at bounding box center [451, 61] width 903 height 23
click at [768, 60] on icon at bounding box center [768, 61] width 13 height 13
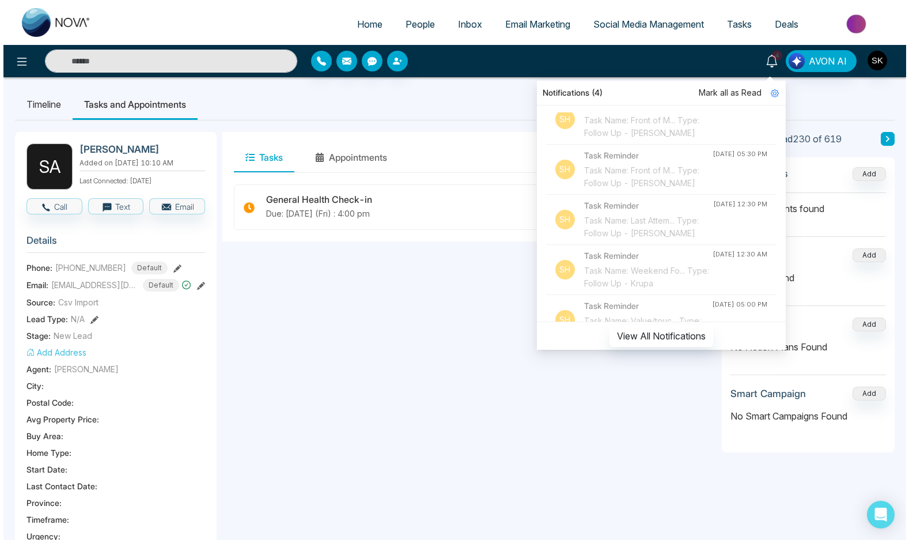
scroll to position [462, 0]
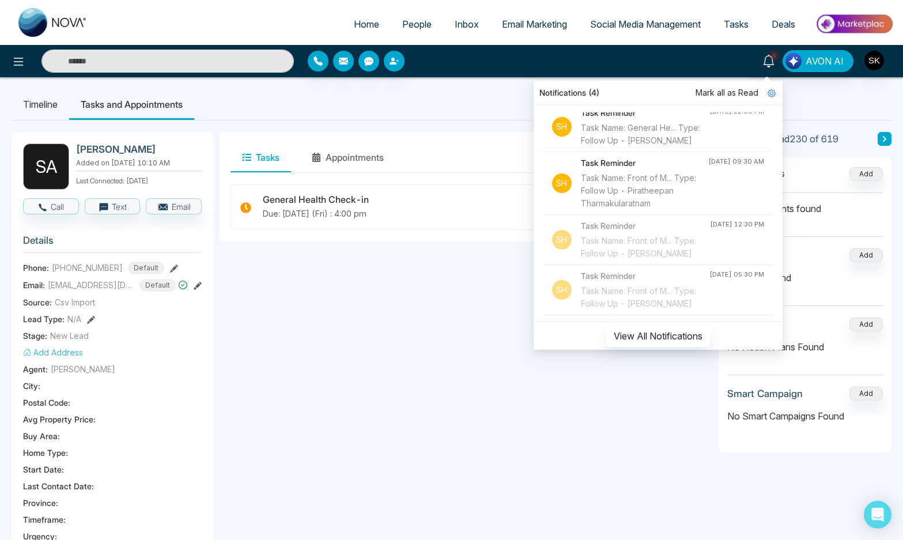
click at [651, 147] on div "Task Name: General He... Type: Follow Up - [PERSON_NAME]" at bounding box center [645, 134] width 128 height 25
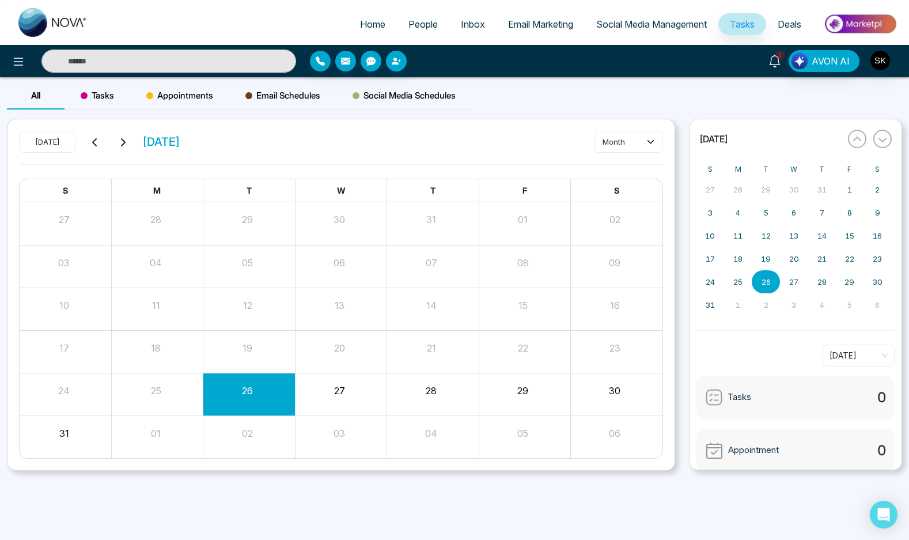
click at [777, 65] on icon at bounding box center [775, 61] width 13 height 13
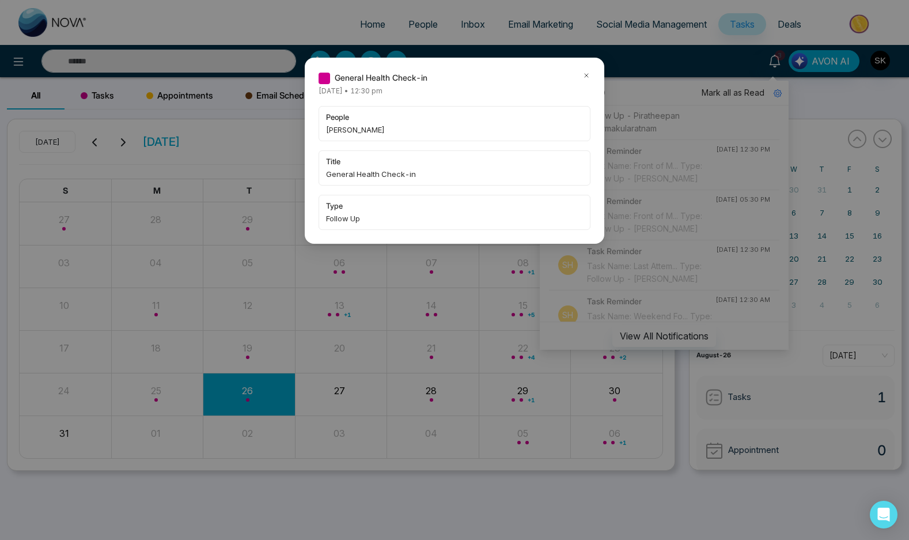
scroll to position [556, 0]
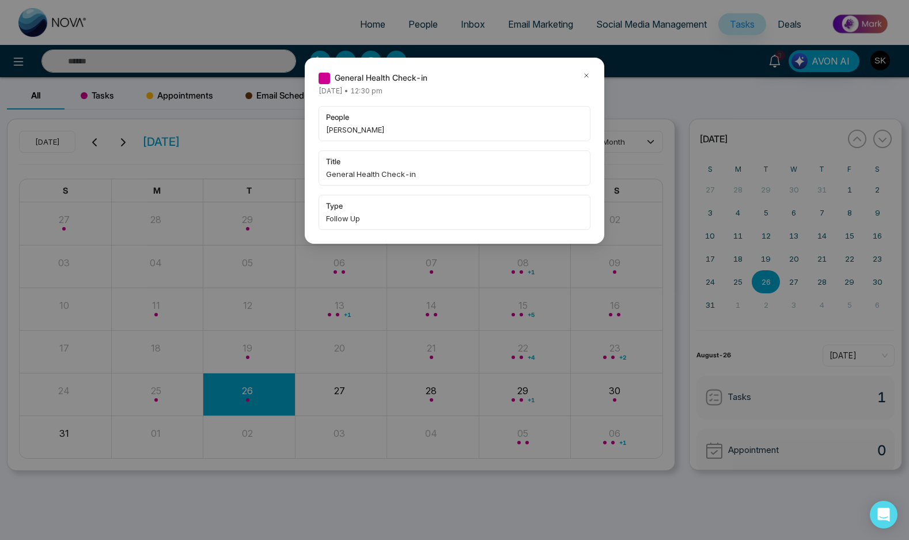
click at [588, 69] on div "General Health Check-in [DATE] • 12:30 pm people [PERSON_NAME] title General He…" at bounding box center [455, 151] width 300 height 186
click at [587, 72] on icon at bounding box center [587, 75] width 8 height 8
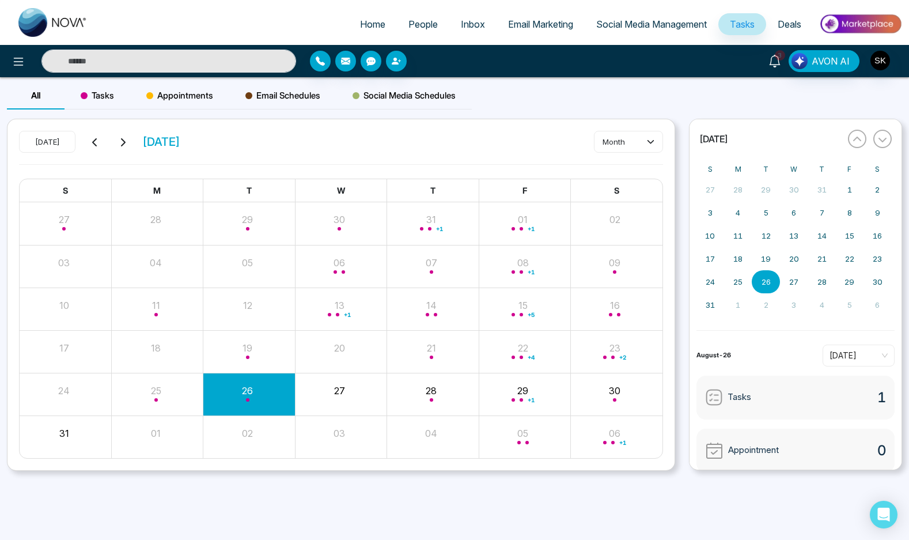
click at [781, 62] on icon at bounding box center [775, 61] width 13 height 13
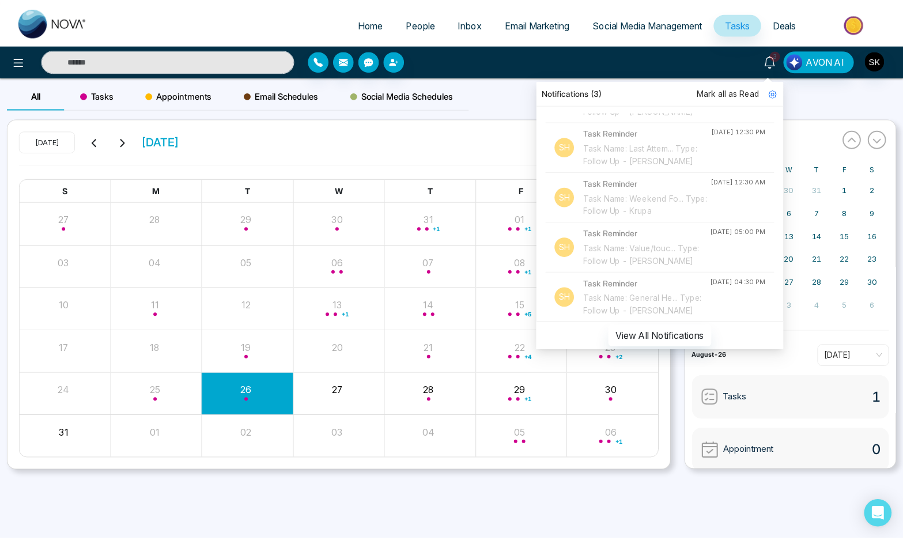
scroll to position [462, 0]
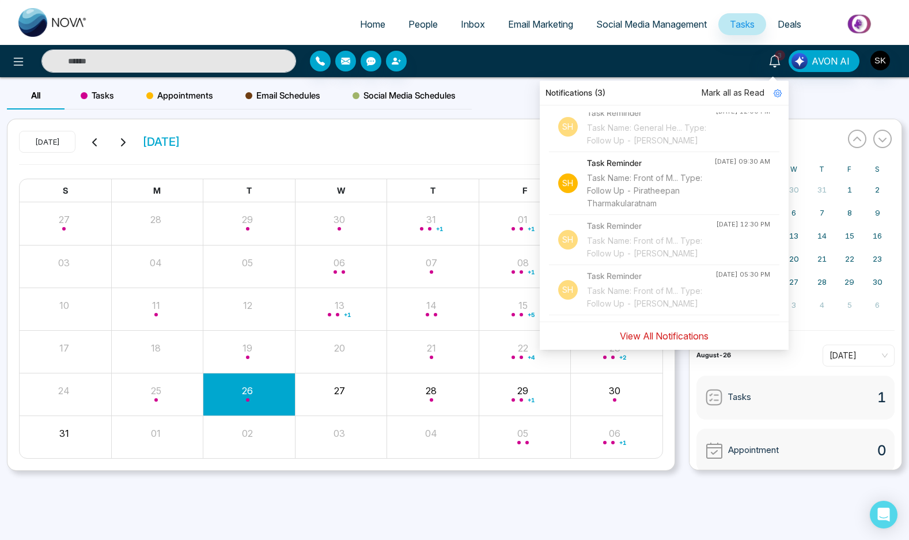
click at [652, 337] on button "View All Notifications" at bounding box center [664, 336] width 104 height 22
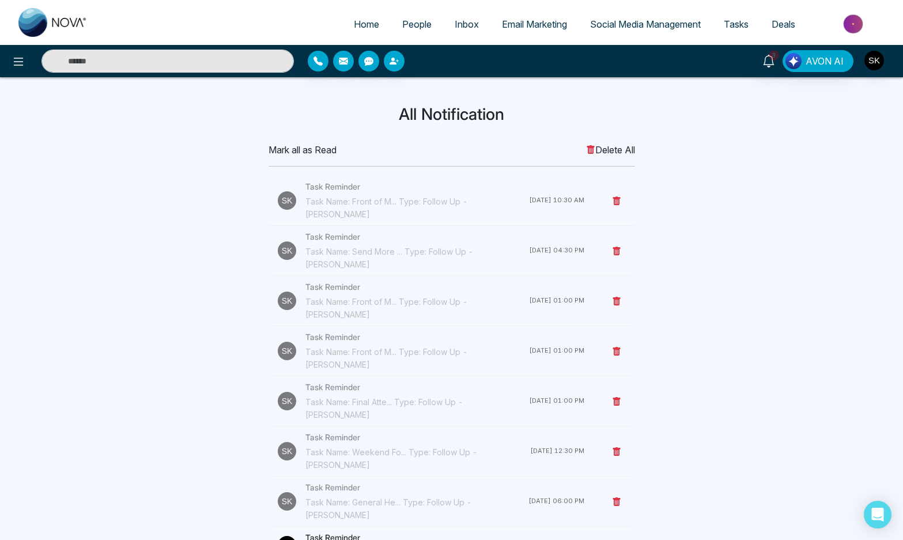
scroll to position [382, 0]
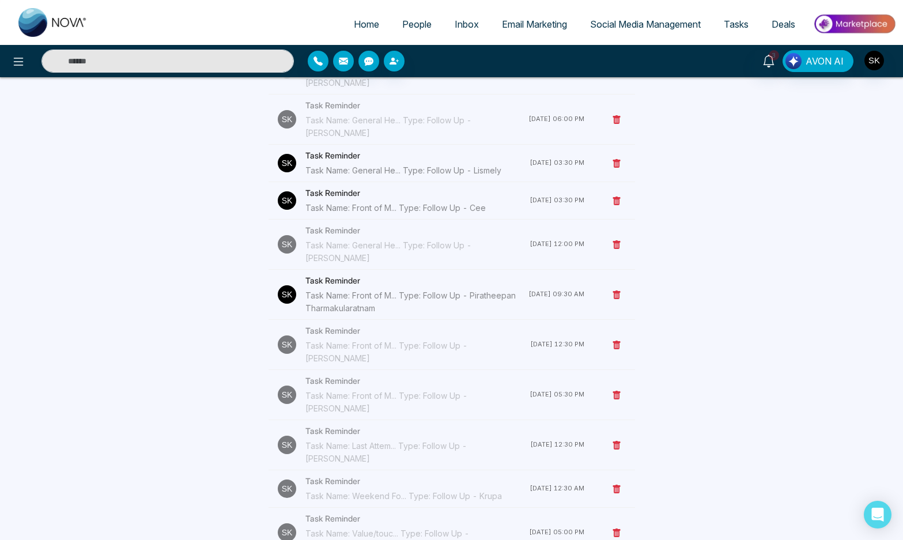
click at [532, 289] on div "[DATE] 09:30 AM" at bounding box center [556, 294] width 56 height 10
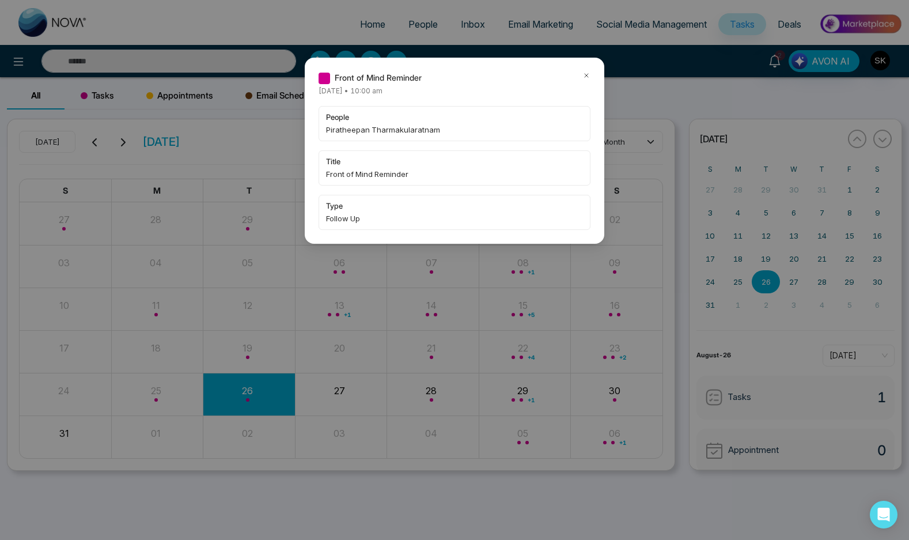
click at [348, 129] on span "Piratheepan Tharmakularatnam" at bounding box center [454, 130] width 257 height 12
copy span "Piratheepan"
click at [586, 75] on icon at bounding box center [586, 75] width 3 height 3
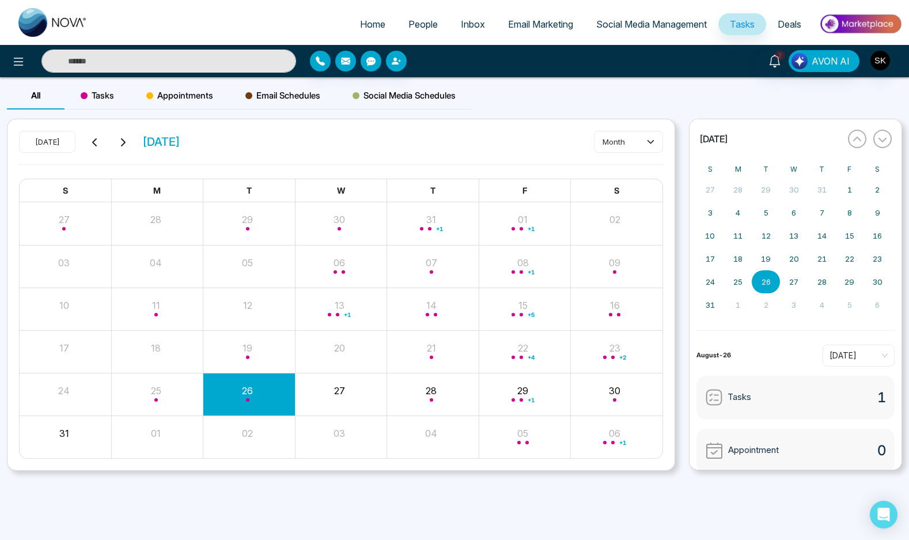
click at [235, 67] on input "text" at bounding box center [168, 61] width 255 height 23
paste input "**********"
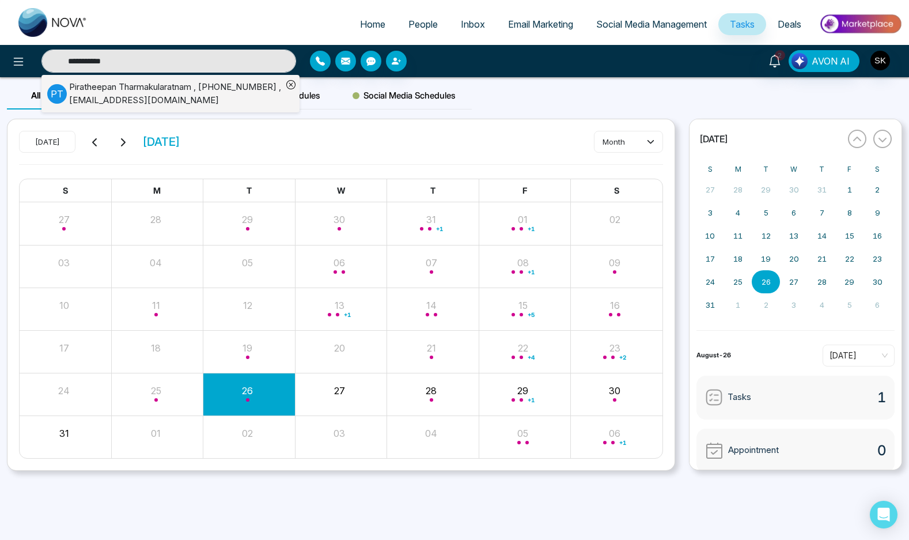
type input "**********"
click at [193, 101] on div "Piratheepan Tharmakularatnam , [PHONE_NUMBER] , [EMAIL_ADDRESS][DOMAIN_NAME]" at bounding box center [175, 94] width 213 height 26
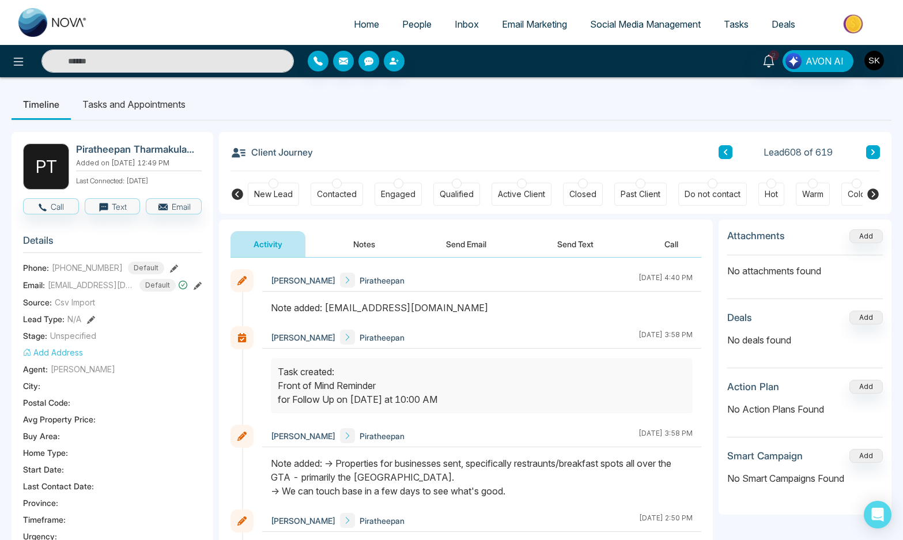
drag, startPoint x: 328, startPoint y: 309, endPoint x: 526, endPoint y: 309, distance: 198.2
click at [526, 309] on div "Note added: [EMAIL_ADDRESS][DOMAIN_NAME]" at bounding box center [482, 308] width 422 height 14
click at [198, 282] on icon at bounding box center [198, 286] width 8 height 8
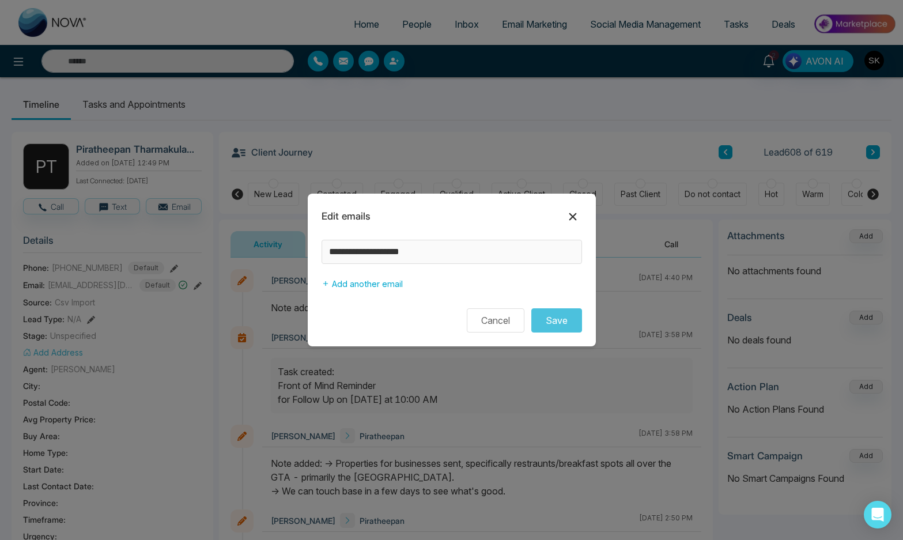
click at [575, 220] on icon at bounding box center [573, 217] width 14 height 14
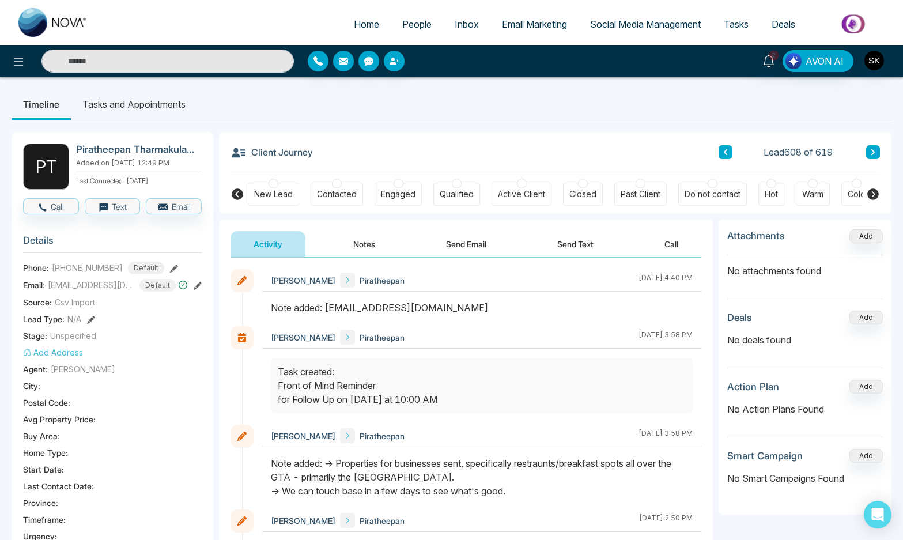
click at [100, 151] on h2 "Piratheepan Tharmakularatnam" at bounding box center [136, 149] width 121 height 12
click at [369, 242] on button "Notes" at bounding box center [364, 244] width 68 height 26
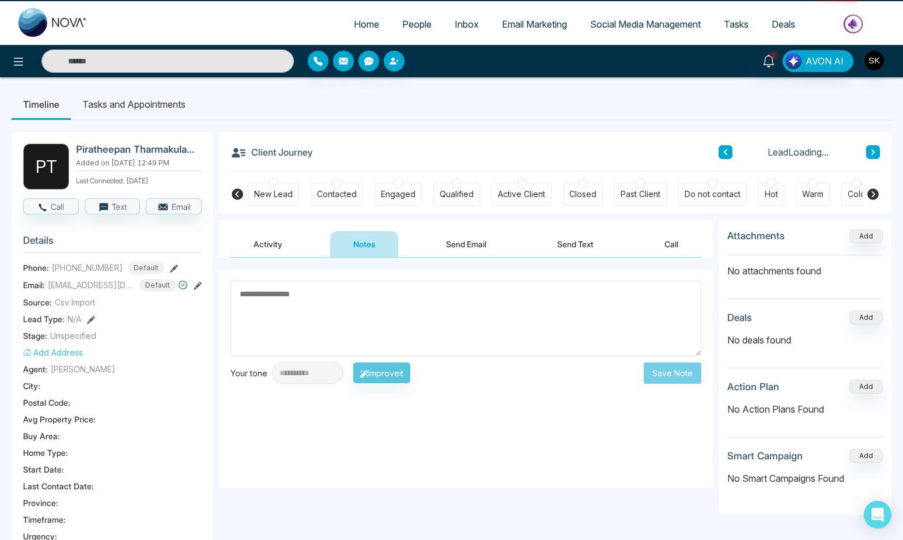
click at [326, 338] on textarea at bounding box center [465, 318] width 471 height 75
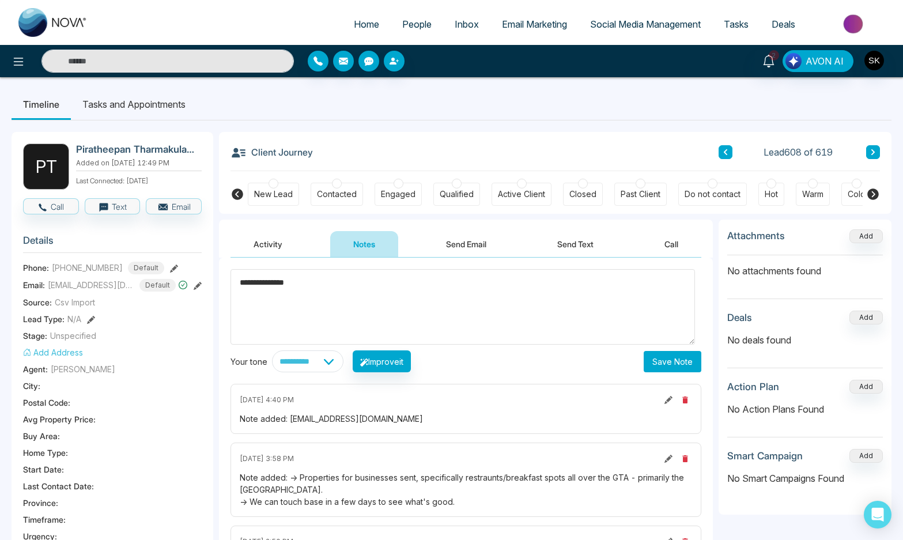
drag, startPoint x: 289, startPoint y: 418, endPoint x: 522, endPoint y: 418, distance: 232.8
click at [522, 418] on div "Note added: [EMAIL_ADDRESS][DOMAIN_NAME]" at bounding box center [466, 419] width 452 height 12
click at [196, 286] on icon at bounding box center [198, 286] width 8 height 8
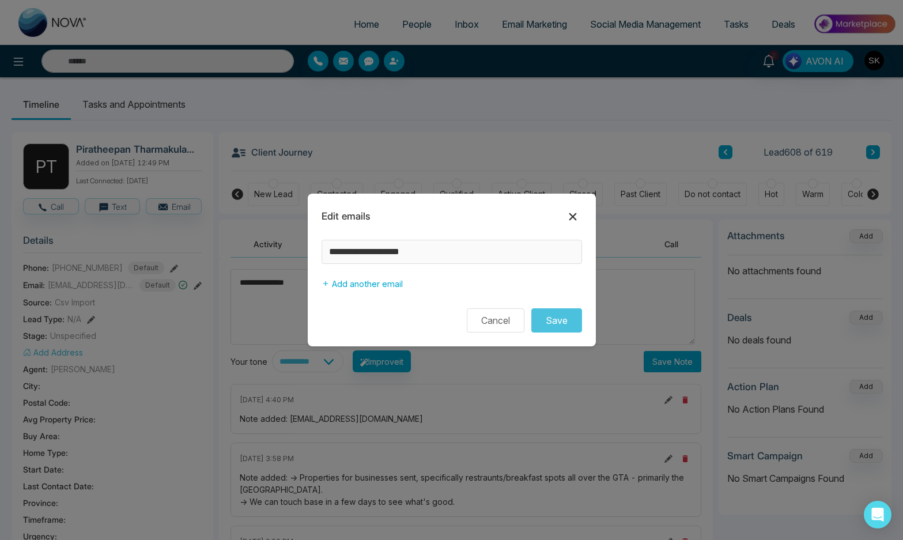
click at [573, 212] on icon at bounding box center [573, 217] width 14 height 14
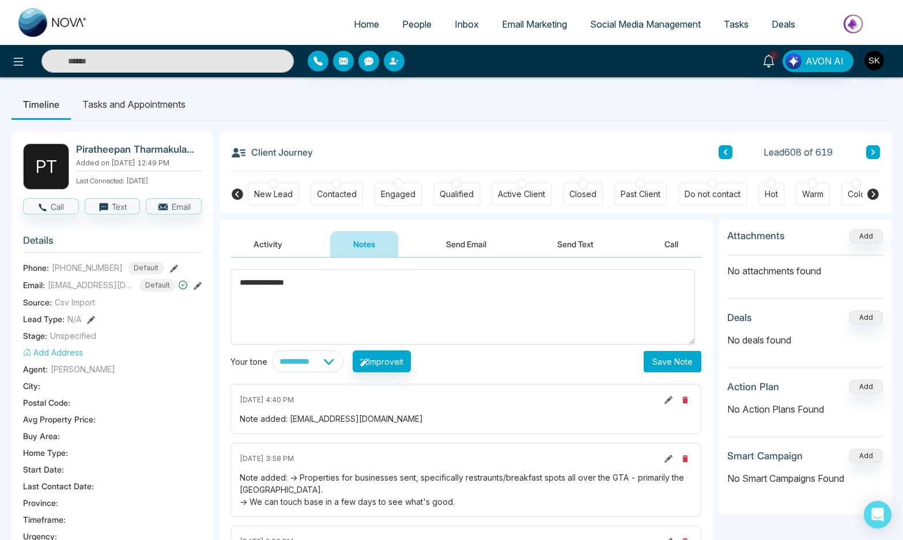
click at [112, 146] on h2 "Piratheepan Tharmakularatnam" at bounding box center [136, 149] width 121 height 12
click at [391, 320] on textarea "**********" at bounding box center [462, 306] width 464 height 75
type textarea "**********"
click at [670, 364] on button "Save Note" at bounding box center [673, 361] width 58 height 21
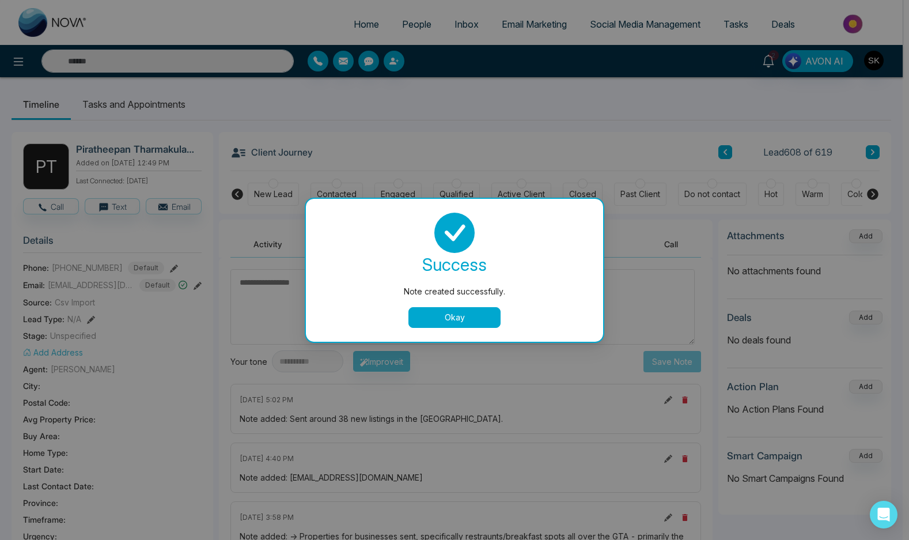
click at [451, 314] on button "Okay" at bounding box center [455, 317] width 92 height 21
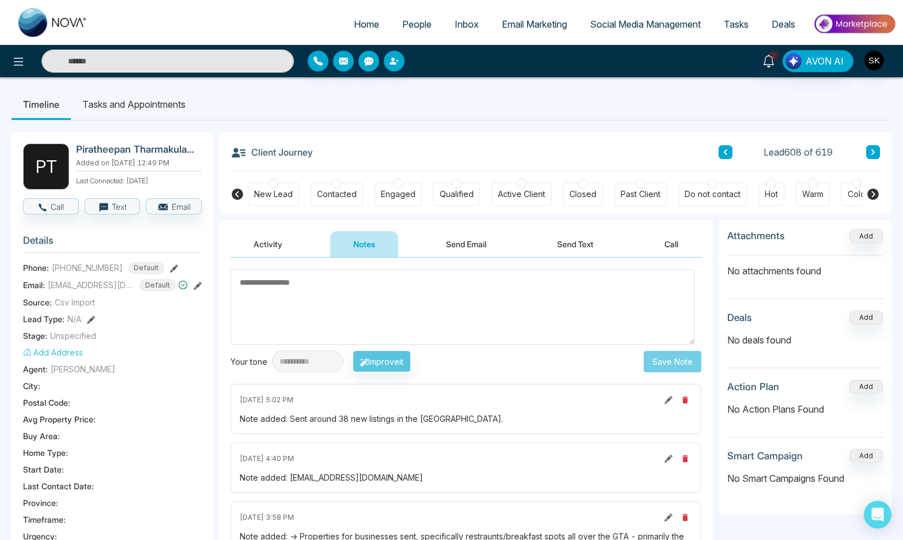
click at [139, 112] on li "Tasks and Appointments" at bounding box center [134, 104] width 126 height 31
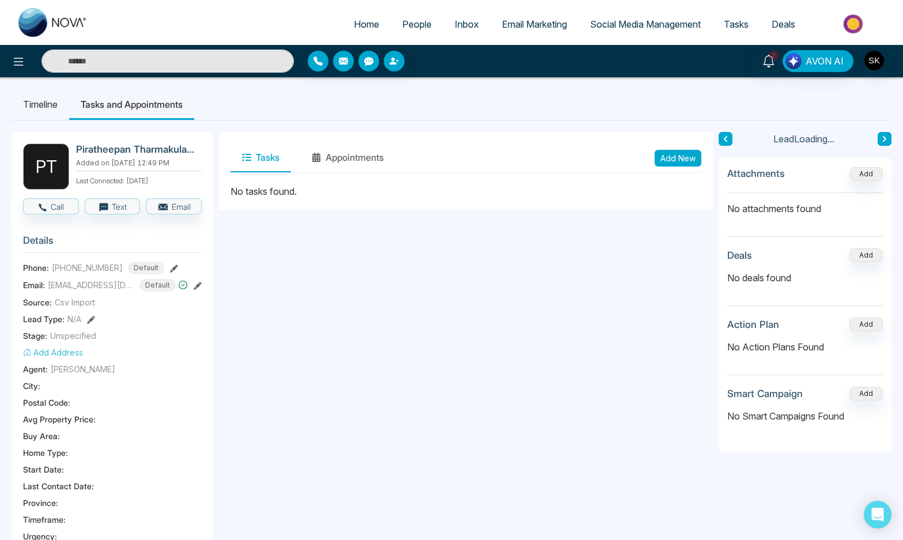
click at [667, 151] on button "Add New" at bounding box center [678, 158] width 47 height 17
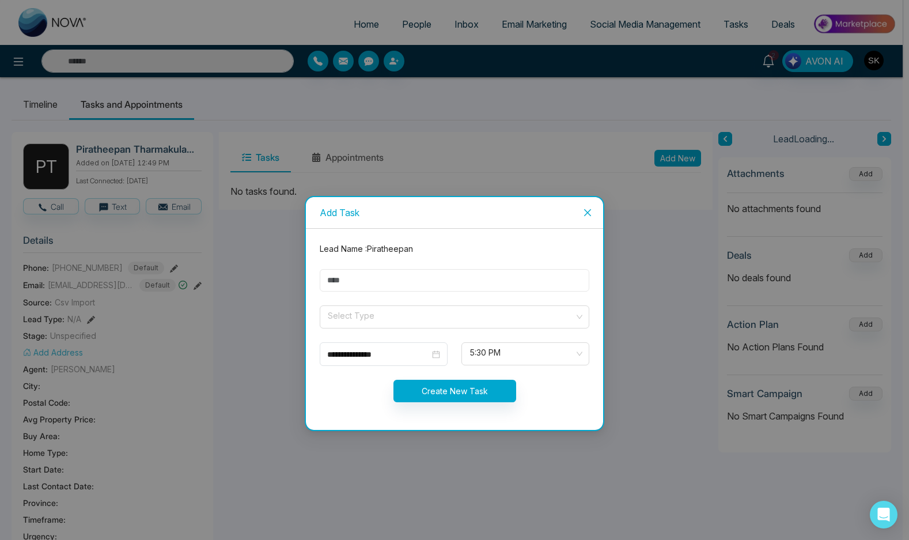
click at [358, 288] on input "text" at bounding box center [455, 280] width 270 height 22
type input "**********"
click at [380, 319] on input "search" at bounding box center [451, 314] width 248 height 17
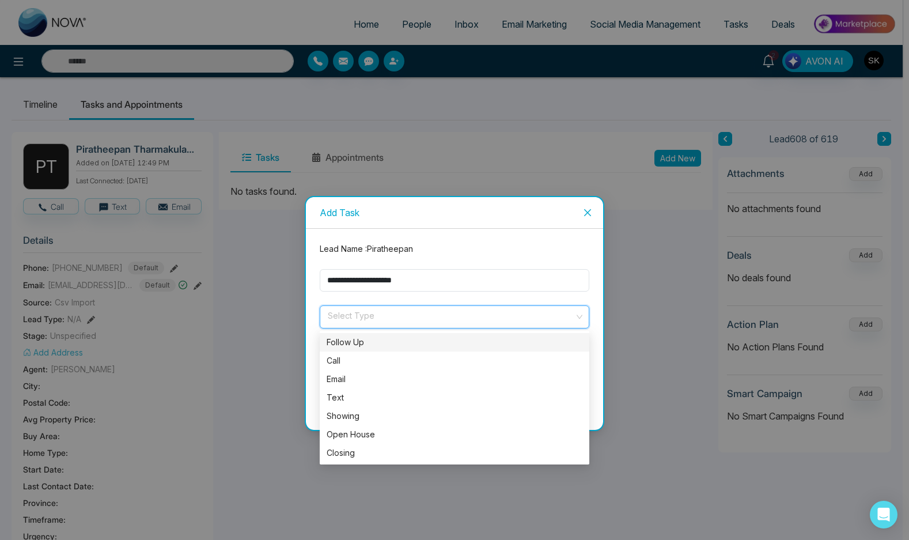
click at [379, 335] on div "Follow Up" at bounding box center [455, 342] width 270 height 18
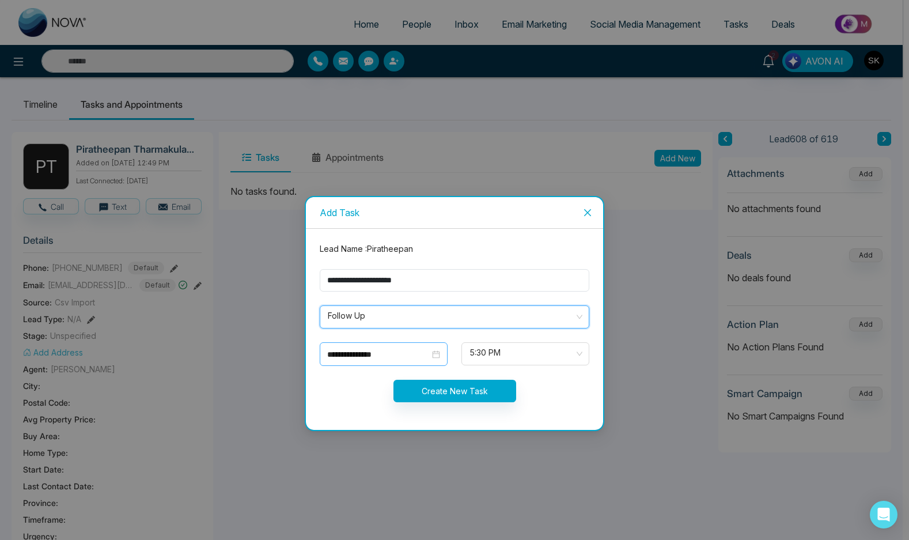
click at [373, 348] on input "**********" at bounding box center [378, 354] width 103 height 13
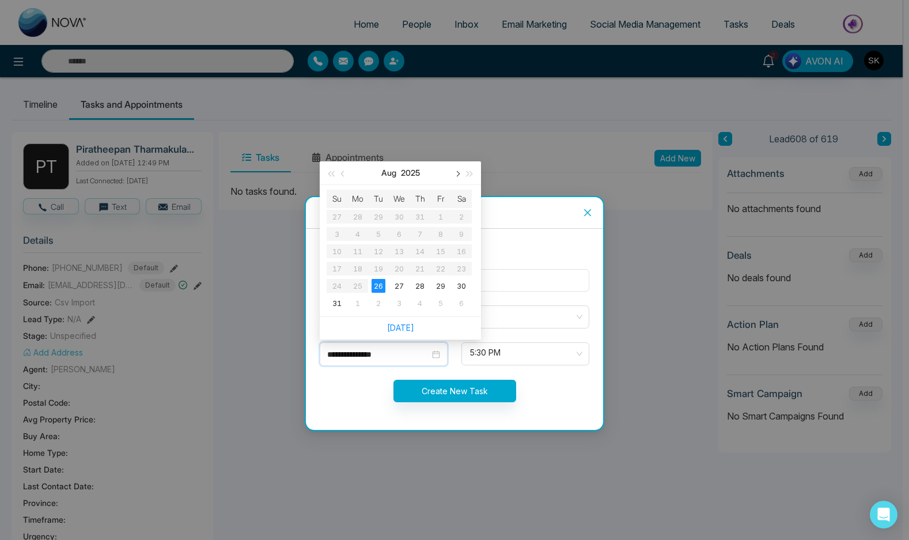
click at [456, 176] on button "button" at bounding box center [457, 172] width 13 height 23
type input "**********"
click at [461, 237] on div "13" at bounding box center [462, 234] width 14 height 14
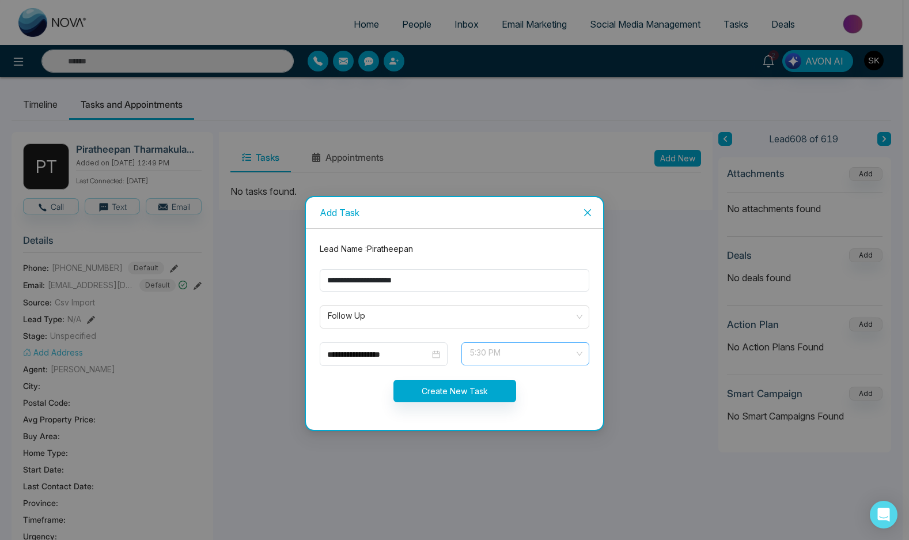
click at [492, 354] on span "5:30 PM" at bounding box center [526, 354] width 112 height 20
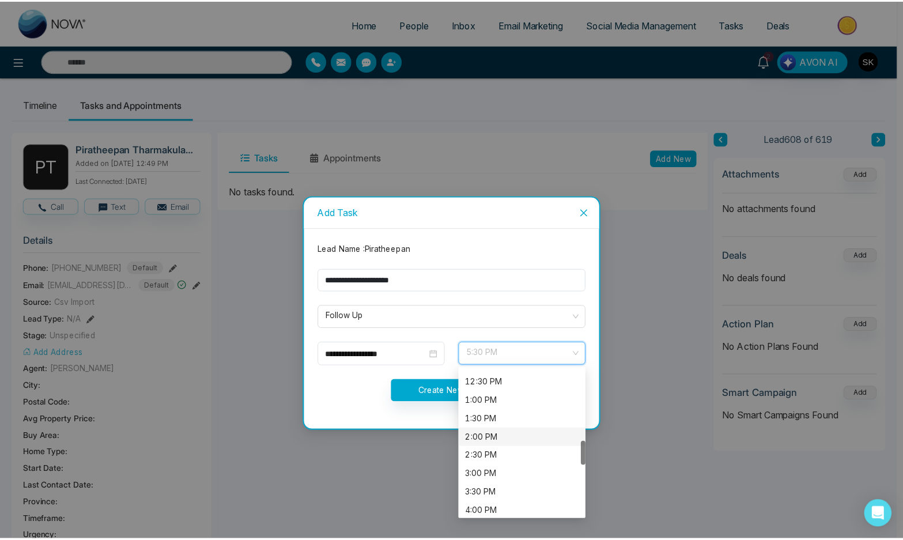
scroll to position [432, 0]
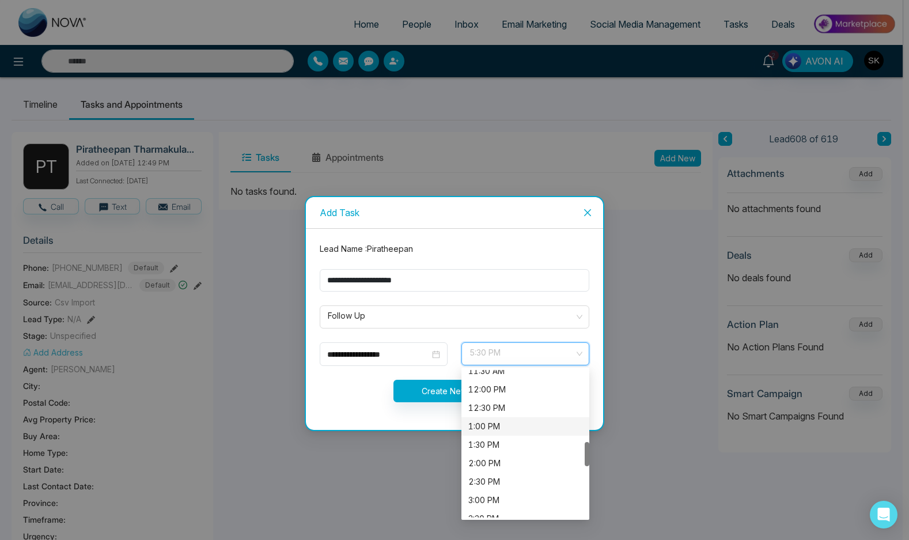
click at [486, 421] on div "1:00 PM" at bounding box center [525, 426] width 114 height 13
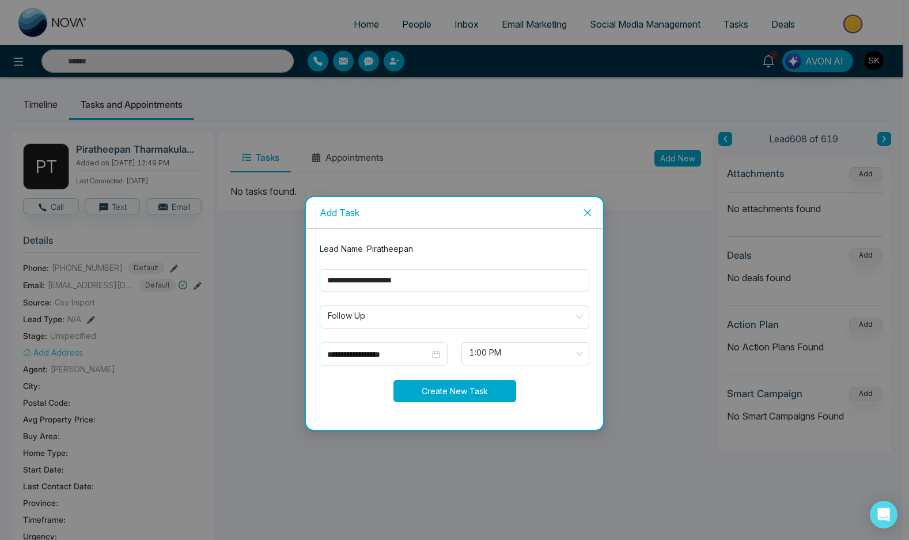
click at [477, 395] on button "Create New Task" at bounding box center [455, 391] width 123 height 22
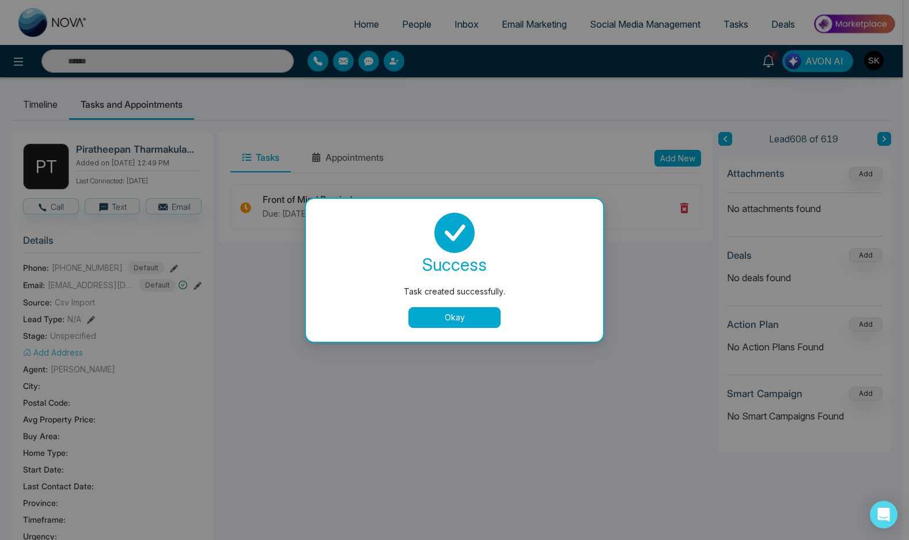
click at [479, 314] on button "Okay" at bounding box center [455, 317] width 92 height 21
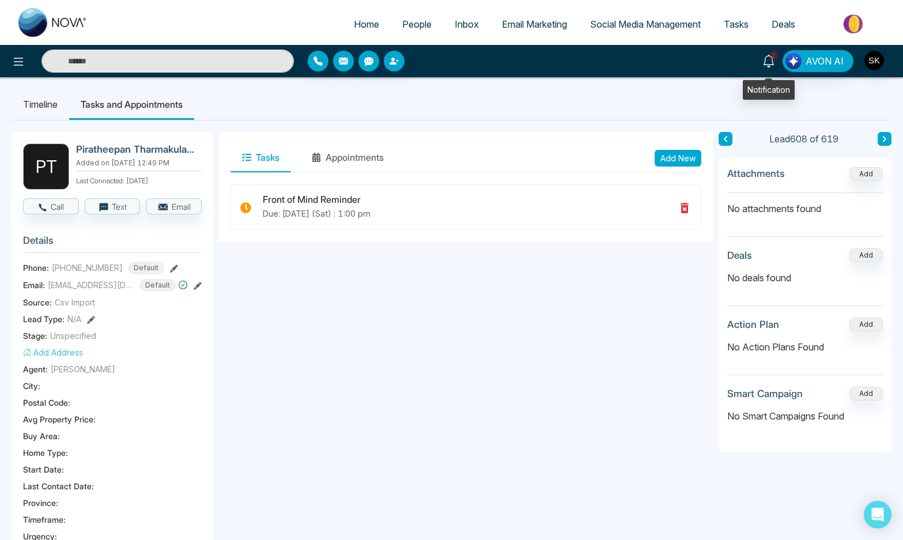
click at [764, 52] on link "2" at bounding box center [769, 60] width 28 height 20
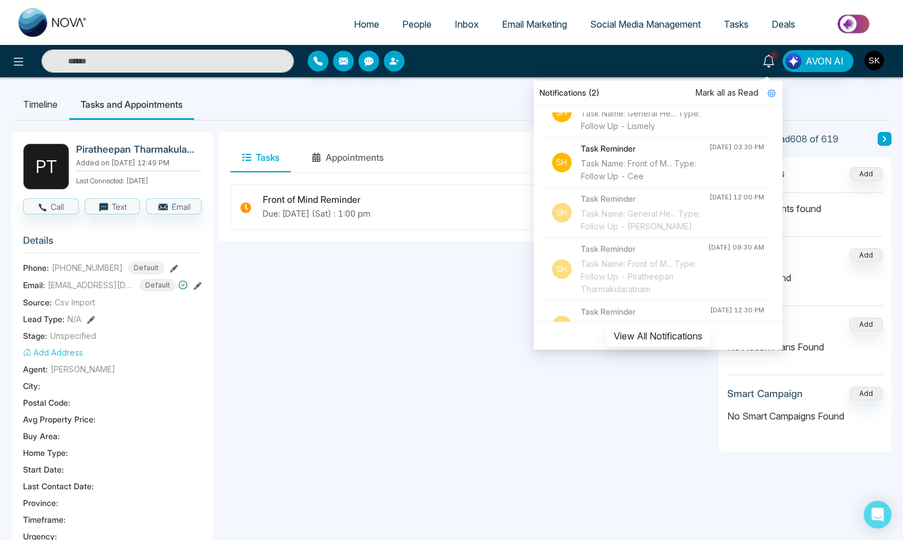
scroll to position [353, 0]
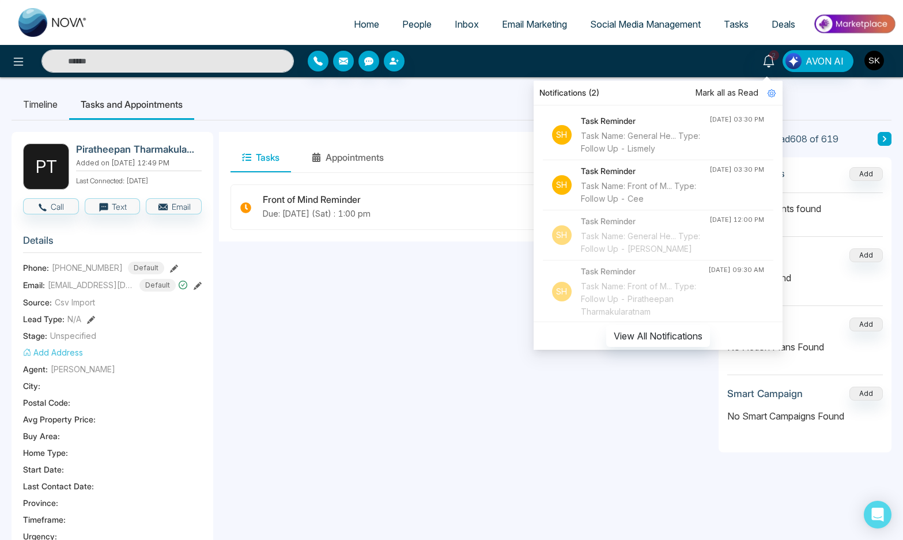
click at [697, 160] on li "Sh Task Reminder Task Name: General He... Type: Follow Up - Lismely [DATE] 03:3…" at bounding box center [658, 135] width 230 height 50
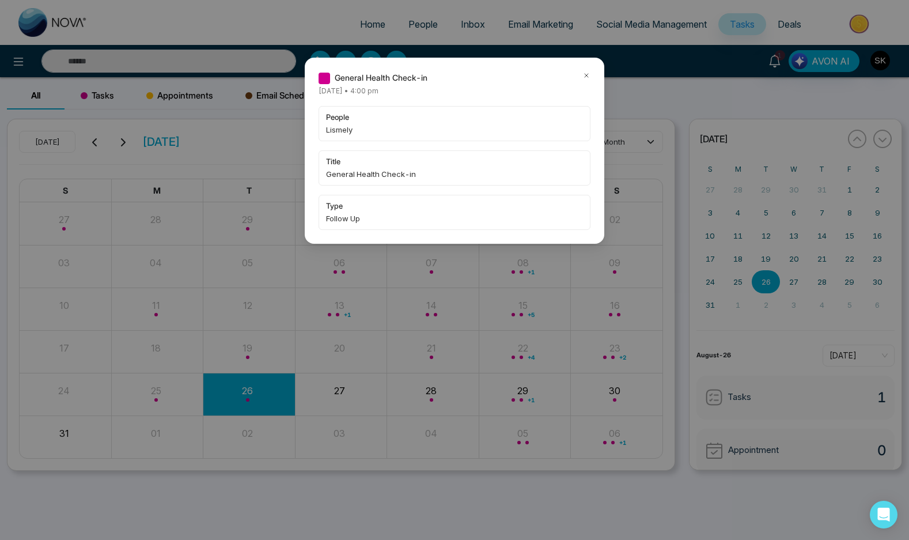
click at [587, 75] on icon at bounding box center [587, 75] width 8 height 8
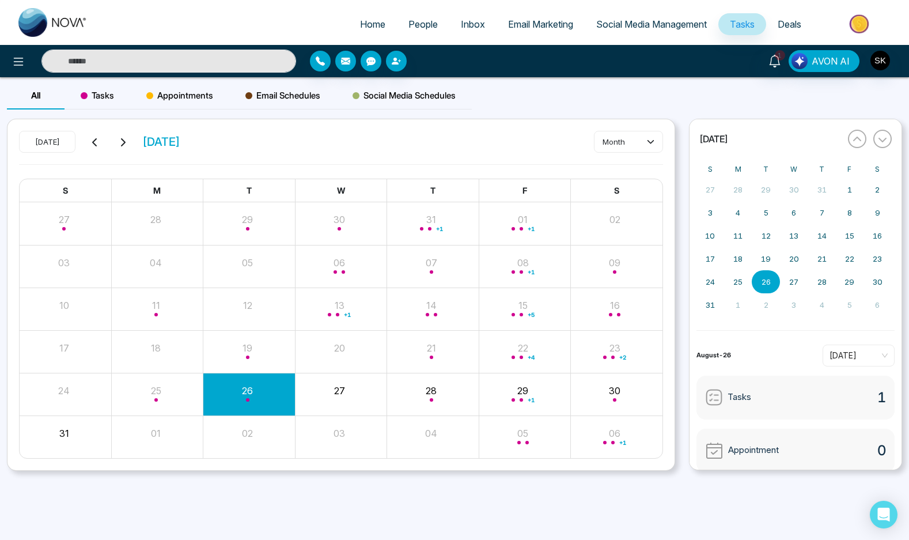
click at [237, 52] on input "text" at bounding box center [168, 61] width 255 height 23
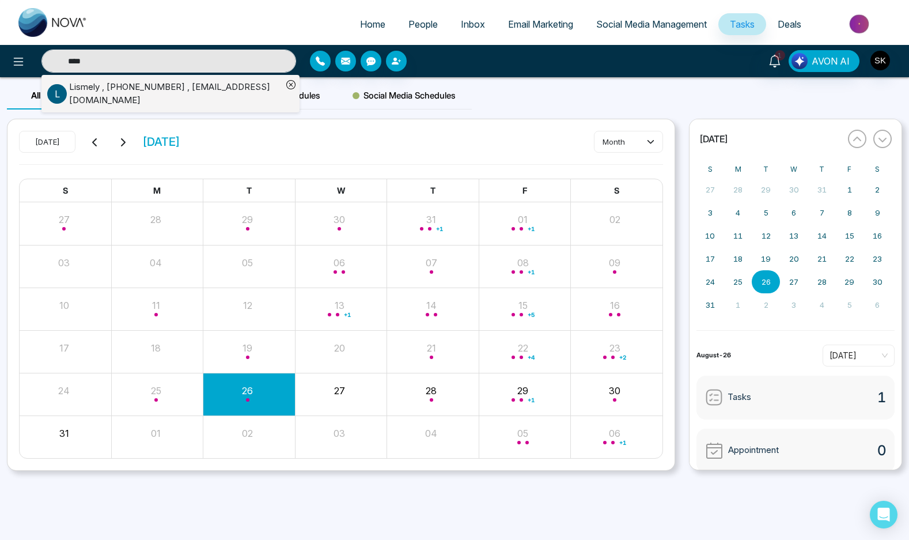
type input "****"
click at [232, 88] on div "Lismely , [PHONE_NUMBER] , [EMAIL_ADDRESS][DOMAIN_NAME]" at bounding box center [175, 94] width 213 height 26
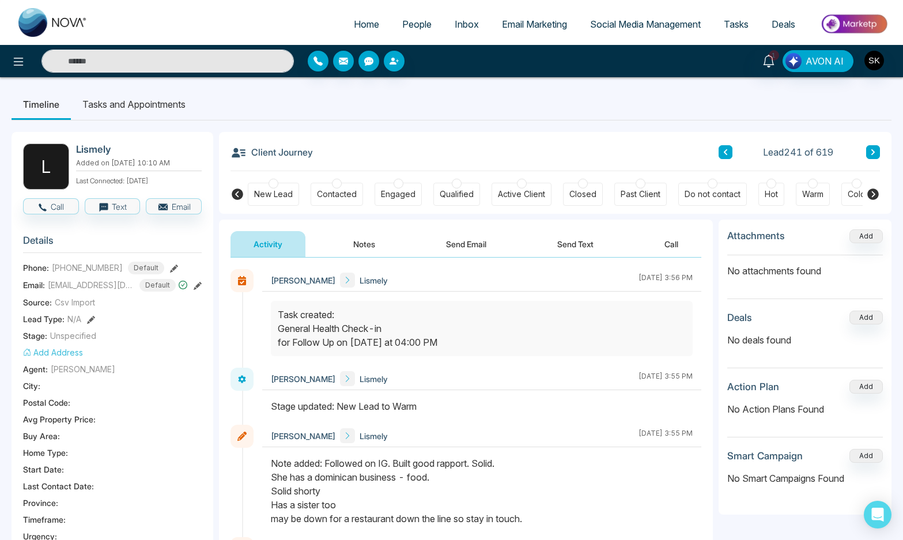
click at [361, 249] on button "Notes" at bounding box center [364, 244] width 68 height 26
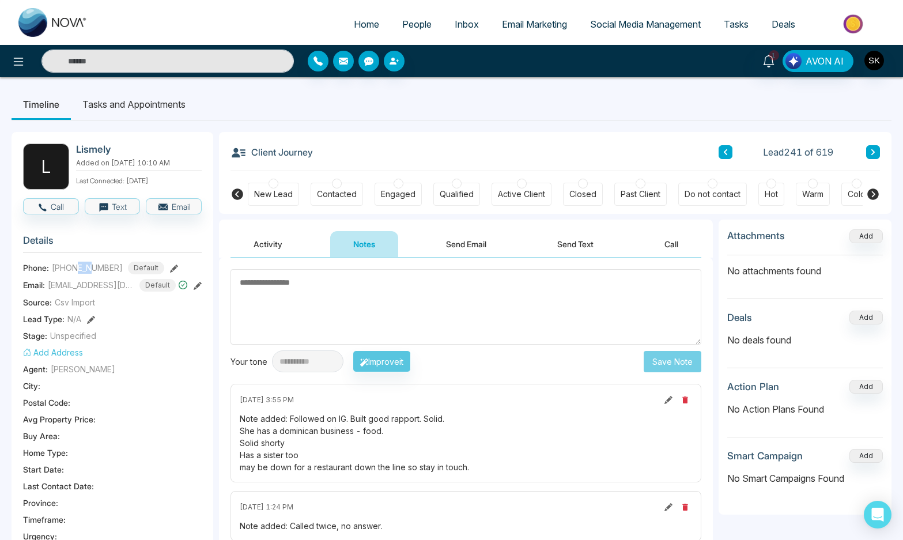
drag, startPoint x: 78, startPoint y: 275, endPoint x: 93, endPoint y: 275, distance: 15.0
click at [93, 274] on span "[PHONE_NUMBER]" at bounding box center [87, 268] width 71 height 12
click at [402, 325] on textarea at bounding box center [465, 306] width 471 height 75
type textarea "*"
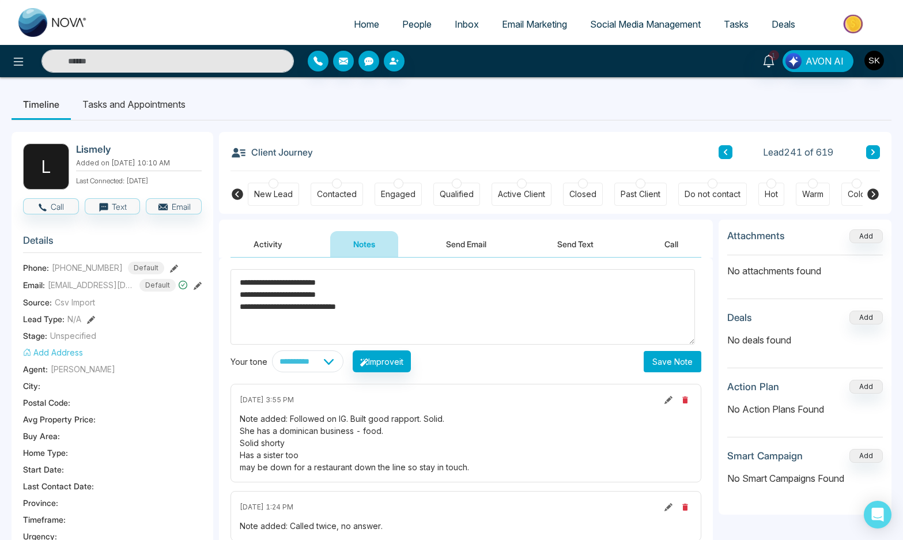
type textarea "**********"
click at [659, 357] on button "Save Note" at bounding box center [673, 361] width 58 height 21
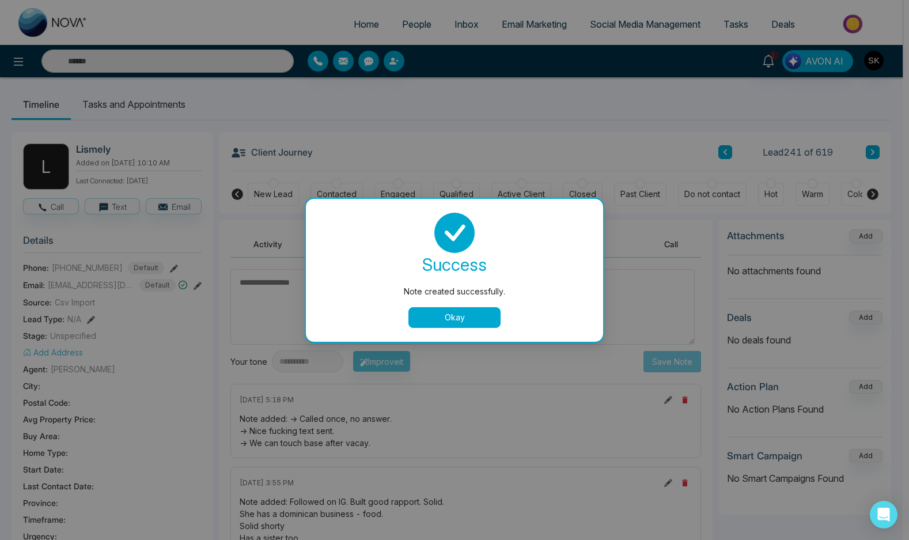
click at [457, 307] on button "Okay" at bounding box center [455, 317] width 92 height 21
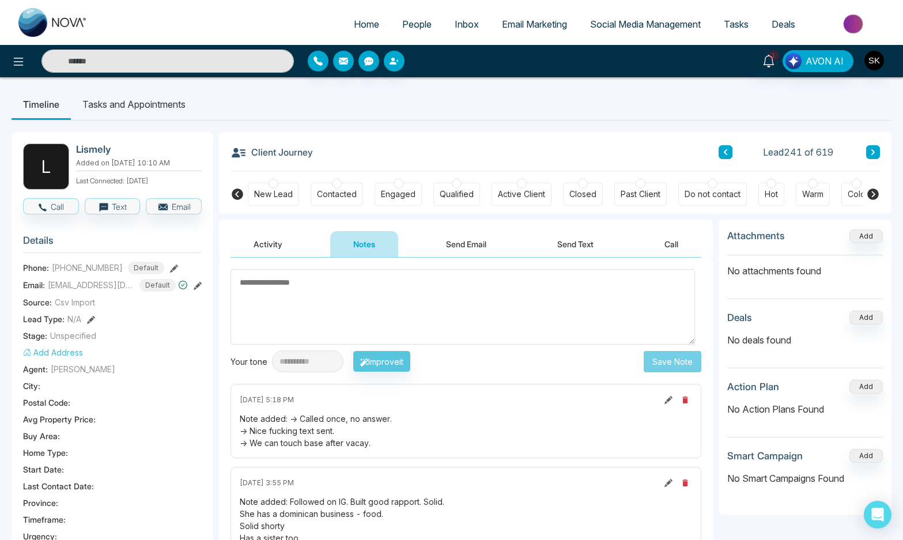
click at [146, 106] on li "Tasks and Appointments" at bounding box center [134, 104] width 126 height 31
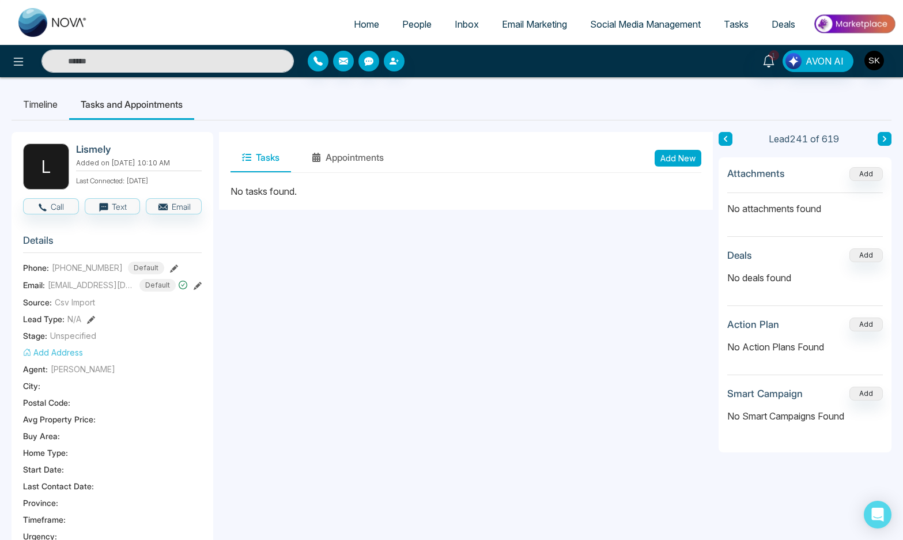
click at [691, 161] on button "Add New" at bounding box center [678, 158] width 47 height 17
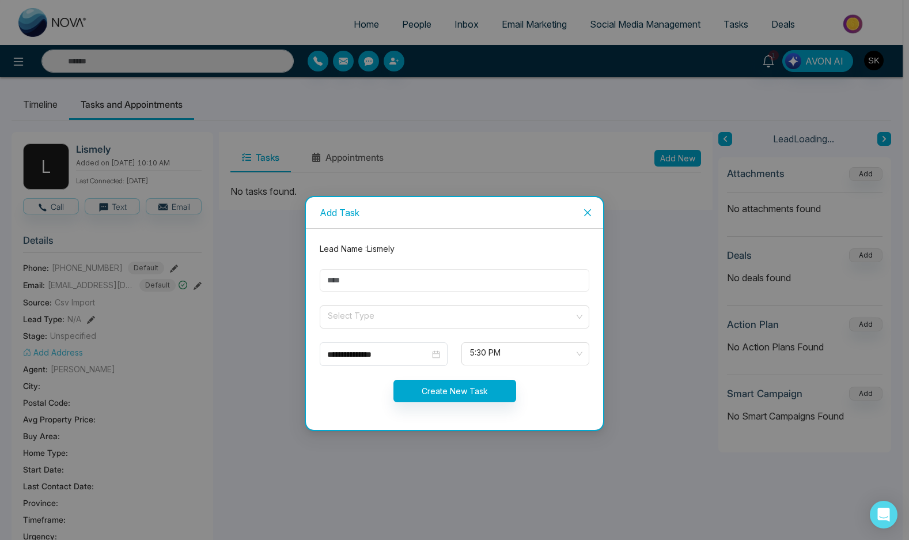
click at [395, 289] on input "text" at bounding box center [455, 280] width 270 height 22
type input "**********"
click at [343, 315] on input "search" at bounding box center [451, 314] width 248 height 17
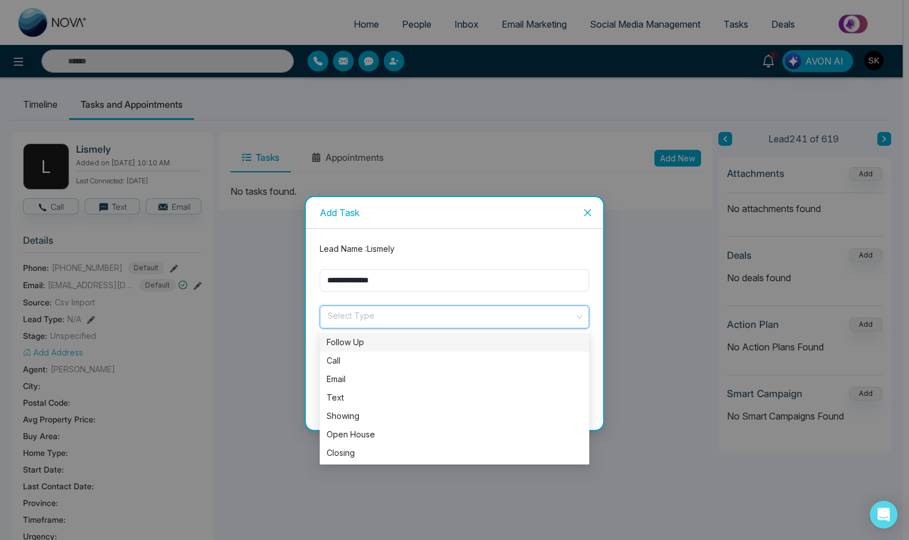
click at [347, 336] on div "Follow Up" at bounding box center [455, 342] width 256 height 13
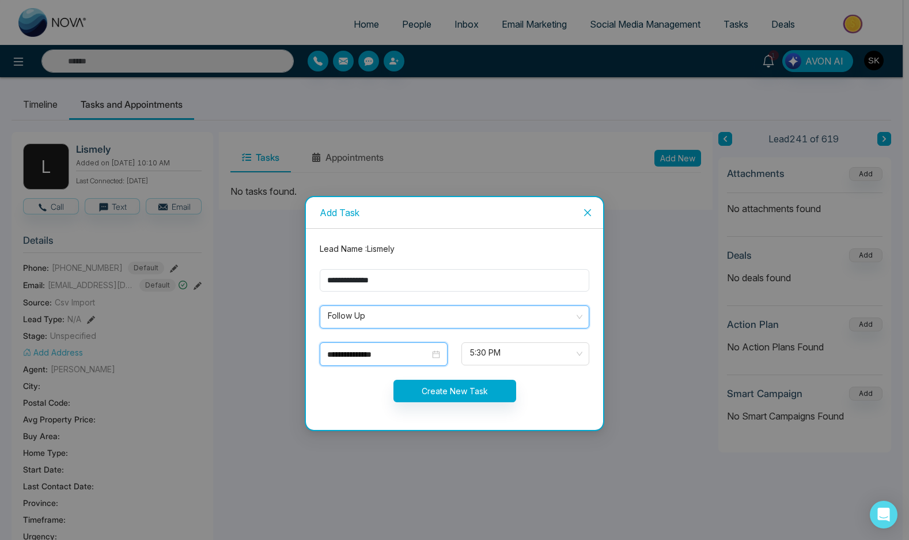
click at [383, 353] on input "**********" at bounding box center [378, 354] width 103 height 13
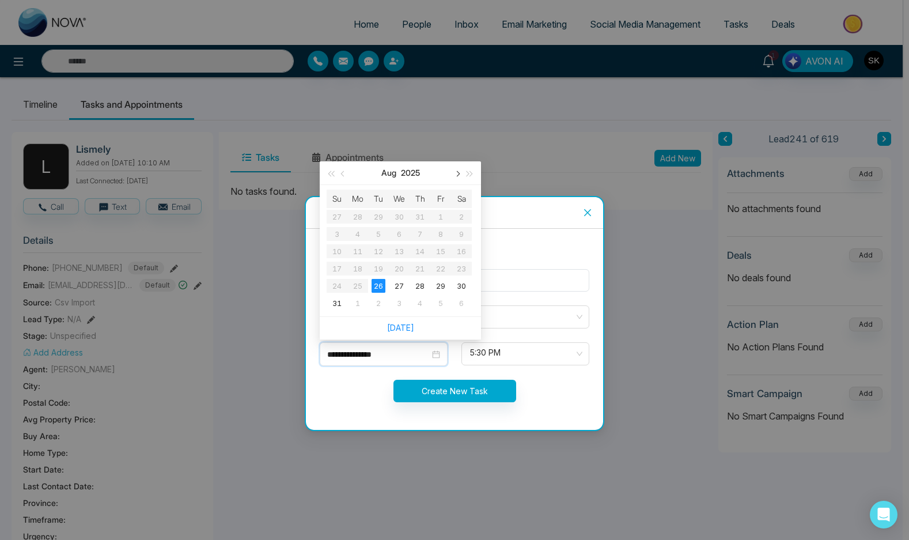
click at [459, 173] on span "button" at bounding box center [457, 174] width 6 height 6
type input "**********"
click at [455, 240] on div "13" at bounding box center [462, 234] width 14 height 14
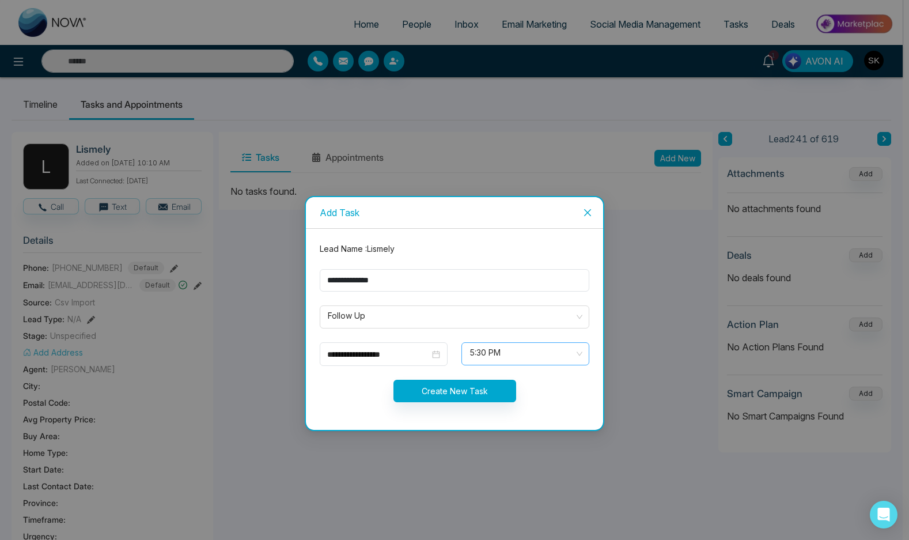
click at [497, 360] on span "5:30 PM" at bounding box center [526, 354] width 112 height 20
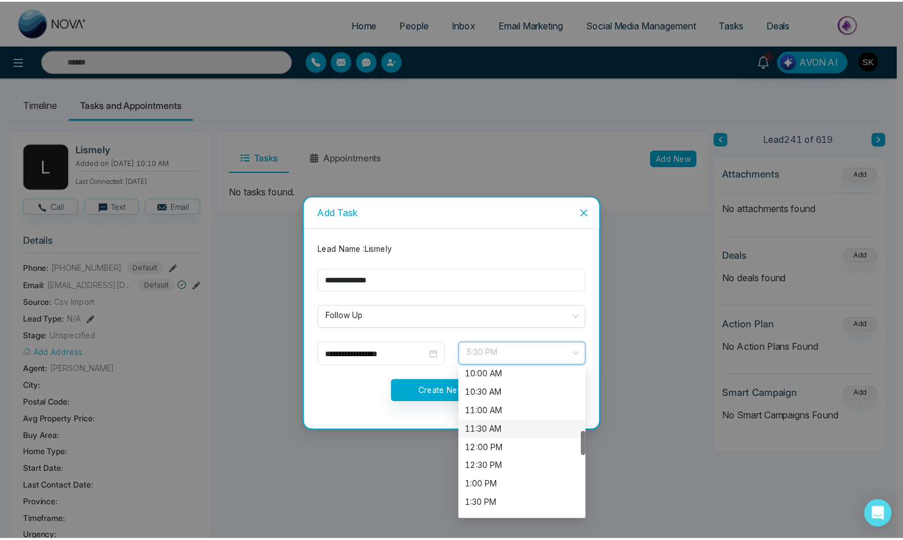
scroll to position [373, 0]
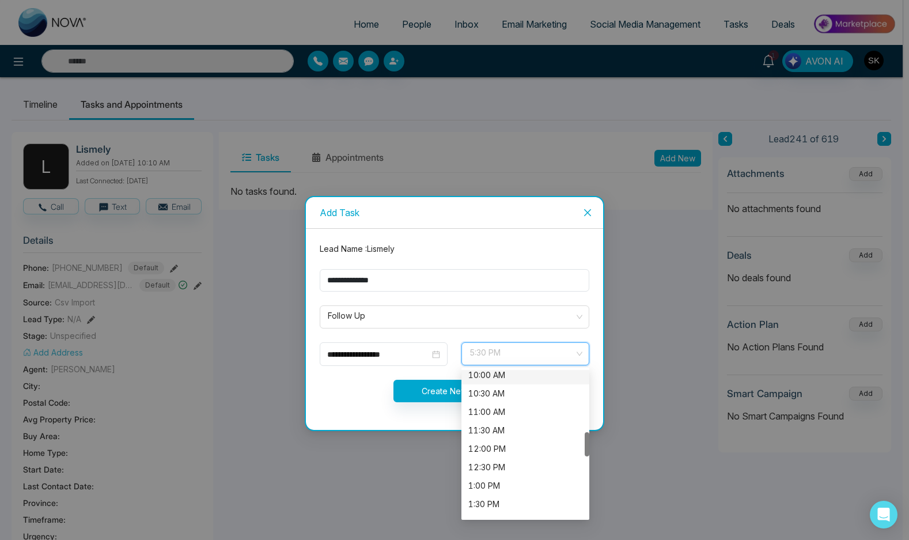
click at [501, 377] on div "10:00 AM" at bounding box center [525, 375] width 114 height 13
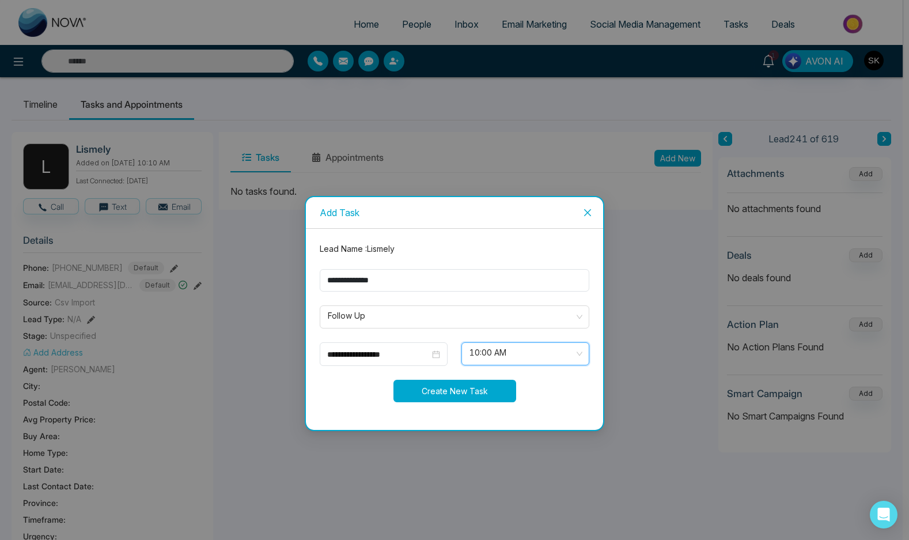
click at [458, 387] on button "Create New Task" at bounding box center [455, 391] width 123 height 22
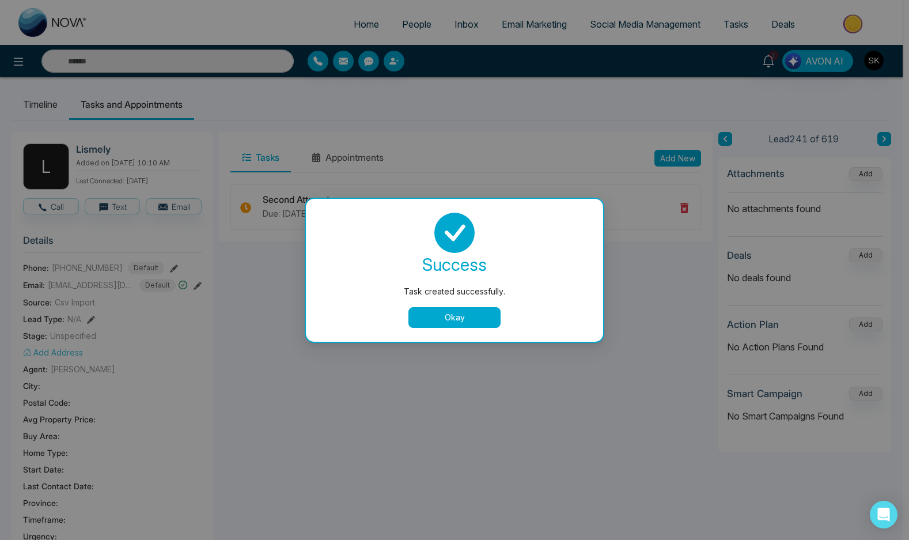
click at [462, 314] on button "Okay" at bounding box center [455, 317] width 92 height 21
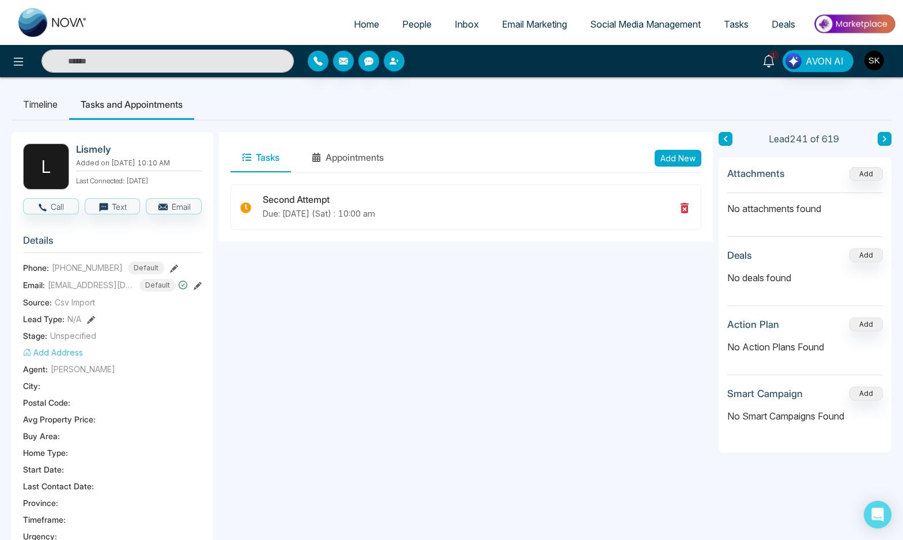
click at [765, 60] on icon at bounding box center [768, 61] width 13 height 13
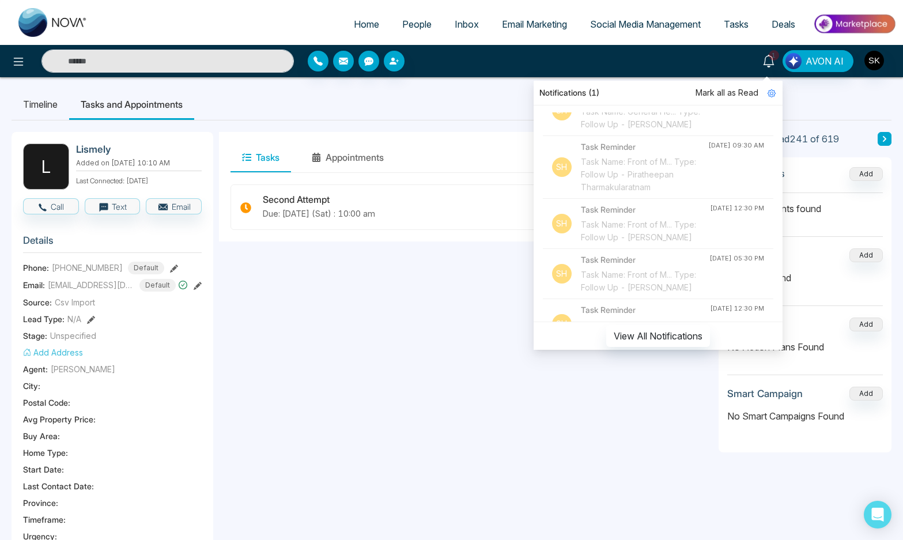
scroll to position [399, 0]
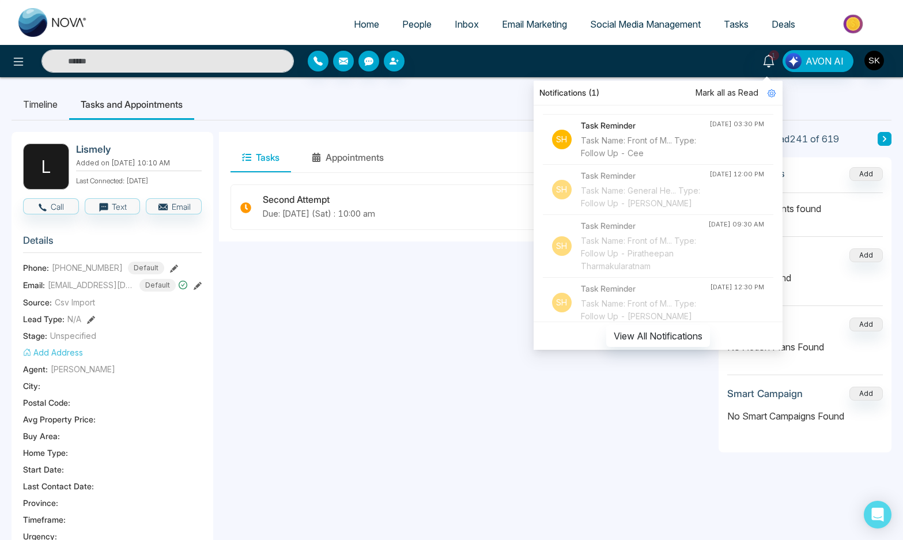
click at [623, 132] on h4 "Task Reminder" at bounding box center [645, 125] width 128 height 13
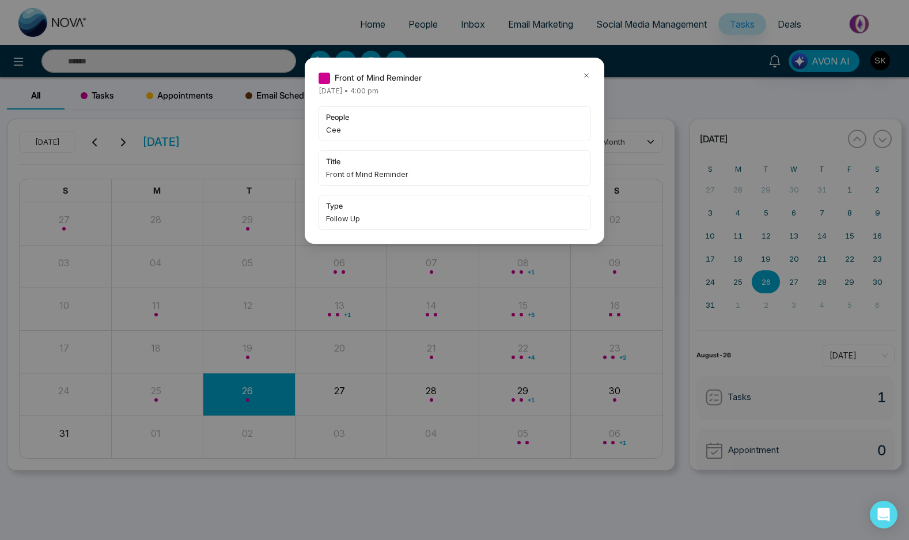
click at [334, 133] on span "Cee" at bounding box center [454, 130] width 257 height 12
click at [588, 77] on icon at bounding box center [587, 75] width 8 height 8
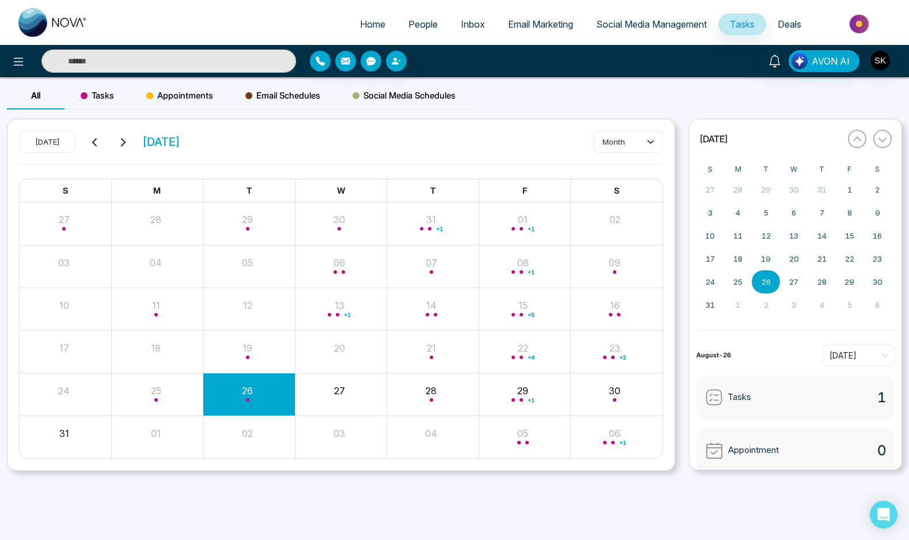
click at [228, 58] on input "text" at bounding box center [168, 61] width 255 height 23
paste input "***"
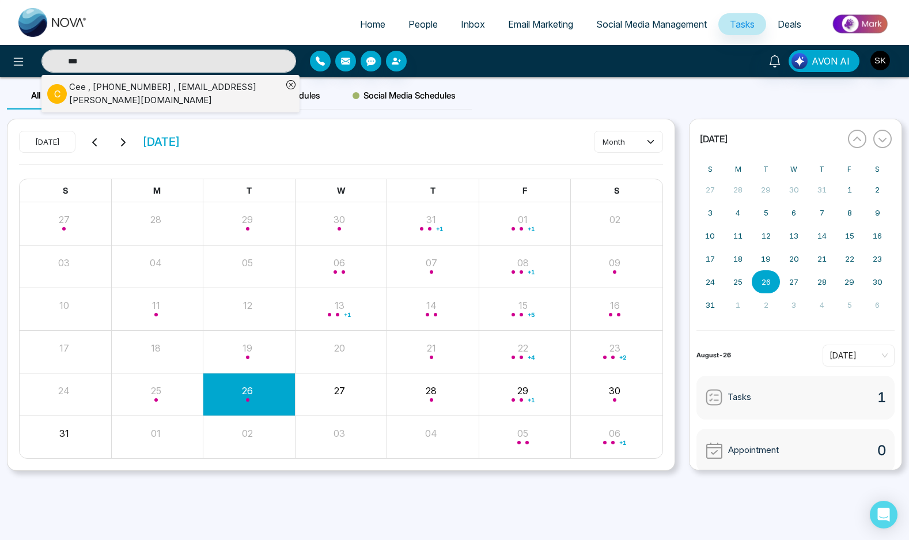
type input "***"
click at [219, 99] on div "C Cee , [PHONE_NUMBER] , [EMAIL_ADDRESS][PERSON_NAME][DOMAIN_NAME]" at bounding box center [164, 94] width 235 height 26
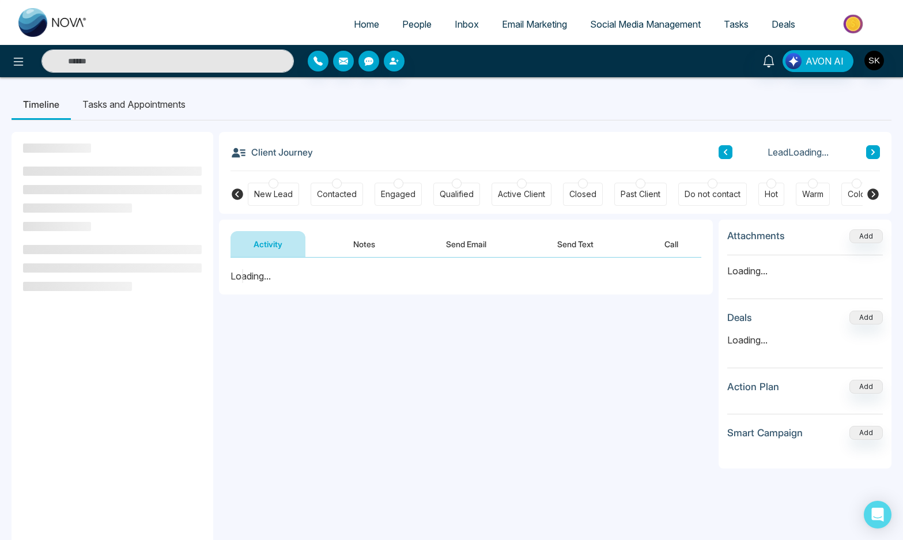
click at [353, 243] on button "Notes" at bounding box center [364, 244] width 68 height 26
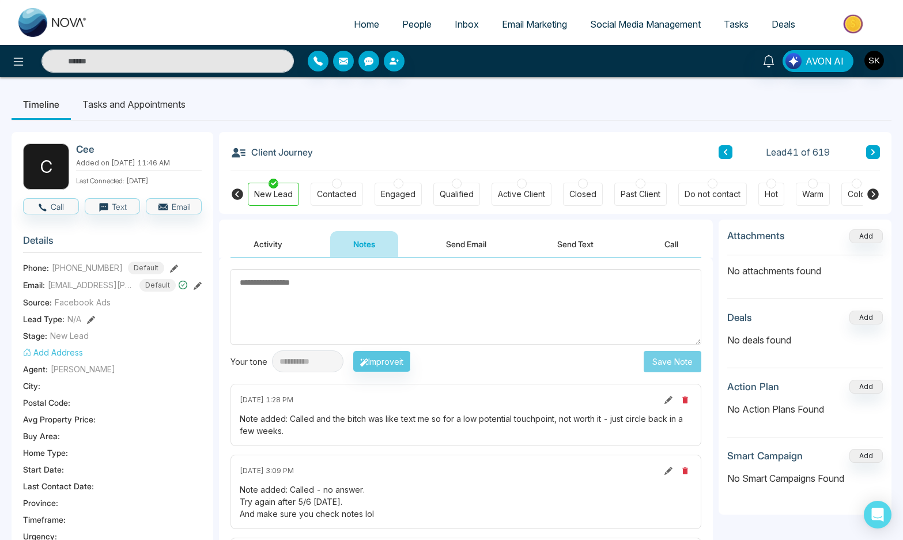
click at [133, 102] on li "Tasks and Appointments" at bounding box center [134, 104] width 126 height 31
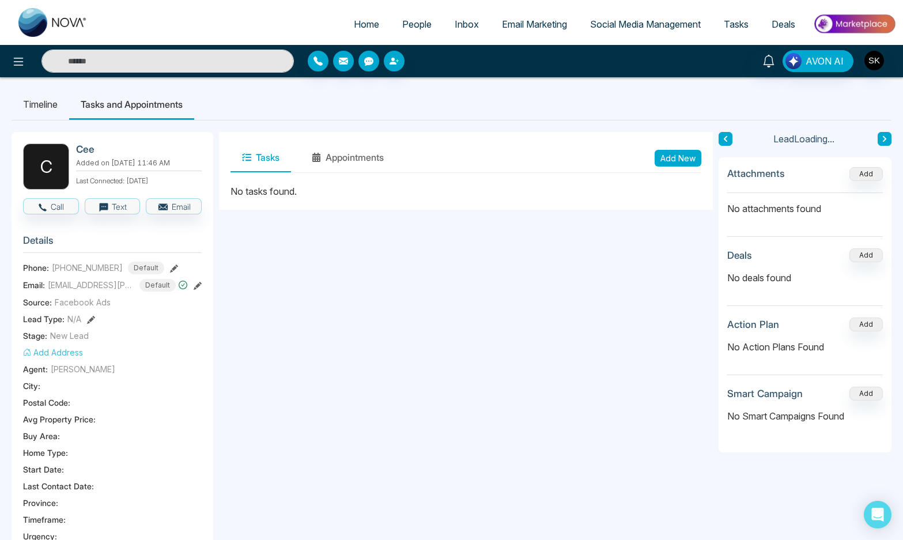
click at [677, 160] on button "Add New" at bounding box center [678, 158] width 47 height 17
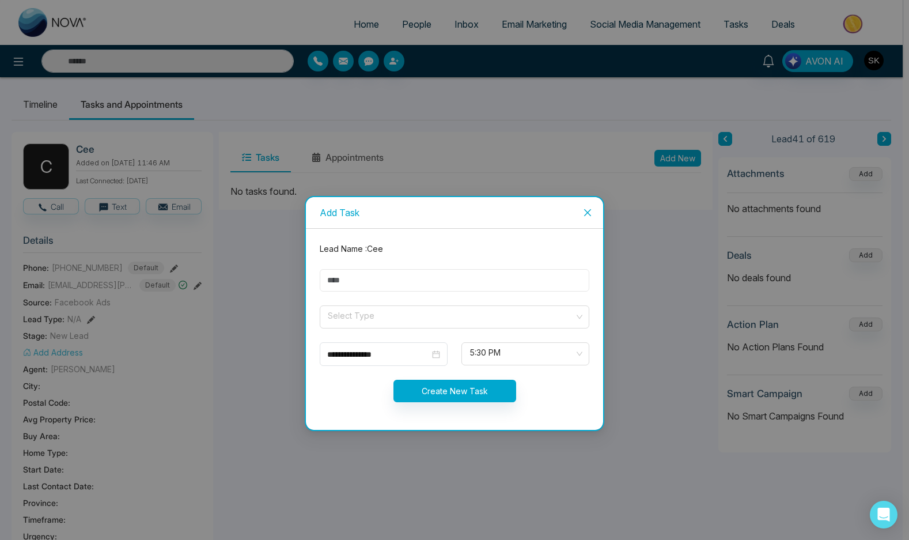
click at [440, 282] on input "text" at bounding box center [455, 280] width 270 height 22
type input "**********"
click at [410, 319] on input "search" at bounding box center [451, 314] width 248 height 17
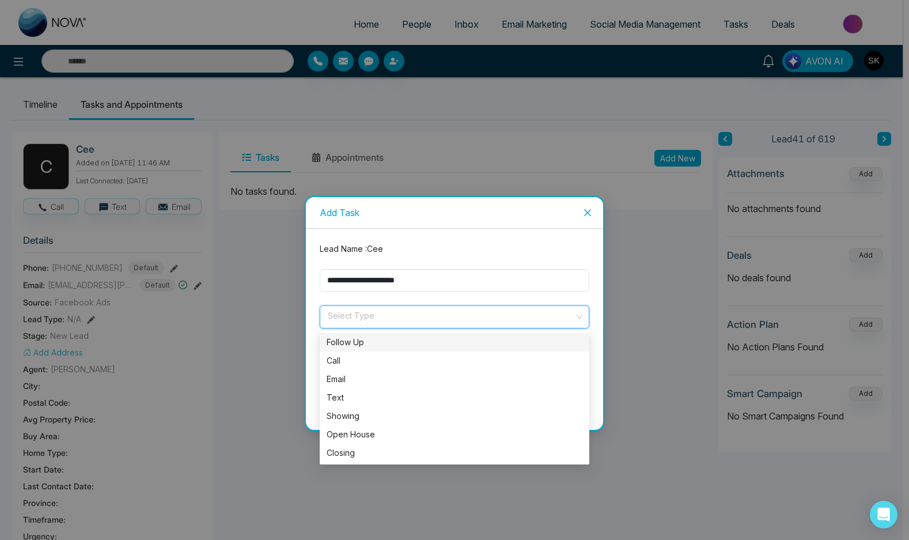
click at [389, 345] on div "Follow Up" at bounding box center [455, 342] width 256 height 13
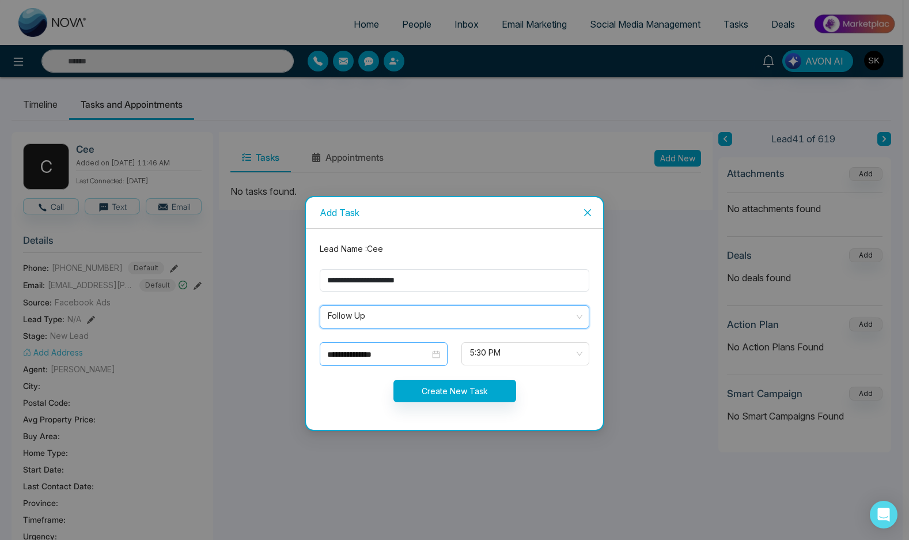
click at [372, 354] on input "**********" at bounding box center [378, 354] width 103 height 13
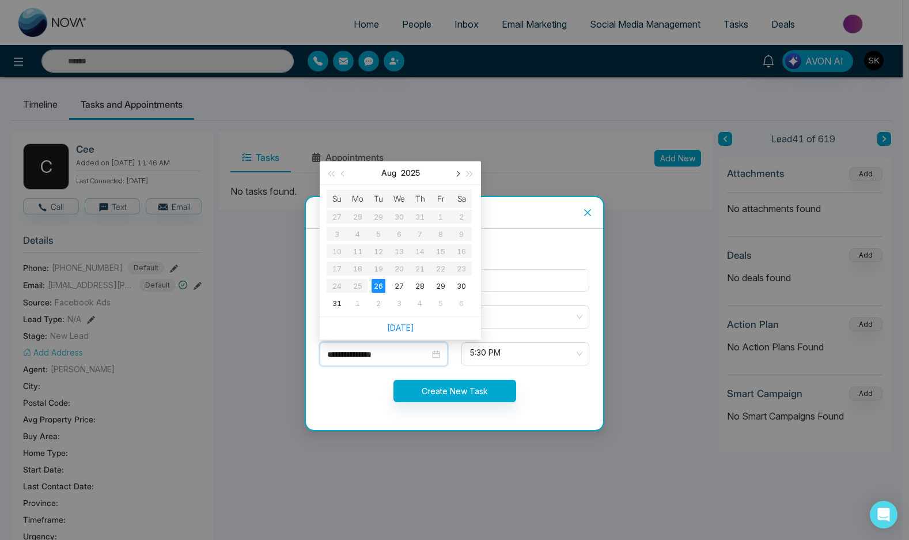
click at [461, 178] on button "button" at bounding box center [457, 172] width 13 height 23
type input "**********"
click at [459, 230] on div "13" at bounding box center [462, 234] width 14 height 14
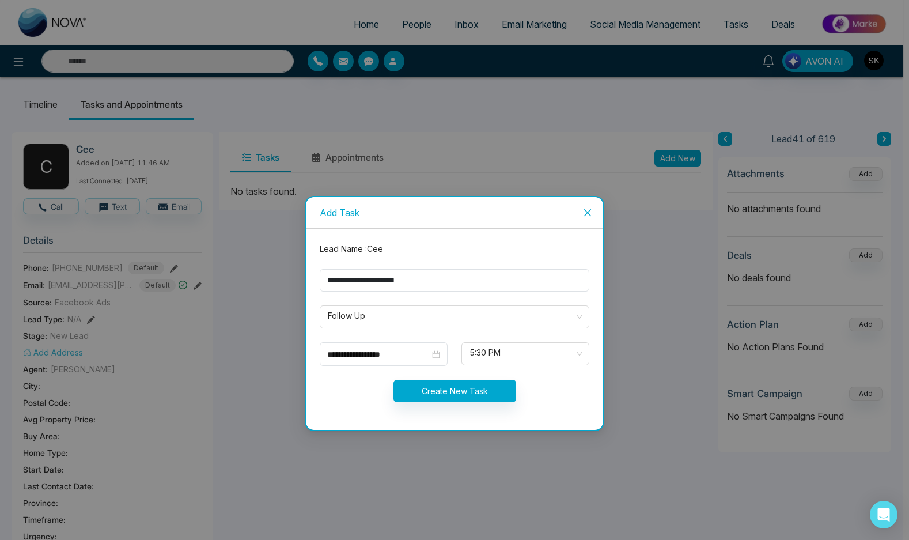
click at [491, 335] on form "**********" at bounding box center [454, 329] width 283 height 173
click at [491, 349] on span "5:30 PM" at bounding box center [526, 354] width 112 height 20
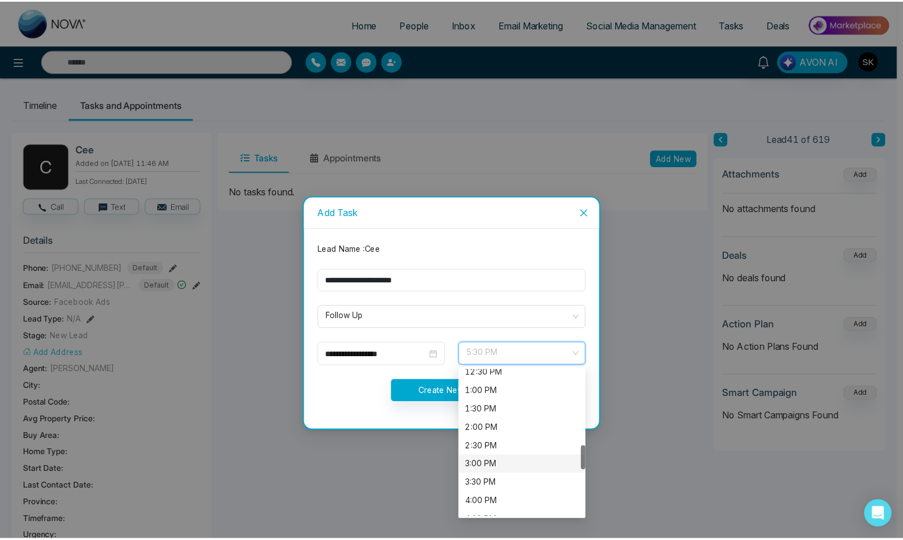
scroll to position [452, 0]
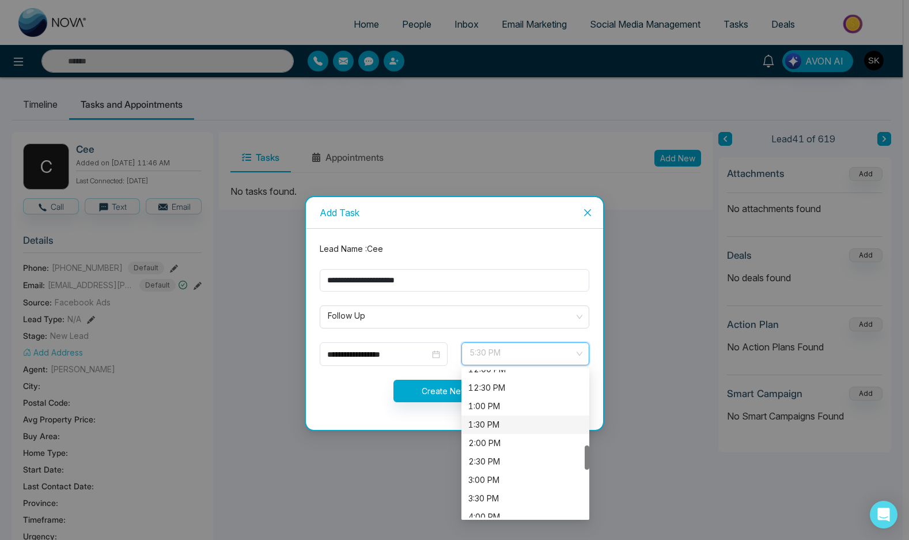
click at [483, 415] on div "1:30 PM" at bounding box center [526, 424] width 128 height 18
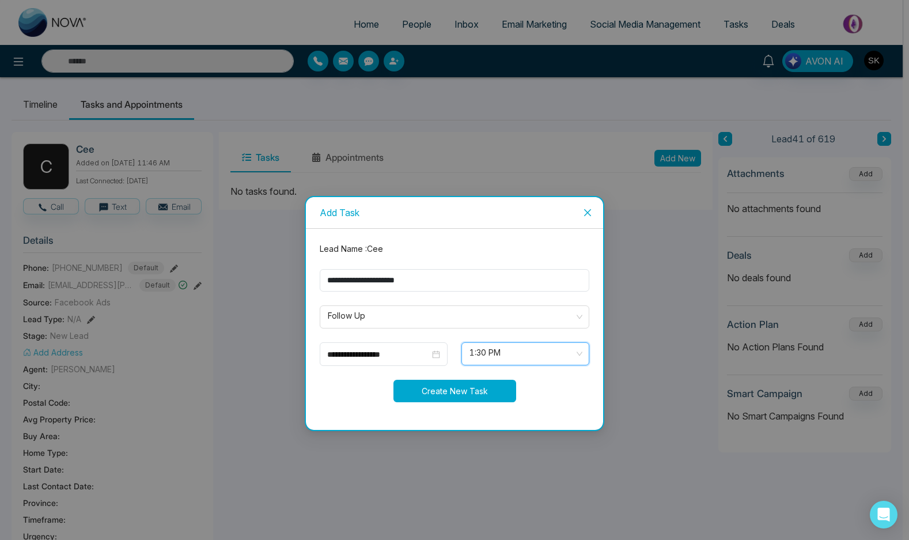
click at [479, 398] on button "Create New Task" at bounding box center [455, 391] width 123 height 22
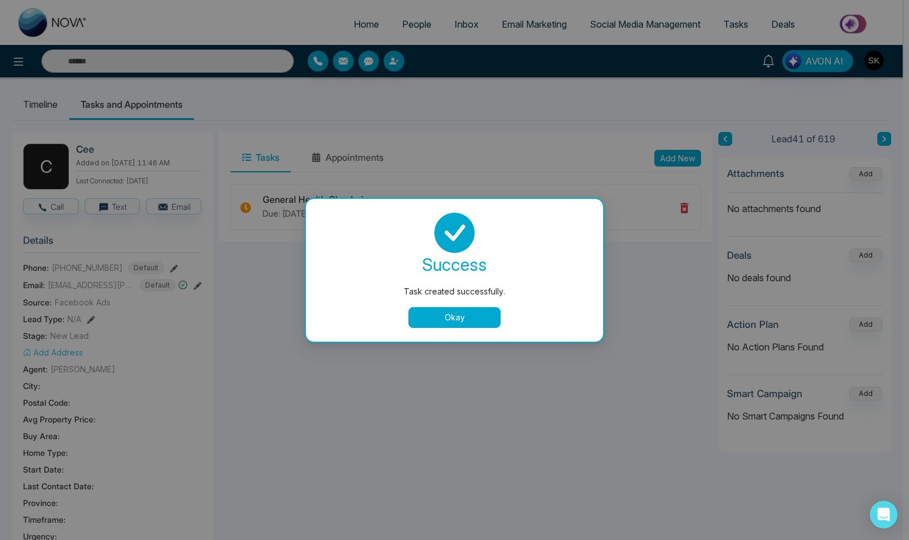
click at [461, 319] on button "Okay" at bounding box center [455, 317] width 92 height 21
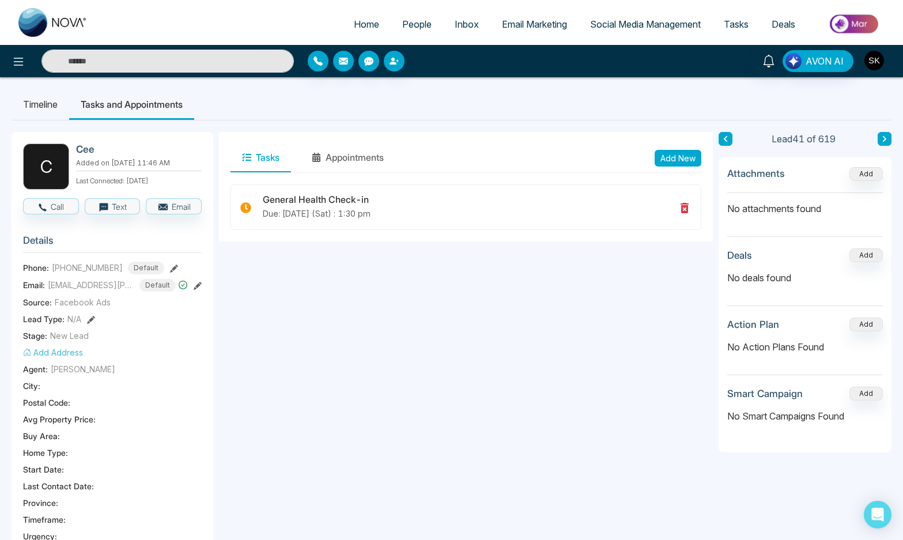
click at [879, 55] on img "button" at bounding box center [874, 61] width 20 height 20
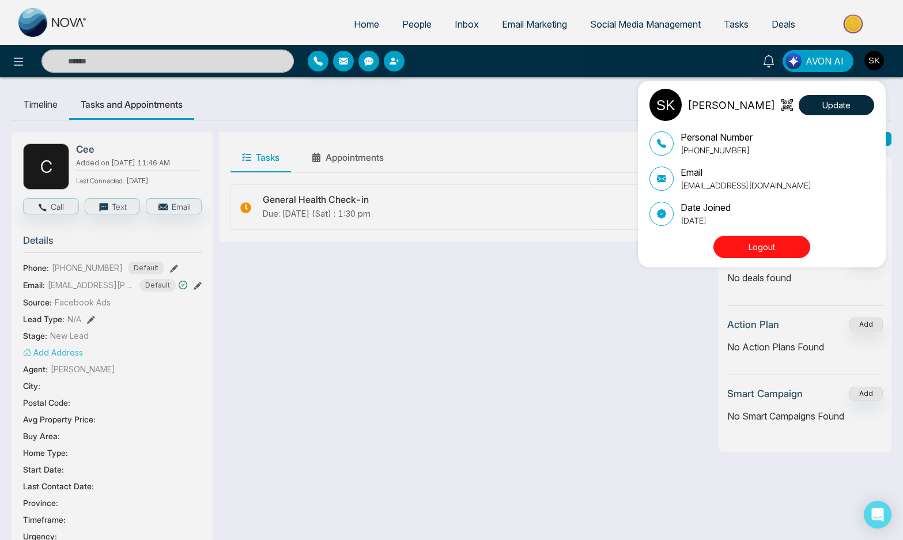
click at [757, 245] on button "Logout" at bounding box center [761, 247] width 97 height 22
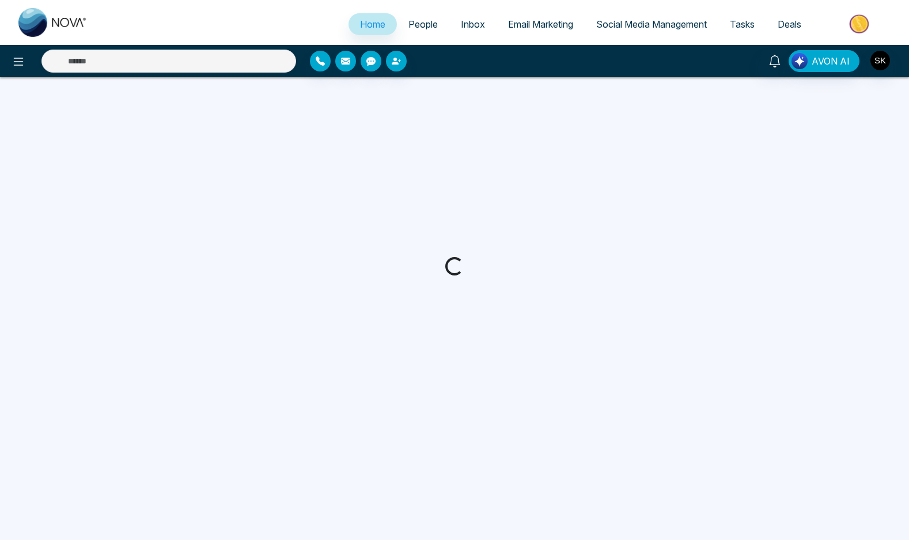
select select "*"
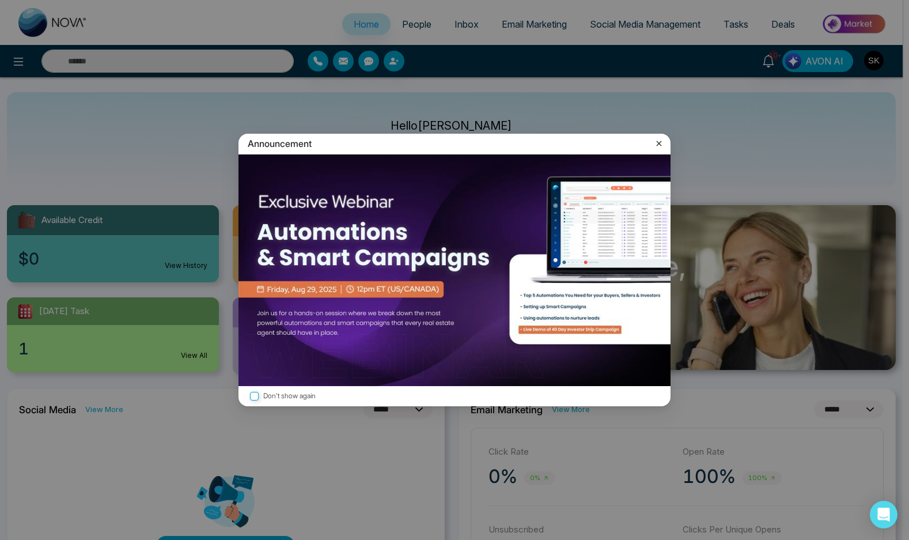
select select "*"
